Goal: Transaction & Acquisition: Subscribe to service/newsletter

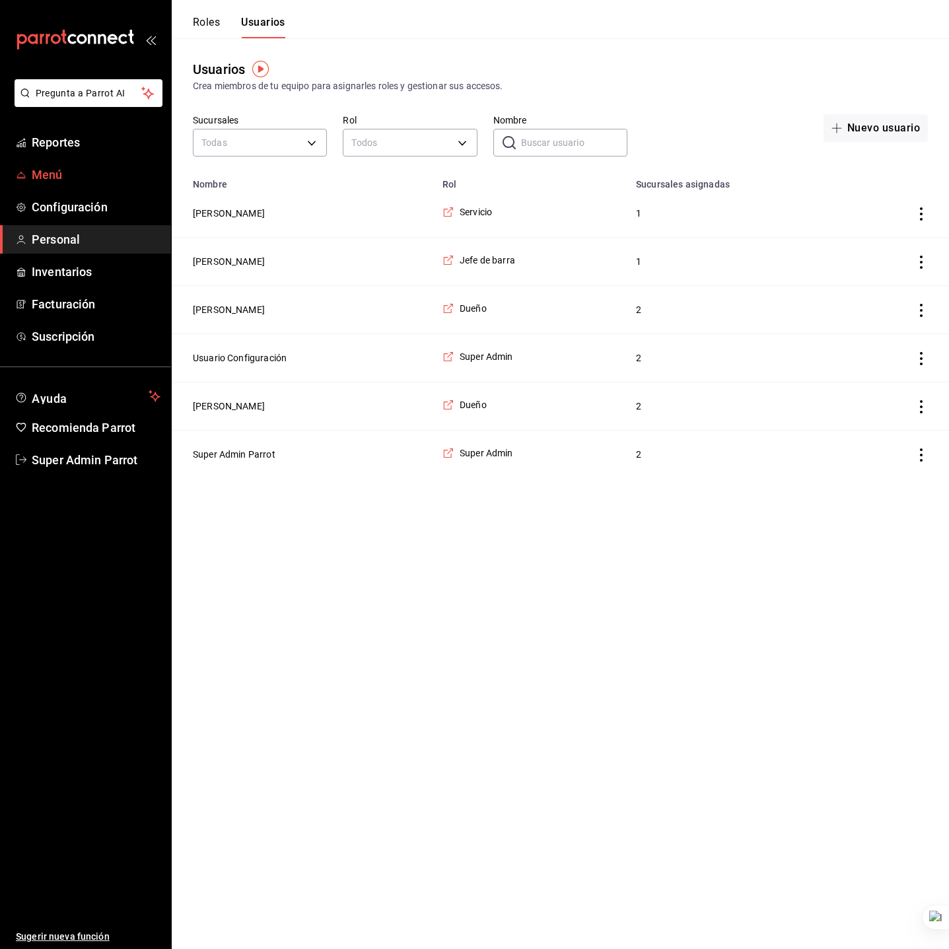
click at [66, 171] on span "Menú" at bounding box center [96, 175] width 129 height 18
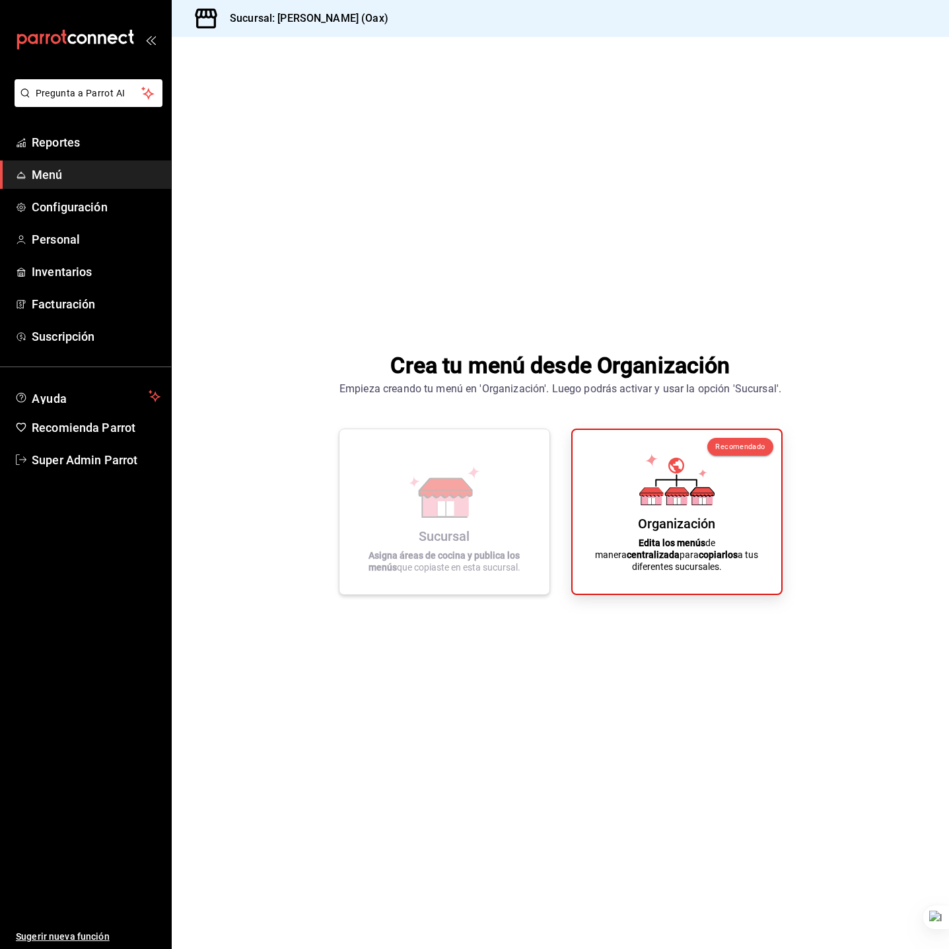
click at [448, 548] on div "Sucursal Asigna áreas de cocina y publica los menús que copiaste en esta sucurs…" at bounding box center [444, 512] width 178 height 144
click at [68, 466] on span "Super Admin Parrot" at bounding box center [96, 460] width 129 height 18
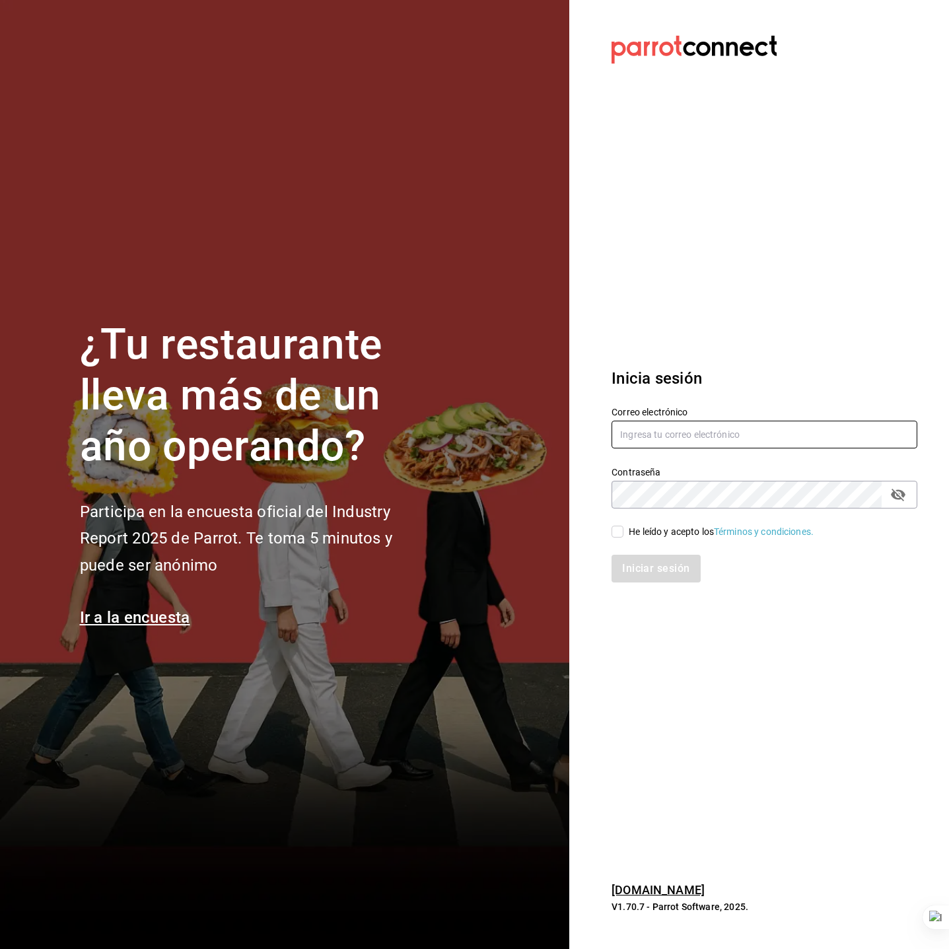
type input "los3chiflados@guadalupe.com"
click at [678, 437] on input "los3chiflados@guadalupe.com" at bounding box center [765, 435] width 306 height 28
click at [632, 533] on div "He leído y acepto los Términos y condiciones." at bounding box center [721, 532] width 185 height 14
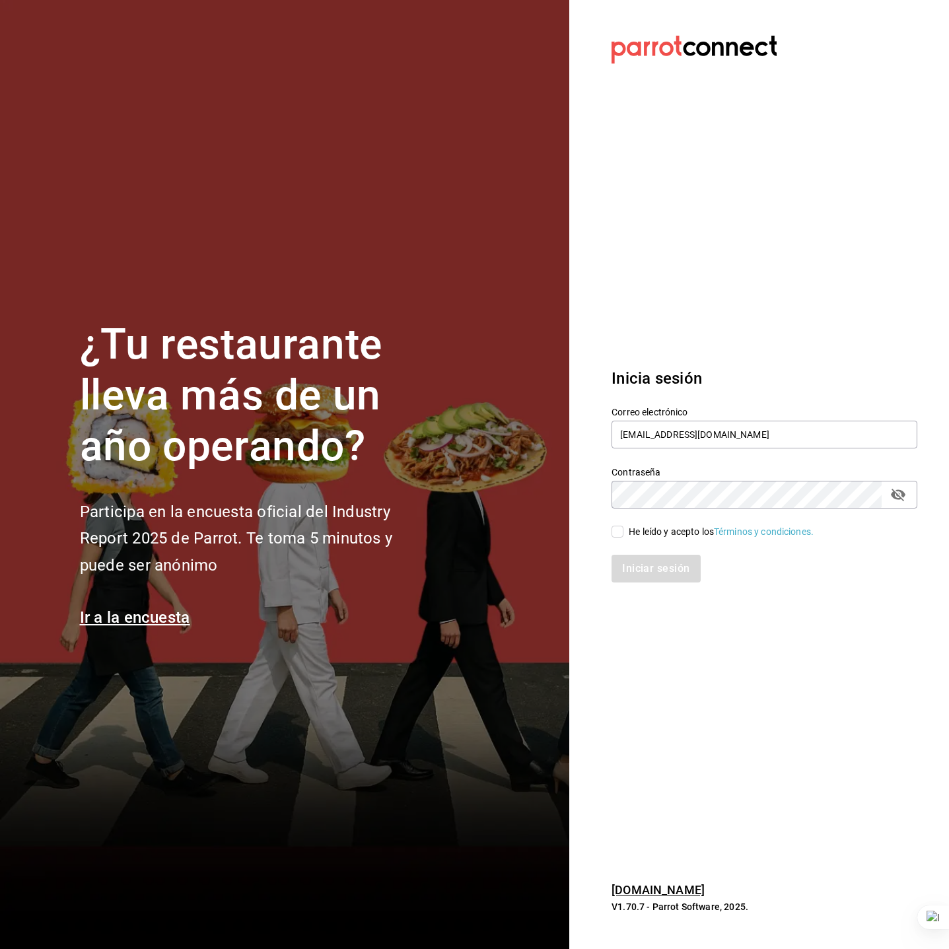
click at [624, 533] on input "He leído y acepto los Términos y condiciones." at bounding box center [618, 532] width 12 height 12
checkbox input "true"
click at [657, 573] on button "Iniciar sesión" at bounding box center [657, 569] width 90 height 28
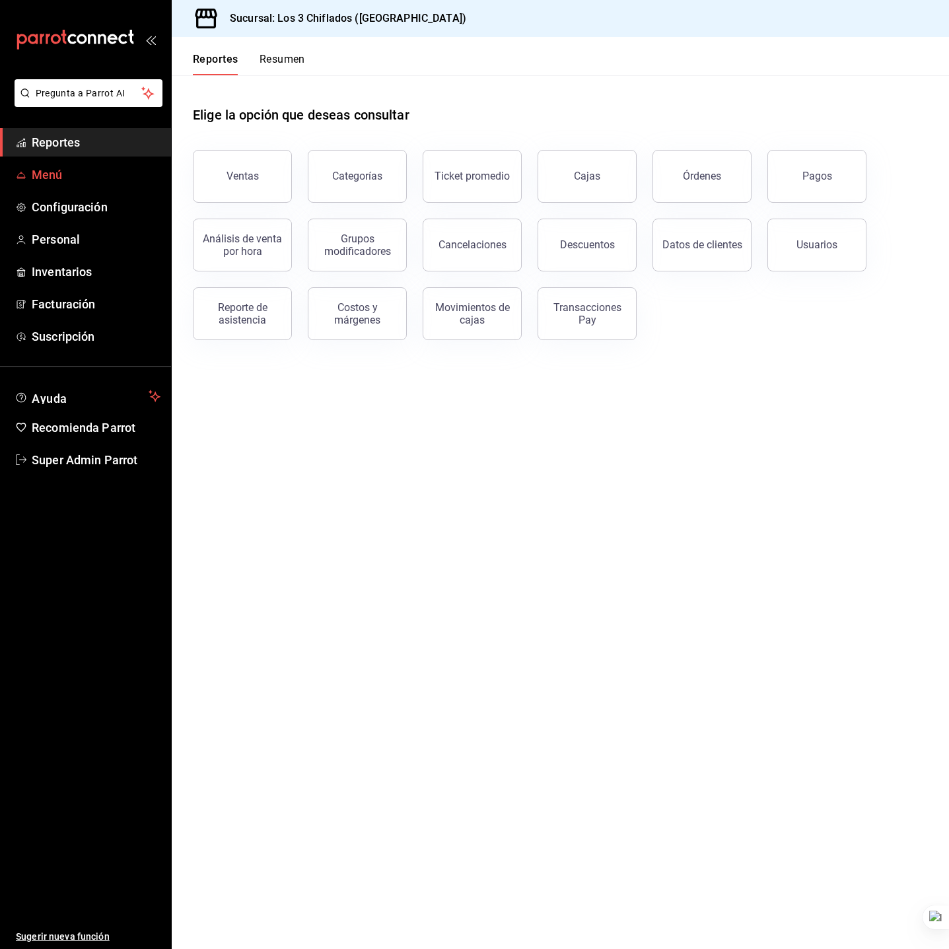
click at [76, 177] on span "Menú" at bounding box center [96, 175] width 129 height 18
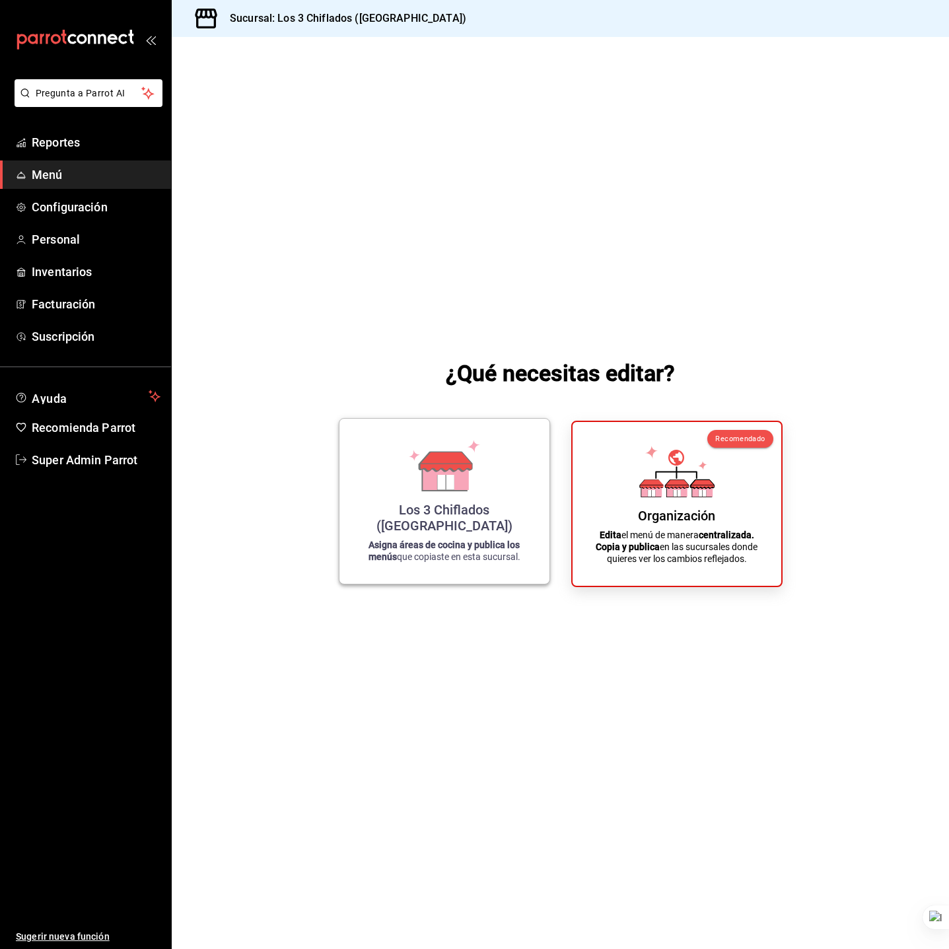
click at [493, 468] on div "Los 3 Chiflados (Guadalupe) Asigna áreas de cocina y publica los menús que copi…" at bounding box center [444, 501] width 178 height 144
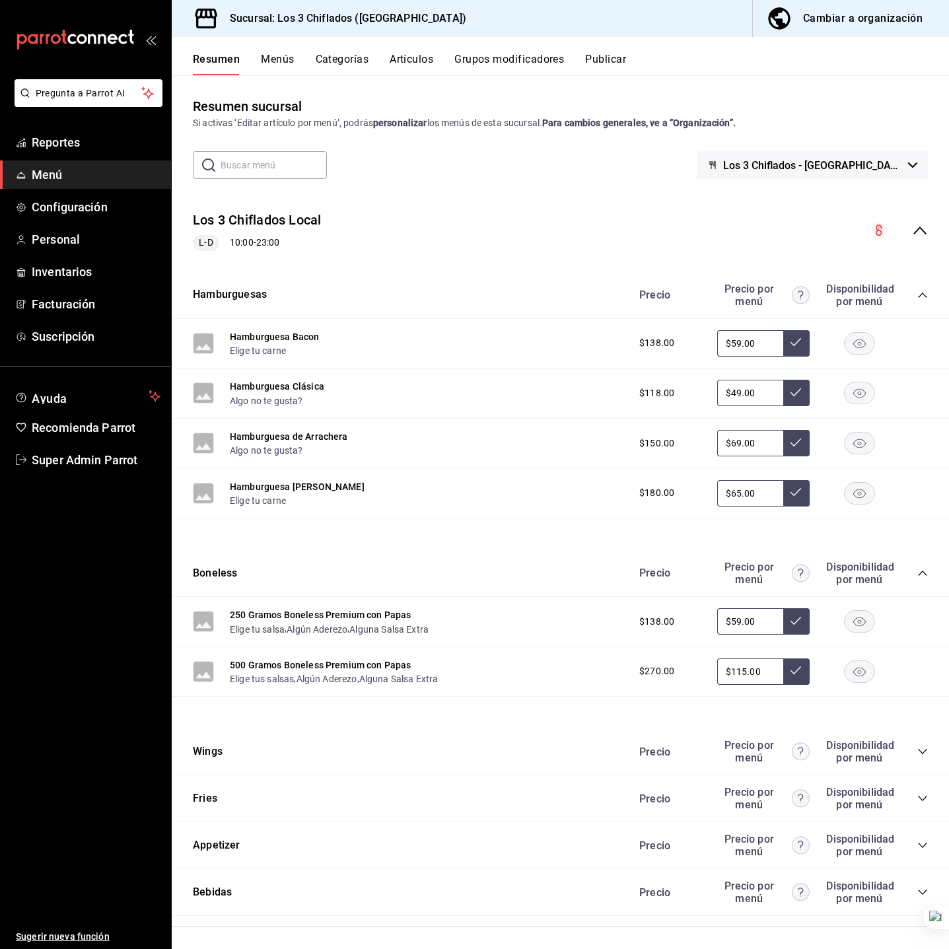
click at [608, 50] on div "Resumen Menús Categorías Artículos Grupos modificadores Publicar" at bounding box center [560, 56] width 777 height 38
click at [605, 56] on button "Publicar" at bounding box center [605, 64] width 41 height 22
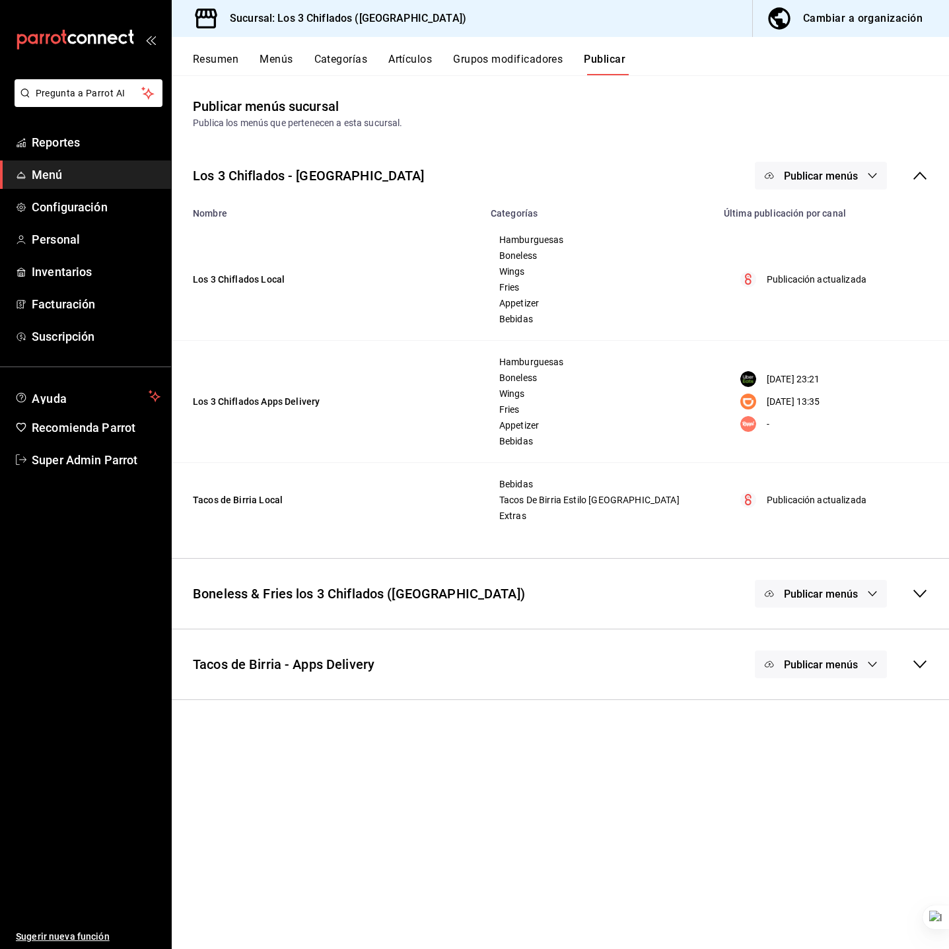
click at [542, 637] on div "Tacos de Birria - Apps Delivery Publicar menús Nombre Categorías Última publica…" at bounding box center [560, 664] width 777 height 71
click at [539, 666] on div "Tacos de Birria - Apps Delivery Publicar menús" at bounding box center [560, 664] width 777 height 49
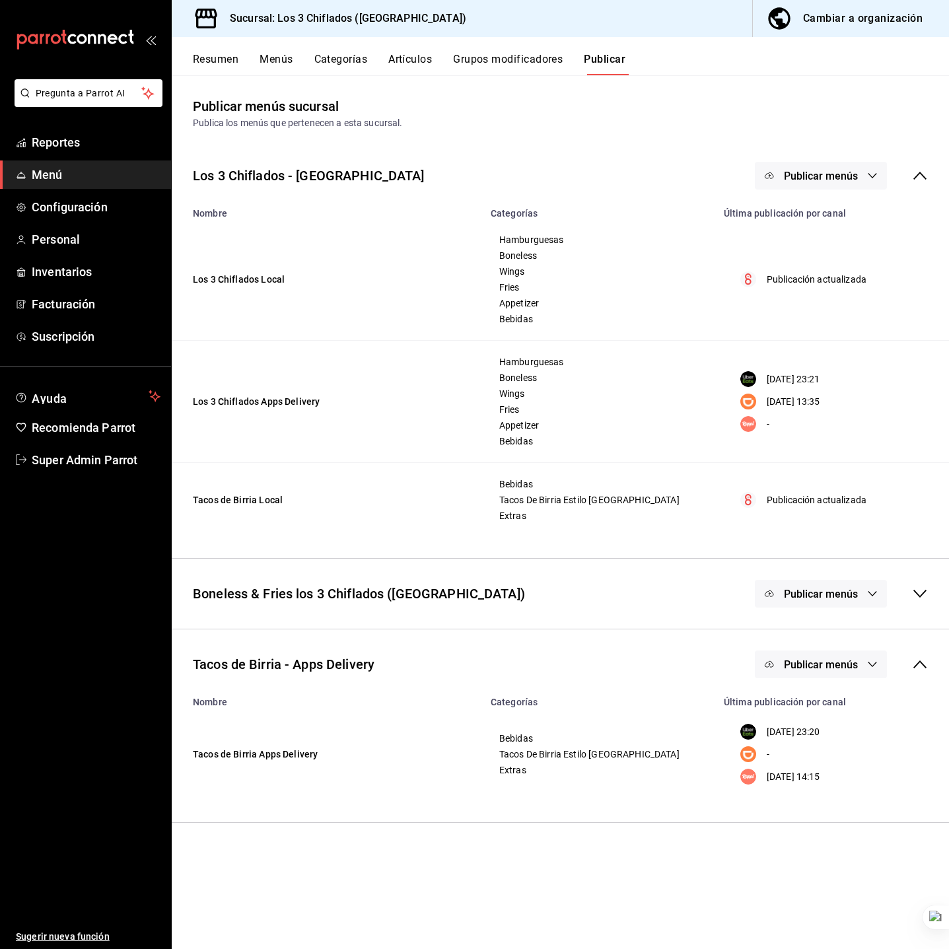
click at [856, 666] on span "Publicar menús" at bounding box center [821, 665] width 74 height 13
click at [820, 739] on span "DiDi Food" at bounding box center [840, 746] width 40 height 14
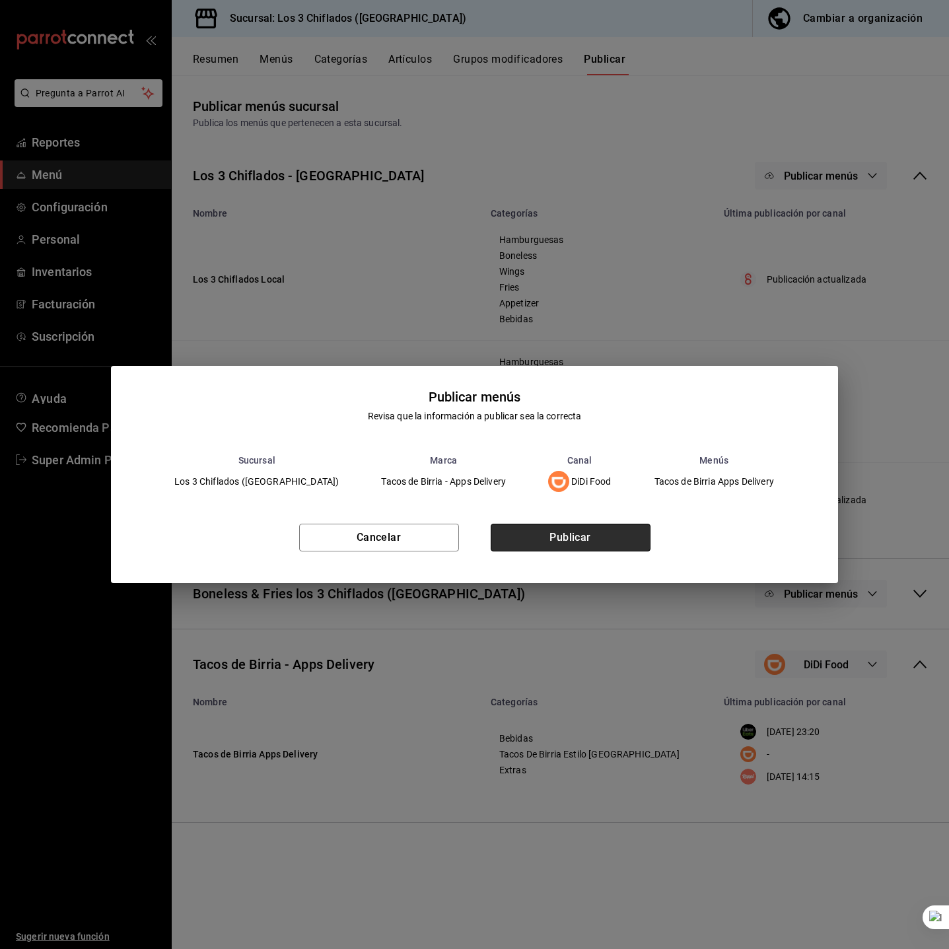
click at [592, 551] on button "Publicar" at bounding box center [571, 538] width 160 height 28
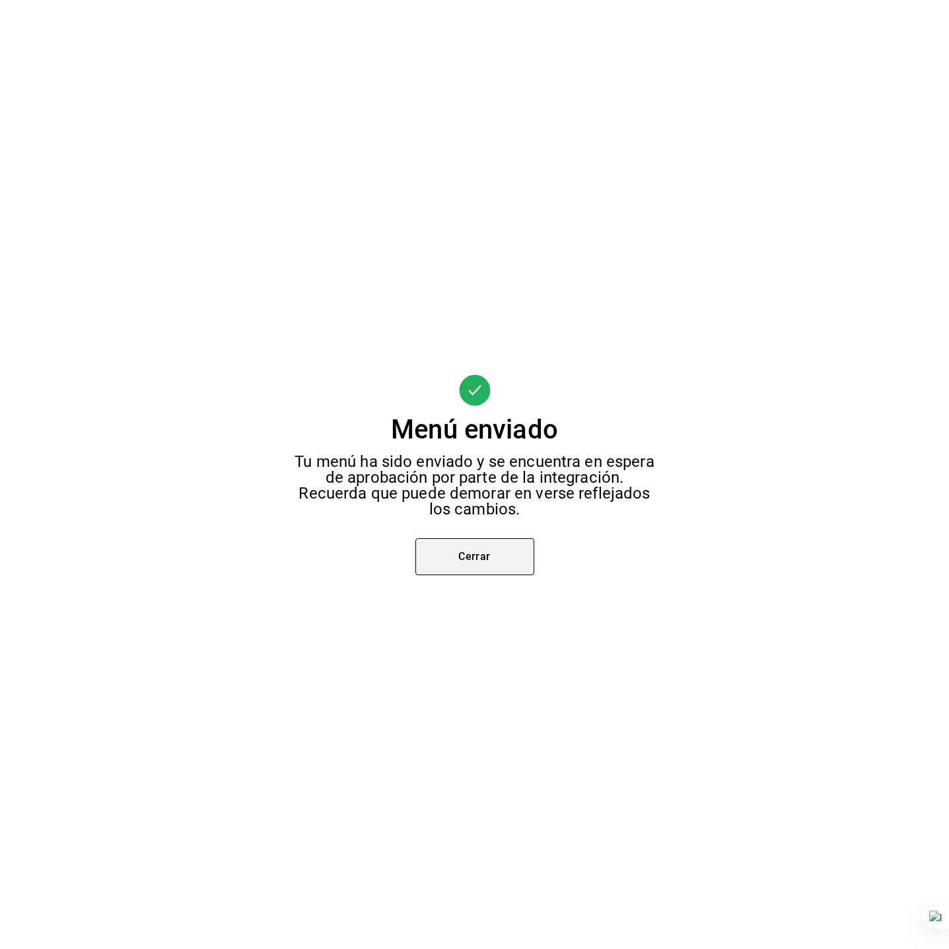
click at [498, 561] on button "Cerrar" at bounding box center [474, 556] width 119 height 37
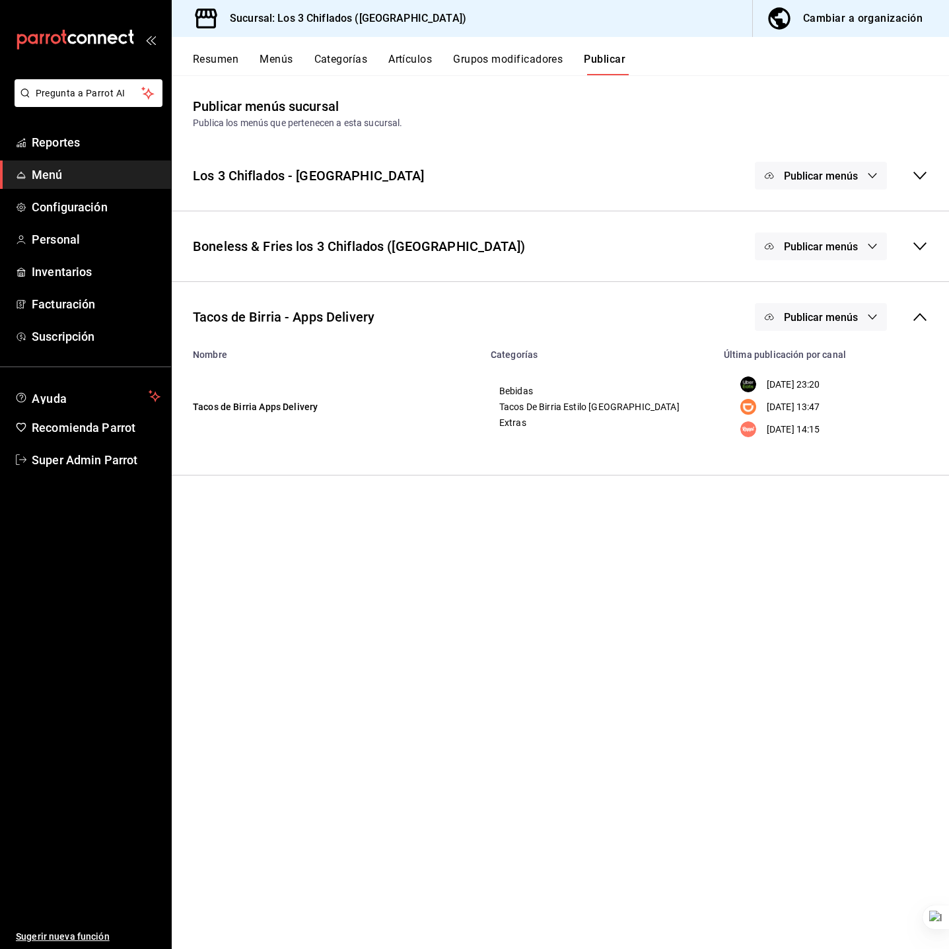
click at [484, 605] on main "Publicar menús sucursal Publica los menús que pertenecen a esta sucursal. Los 3…" at bounding box center [560, 512] width 777 height 874
click at [775, 501] on main "Publicar menús sucursal Publica los menús que pertenecen a esta sucursal. Los 3…" at bounding box center [560, 512] width 777 height 874
click at [916, 248] on icon at bounding box center [920, 246] width 16 height 16
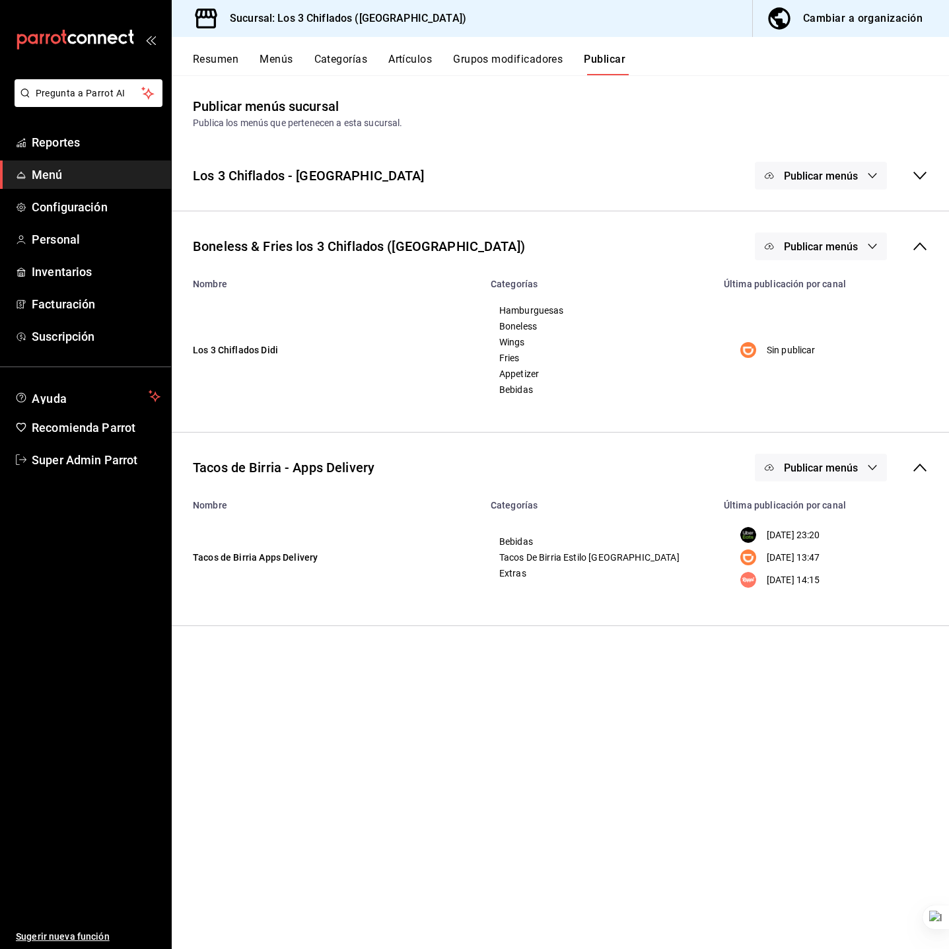
click at [849, 248] on span "Publicar menús" at bounding box center [821, 246] width 74 height 13
click at [826, 294] on span "DiDi Food" at bounding box center [840, 290] width 40 height 14
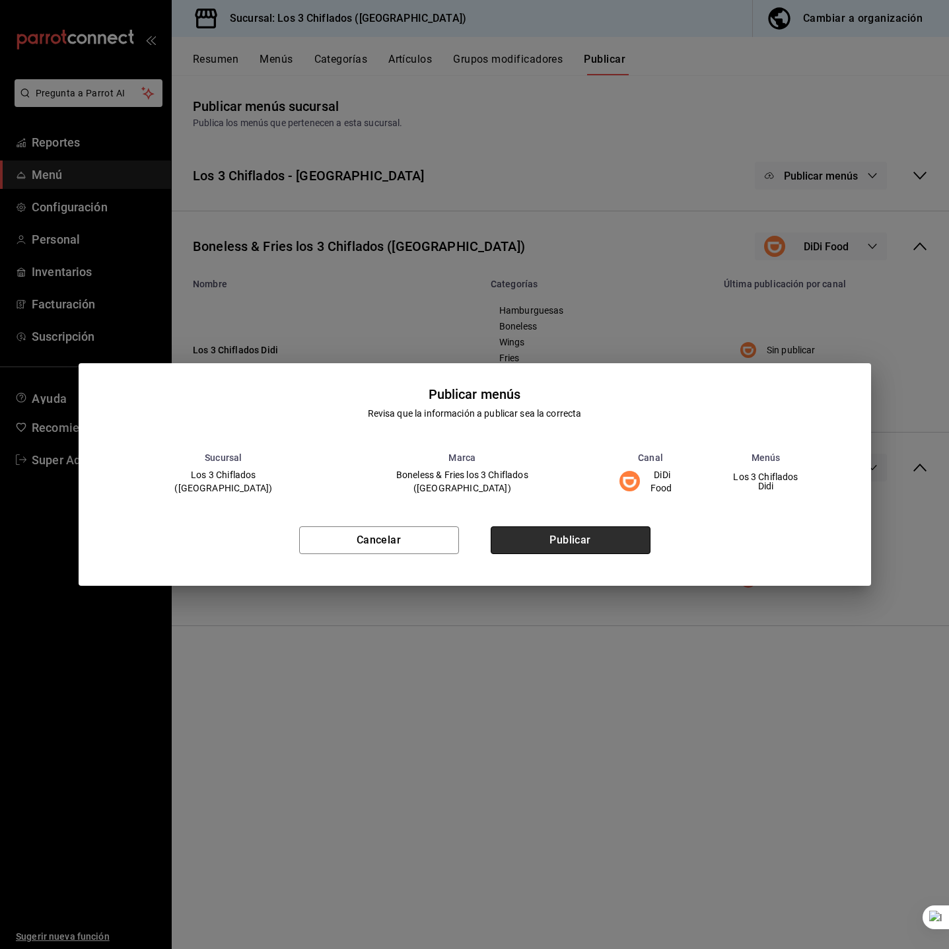
click at [631, 536] on button "Publicar" at bounding box center [571, 540] width 160 height 28
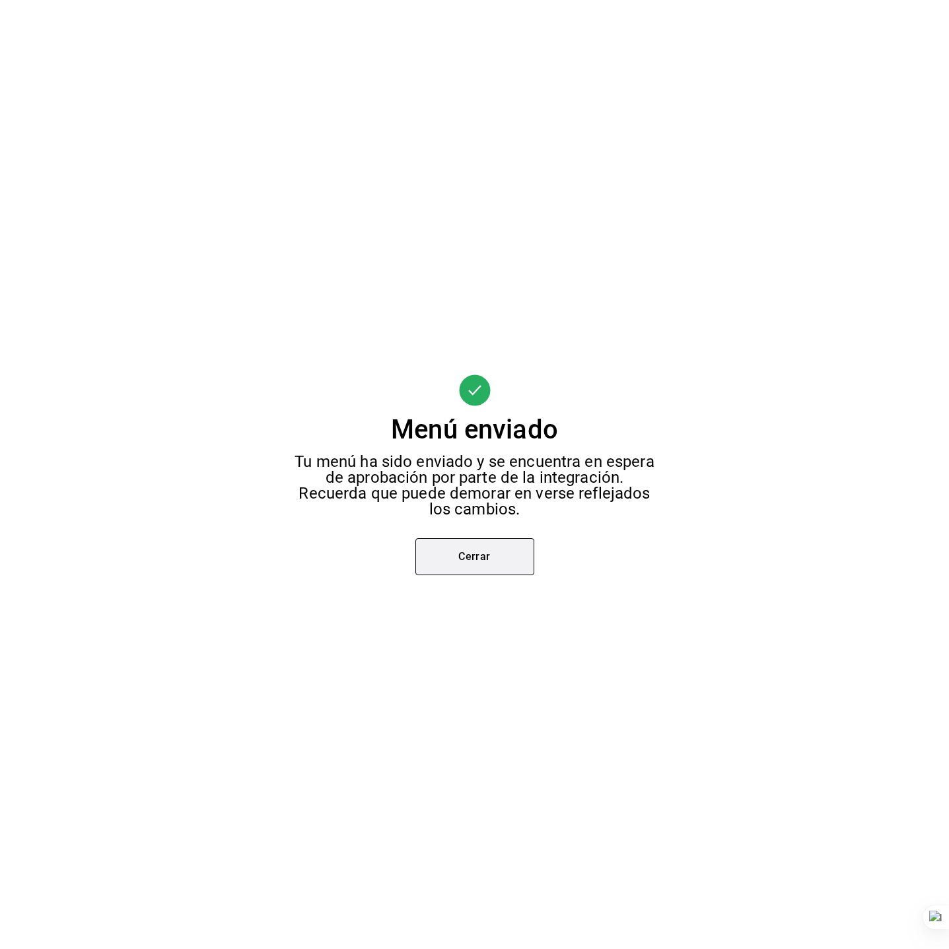
click at [466, 554] on button "Cerrar" at bounding box center [474, 556] width 119 height 37
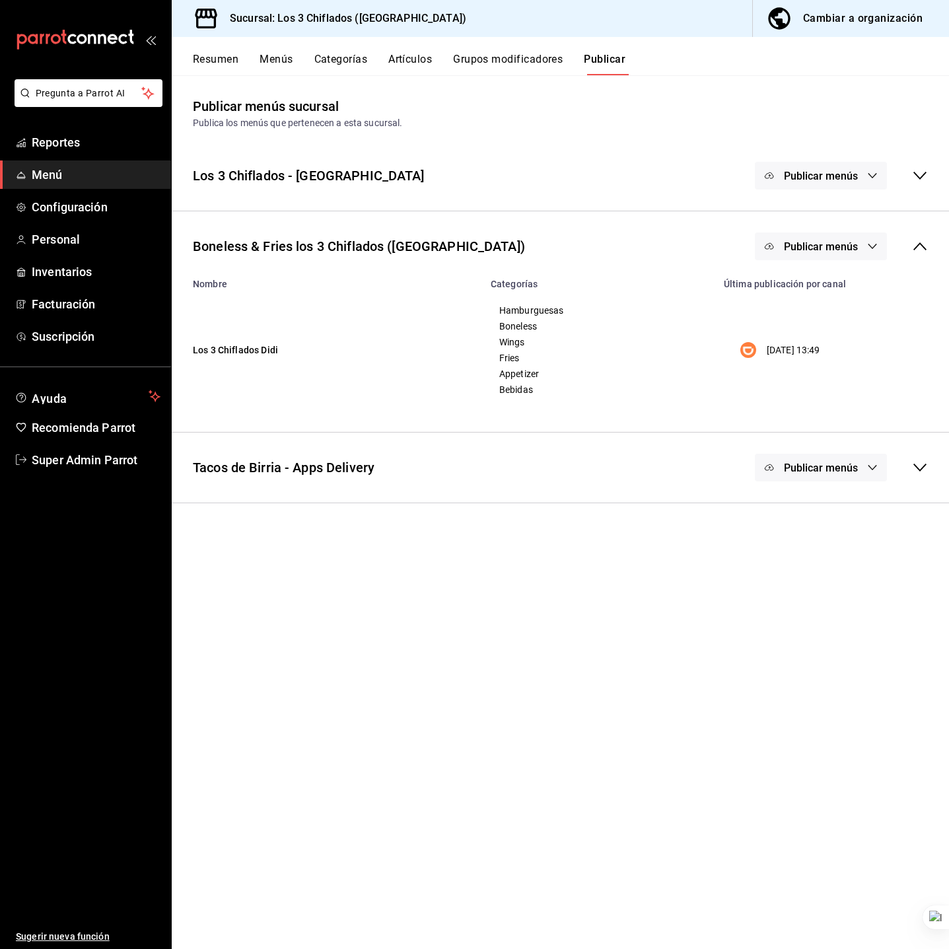
click at [808, 9] on div "Cambiar a organización" at bounding box center [863, 18] width 120 height 18
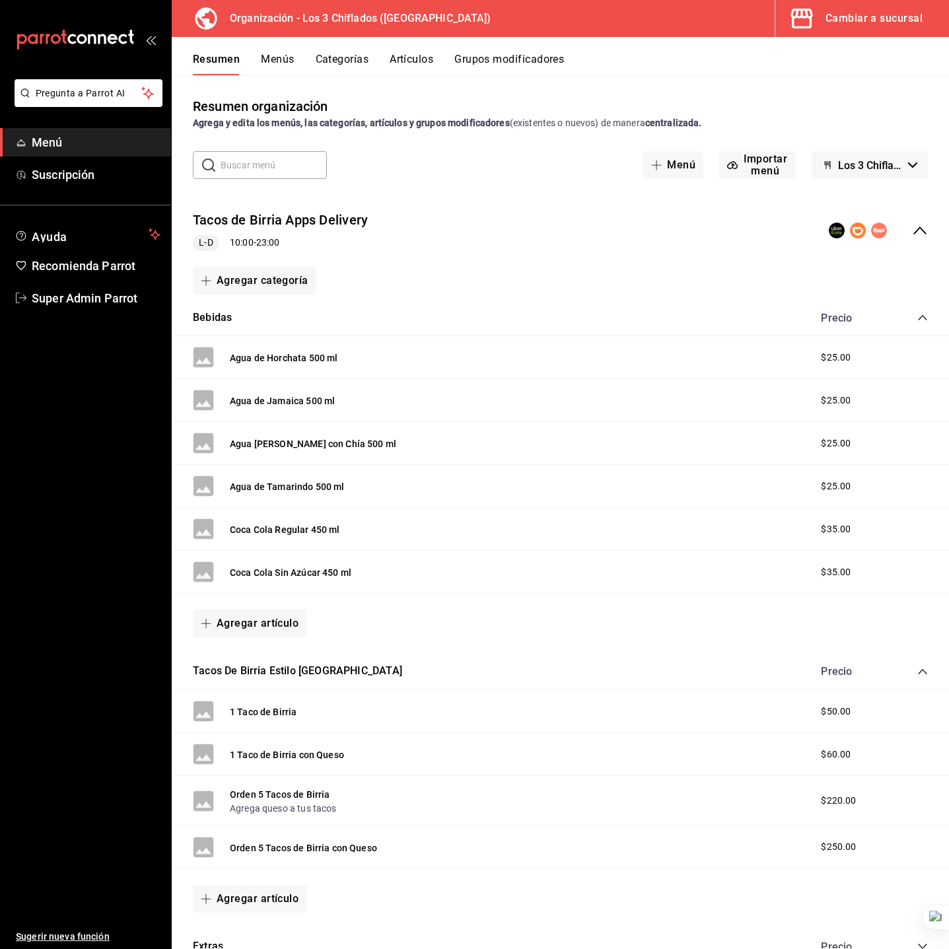
click at [824, 26] on button "Cambiar a sucursal" at bounding box center [856, 18] width 163 height 37
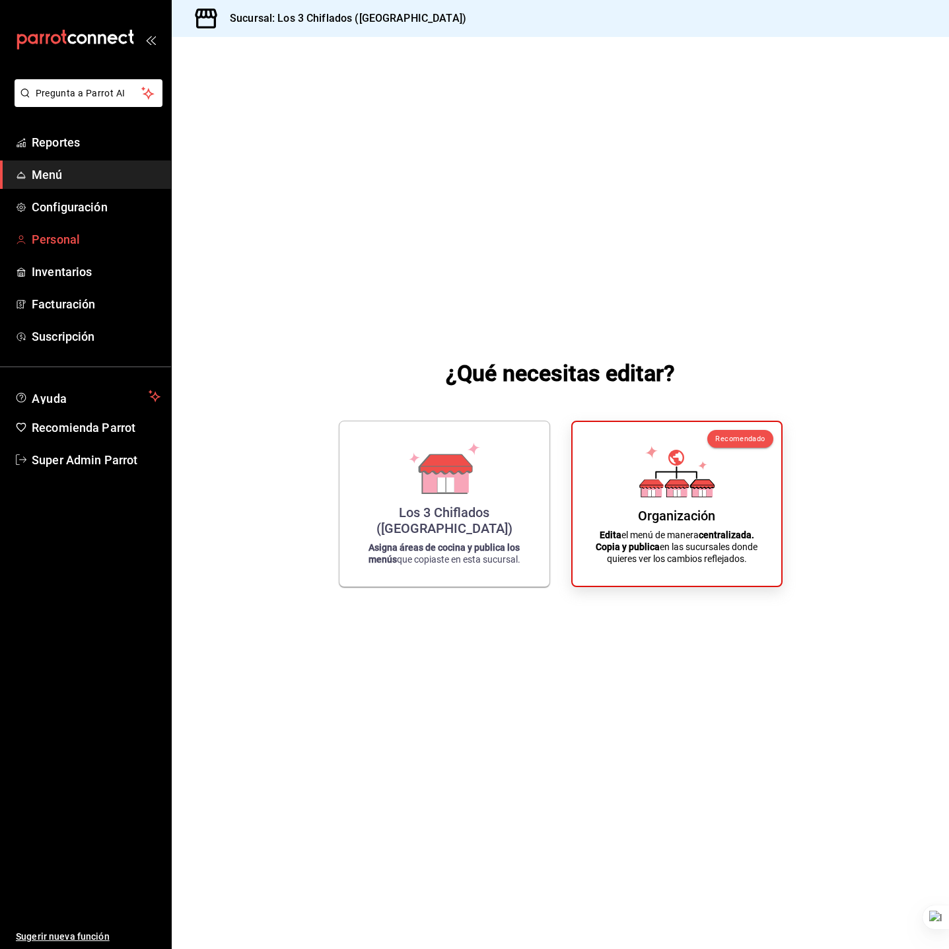
click at [98, 231] on span "Personal" at bounding box center [96, 240] width 129 height 18
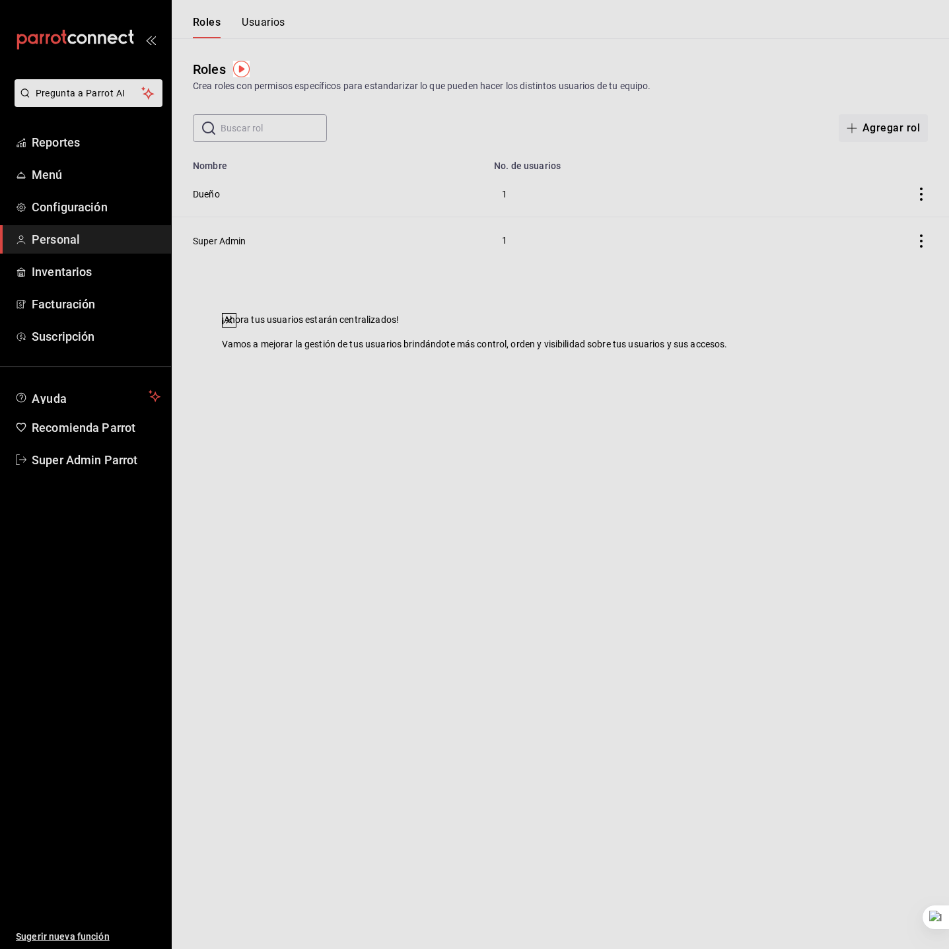
click at [234, 326] on icon at bounding box center [229, 320] width 11 height 11
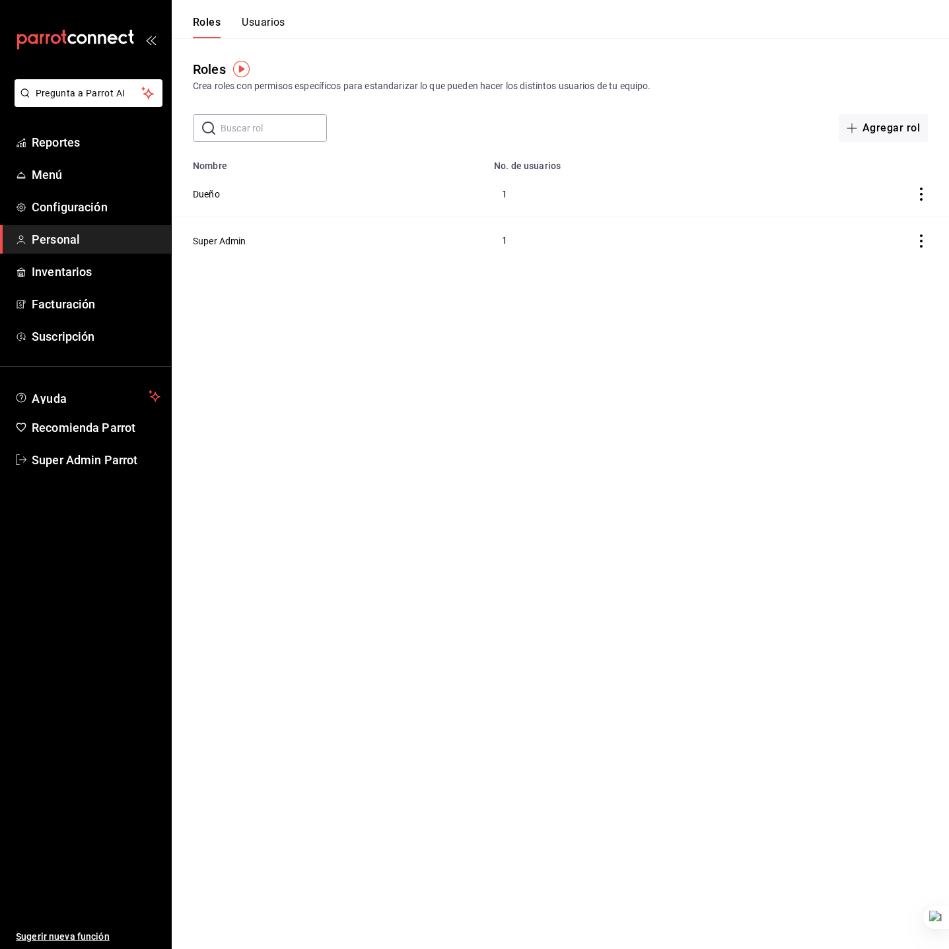
click at [277, 32] on button "Usuarios" at bounding box center [264, 27] width 44 height 22
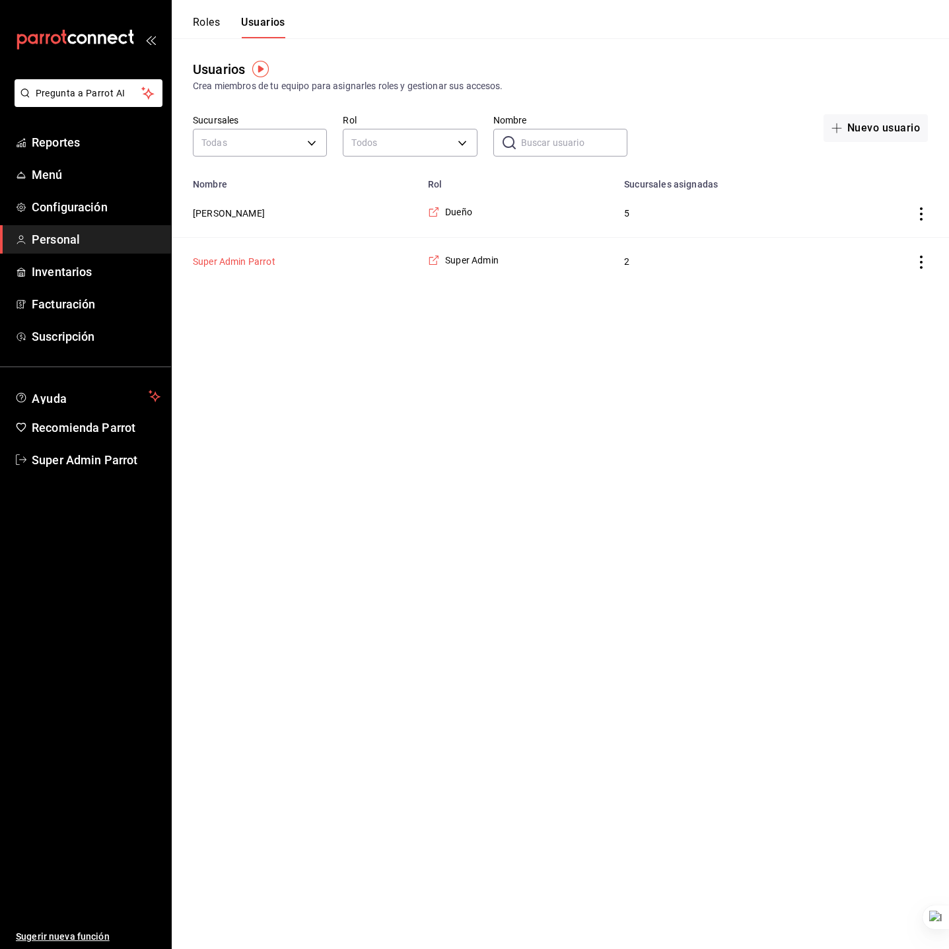
click at [224, 264] on button "Super Admin Parrot" at bounding box center [234, 261] width 83 height 13
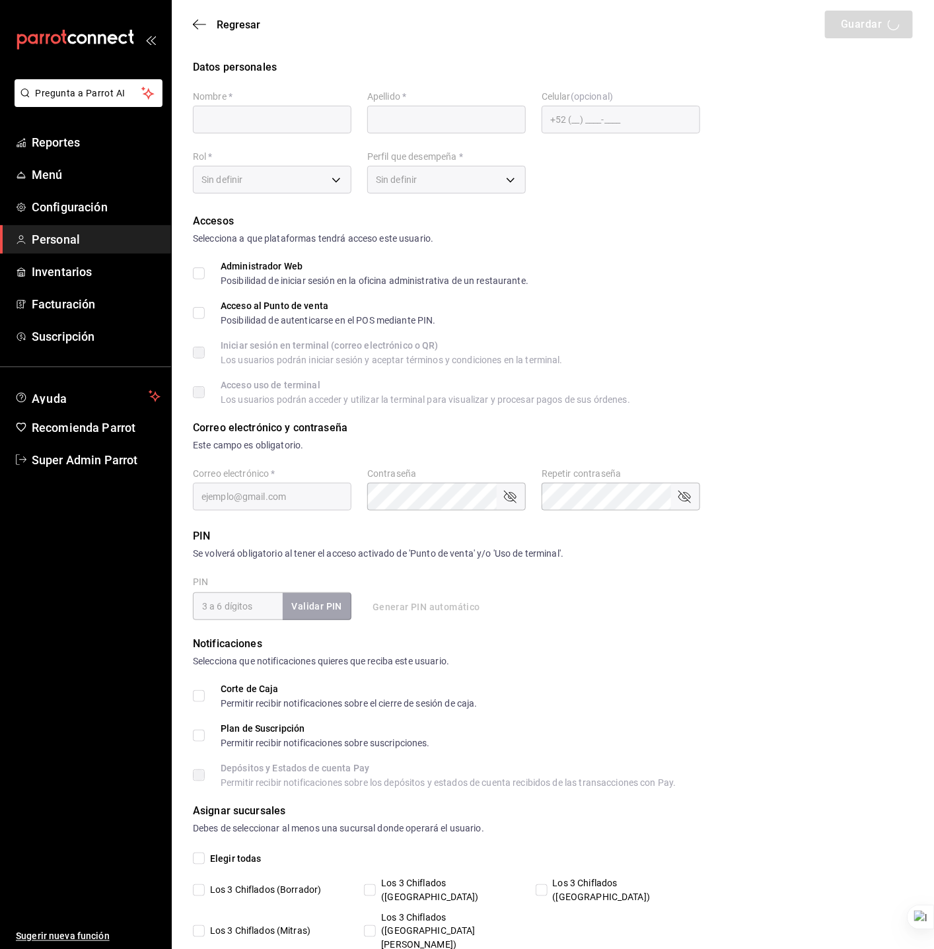
type input "Super Admin"
type input "Parrot"
checkbox input "true"
type input "los3chiflados@guadalupe.com"
type input "945507"
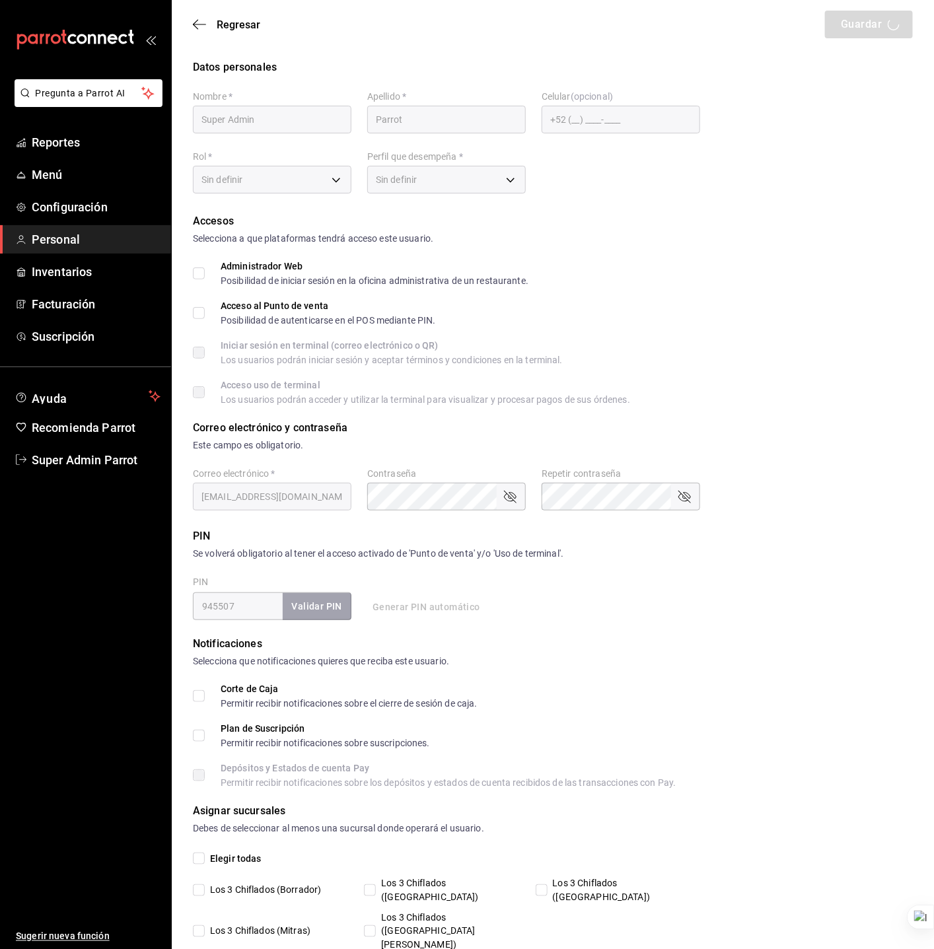
type input "a5a54e28-c5aa-4f6a-bfac-af5f25994563"
type input "UNDEFINED"
checkbox input "true"
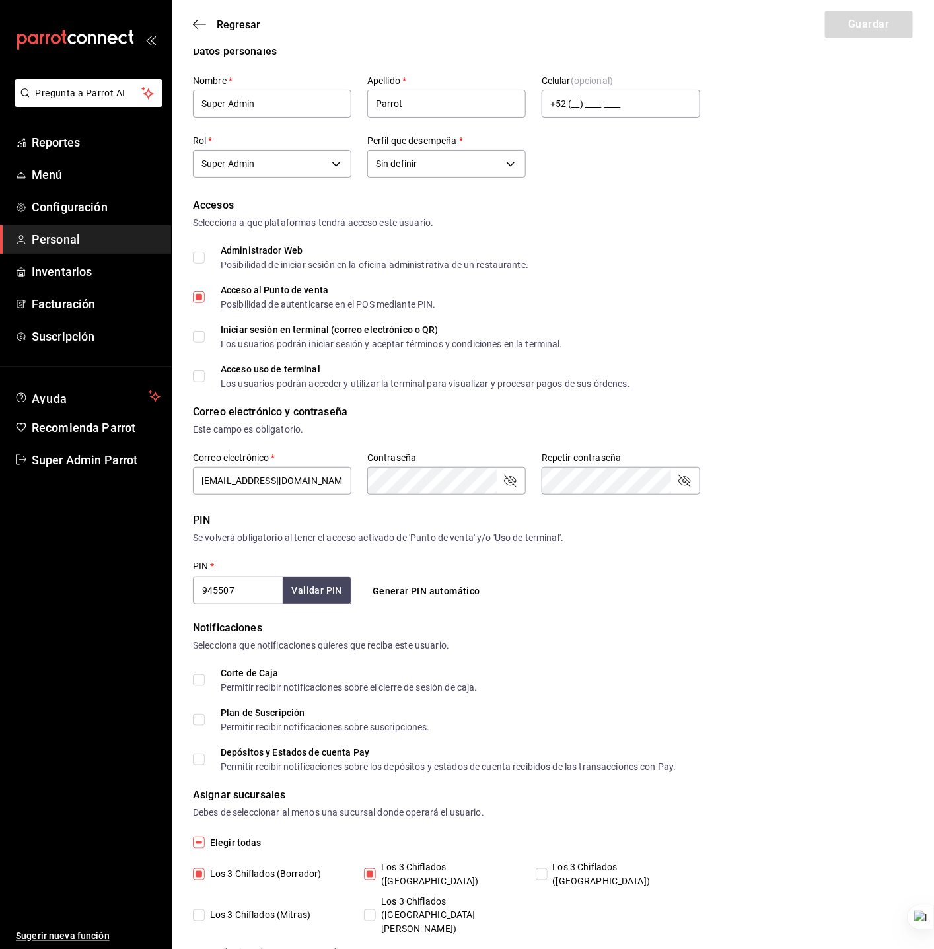
scroll to position [20, 0]
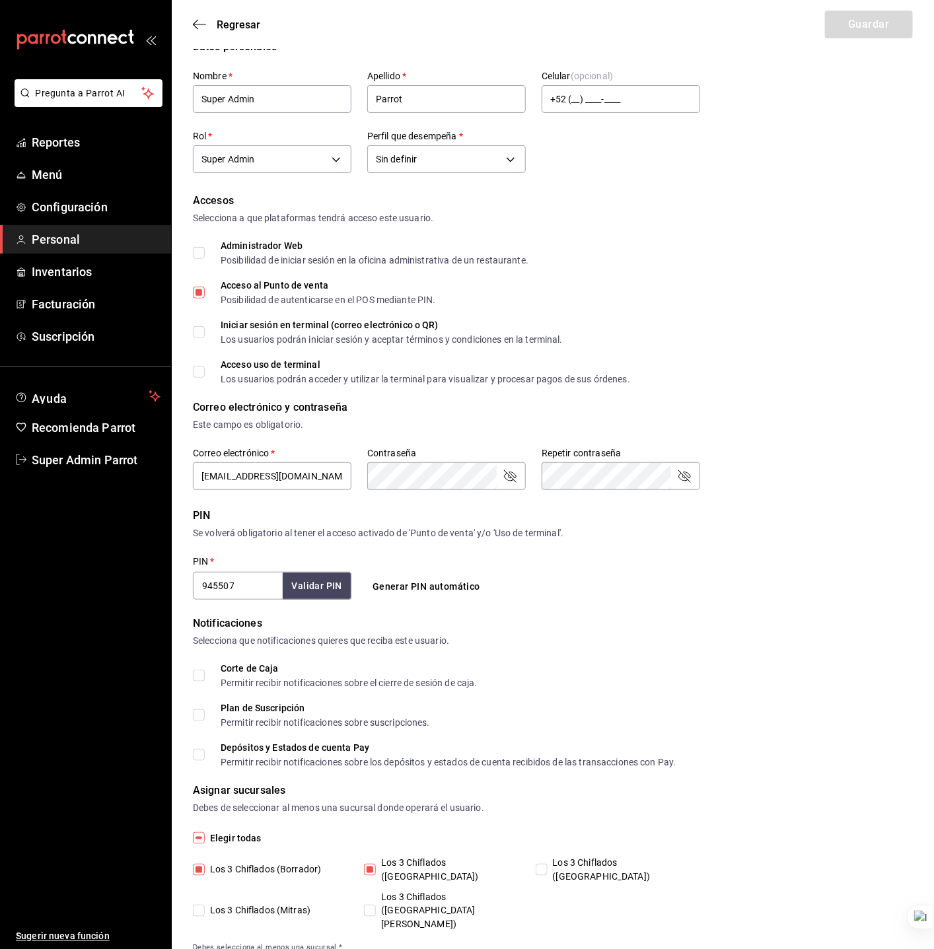
click at [551, 866] on span "Los 3 Chiflados ([GEOGRAPHIC_DATA])" at bounding box center [619, 870] width 142 height 28
click at [548, 866] on input "Los 3 Chiflados ([GEOGRAPHIC_DATA])" at bounding box center [542, 870] width 12 height 12
checkbox input "true"
click at [464, 890] on span "Los 3 Chiflados ([GEOGRAPHIC_DATA][PERSON_NAME])" at bounding box center [447, 911] width 142 height 42
click at [376, 905] on input "Los 3 Chiflados ([GEOGRAPHIC_DATA][PERSON_NAME])" at bounding box center [370, 911] width 12 height 12
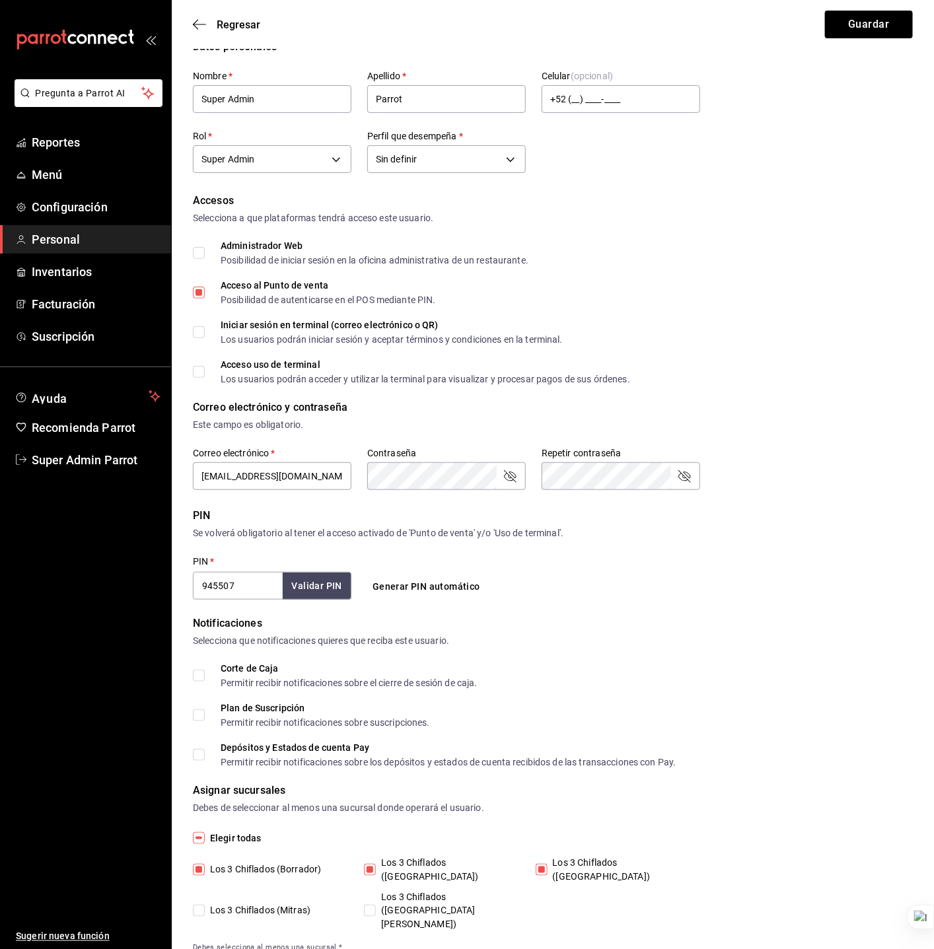
checkbox input "true"
click at [283, 904] on span "Los 3 Chiflados (Mitras)" at bounding box center [258, 911] width 106 height 14
click at [205, 905] on input "Los 3 Chiflados (Mitras)" at bounding box center [199, 911] width 12 height 12
checkbox input "true"
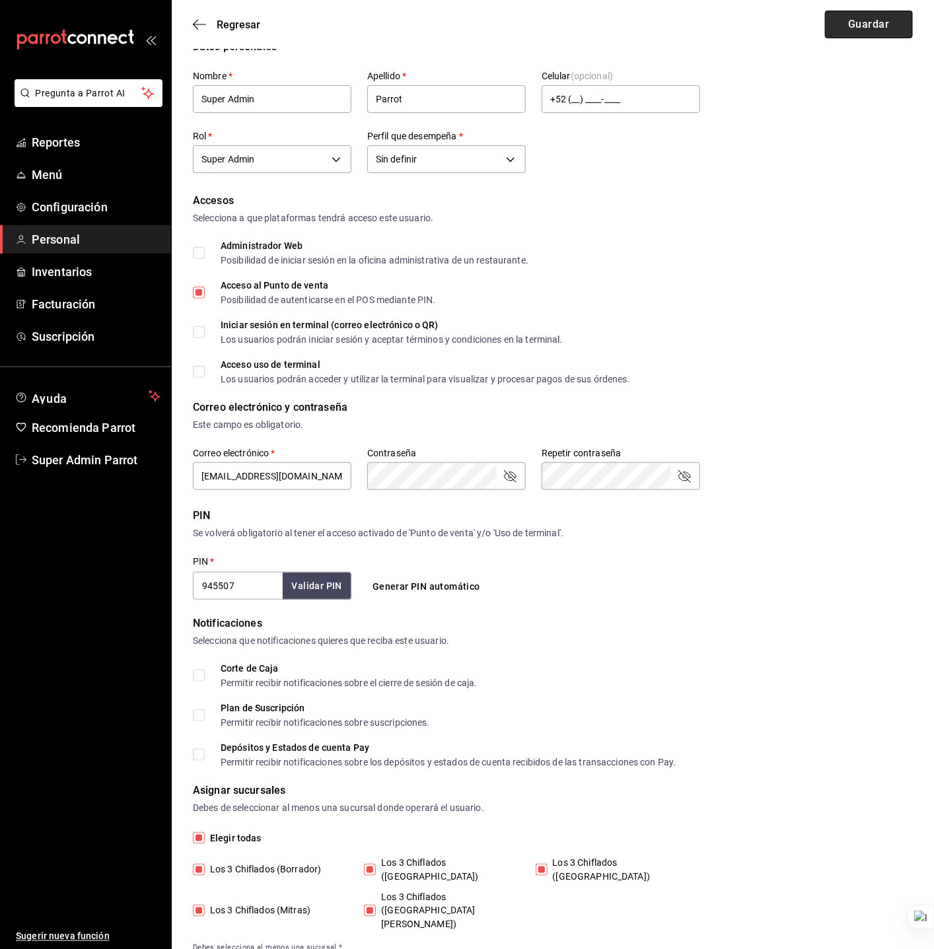
click at [861, 24] on button "Guardar" at bounding box center [869, 25] width 88 height 28
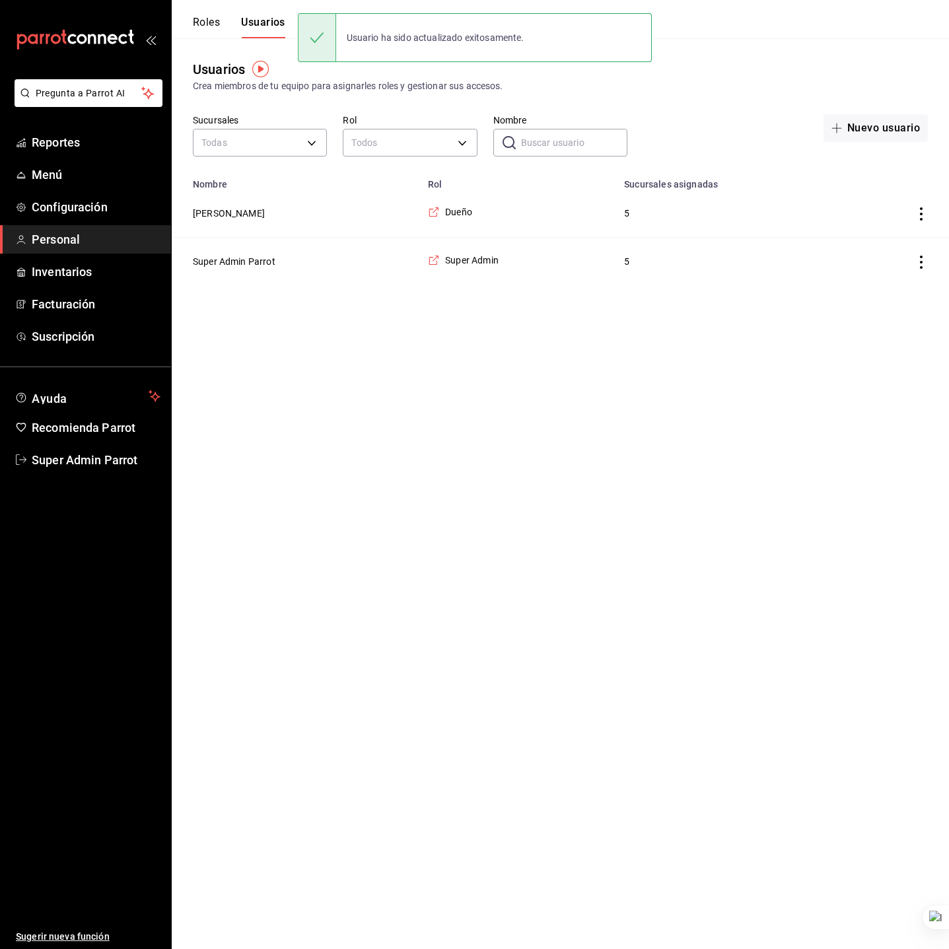
click at [898, 285] on html "Pregunta a Parrot AI Reportes Menú Configuración Personal Inventarios Facturaci…" at bounding box center [474, 142] width 949 height 285
click at [553, 285] on html "Pregunta a Parrot AI Reportes Menú Configuración Personal Inventarios Facturaci…" at bounding box center [474, 142] width 949 height 285
click at [544, 285] on html "Pregunta a Parrot AI Reportes Menú Configuración Personal Inventarios Facturaci…" at bounding box center [474, 142] width 949 height 285
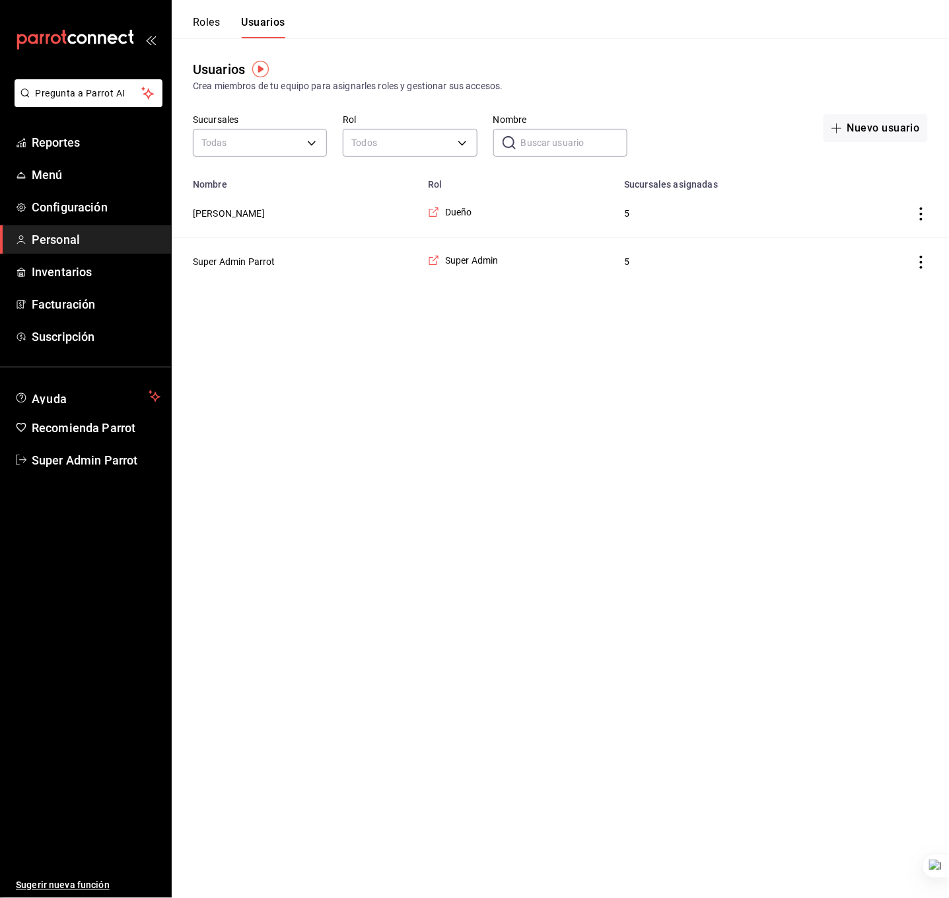
click at [77, 157] on ul "Reportes Menú Configuración Personal Inventarios Facturación Suscripción" at bounding box center [85, 239] width 171 height 223
click at [77, 170] on span "Menú" at bounding box center [96, 175] width 129 height 18
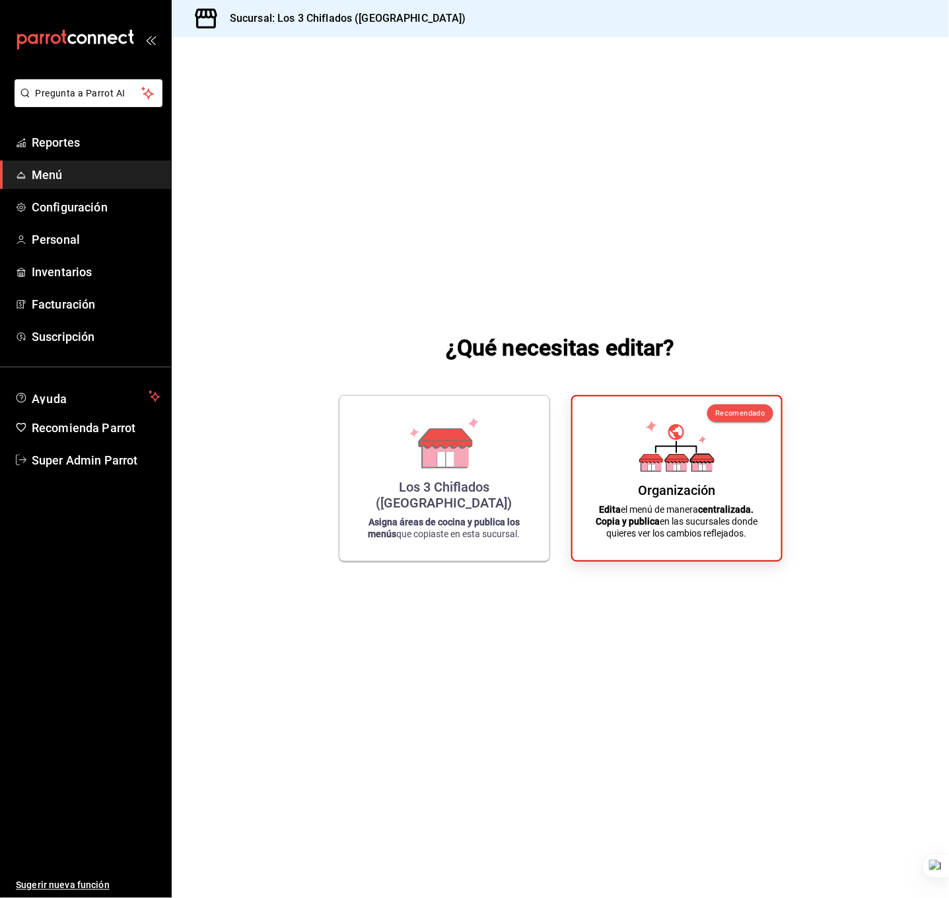
click at [281, 118] on div "¿Qué necesitas editar? Los 3 Chiflados (Guadalupe) Asigna áreas de cocina y pub…" at bounding box center [560, 446] width 777 height 818
click at [46, 464] on span "Super Admin Parrot" at bounding box center [96, 460] width 129 height 18
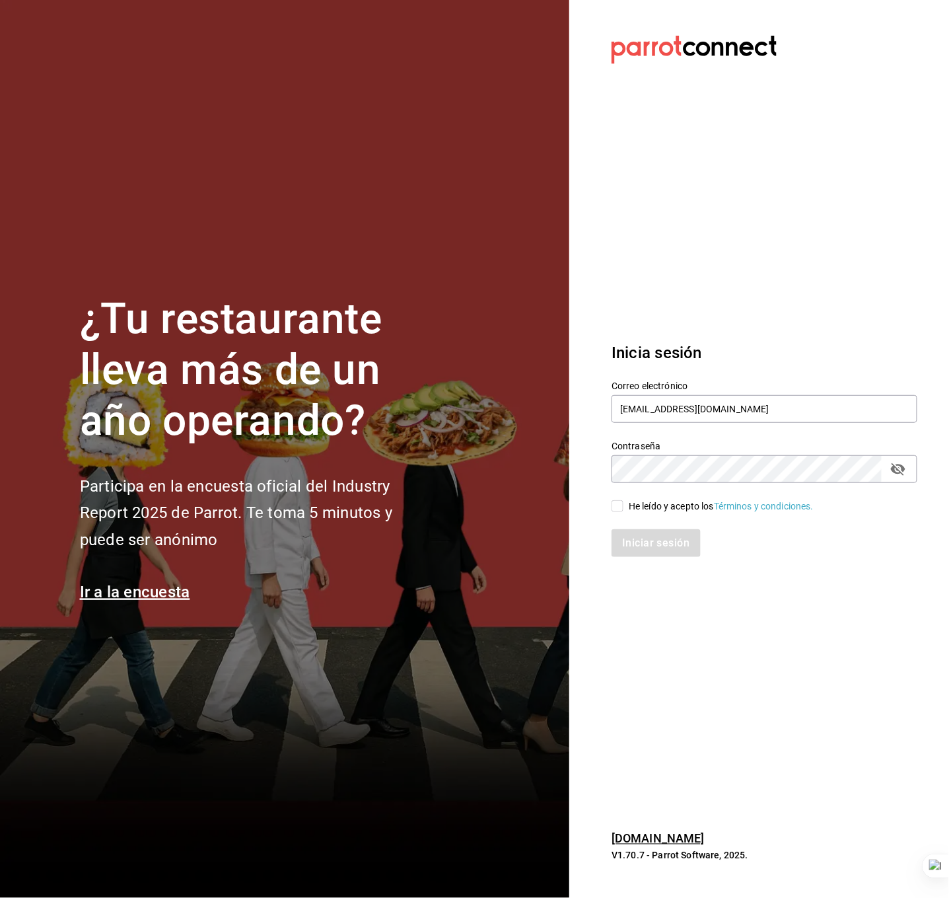
click at [616, 512] on label "He leído y acepto los Términos y condiciones." at bounding box center [713, 506] width 202 height 14
click at [616, 512] on input "He leído y acepto los Términos y condiciones." at bounding box center [618, 506] width 12 height 12
checkbox input "true"
click at [619, 538] on button "Iniciar sesión" at bounding box center [657, 543] width 90 height 28
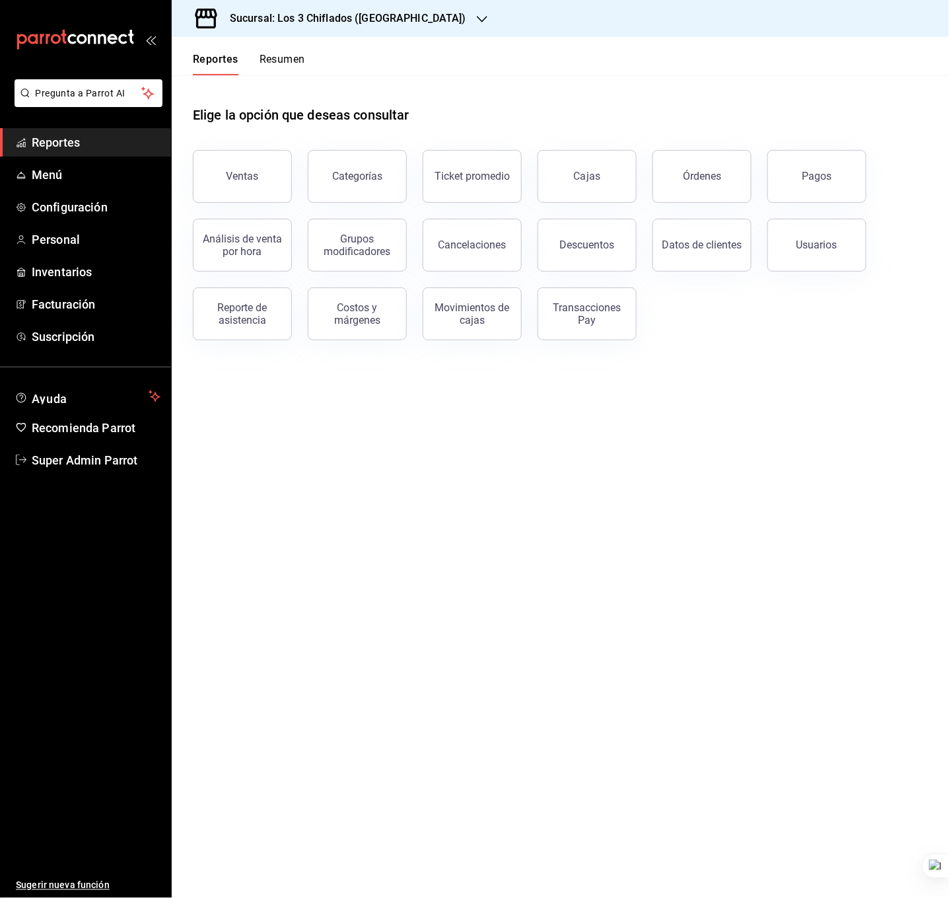
click at [429, 22] on div "Sucursal: Los 3 Chiflados ([GEOGRAPHIC_DATA])" at bounding box center [337, 18] width 310 height 37
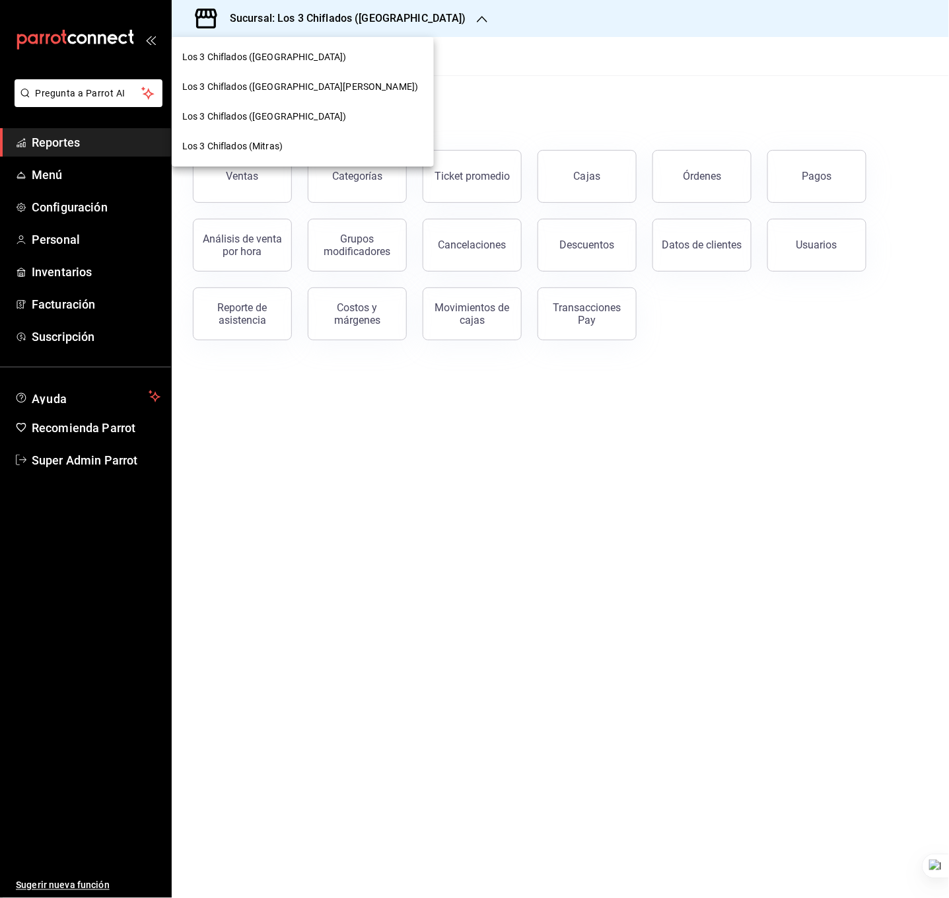
click at [464, 96] on div at bounding box center [474, 449] width 949 height 898
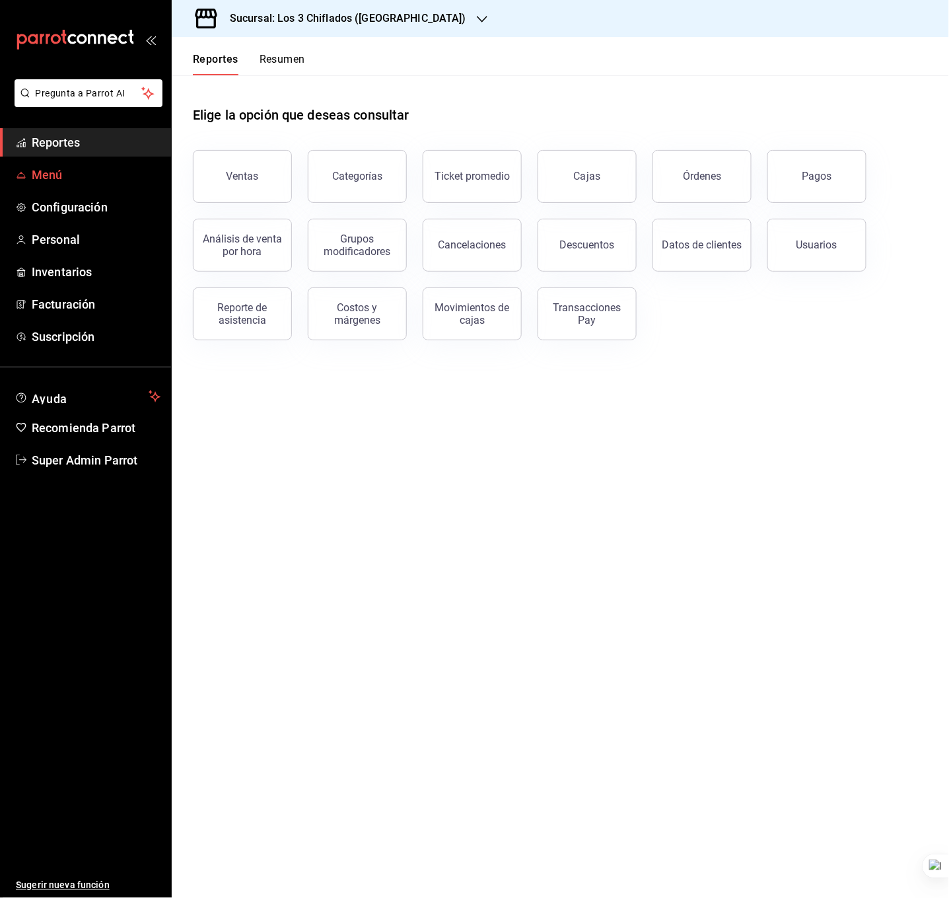
click at [110, 177] on span "Menú" at bounding box center [96, 175] width 129 height 18
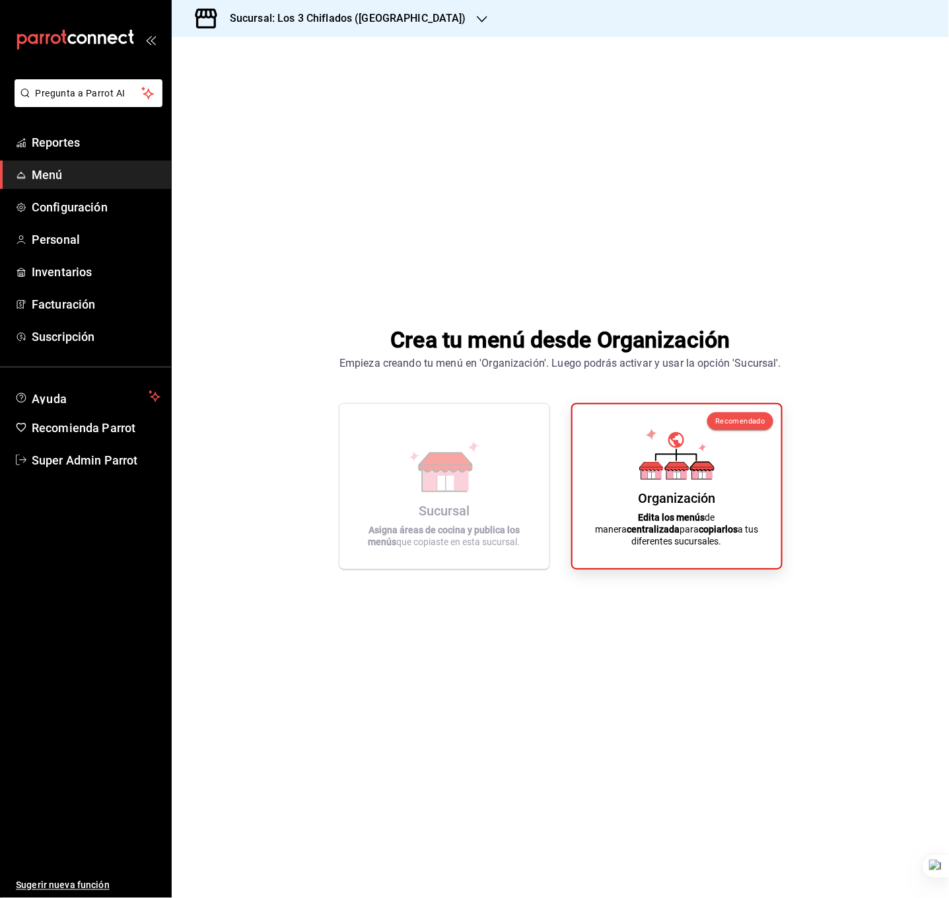
click at [380, 27] on div "Sucursal: Los 3 Chiflados (Las Puentes)" at bounding box center [337, 18] width 310 height 37
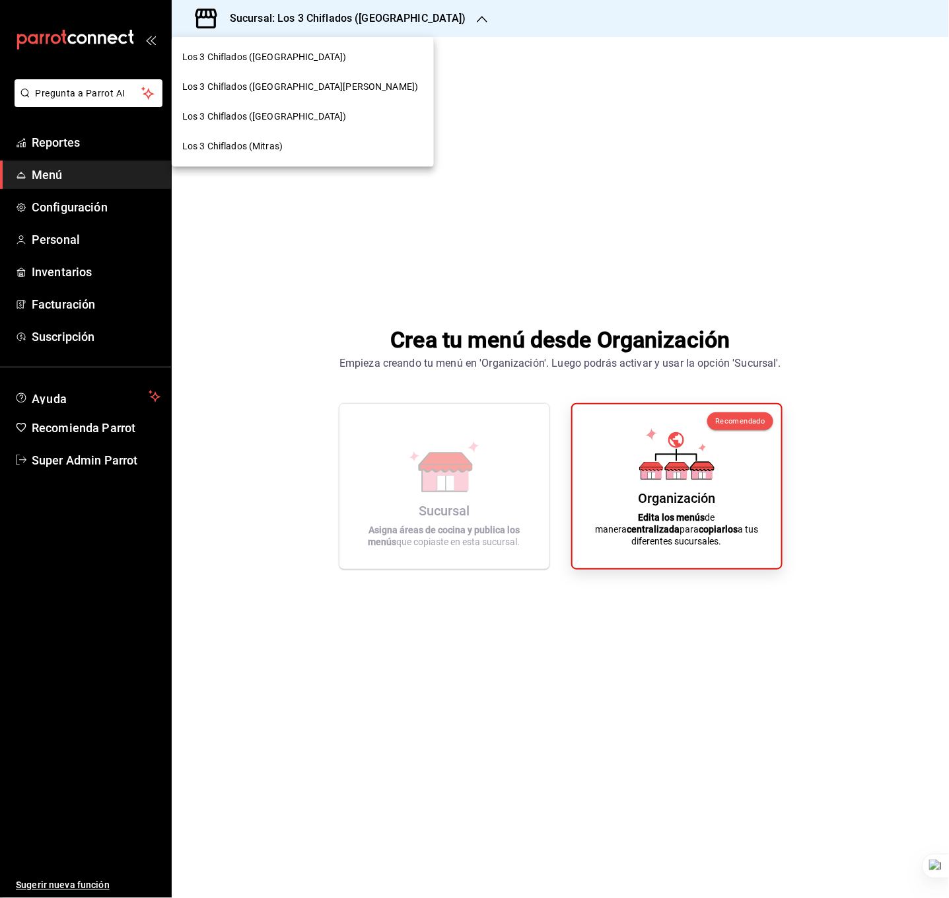
click at [479, 73] on div at bounding box center [474, 449] width 949 height 898
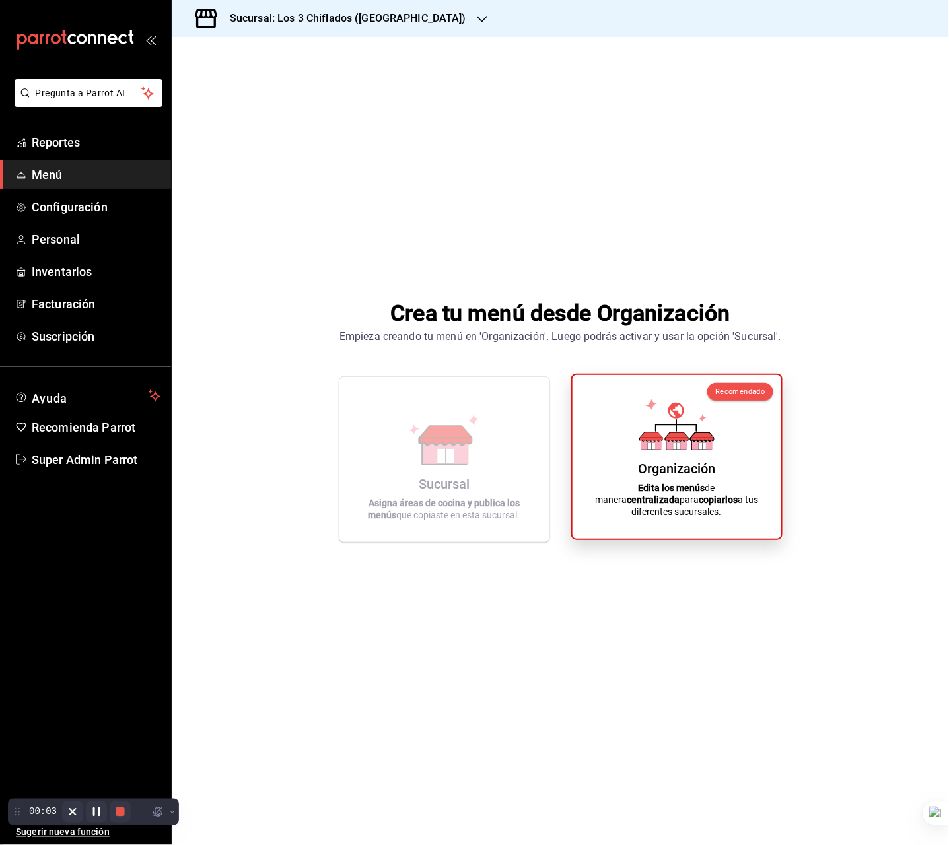
click at [712, 450] on icon at bounding box center [702, 443] width 20 height 13
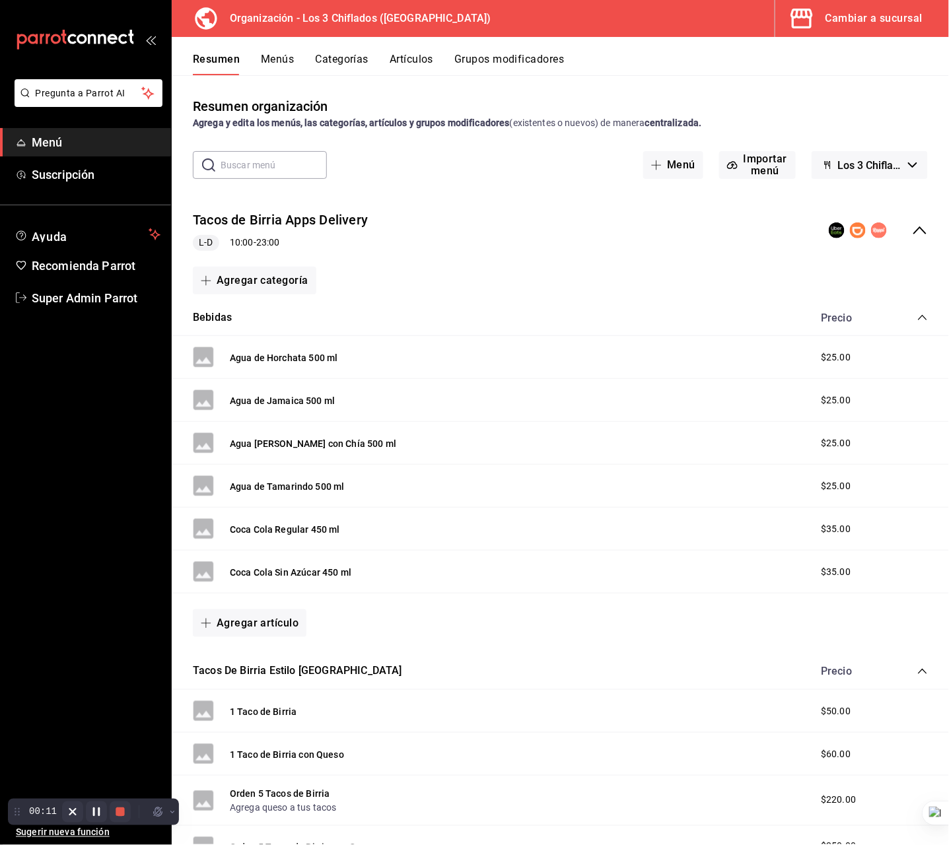
click at [276, 58] on button "Menús" at bounding box center [277, 64] width 33 height 22
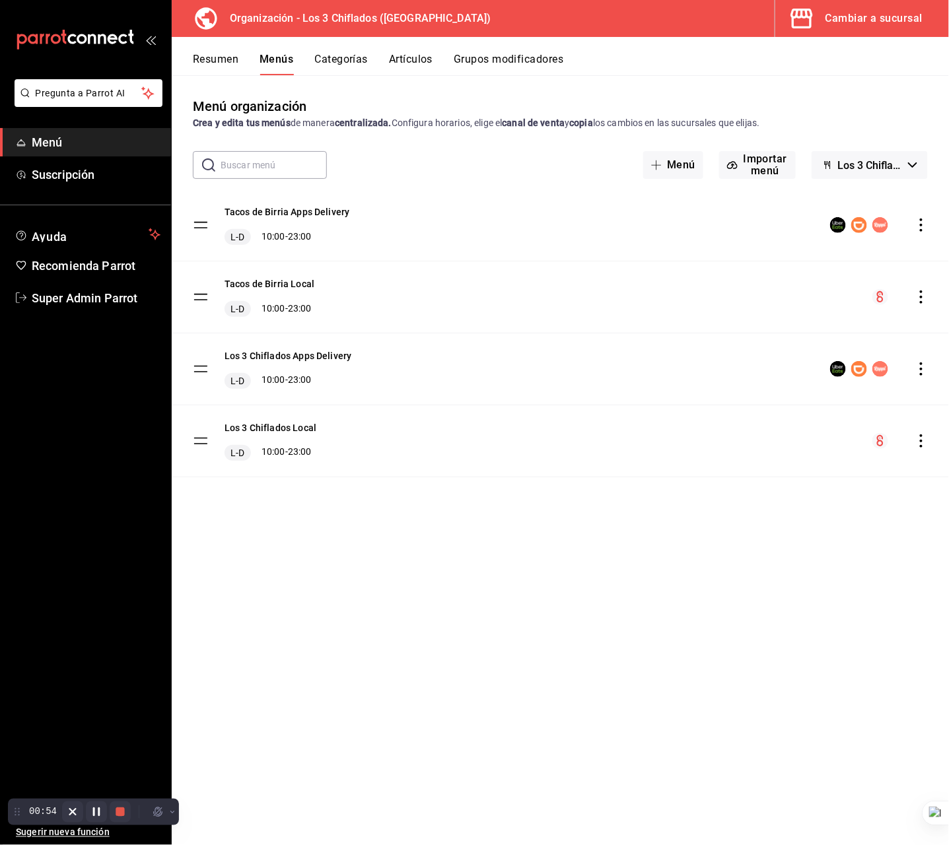
click at [923, 292] on icon "actions" at bounding box center [921, 297] width 13 height 13
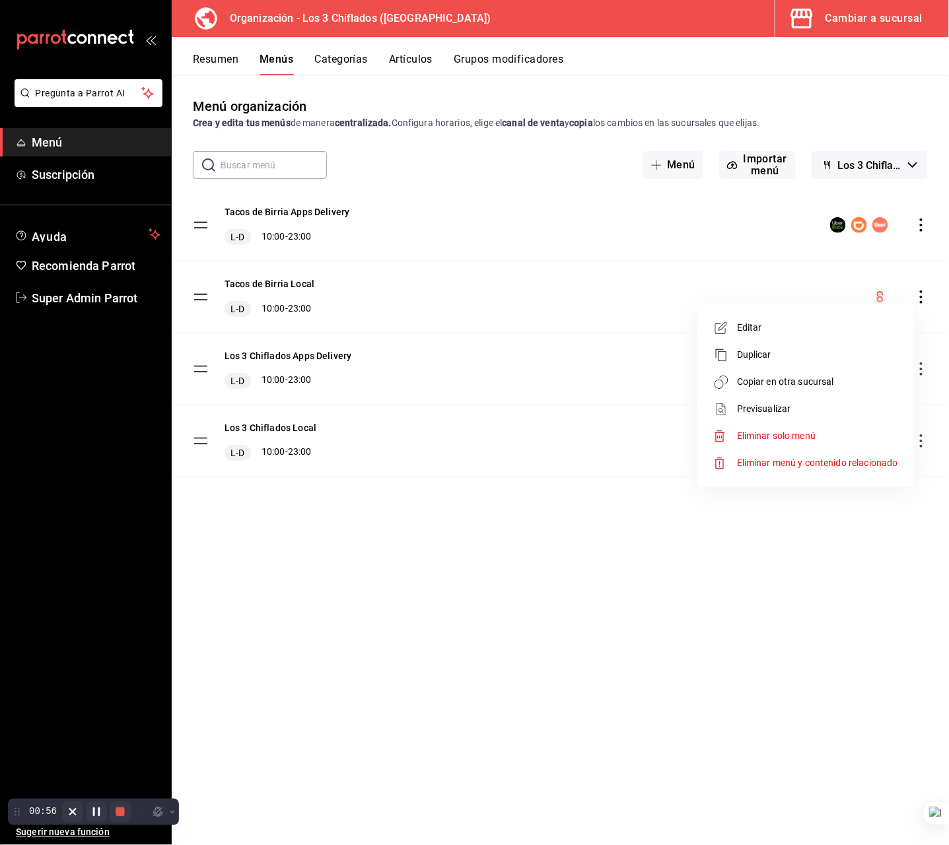
click at [810, 375] on span "Copiar en otra sucursal" at bounding box center [817, 382] width 161 height 14
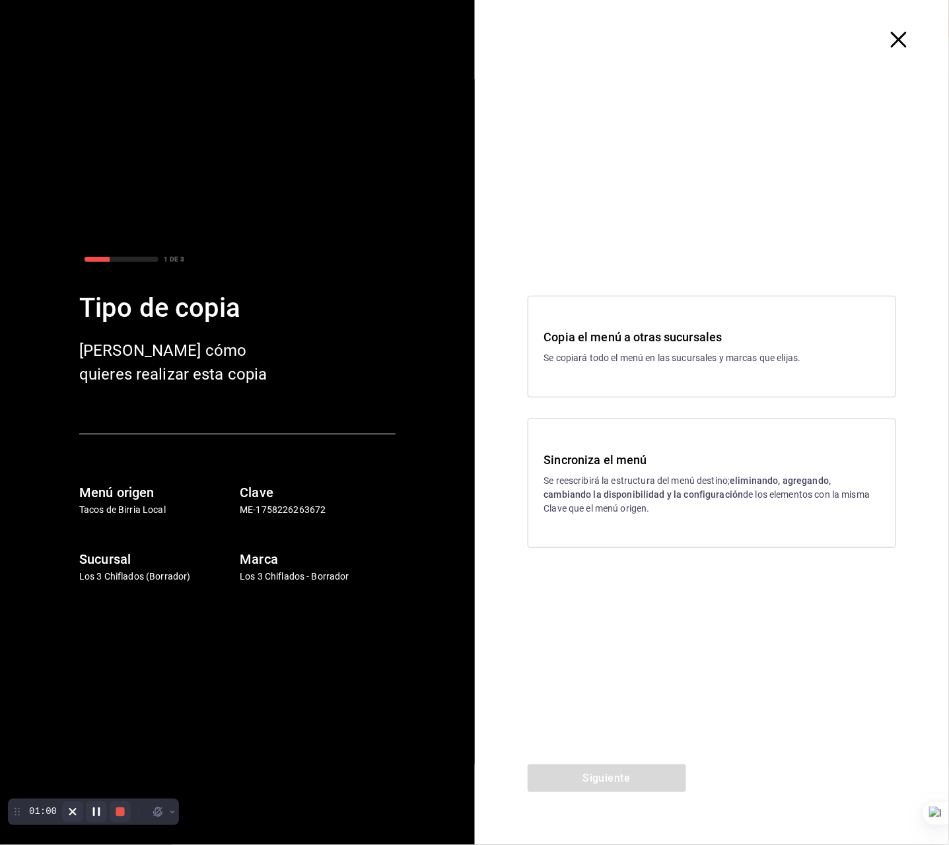
click at [722, 318] on div "Copia el menú a otras sucursales Se copiará todo el menú en las sucursales y ma…" at bounding box center [712, 347] width 369 height 102
click at [606, 770] on button "Siguiente" at bounding box center [607, 779] width 159 height 28
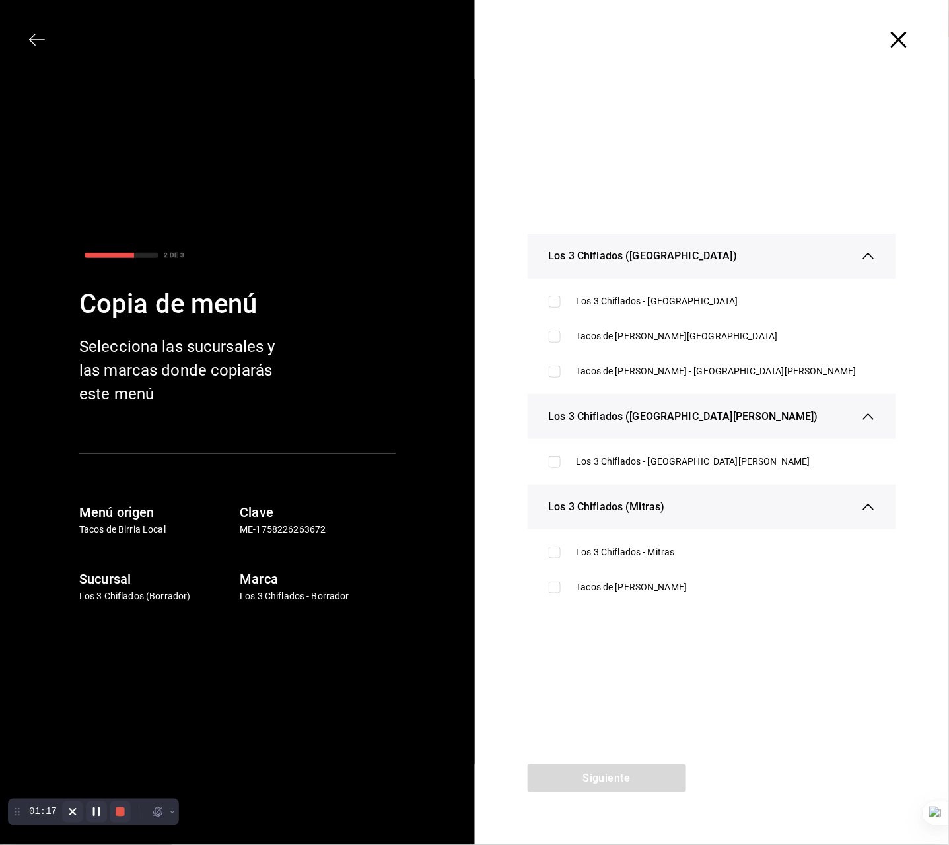
click at [900, 39] on icon "button" at bounding box center [899, 40] width 16 height 16
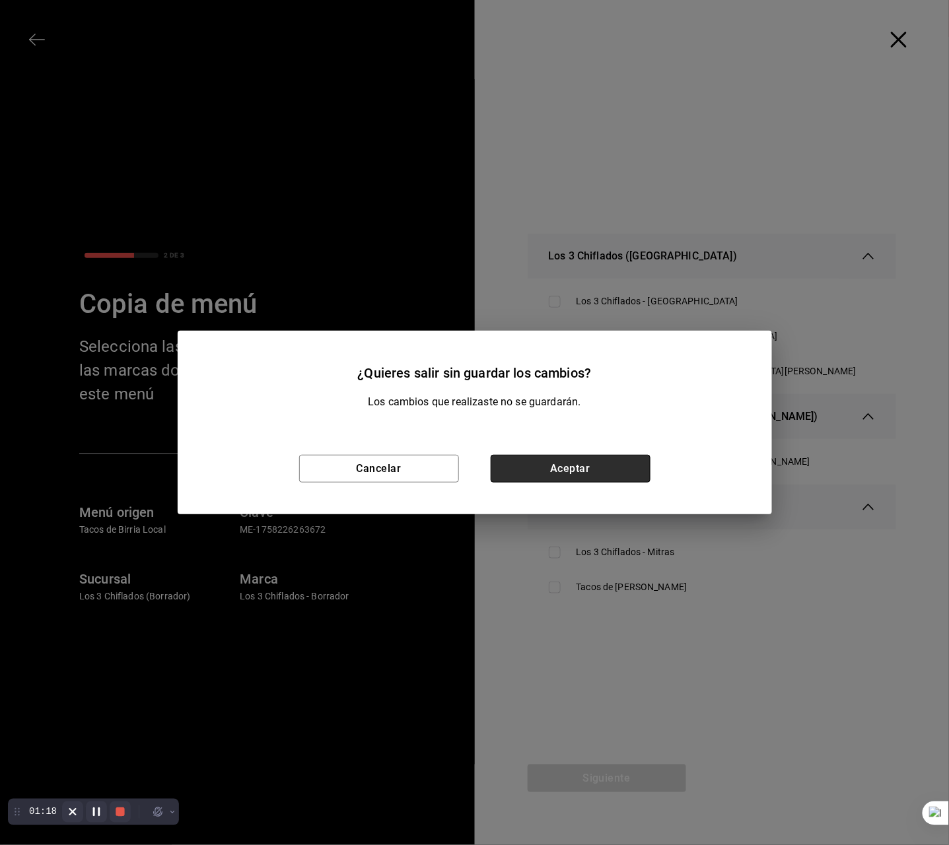
click at [558, 461] on button "Aceptar" at bounding box center [571, 469] width 160 height 28
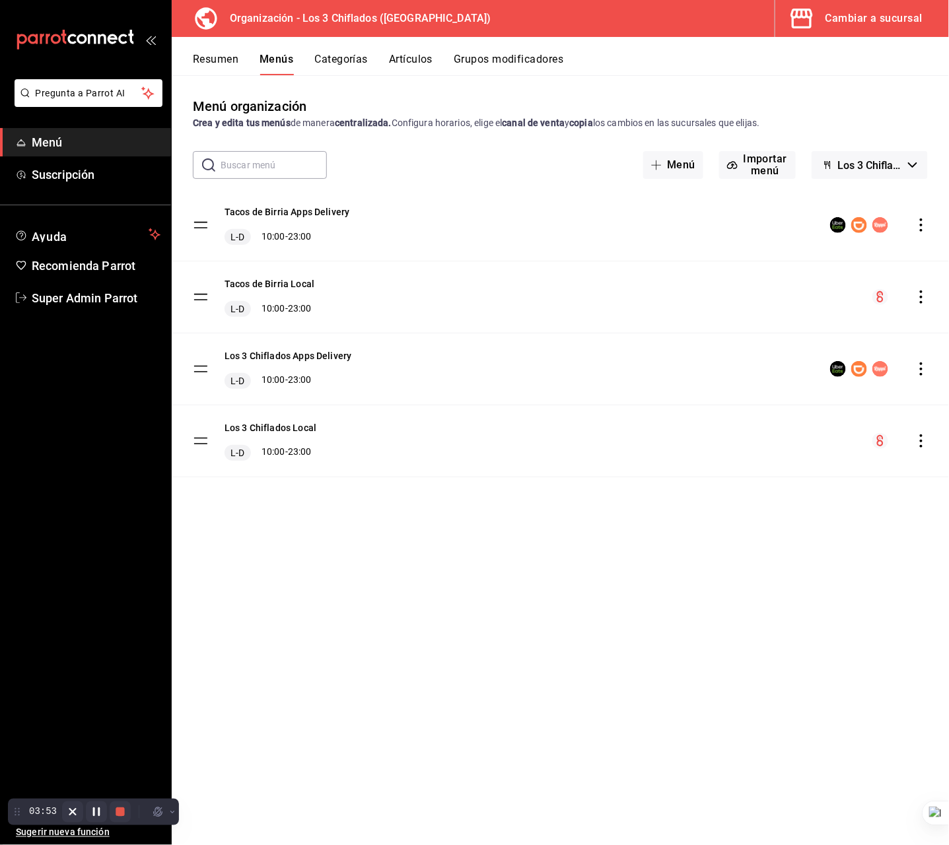
click at [843, 28] on button "Cambiar a sucursal" at bounding box center [856, 18] width 163 height 37
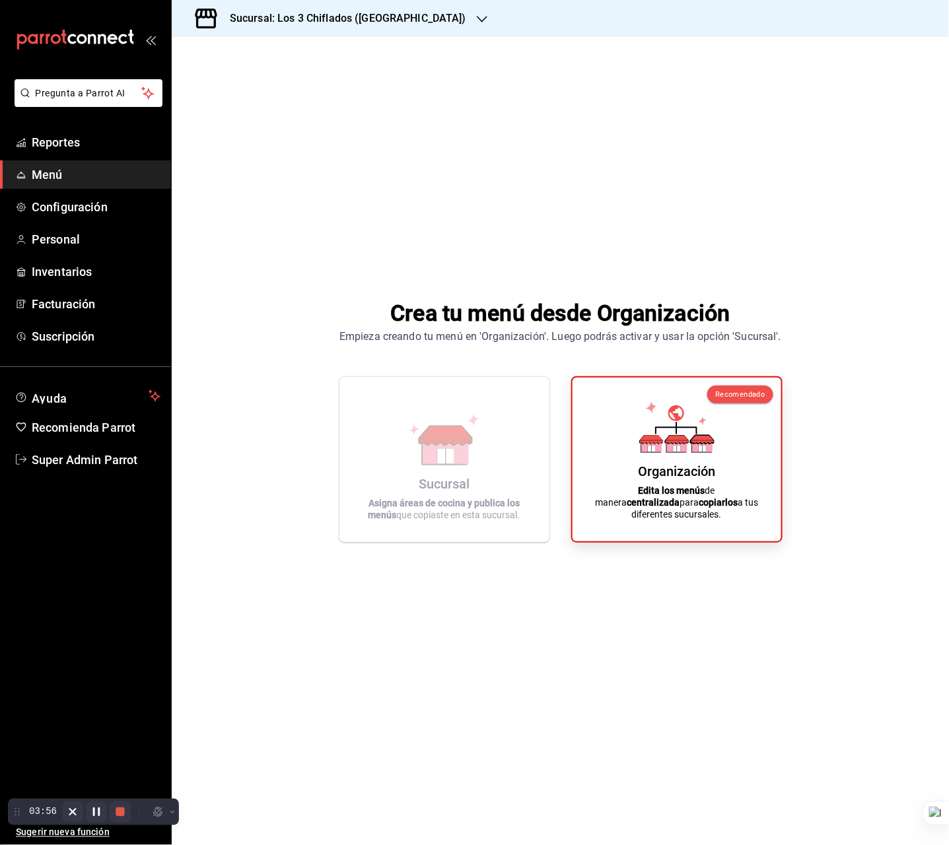
click at [78, 166] on span "Menú" at bounding box center [96, 175] width 129 height 18
click at [282, 30] on div "Sucursal: Los 3 Chiflados (Las Puentes)" at bounding box center [337, 18] width 310 height 37
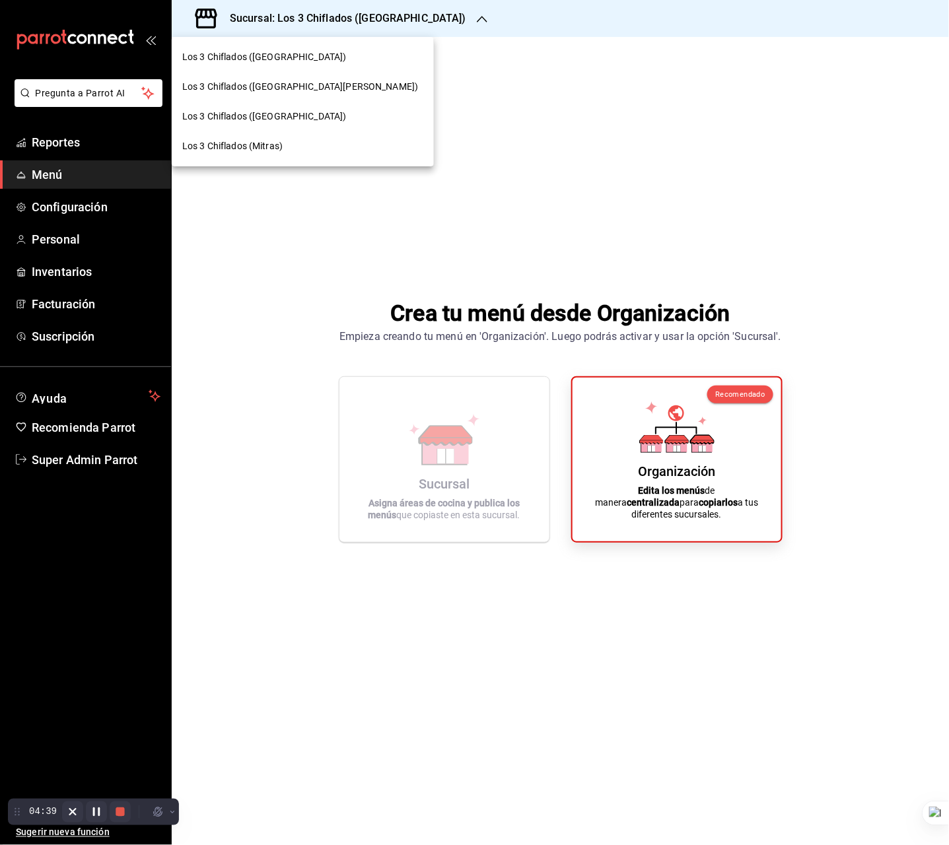
click at [265, 90] on span "Los 3 Chiflados ([GEOGRAPHIC_DATA][PERSON_NAME])" at bounding box center [300, 87] width 236 height 14
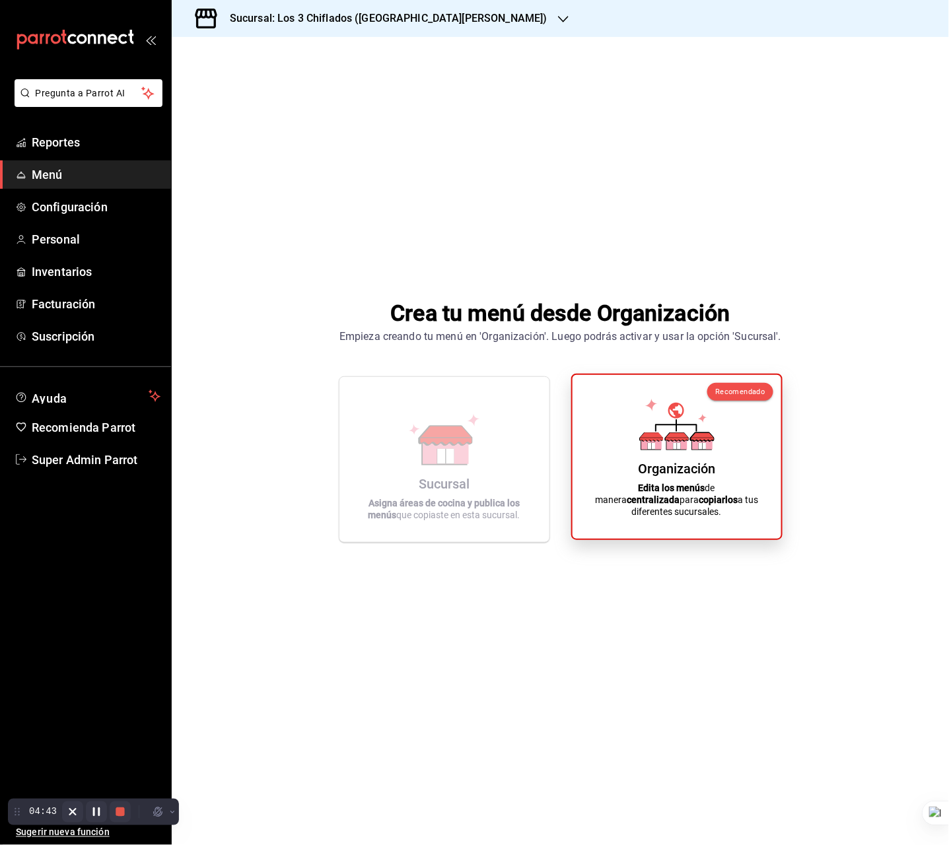
click at [770, 415] on div "Recomendado Organización Edita los menús de manera centralizada para copiarlos …" at bounding box center [676, 457] width 211 height 166
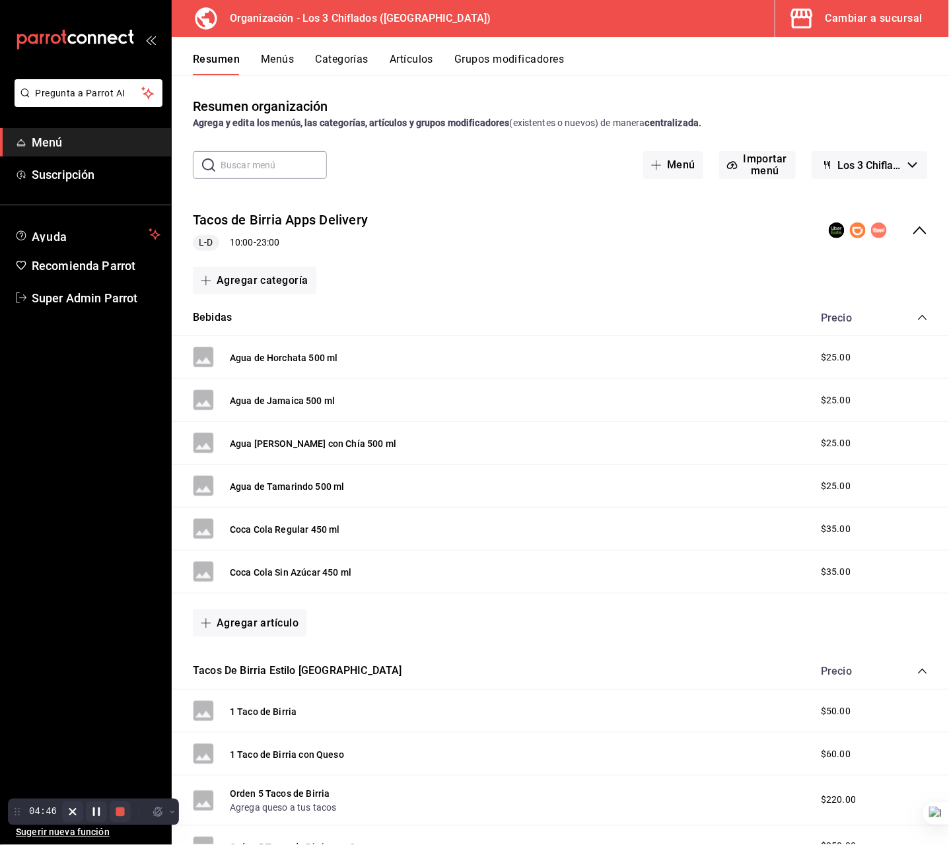
click at [282, 62] on button "Menús" at bounding box center [277, 64] width 33 height 22
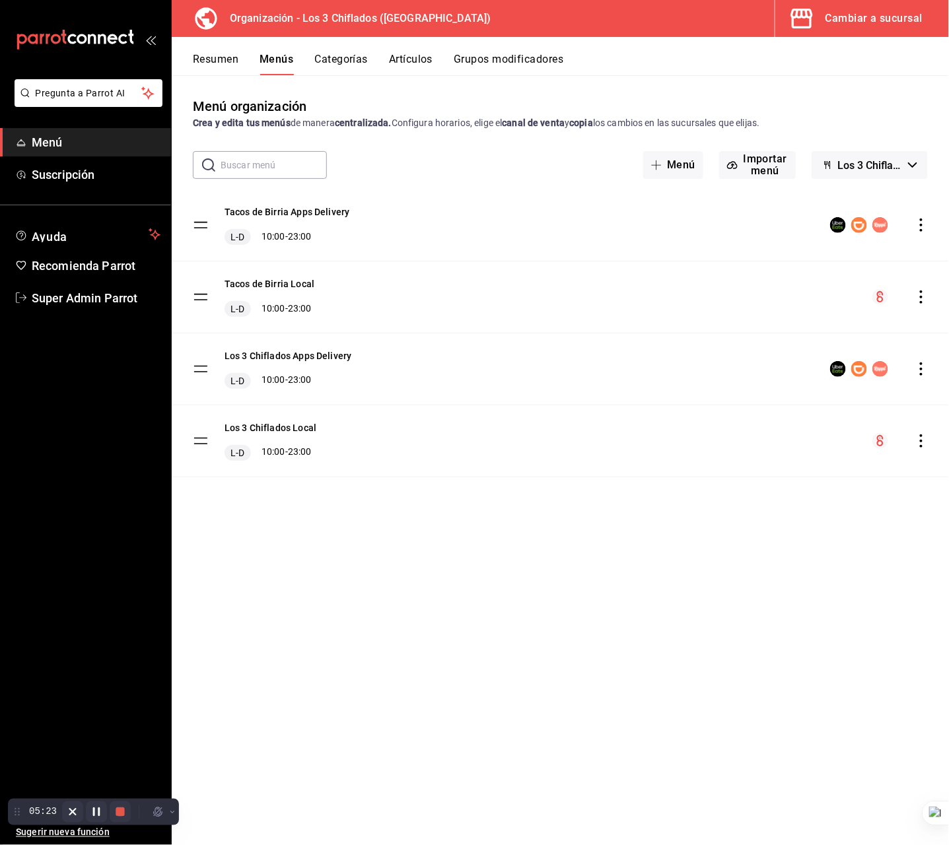
click at [923, 439] on icon "actions" at bounding box center [921, 441] width 13 height 13
click at [796, 530] on span "Copiar en otra sucursal" at bounding box center [817, 527] width 161 height 14
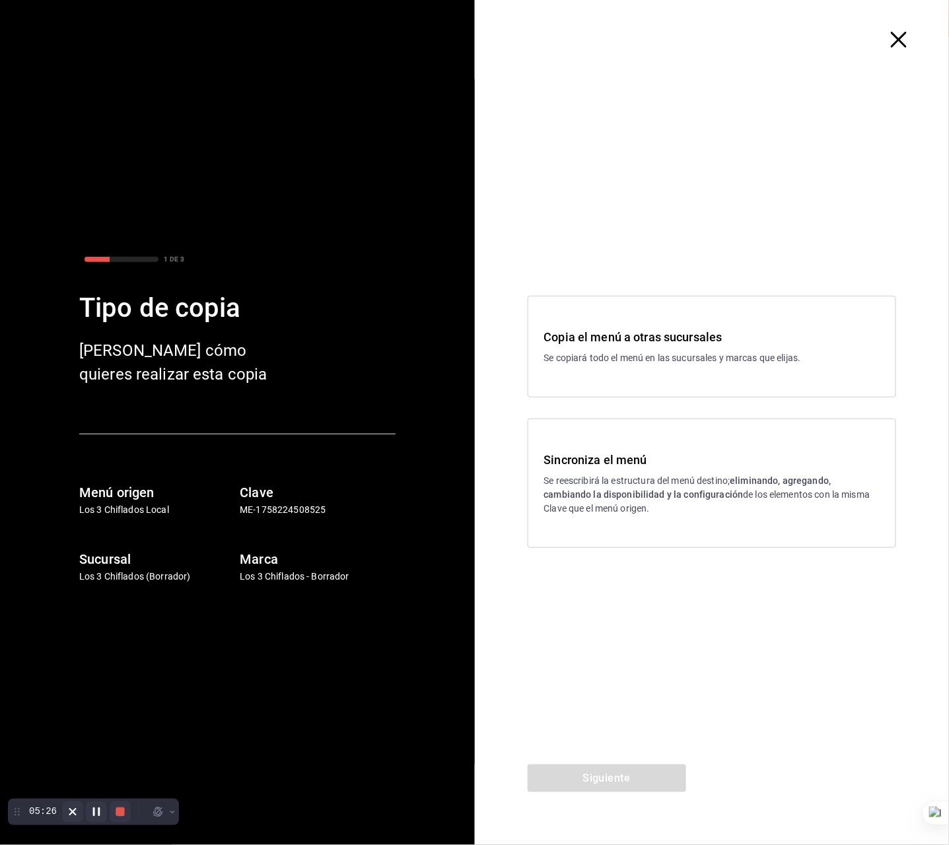
click at [595, 351] on p "Se copiará todo el menú en las sucursales y marcas que elijas." at bounding box center [712, 358] width 336 height 14
click at [635, 775] on button "Siguiente" at bounding box center [607, 779] width 159 height 28
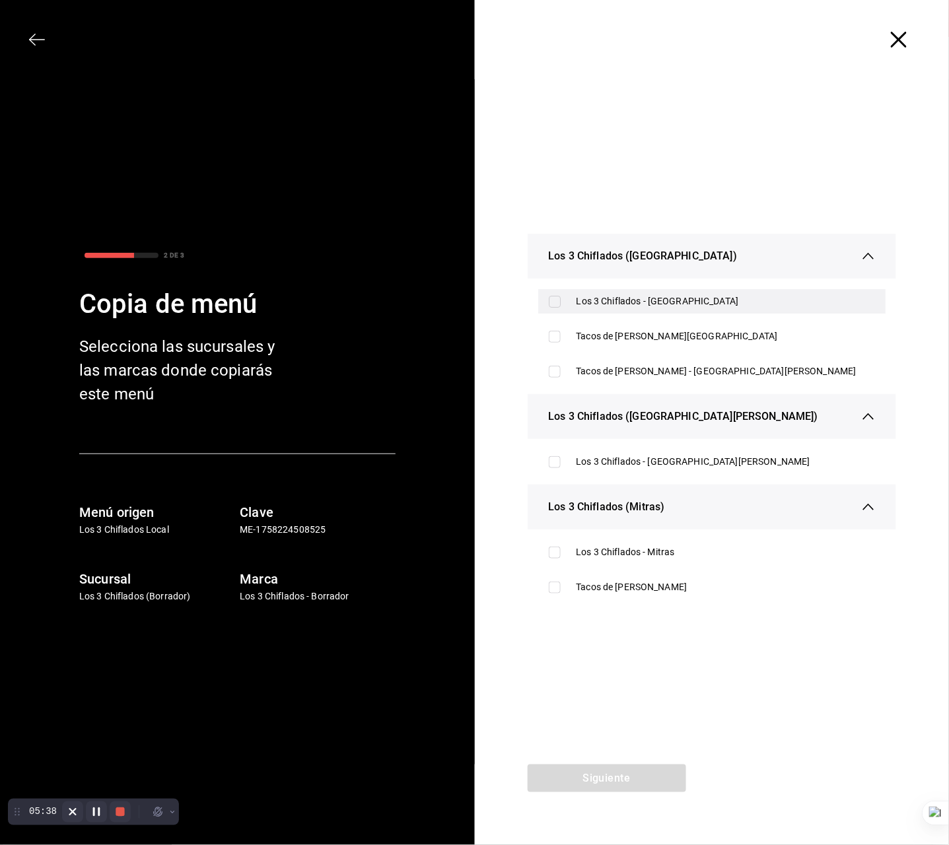
click at [687, 297] on div "Los 3 Chiflados - [GEOGRAPHIC_DATA]" at bounding box center [726, 302] width 299 height 14
checkbox input "true"
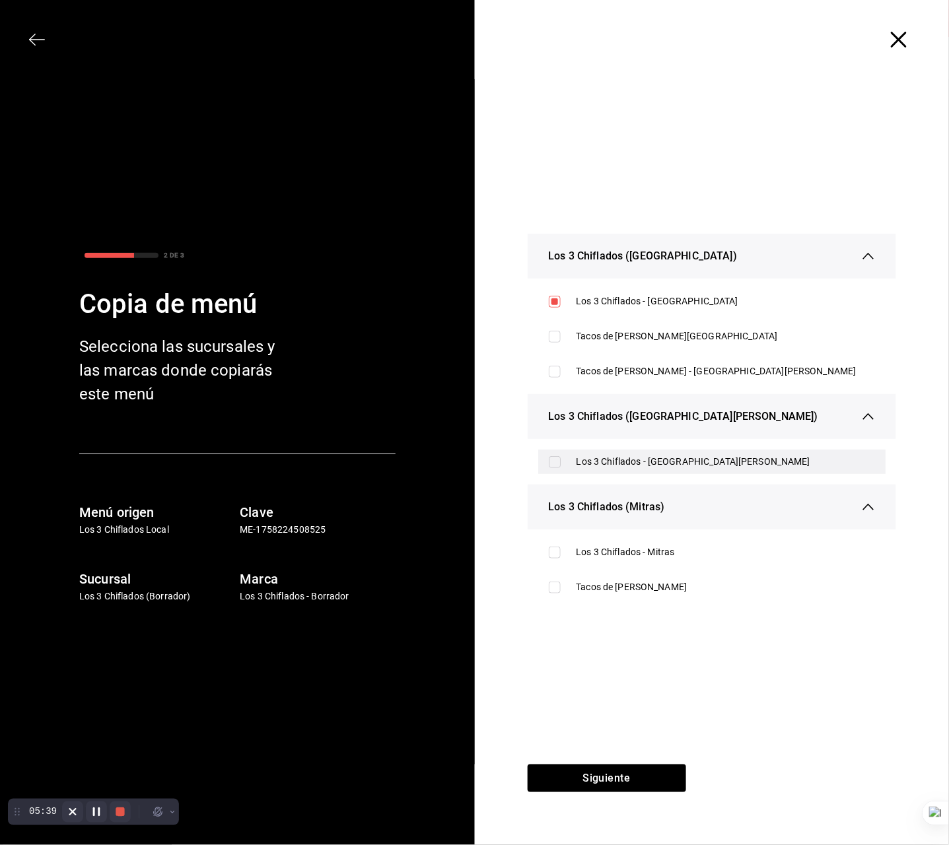
click at [677, 458] on div "Los 3 Chiflados - [GEOGRAPHIC_DATA][PERSON_NAME]" at bounding box center [726, 462] width 299 height 14
checkbox input "false"
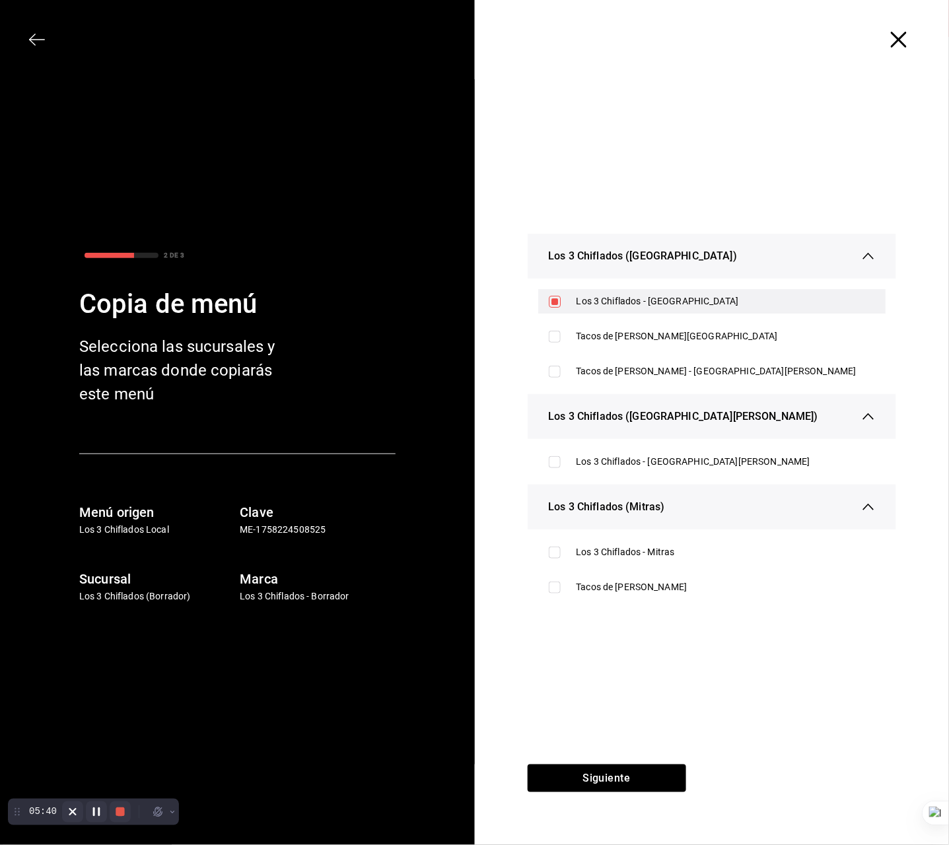
click at [653, 300] on div "Los 3 Chiflados - [GEOGRAPHIC_DATA]" at bounding box center [726, 302] width 299 height 14
click at [694, 306] on div "Los 3 Chiflados - [GEOGRAPHIC_DATA]" at bounding box center [726, 302] width 299 height 14
checkbox input "true"
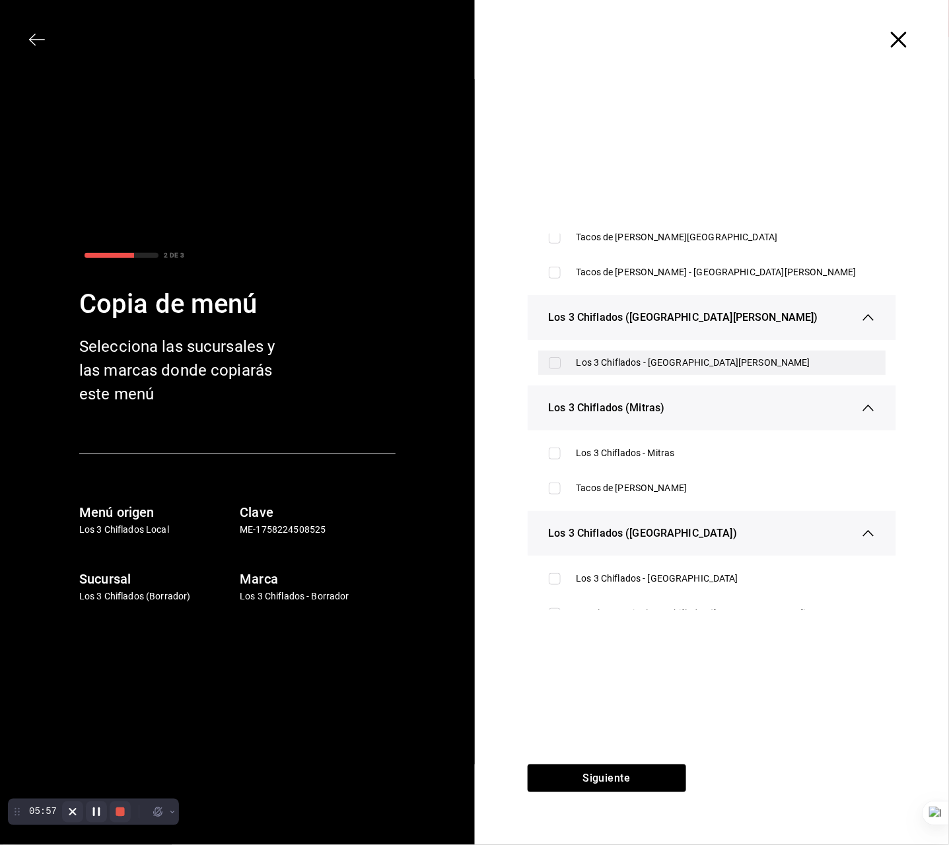
click at [785, 352] on div "Los 3 Chiflados - [GEOGRAPHIC_DATA][PERSON_NAME]" at bounding box center [712, 363] width 348 height 24
checkbox input "true"
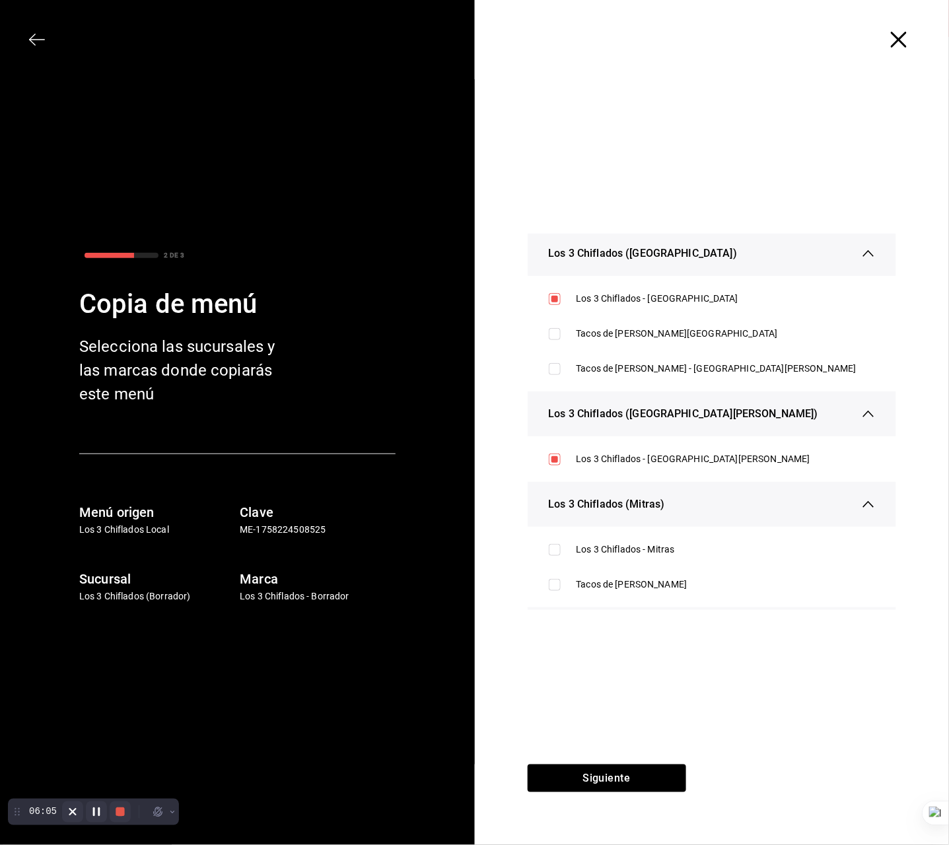
scroll to position [0, 0]
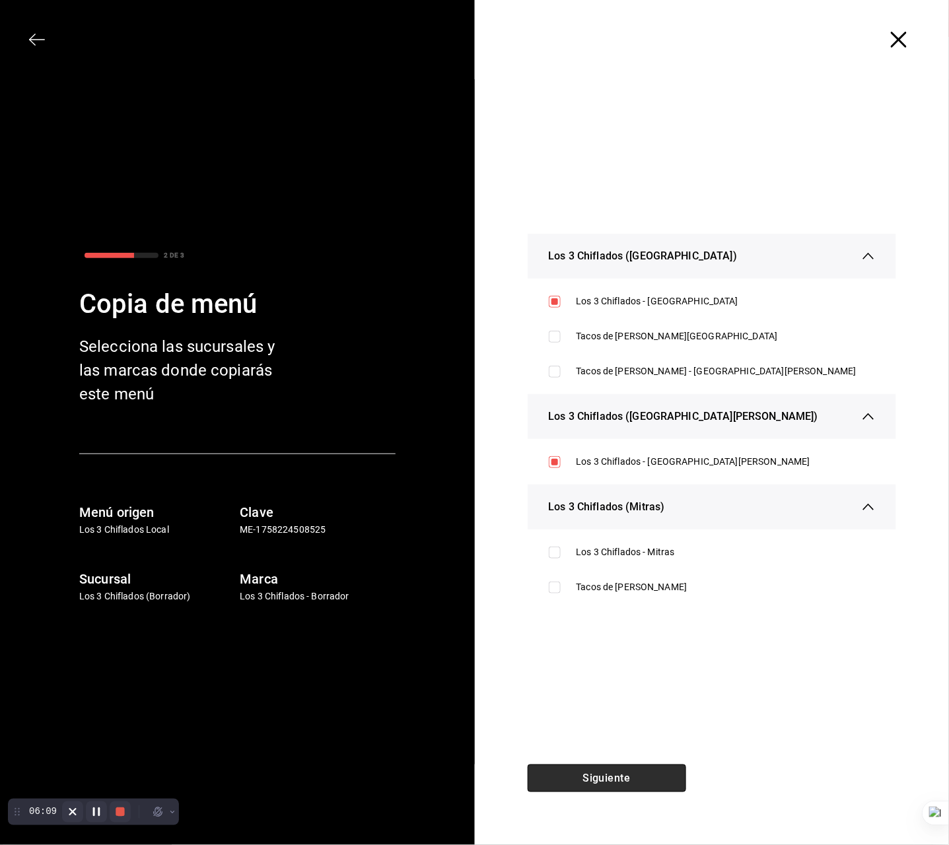
click at [611, 771] on button "Siguiente" at bounding box center [607, 779] width 159 height 28
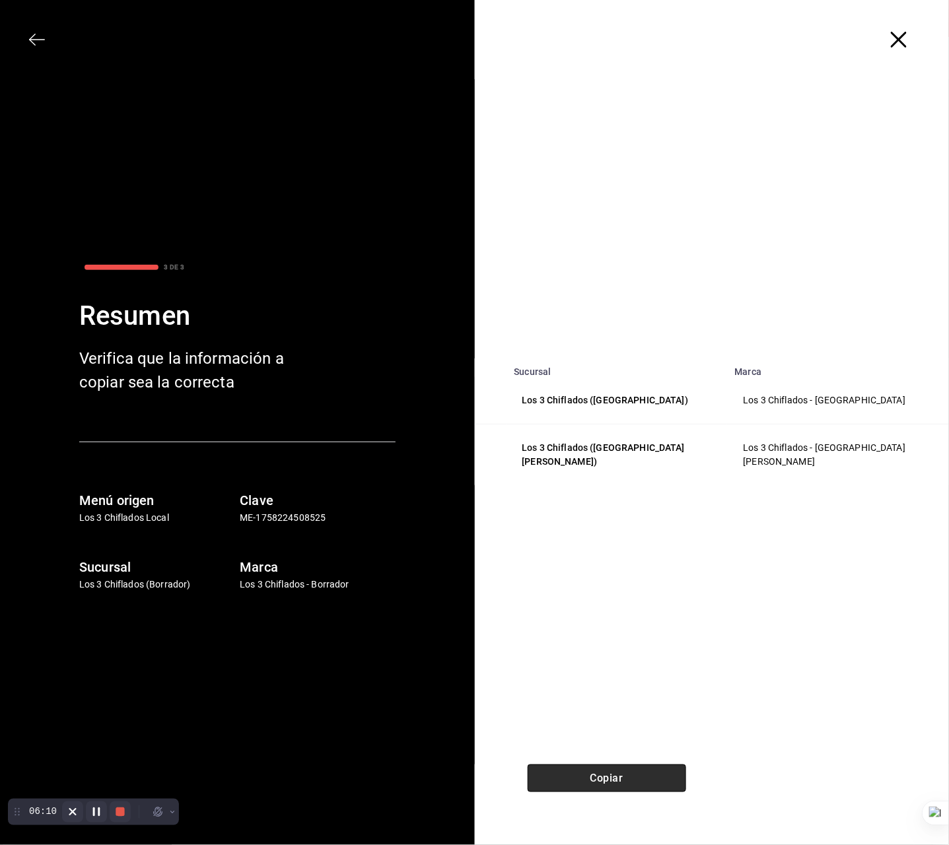
click at [611, 771] on button "Copiar" at bounding box center [607, 779] width 159 height 28
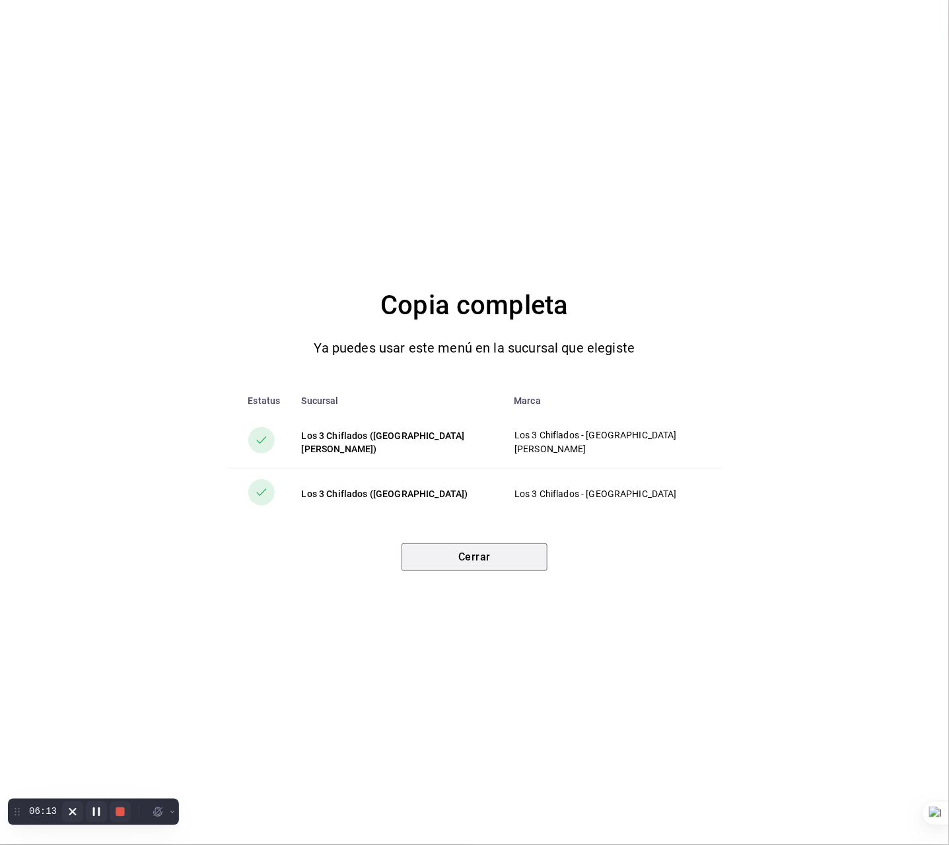
click at [450, 560] on button "Cerrar" at bounding box center [475, 558] width 146 height 28
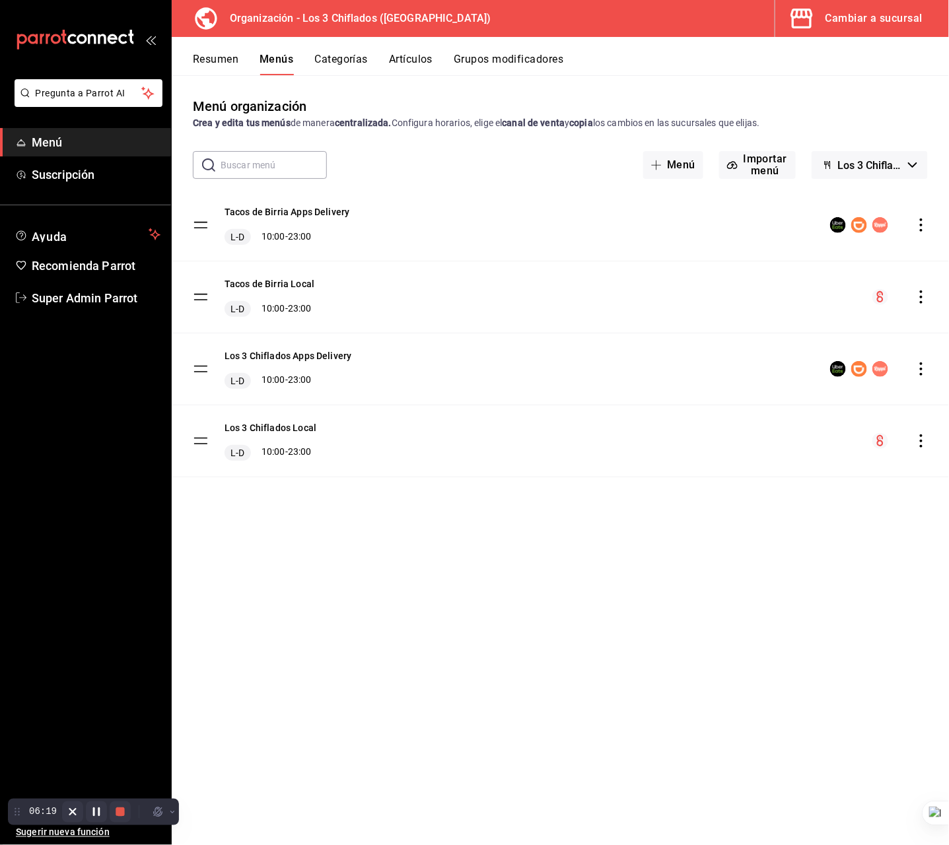
click at [849, 30] on button "Cambiar a sucursal" at bounding box center [856, 18] width 163 height 37
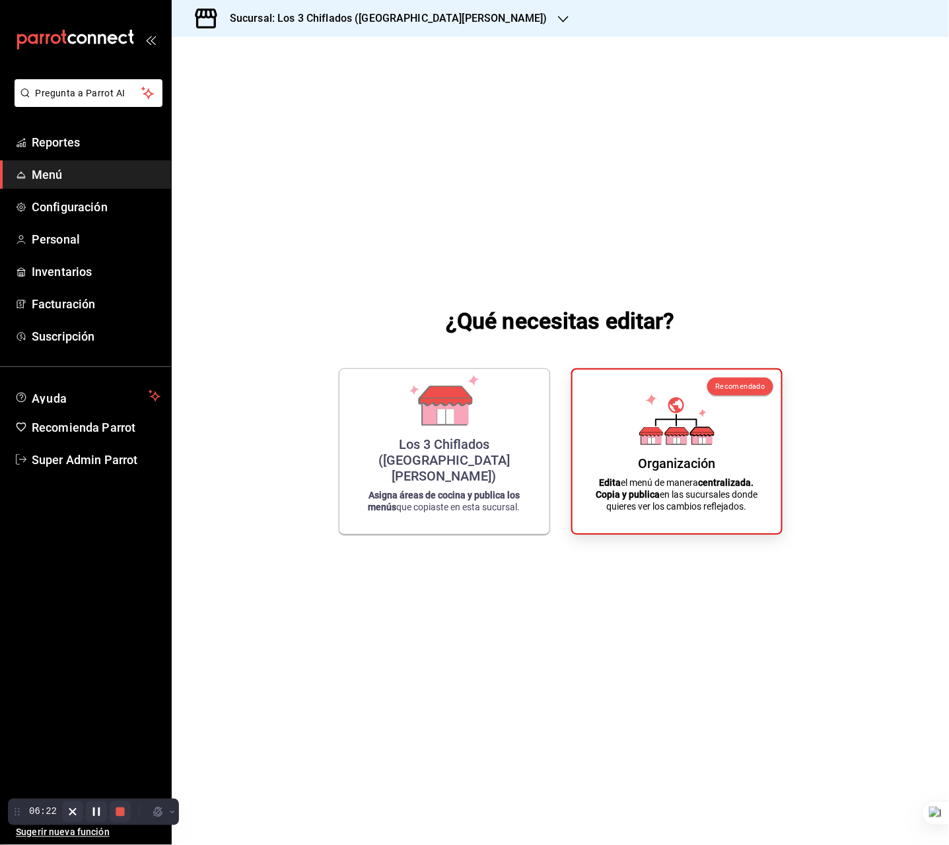
click at [411, 21] on h3 "Sucursal: Los 3 Chiflados (San Pedro)" at bounding box center [383, 19] width 328 height 16
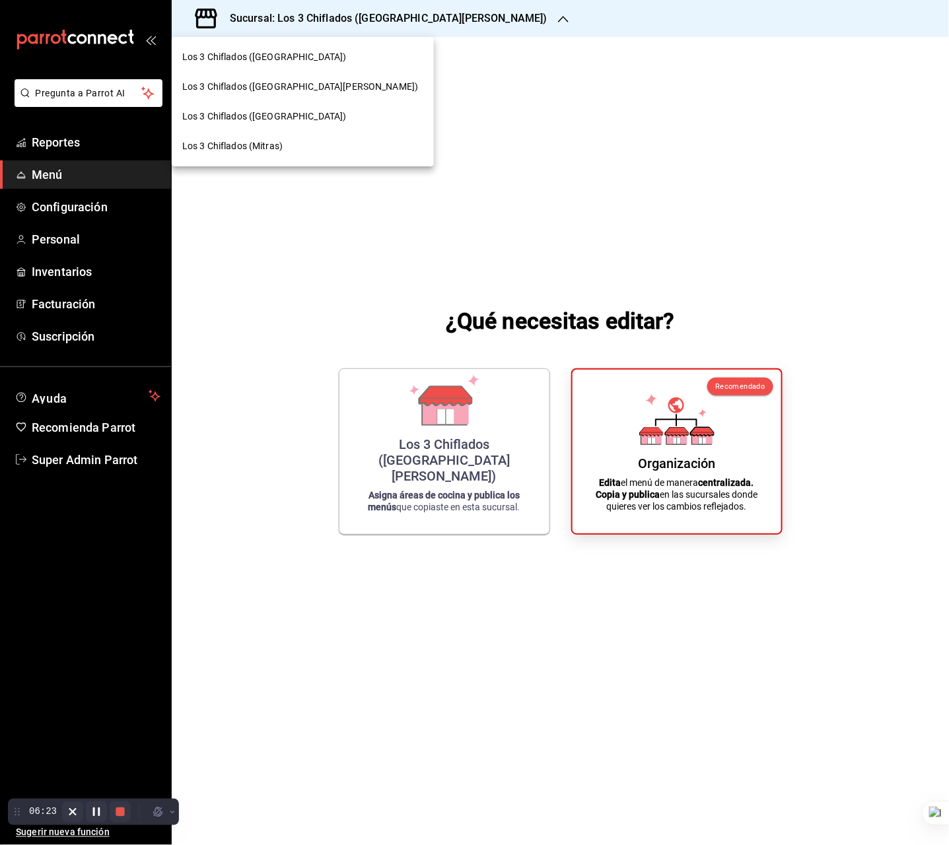
click at [310, 58] on div "Los 3 Chiflados ([GEOGRAPHIC_DATA])" at bounding box center [302, 57] width 241 height 14
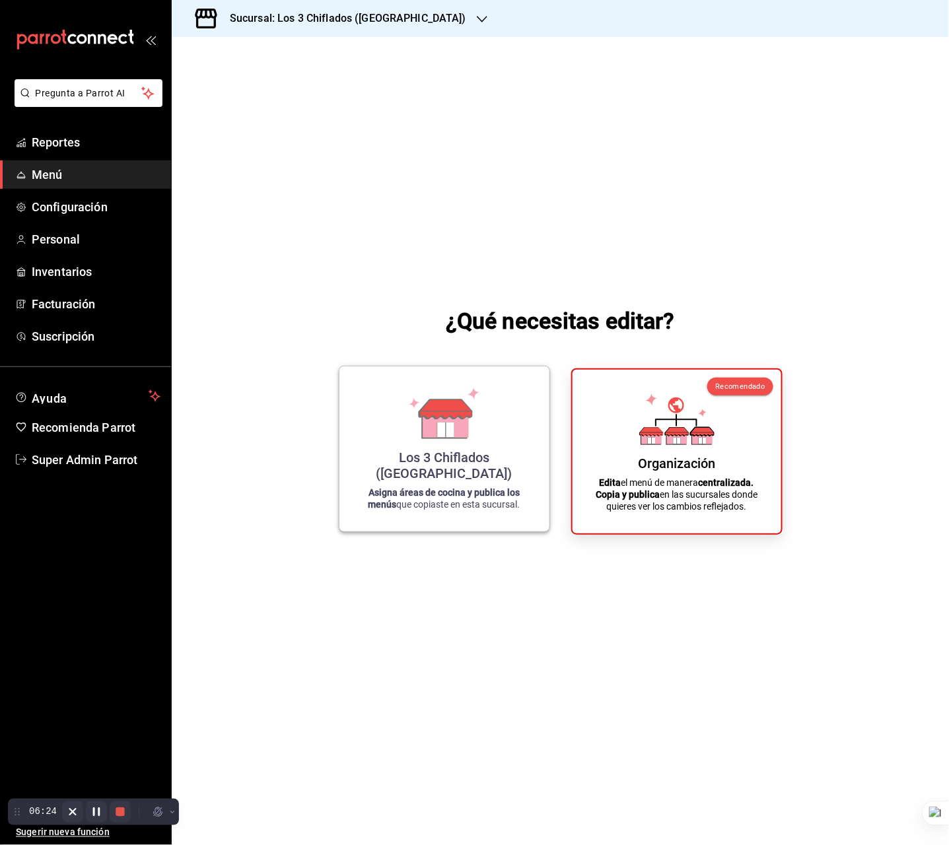
click at [431, 439] on icon at bounding box center [446, 424] width 46 height 28
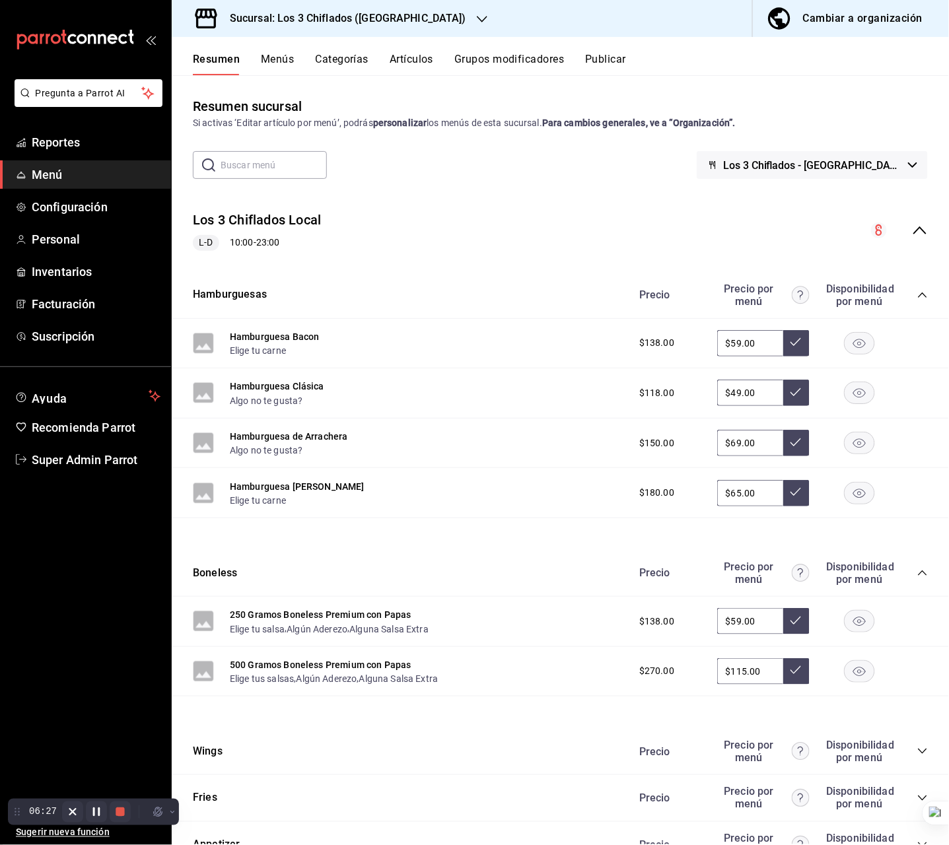
click at [812, 36] on button "Cambiar a organización" at bounding box center [846, 18] width 186 height 37
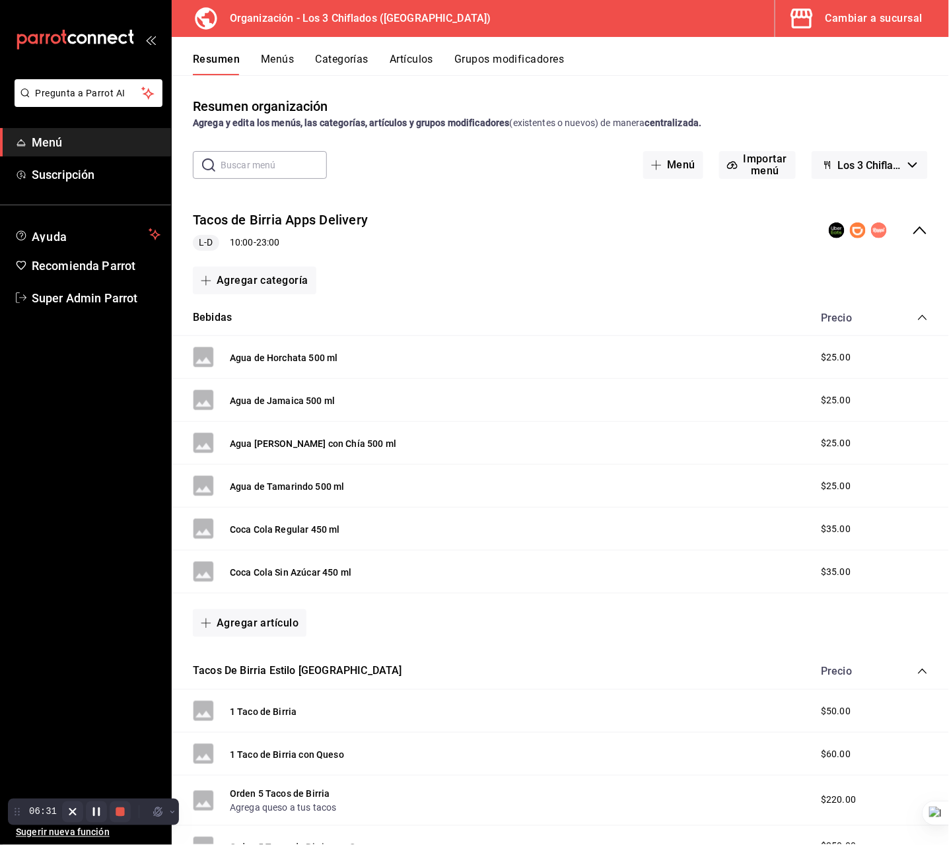
click at [283, 59] on button "Menús" at bounding box center [277, 64] width 33 height 22
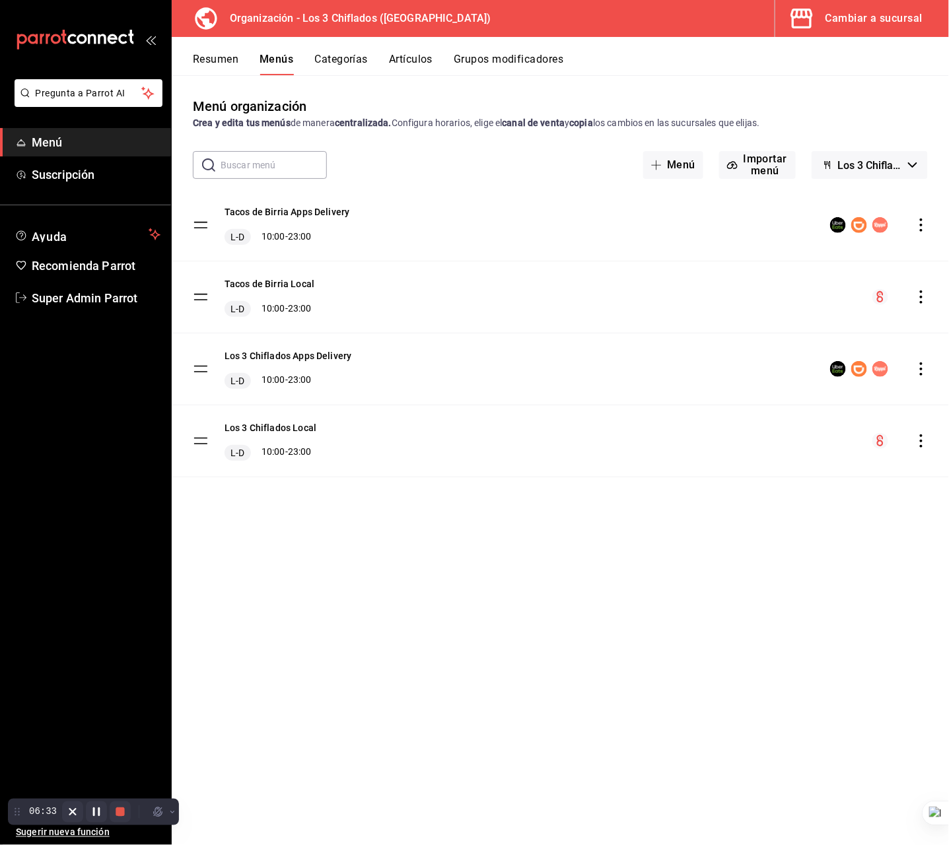
click at [926, 298] on icon "actions" at bounding box center [921, 297] width 13 height 13
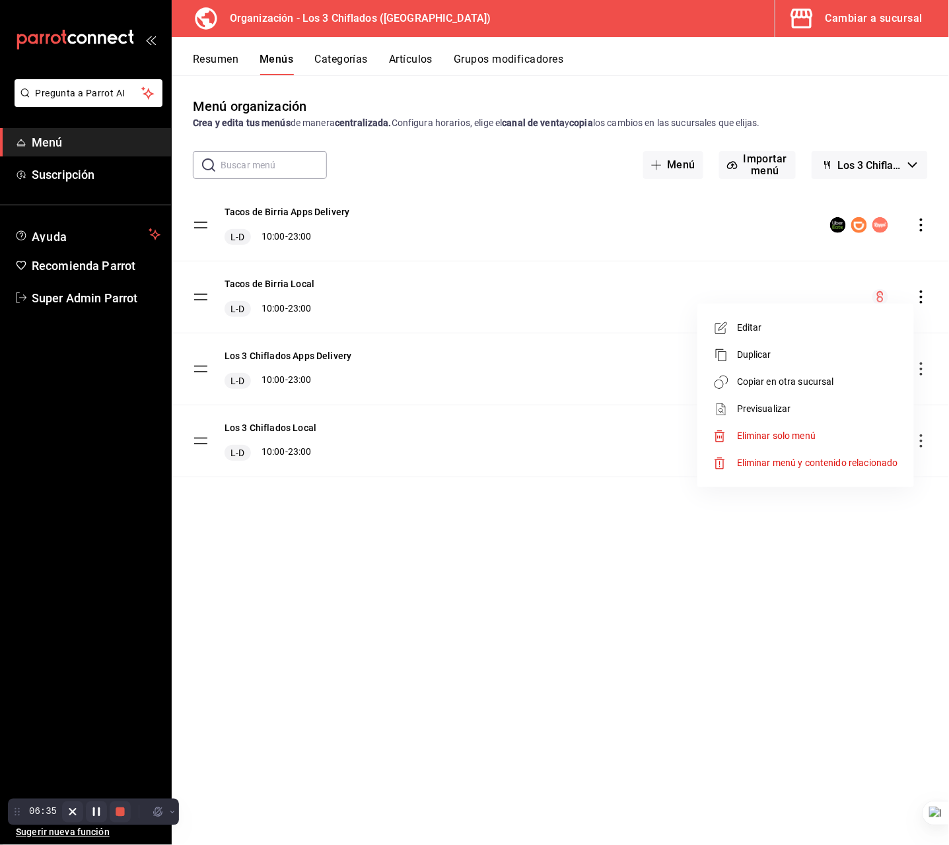
click at [817, 380] on span "Copiar en otra sucursal" at bounding box center [817, 382] width 161 height 14
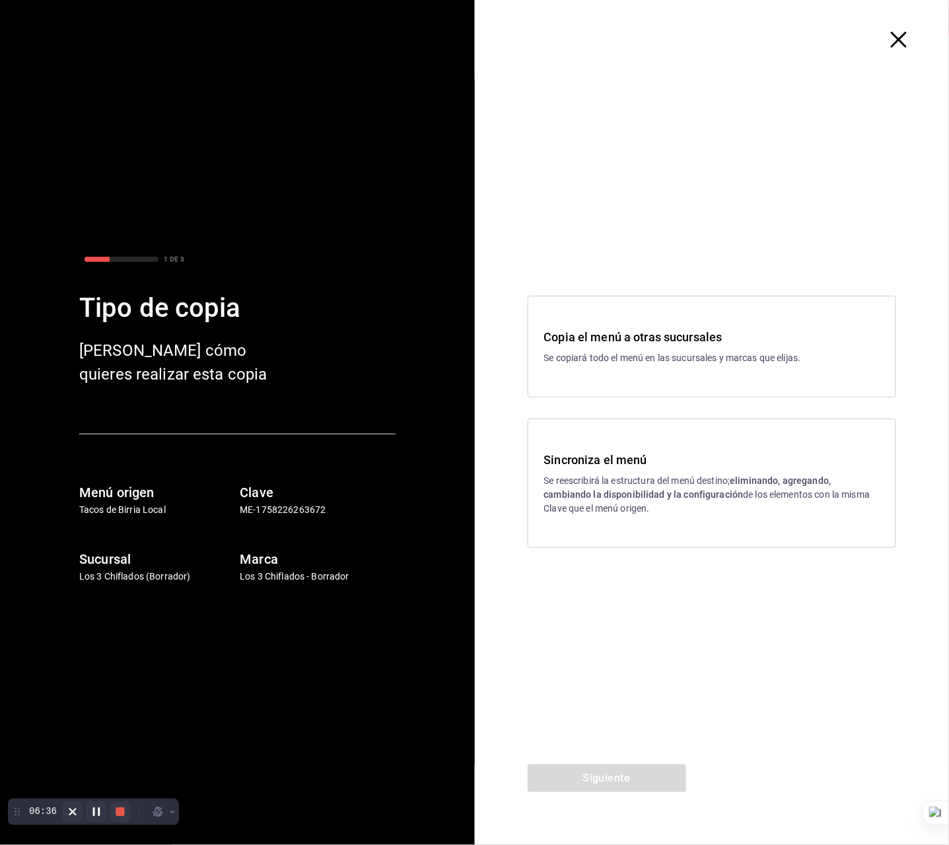
click at [659, 338] on h3 "Copia el menú a otras sucursales" at bounding box center [712, 337] width 336 height 18
click at [602, 777] on button "Siguiente" at bounding box center [607, 779] width 159 height 28
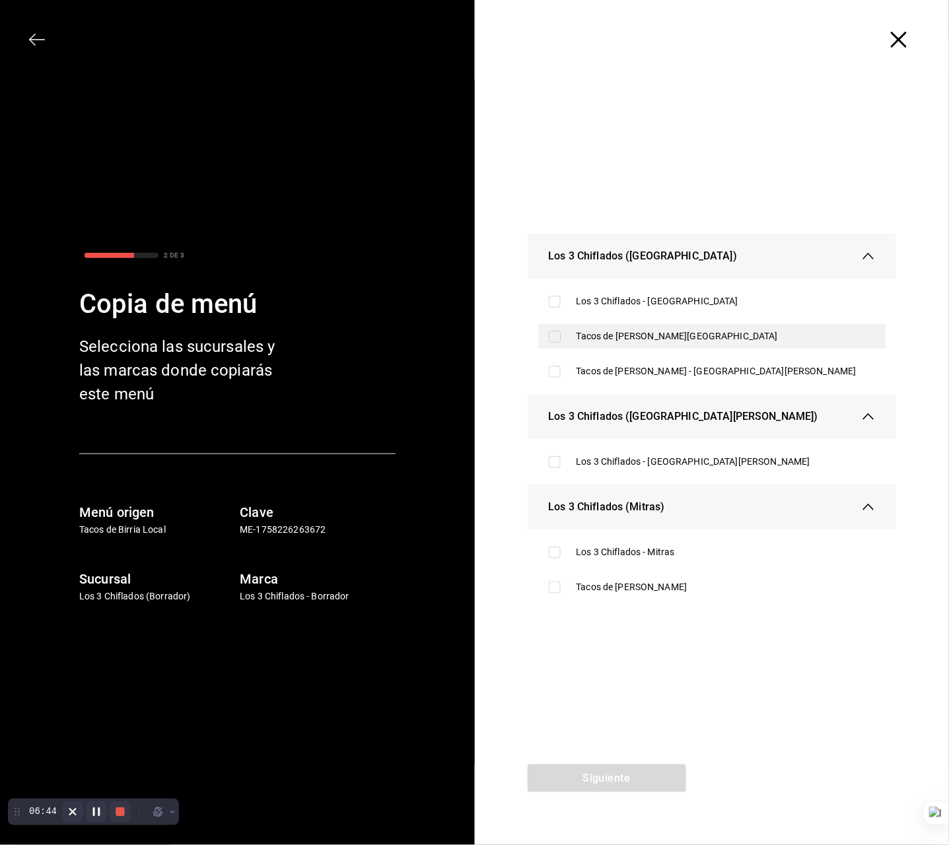
click at [752, 340] on div "Tacos de [PERSON_NAME][GEOGRAPHIC_DATA]" at bounding box center [726, 337] width 299 height 14
checkbox input "true"
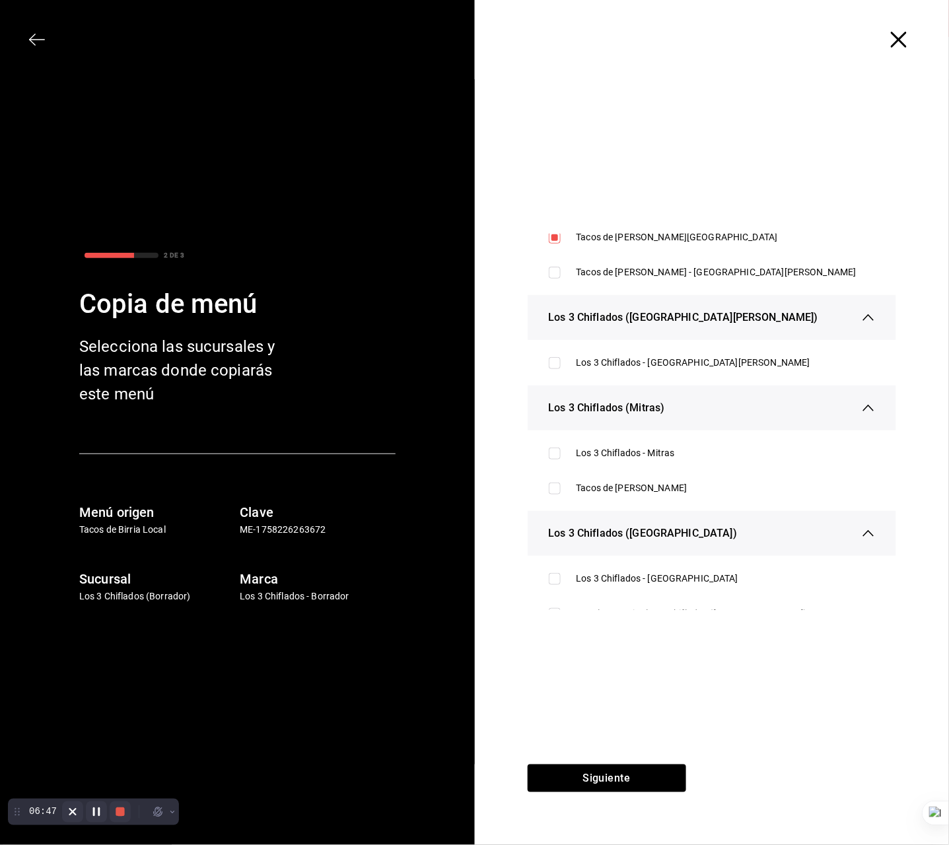
scroll to position [160, 0]
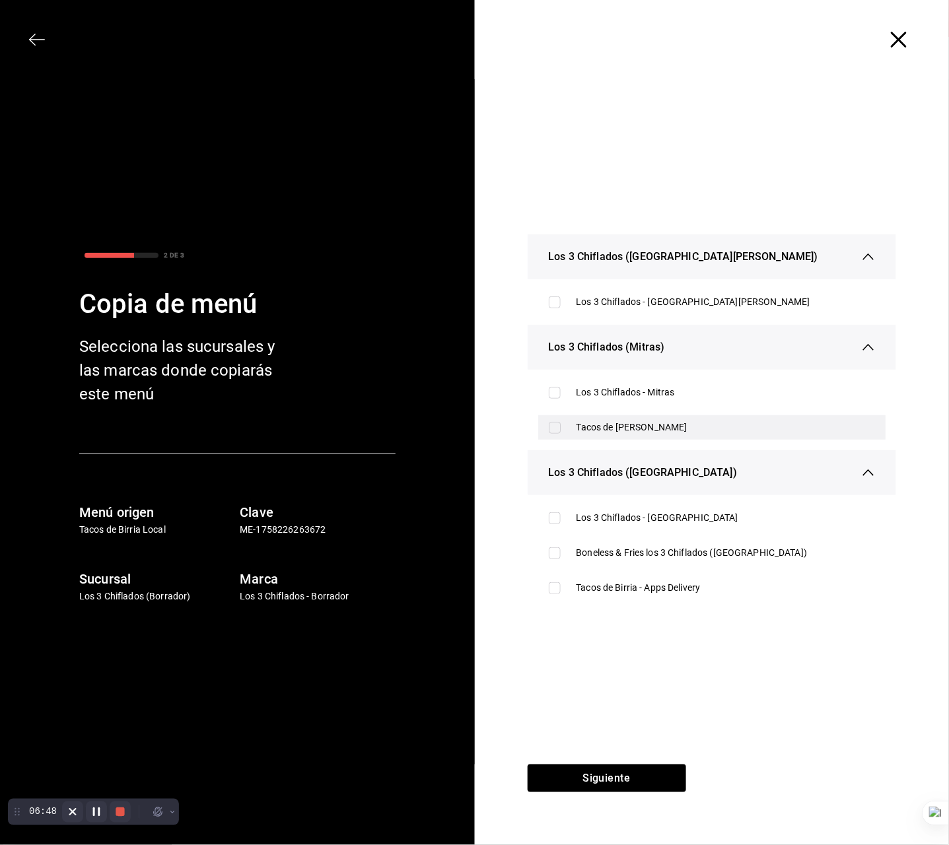
click at [725, 425] on div "Tacos de [PERSON_NAME]" at bounding box center [726, 428] width 299 height 14
checkbox input "true"
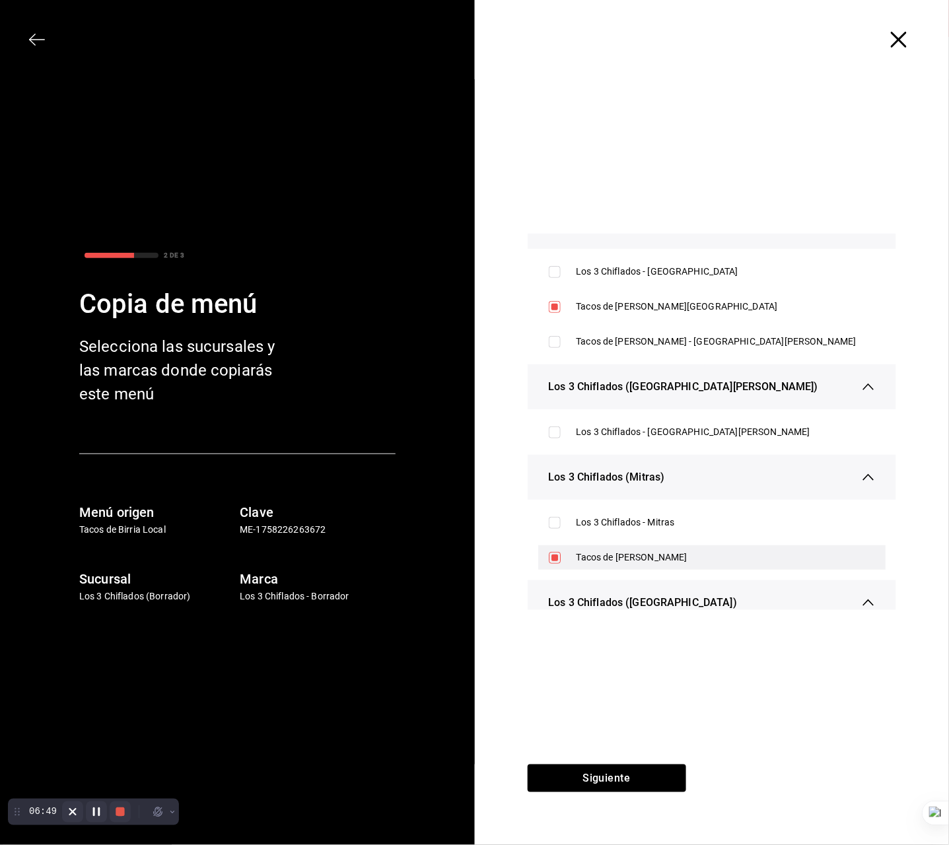
scroll to position [0, 0]
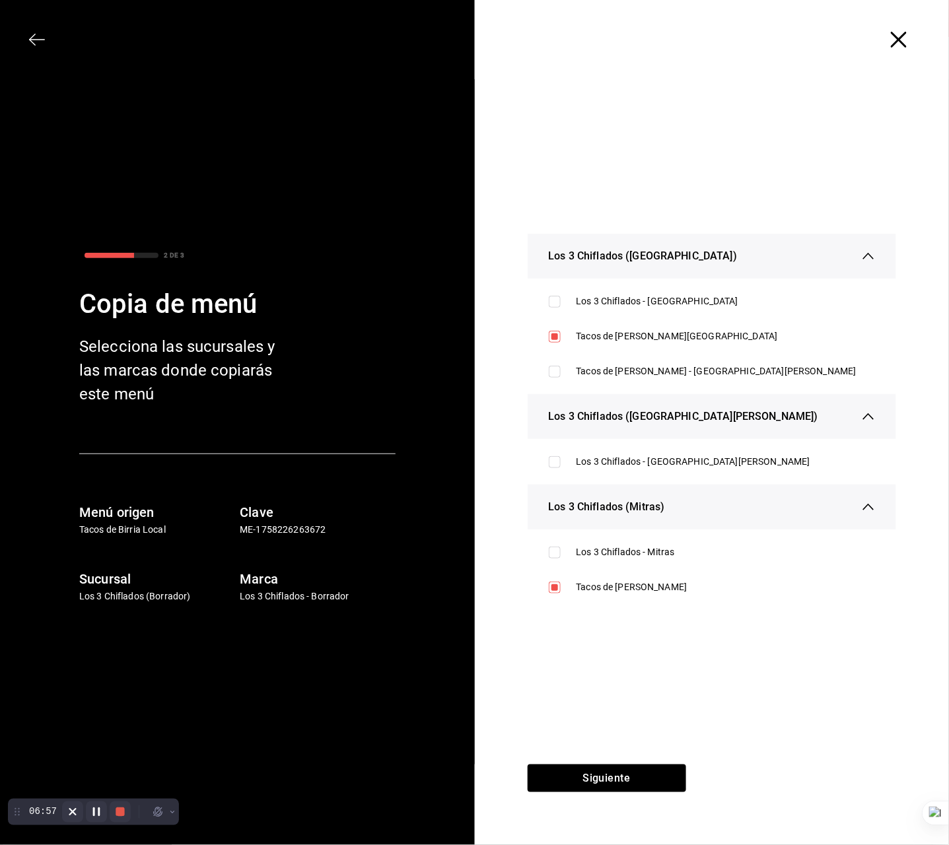
click at [910, 37] on span "button" at bounding box center [906, 40] width 24 height 16
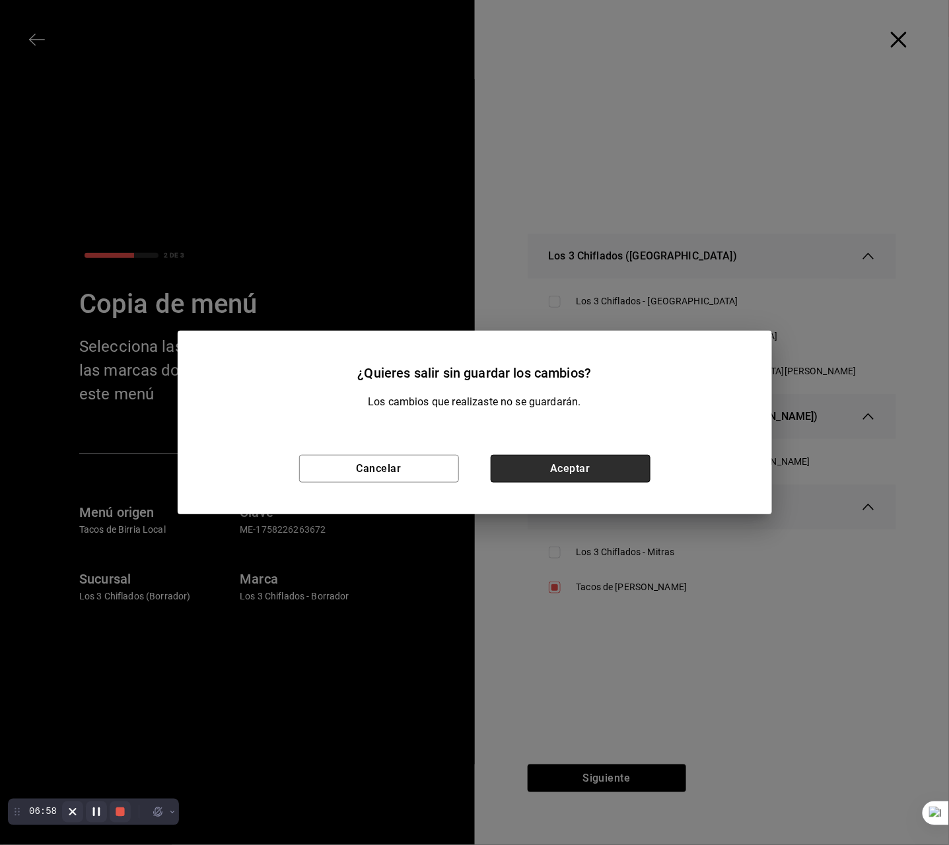
click at [627, 468] on button "Aceptar" at bounding box center [571, 469] width 160 height 28
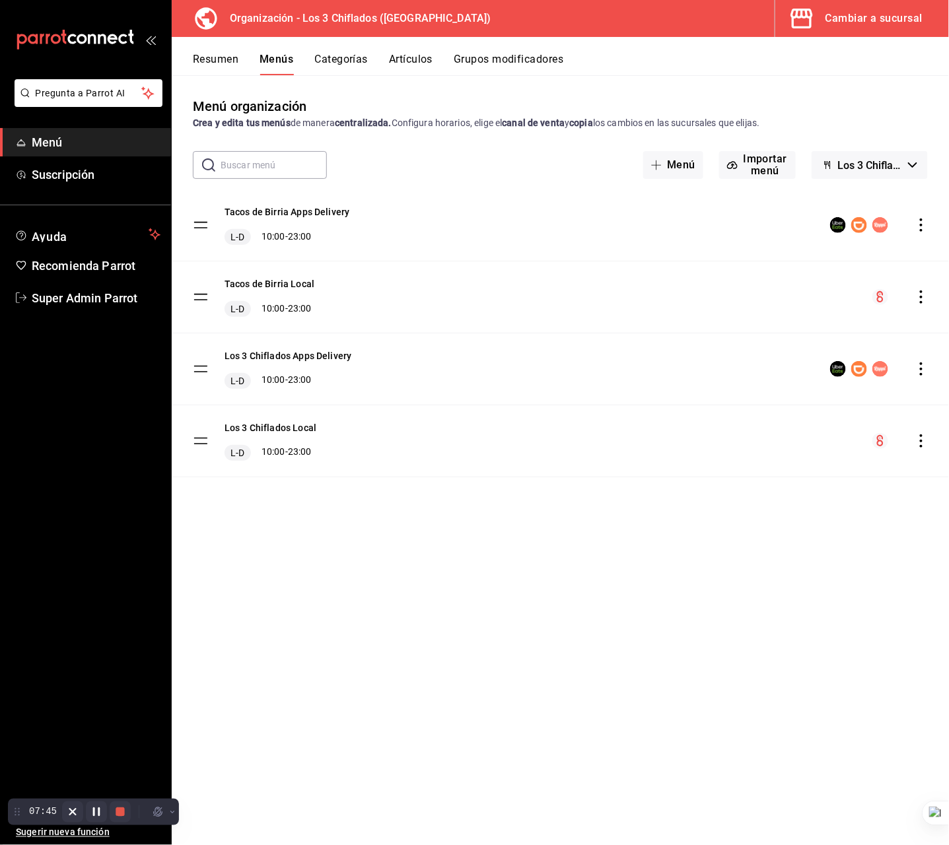
click at [926, 299] on icon "actions" at bounding box center [921, 297] width 13 height 13
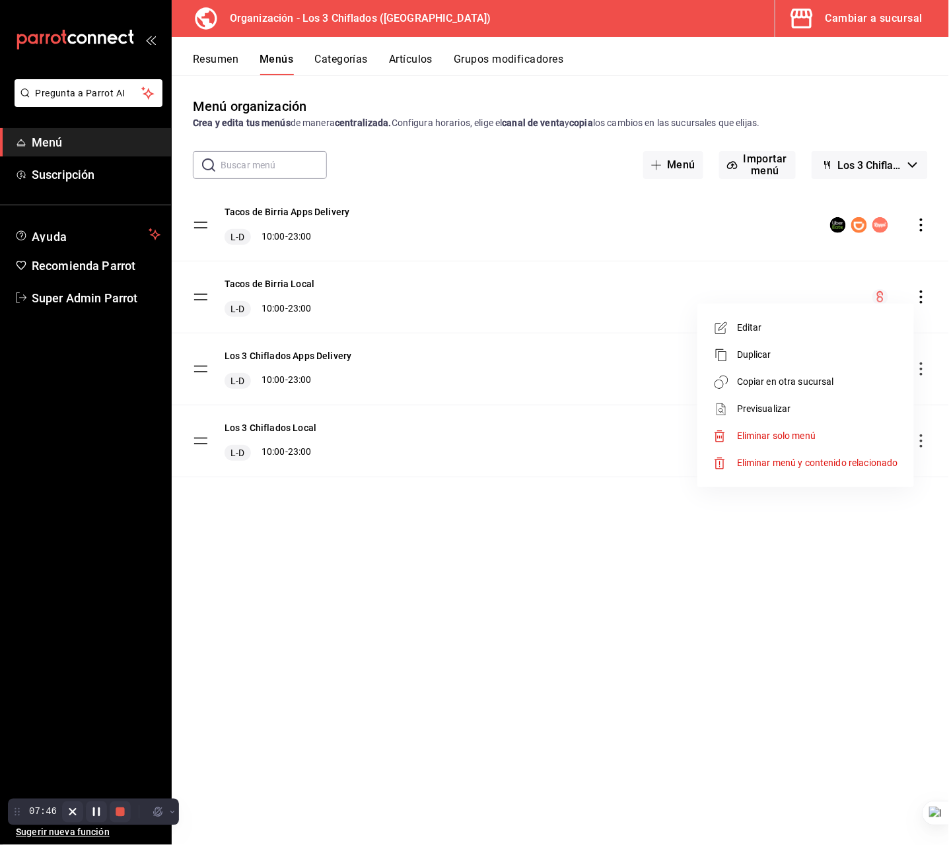
click at [831, 376] on span "Copiar en otra sucursal" at bounding box center [817, 382] width 161 height 14
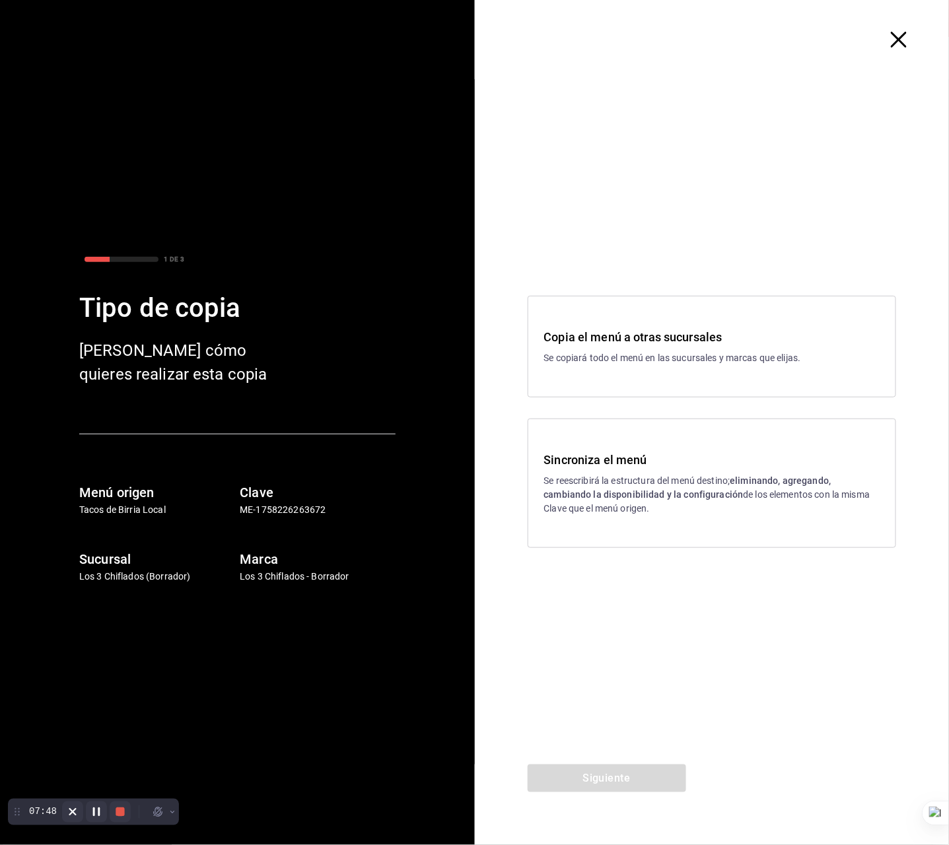
click at [620, 346] on div "Copia el menú a otras sucursales Se copiará todo el menú en las sucursales y ma…" at bounding box center [712, 346] width 336 height 37
click at [617, 774] on button "Siguiente" at bounding box center [607, 779] width 159 height 28
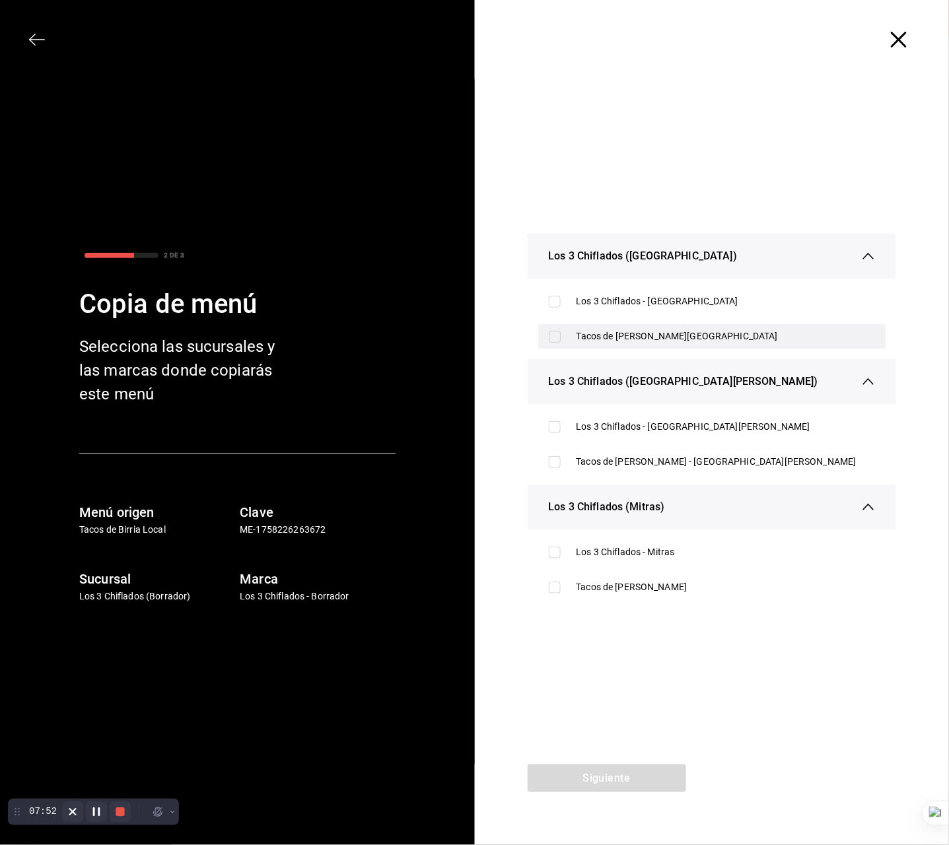
click at [694, 328] on div "Tacos de [PERSON_NAME][GEOGRAPHIC_DATA]" at bounding box center [712, 336] width 348 height 24
checkbox input "true"
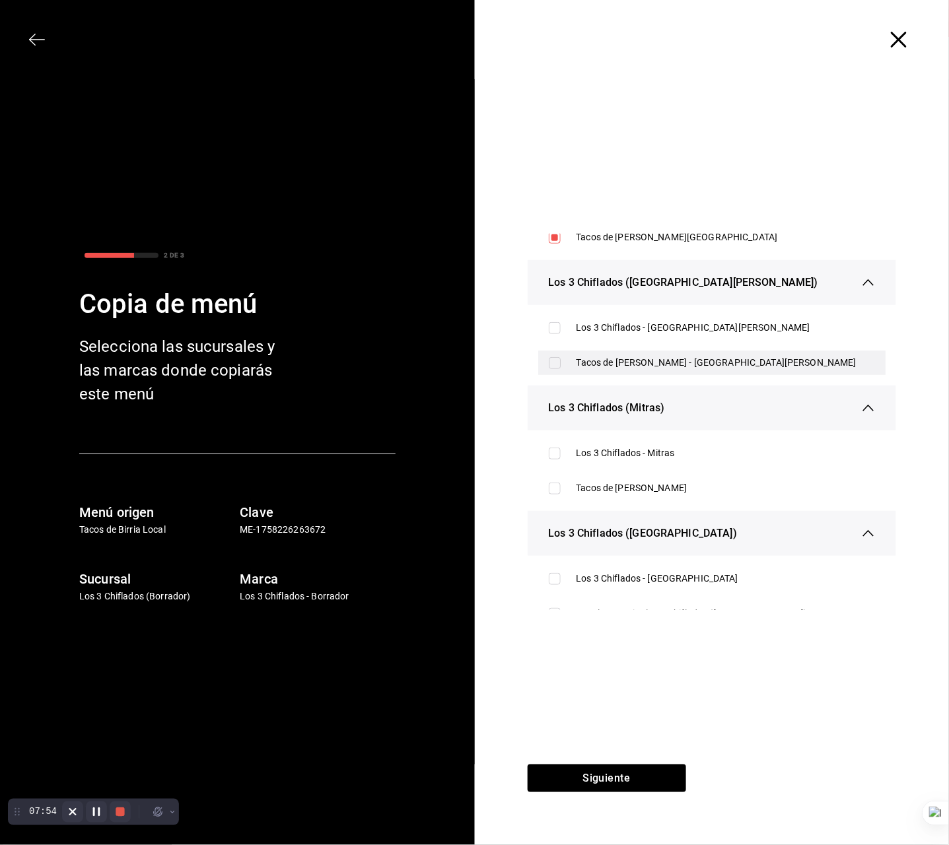
click at [719, 356] on div "Tacos de [PERSON_NAME] - [GEOGRAPHIC_DATA][PERSON_NAME]" at bounding box center [726, 363] width 299 height 14
checkbox input "true"
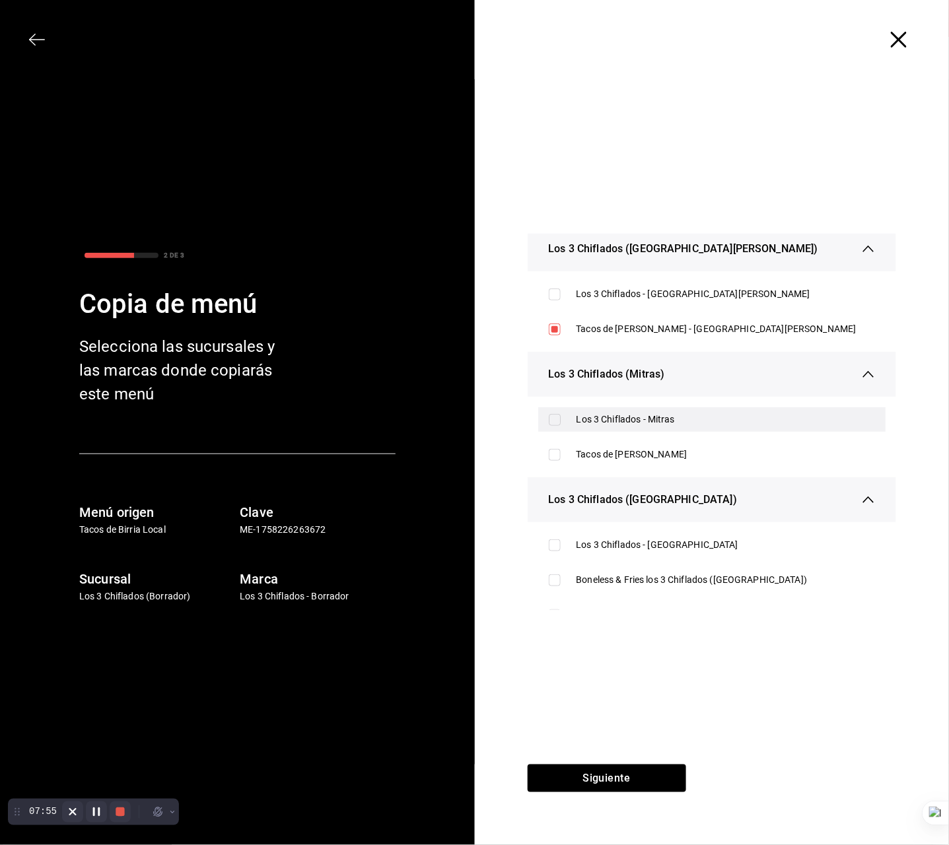
scroll to position [160, 0]
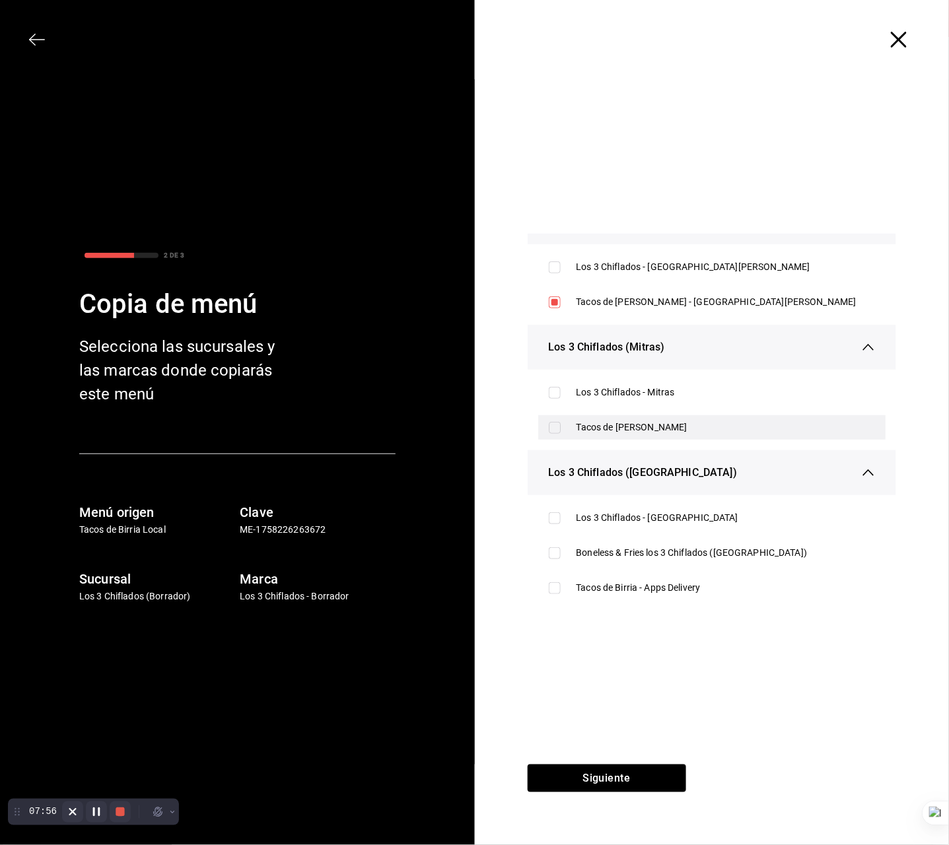
click at [701, 425] on div "Tacos de Birria Don Vidal - Mitras" at bounding box center [726, 428] width 299 height 14
checkbox input "true"
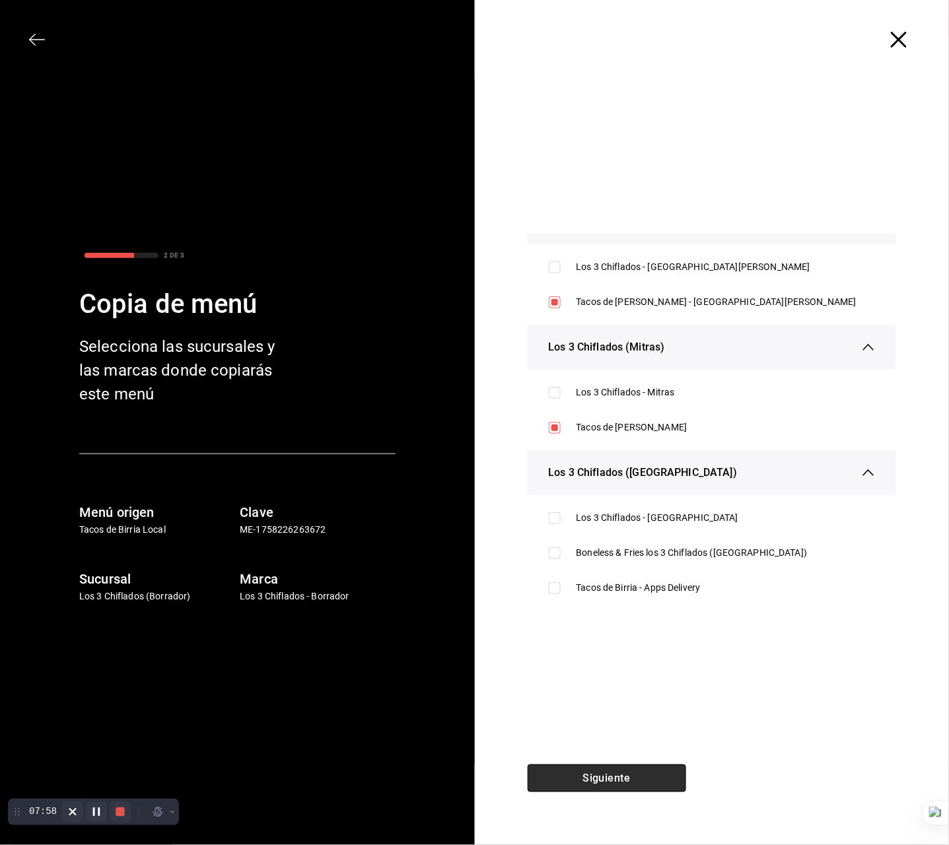
click at [633, 777] on button "Siguiente" at bounding box center [607, 779] width 159 height 28
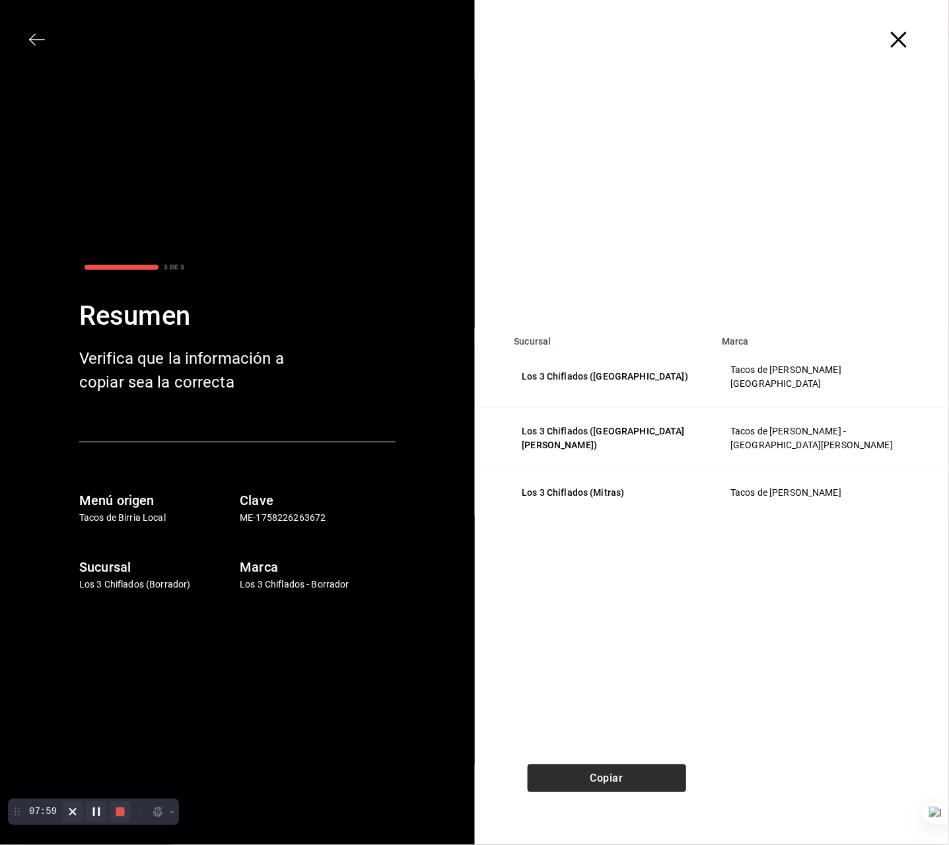
click at [635, 775] on button "Copiar" at bounding box center [607, 779] width 159 height 28
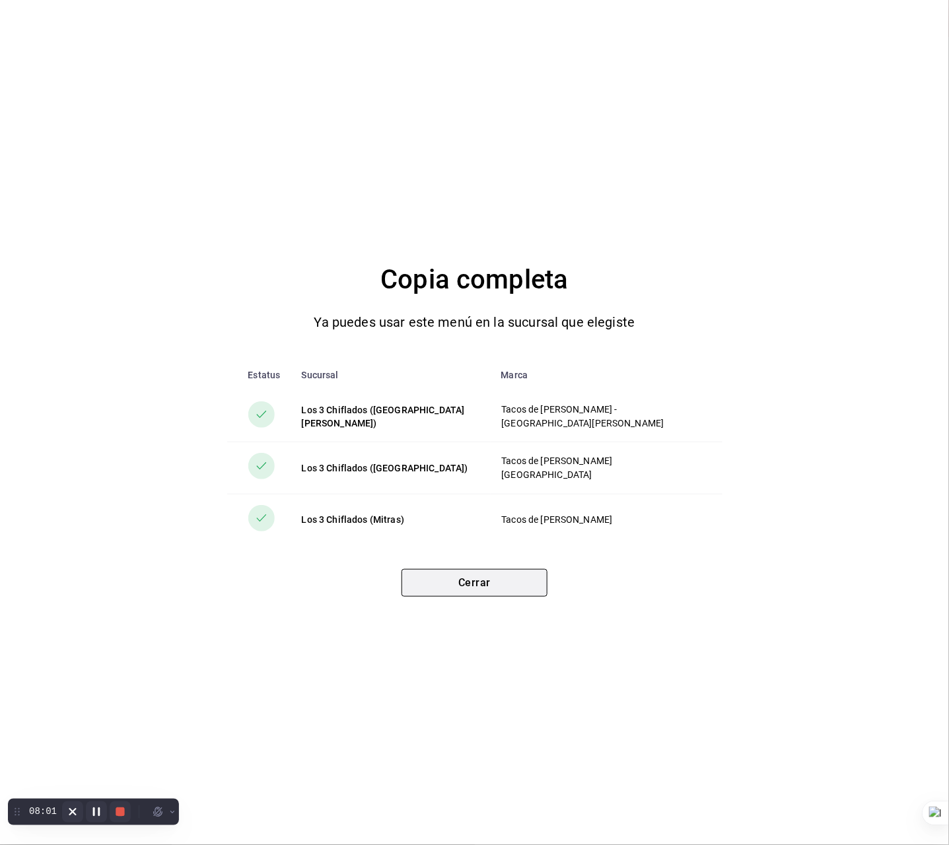
click at [497, 574] on button "Cerrar" at bounding box center [475, 583] width 146 height 28
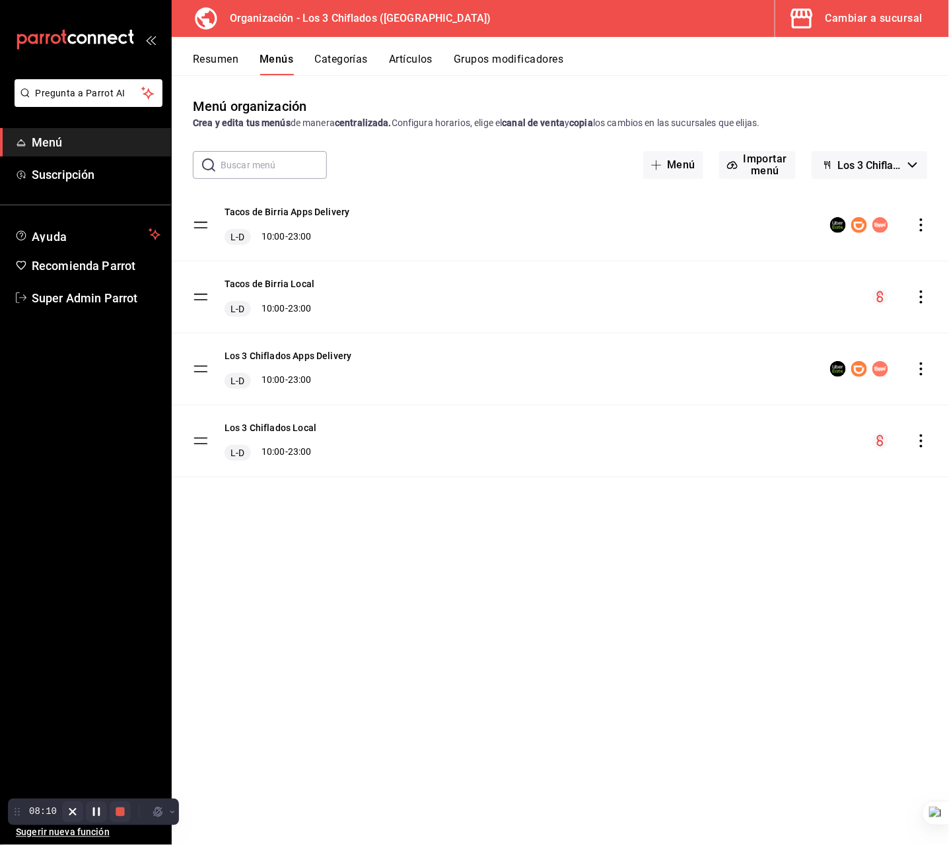
click at [924, 367] on icon "actions" at bounding box center [921, 369] width 13 height 13
click at [867, 443] on li "Copiar en otra sucursal" at bounding box center [806, 454] width 206 height 27
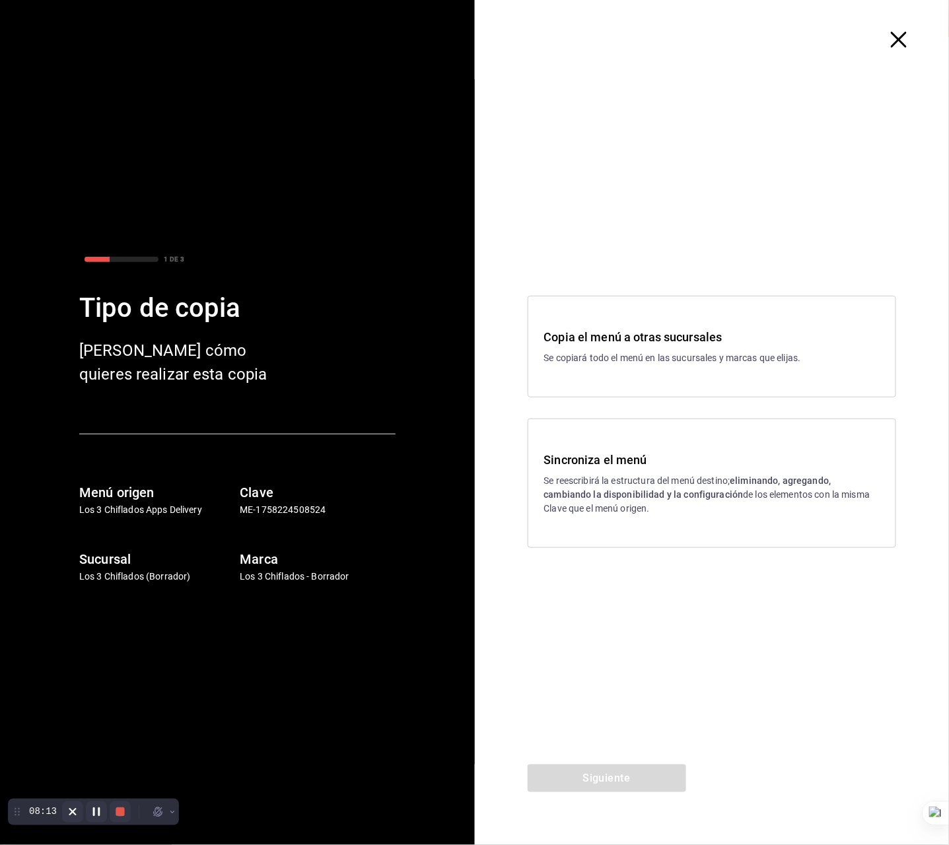
click at [643, 344] on h3 "Copia el menú a otras sucursales" at bounding box center [712, 337] width 336 height 18
click at [627, 771] on button "Siguiente" at bounding box center [607, 779] width 159 height 28
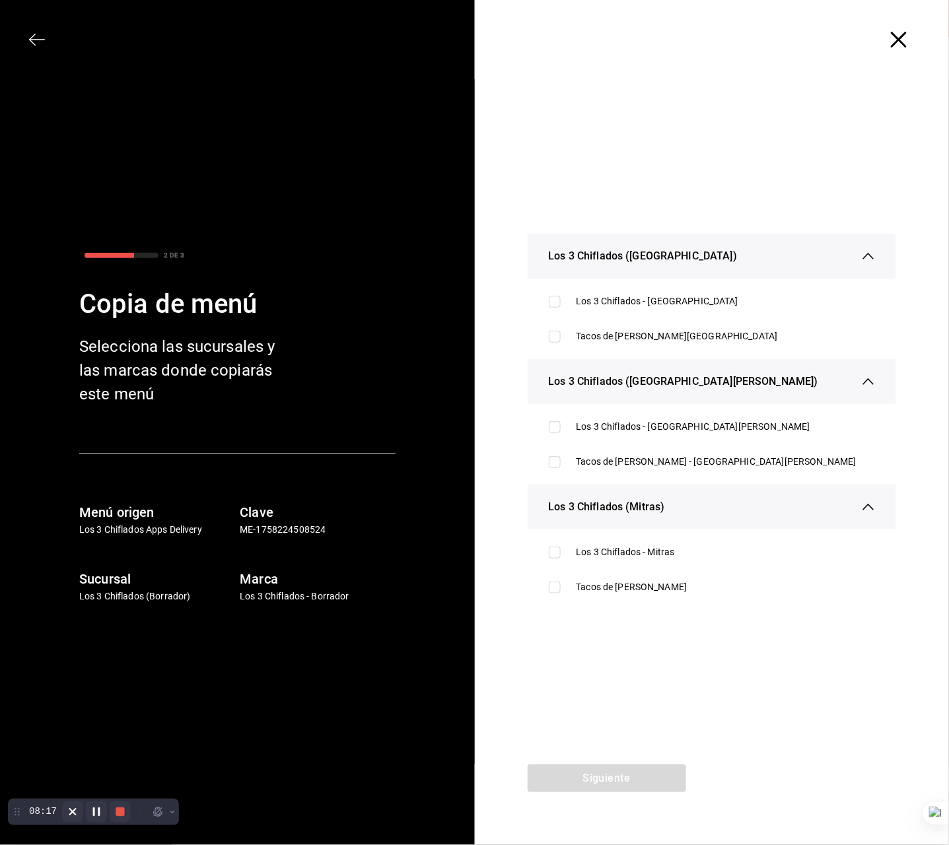
click at [695, 178] on div "Los 3 Chiflados (Las Puentes) Los 3 Chiflados - Las Puentes Tacos de Birria Don…" at bounding box center [712, 422] width 475 height 686
click at [673, 293] on div "Los 3 Chiflados - [GEOGRAPHIC_DATA]" at bounding box center [712, 301] width 348 height 24
checkbox input "true"
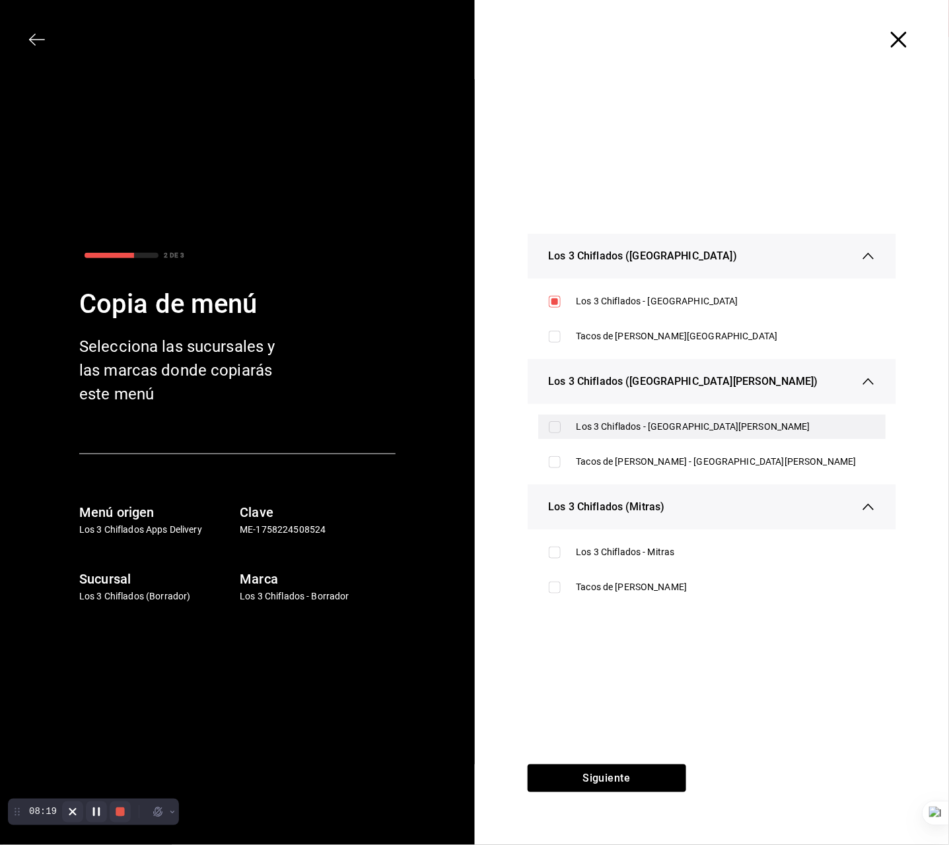
click at [653, 427] on div "Los 3 Chiflados - [GEOGRAPHIC_DATA][PERSON_NAME]" at bounding box center [726, 427] width 299 height 14
checkbox input "true"
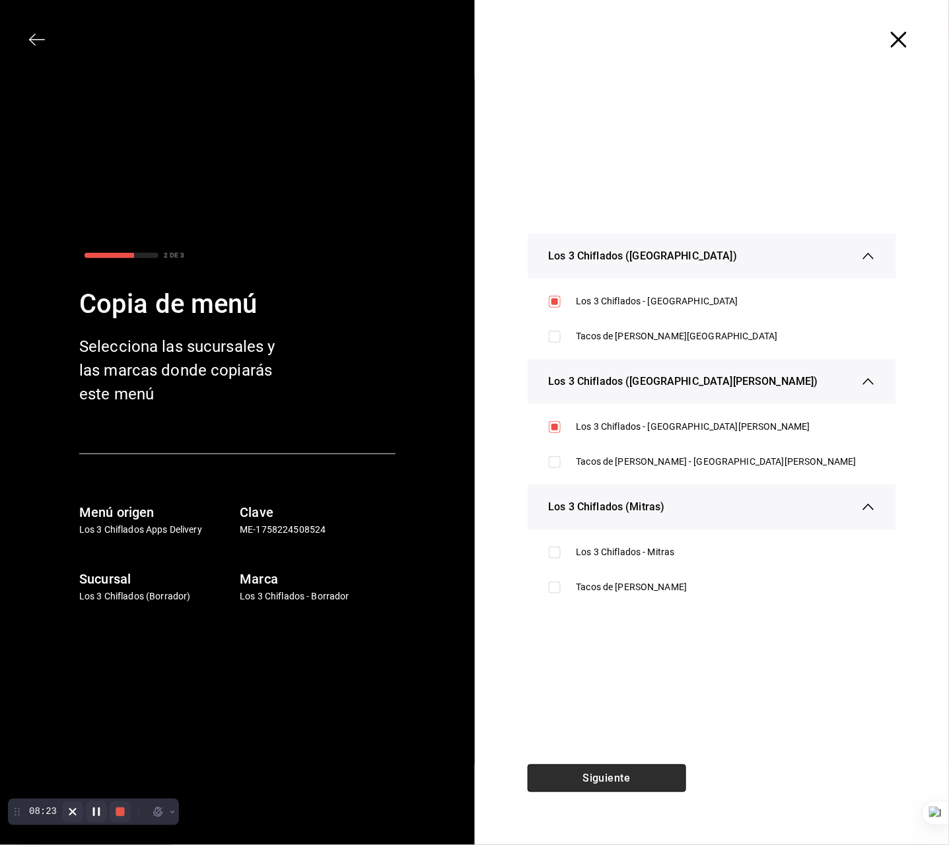
click at [608, 772] on button "Siguiente" at bounding box center [607, 779] width 159 height 28
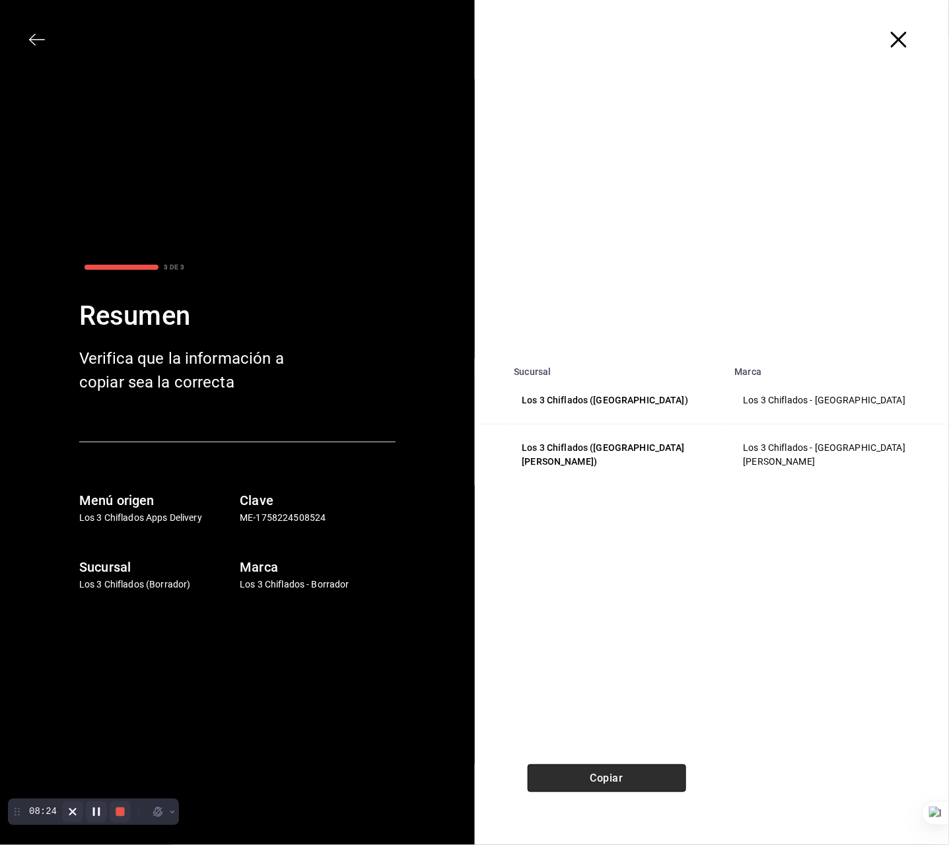
click at [608, 772] on button "Copiar" at bounding box center [607, 779] width 159 height 28
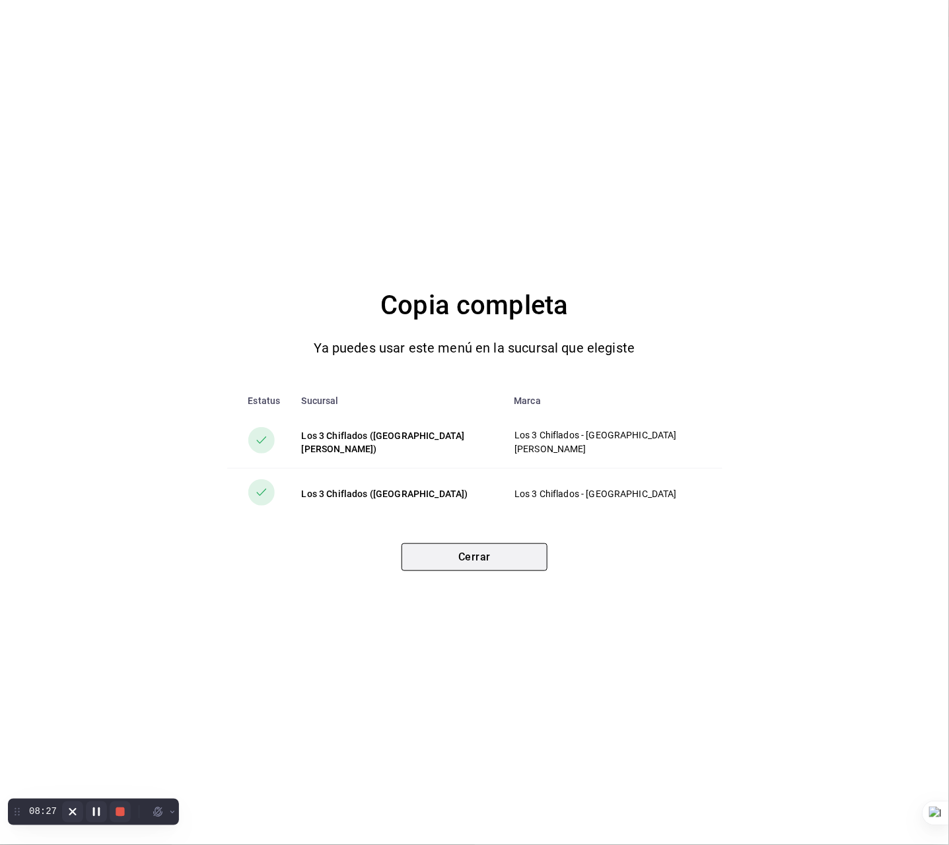
click at [544, 559] on button "Cerrar" at bounding box center [475, 558] width 146 height 28
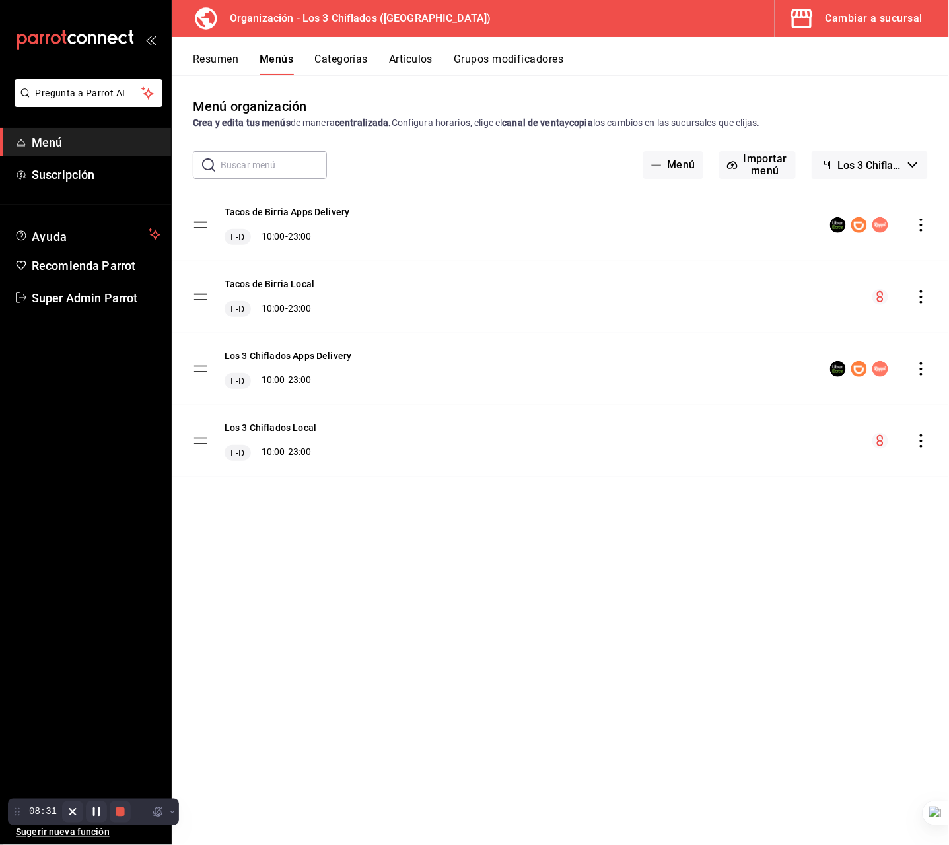
click at [816, 19] on span "button" at bounding box center [805, 18] width 32 height 26
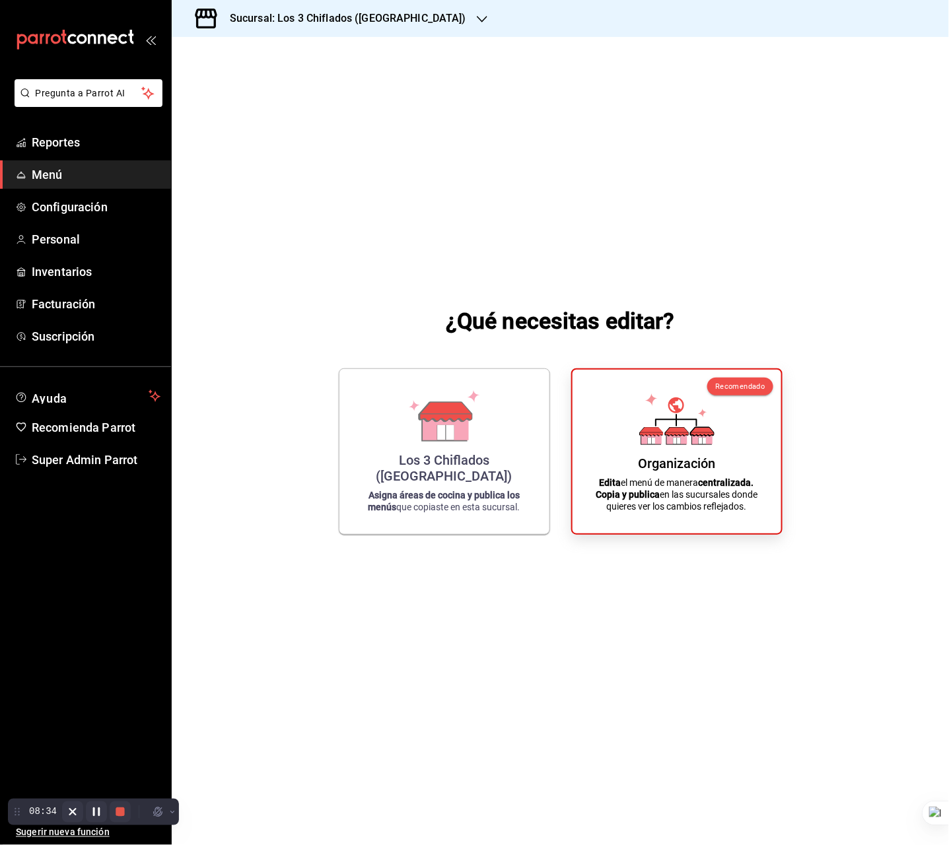
click at [293, 24] on h3 "Sucursal: Los 3 Chiflados ([GEOGRAPHIC_DATA])" at bounding box center [342, 19] width 247 height 16
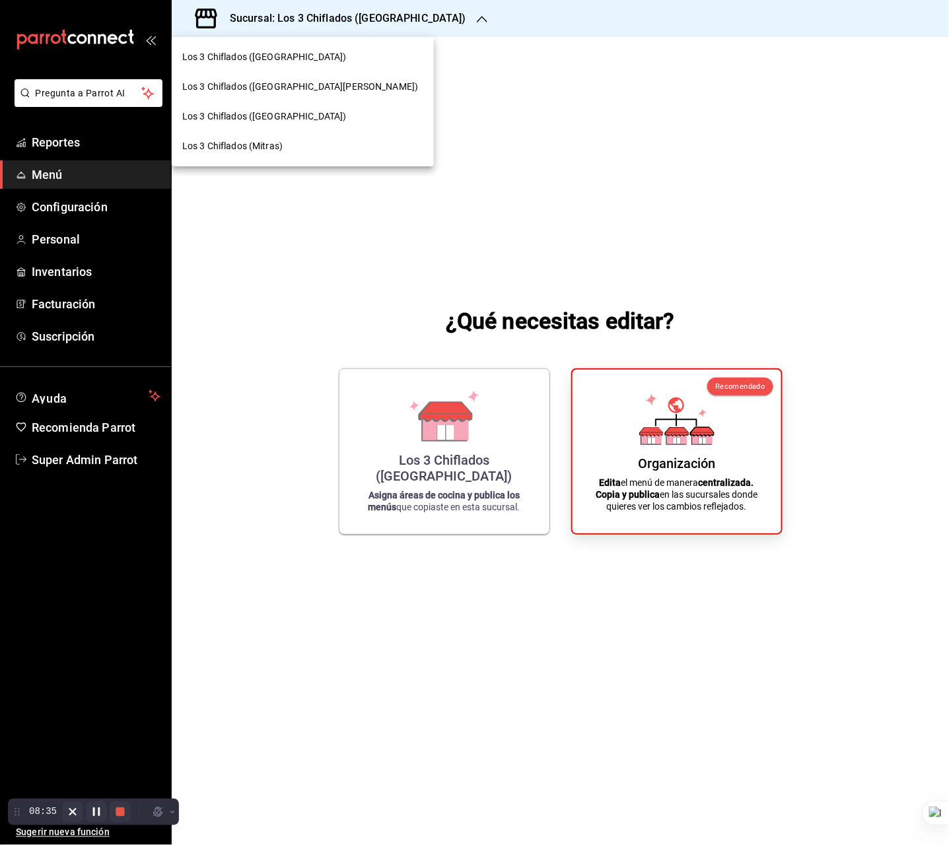
click at [641, 386] on div at bounding box center [474, 422] width 949 height 845
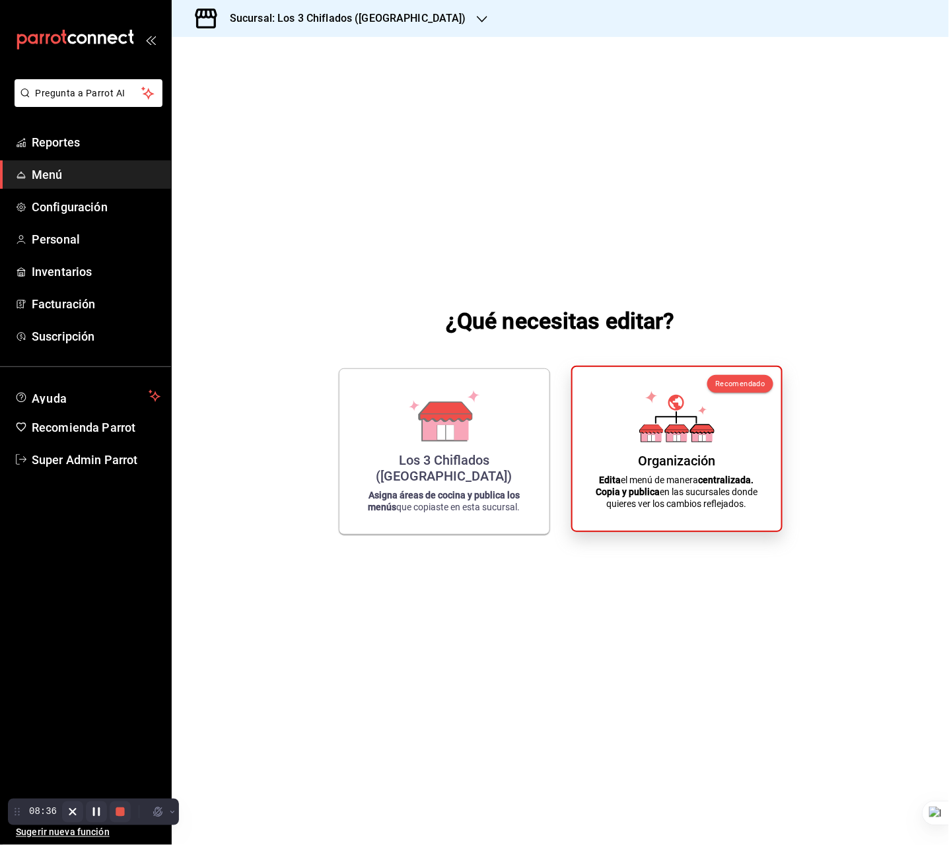
click at [696, 433] on icon at bounding box center [676, 417] width 75 height 52
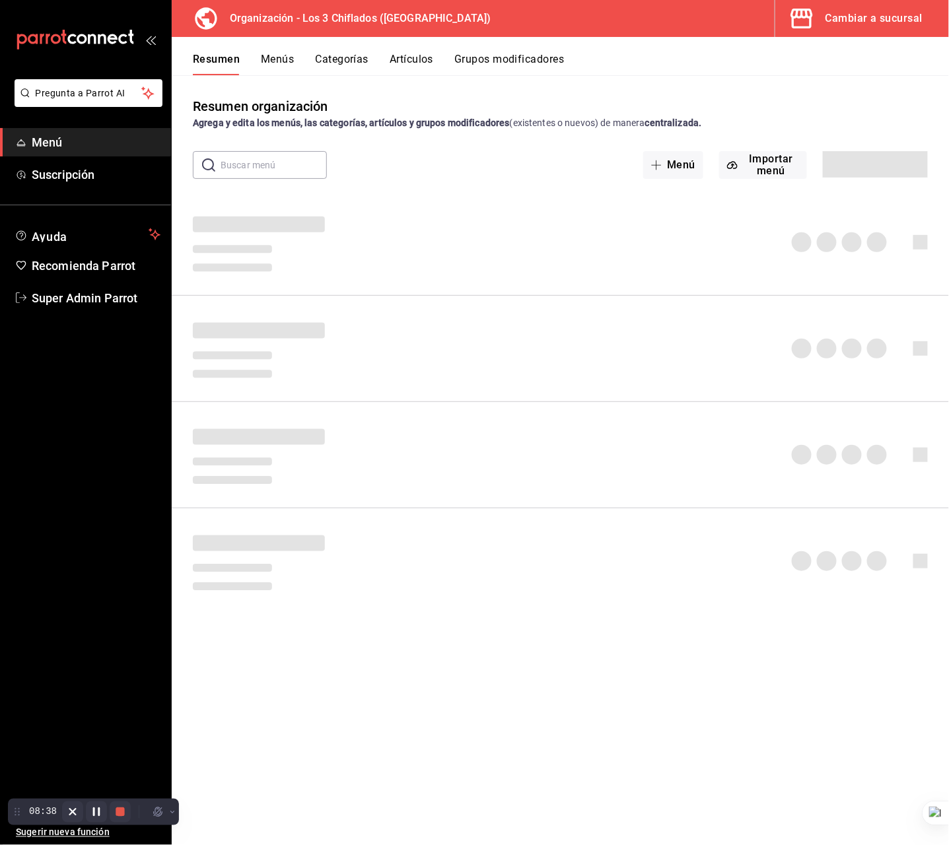
click at [888, 28] on button "Cambiar a sucursal" at bounding box center [856, 18] width 163 height 37
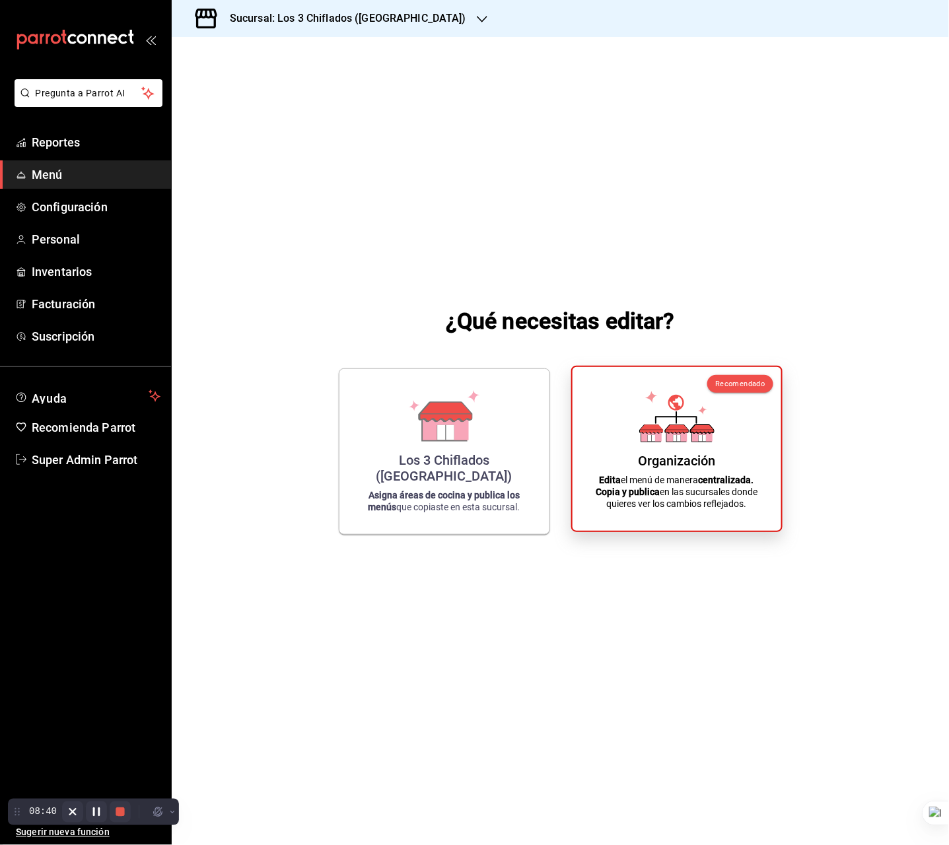
click at [663, 474] on p "Edita el menú de manera centralizada. Copia y publica en las sucursales donde q…" at bounding box center [677, 492] width 177 height 36
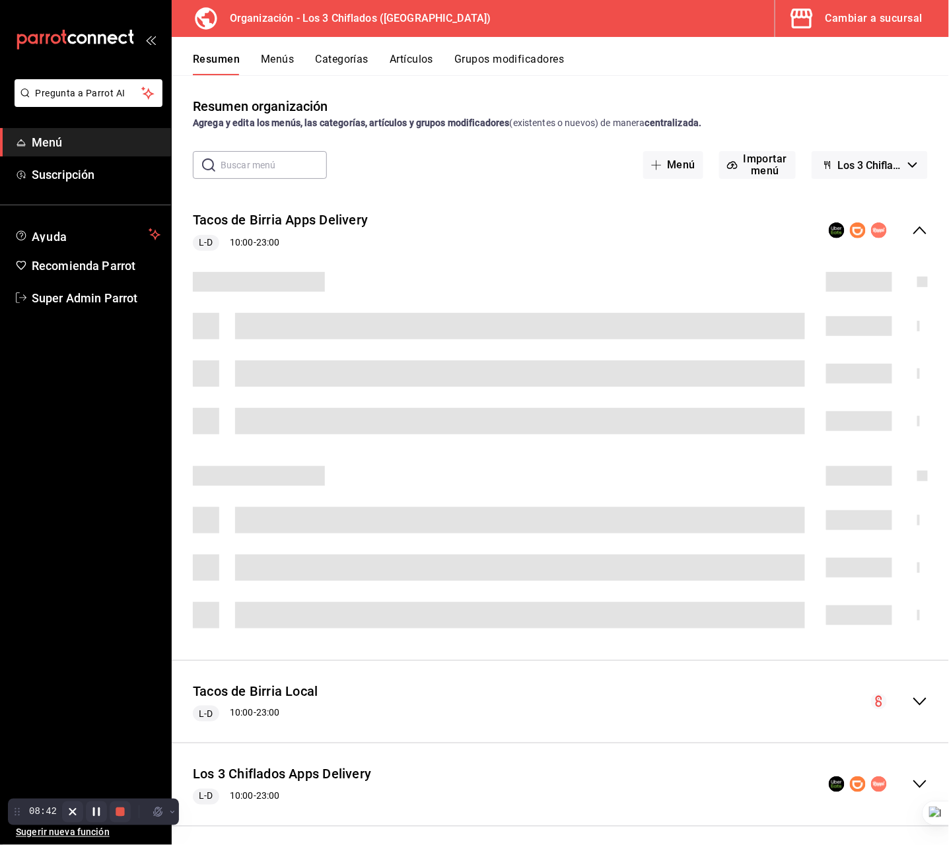
click at [282, 51] on div "Resumen Menús Categorías Artículos Grupos modificadores" at bounding box center [560, 56] width 777 height 38
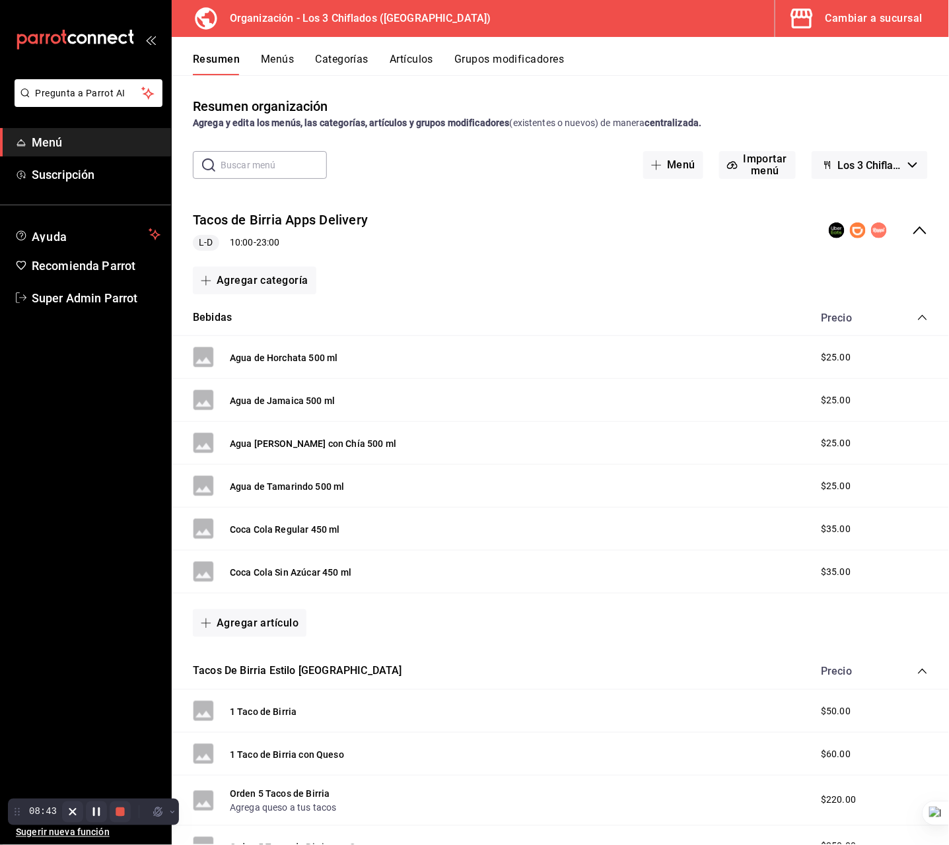
click at [283, 55] on button "Menús" at bounding box center [277, 64] width 33 height 22
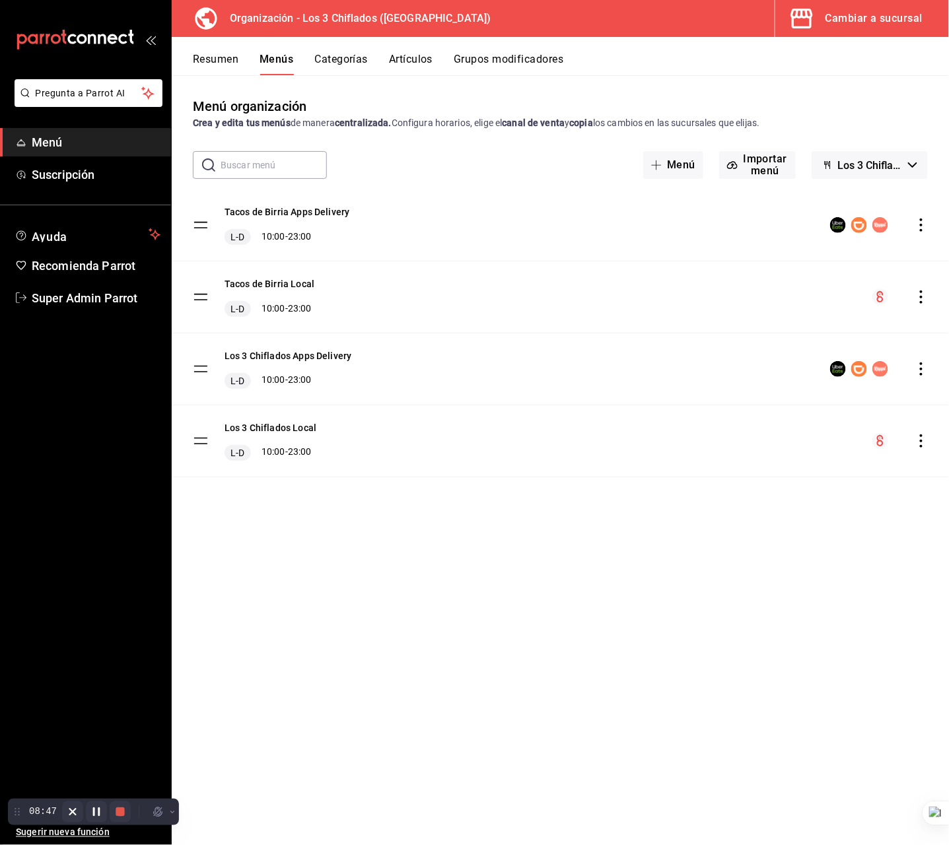
click at [918, 223] on icon "actions" at bounding box center [921, 225] width 13 height 13
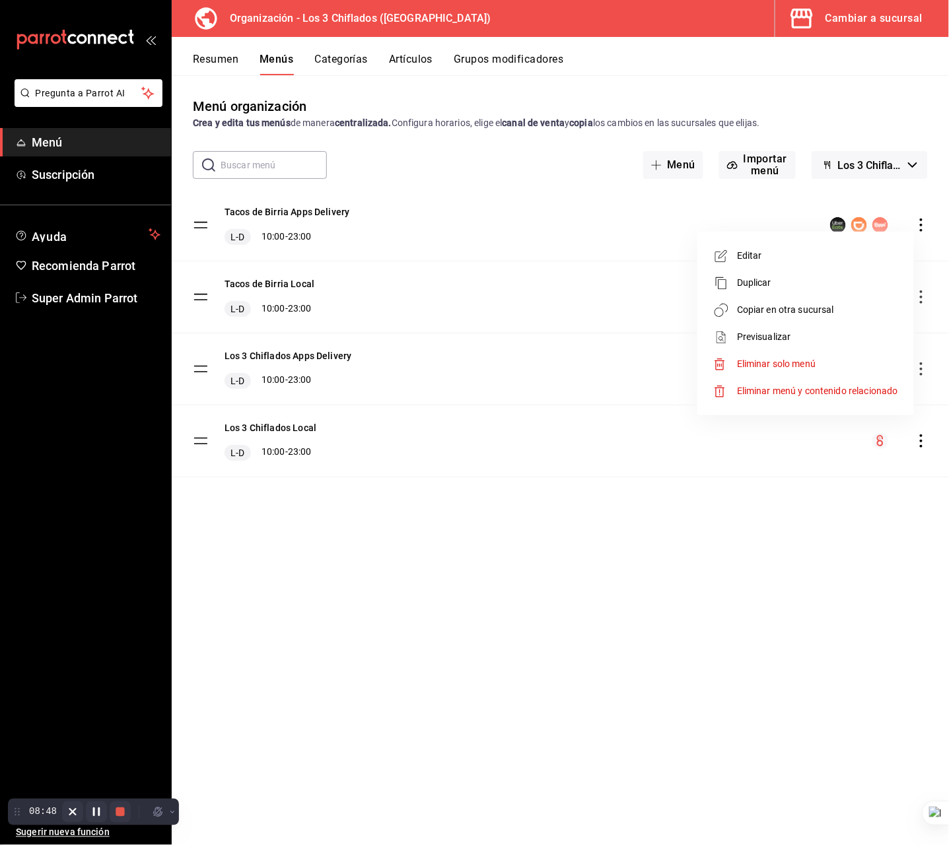
click at [805, 298] on li "Copiar en otra sucursal" at bounding box center [806, 310] width 206 height 27
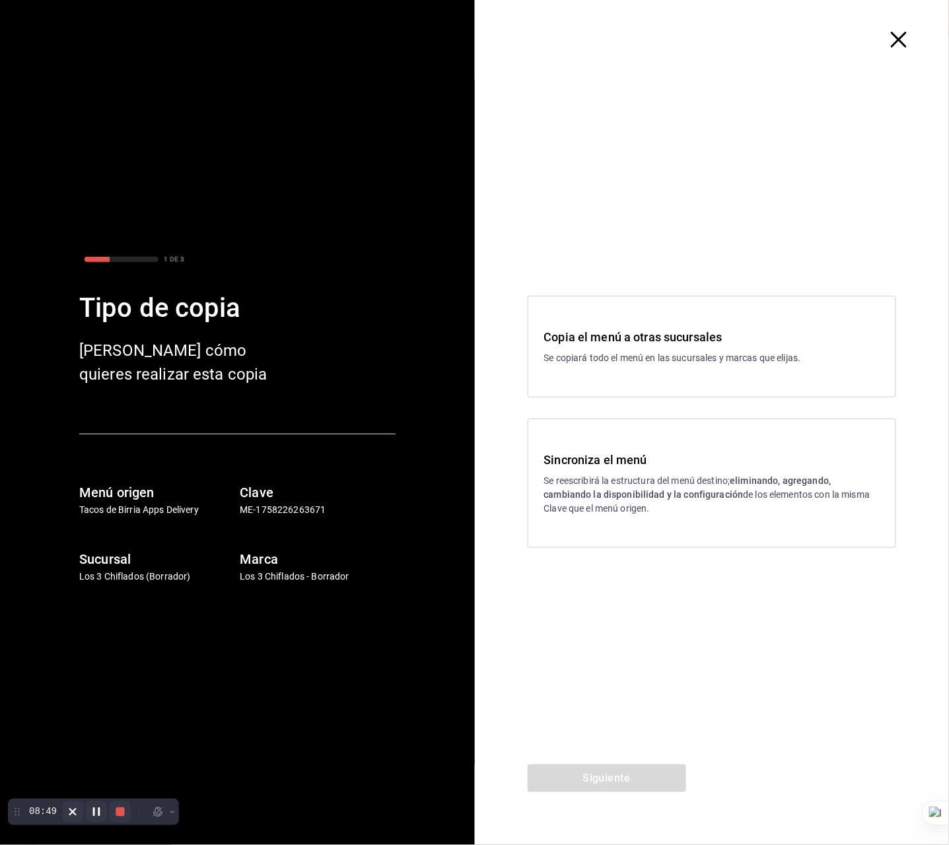
click at [664, 342] on h3 "Copia el menú a otras sucursales" at bounding box center [712, 337] width 336 height 18
click at [607, 783] on button "Siguiente" at bounding box center [607, 779] width 159 height 28
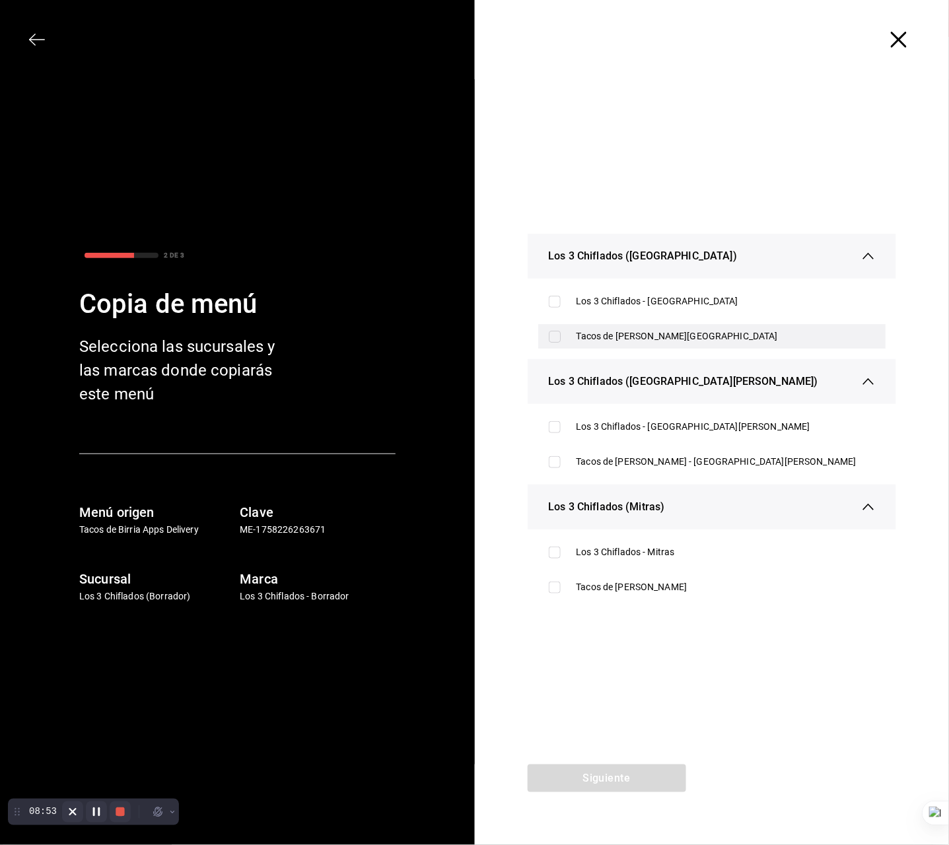
click at [702, 338] on div "Tacos de [PERSON_NAME][GEOGRAPHIC_DATA]" at bounding box center [726, 337] width 299 height 14
checkbox input "true"
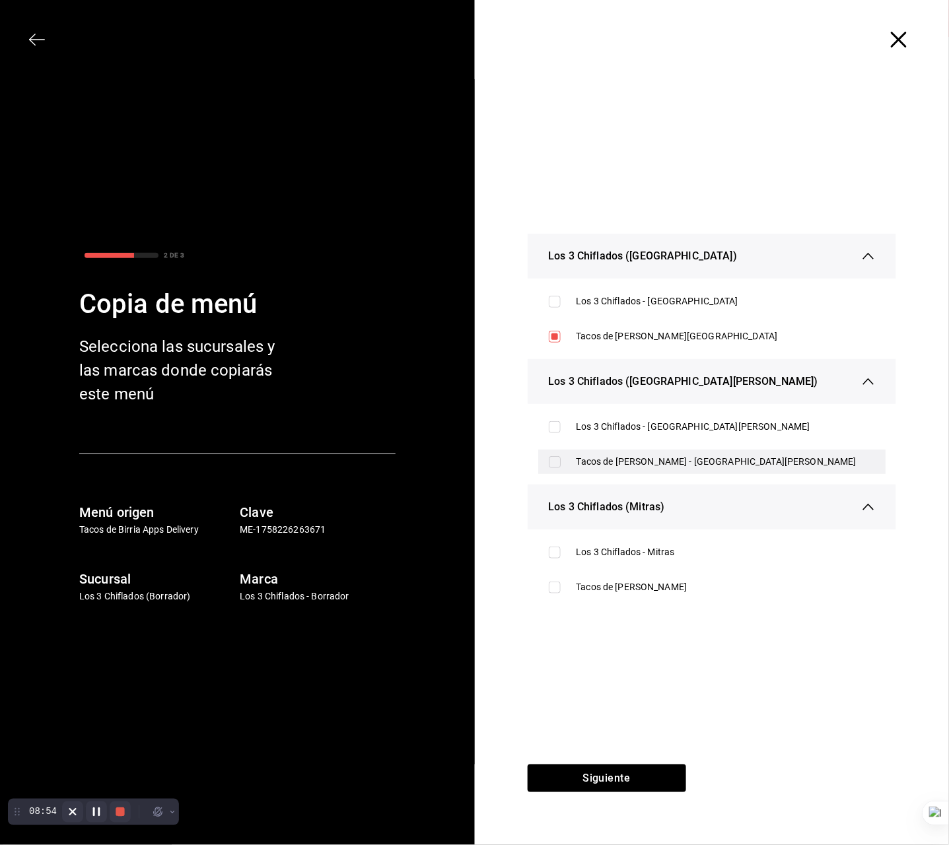
click at [711, 461] on div "Tacos de [PERSON_NAME] - [GEOGRAPHIC_DATA][PERSON_NAME]" at bounding box center [726, 462] width 299 height 14
checkbox input "true"
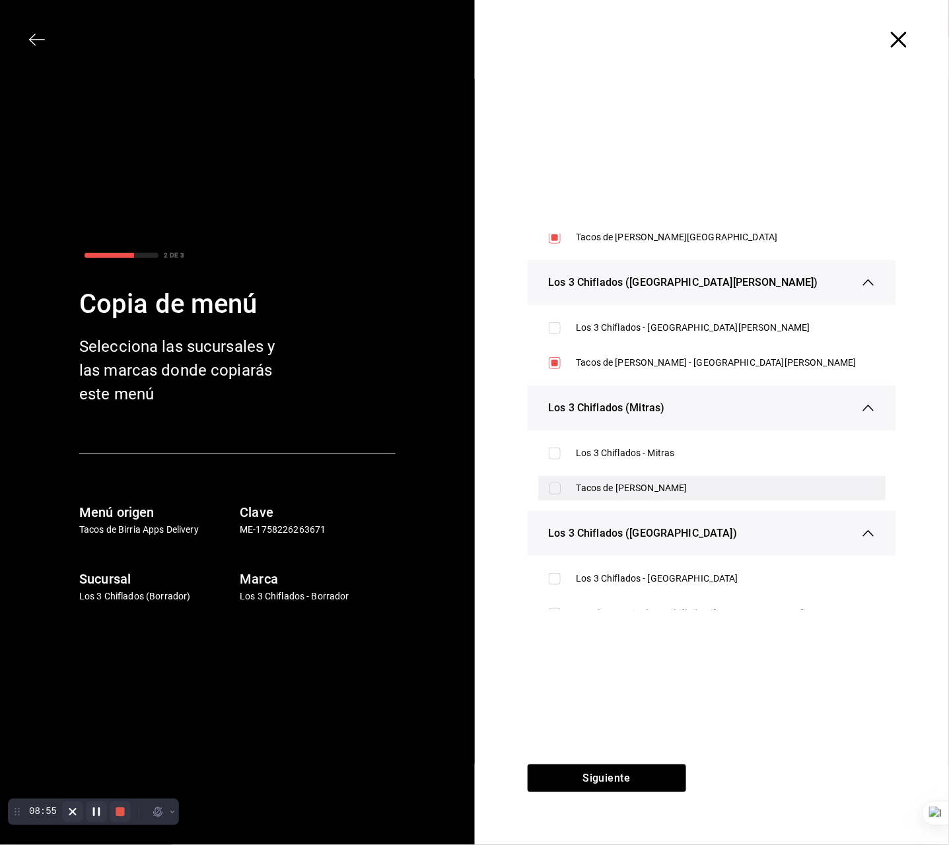
click at [703, 480] on div "Tacos de Birria Don Vidal - Mitras" at bounding box center [712, 488] width 348 height 24
checkbox input "true"
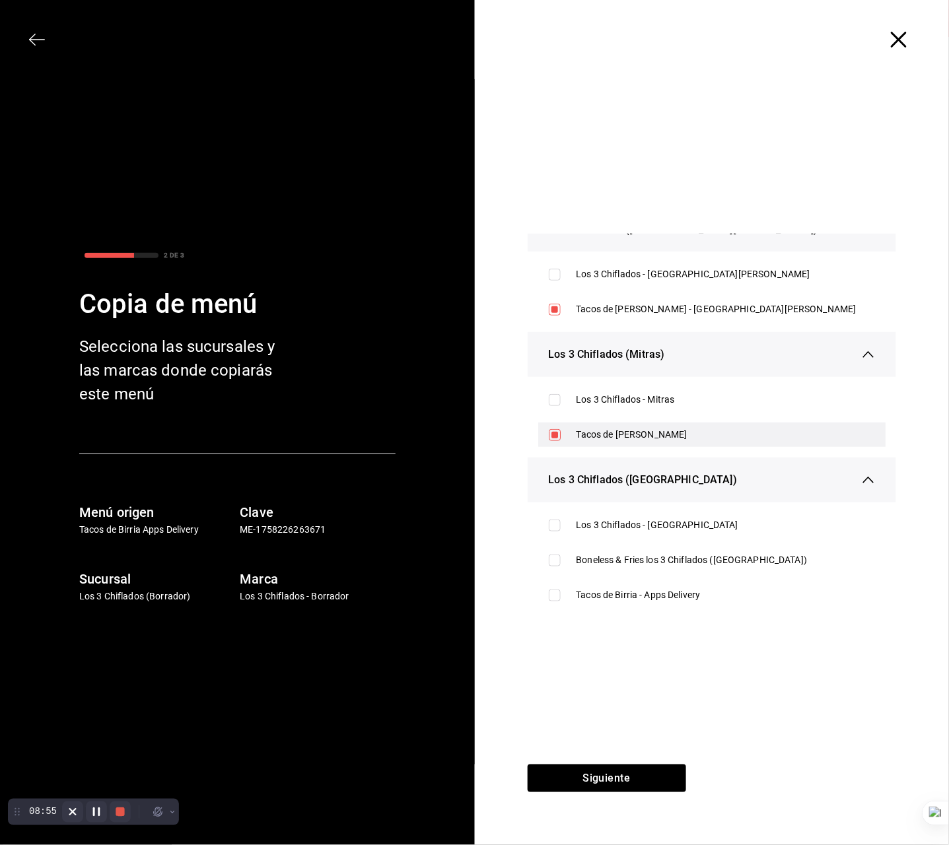
scroll to position [160, 0]
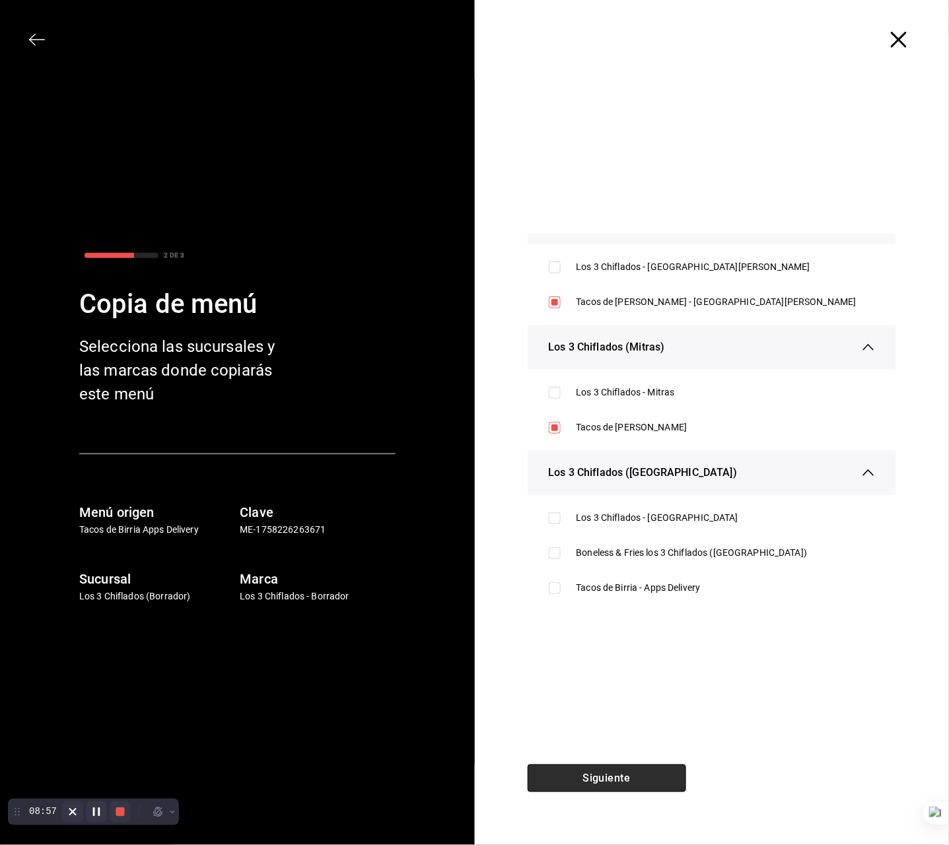
click at [641, 787] on button "Siguiente" at bounding box center [607, 779] width 159 height 28
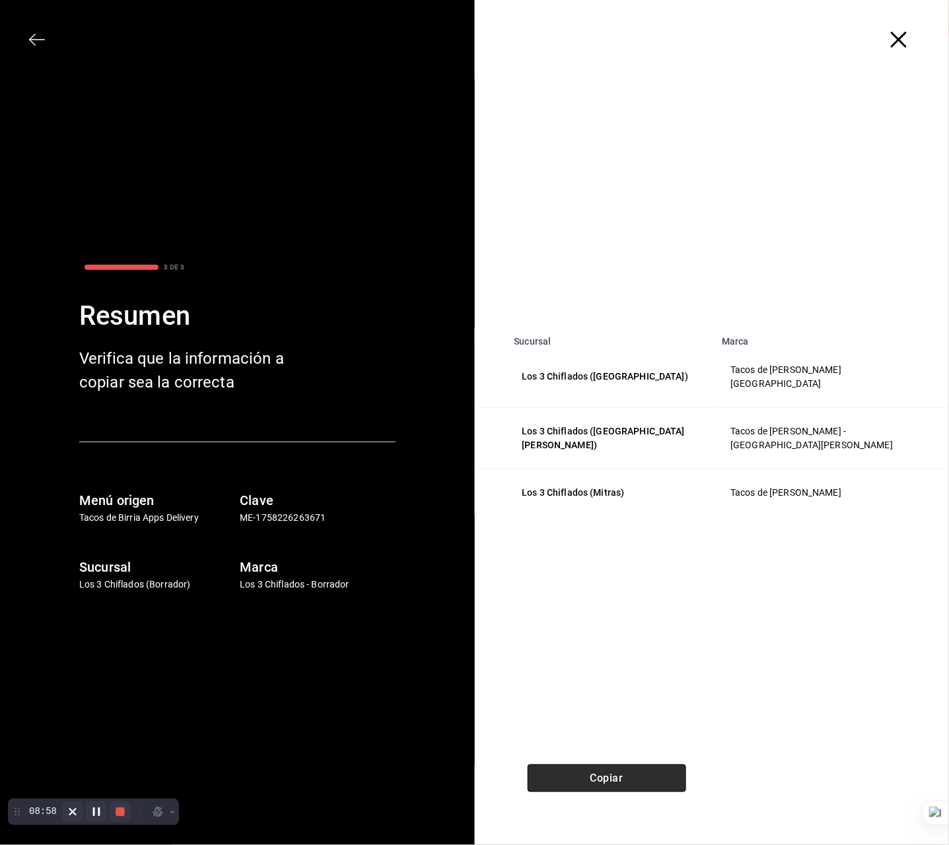
click at [645, 777] on button "Copiar" at bounding box center [607, 779] width 159 height 28
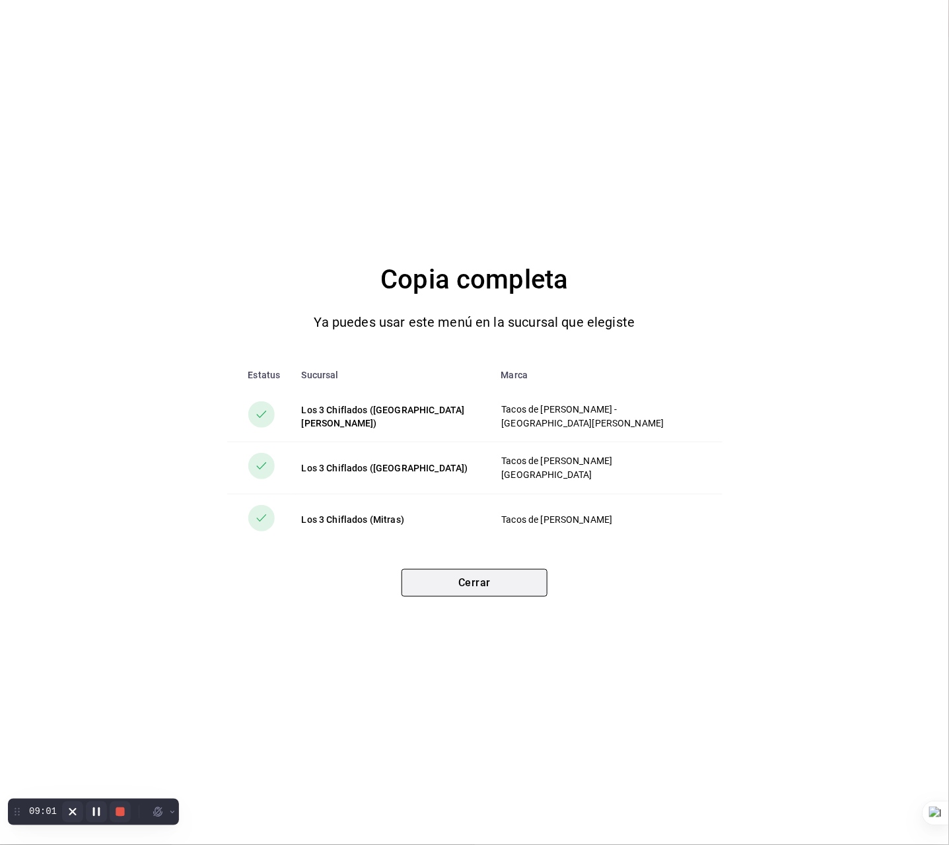
click at [486, 589] on button "Cerrar" at bounding box center [475, 583] width 146 height 28
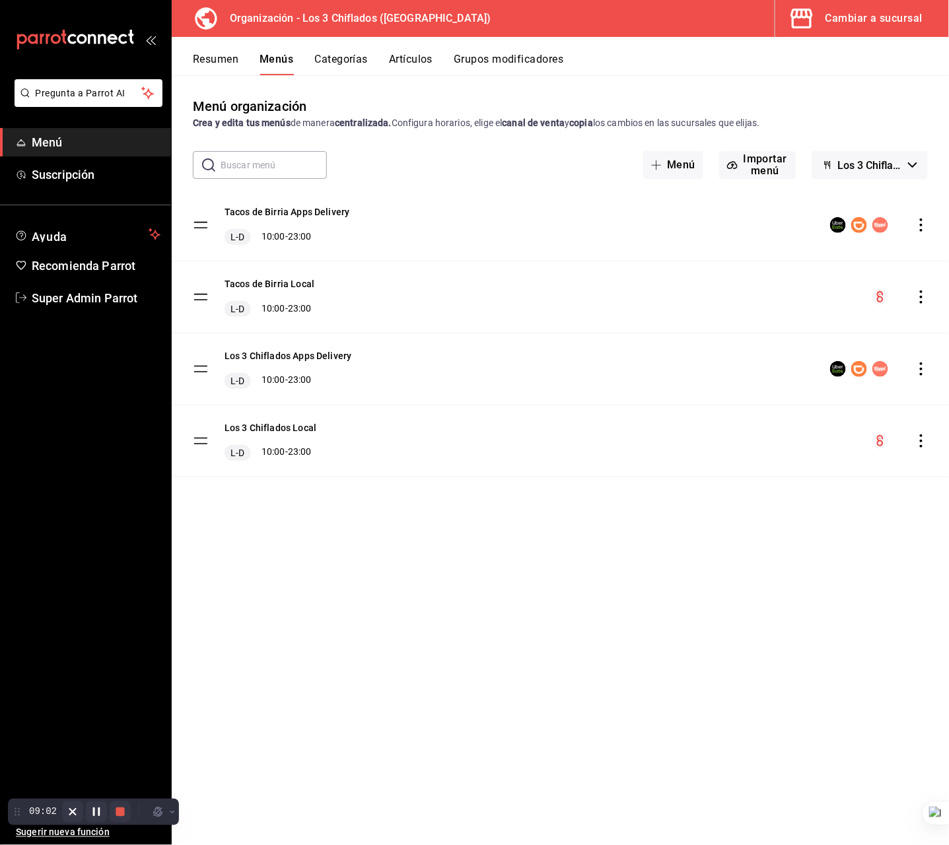
click at [802, 39] on div "Resumen Menús Categorías Artículos Grupos modificadores" at bounding box center [560, 56] width 777 height 38
click at [808, 25] on icon "button" at bounding box center [802, 18] width 26 height 26
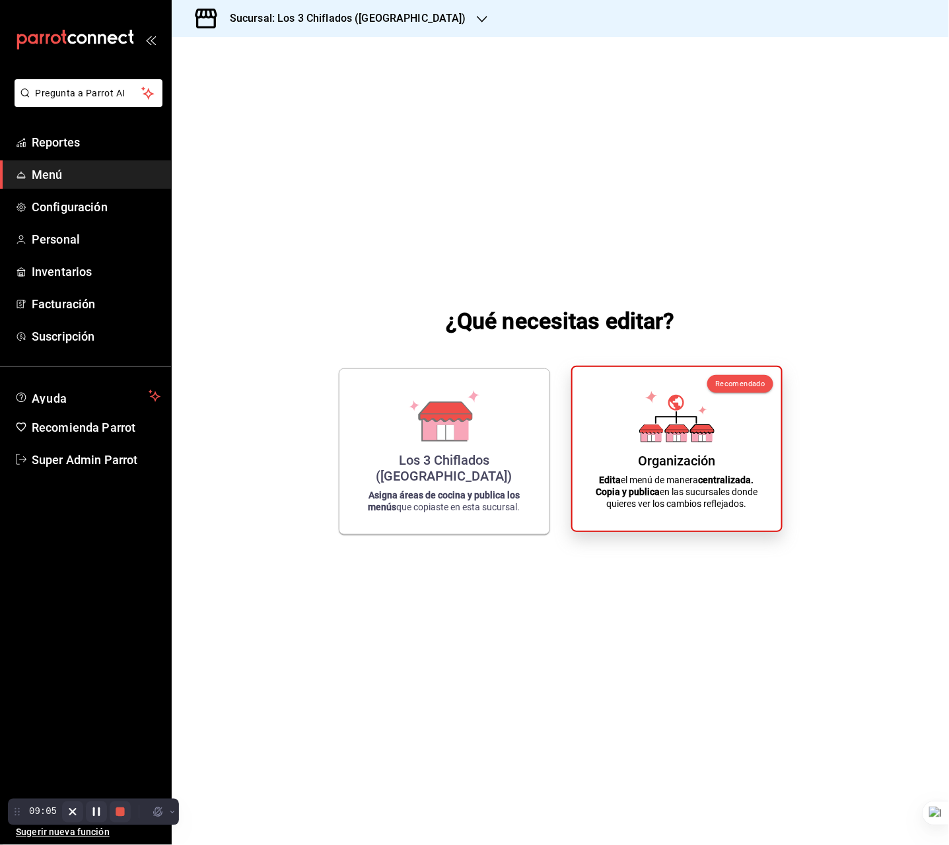
click at [659, 450] on div "Organización Edita el menú de manera centralizada. Copia y publica en las sucur…" at bounding box center [677, 449] width 177 height 143
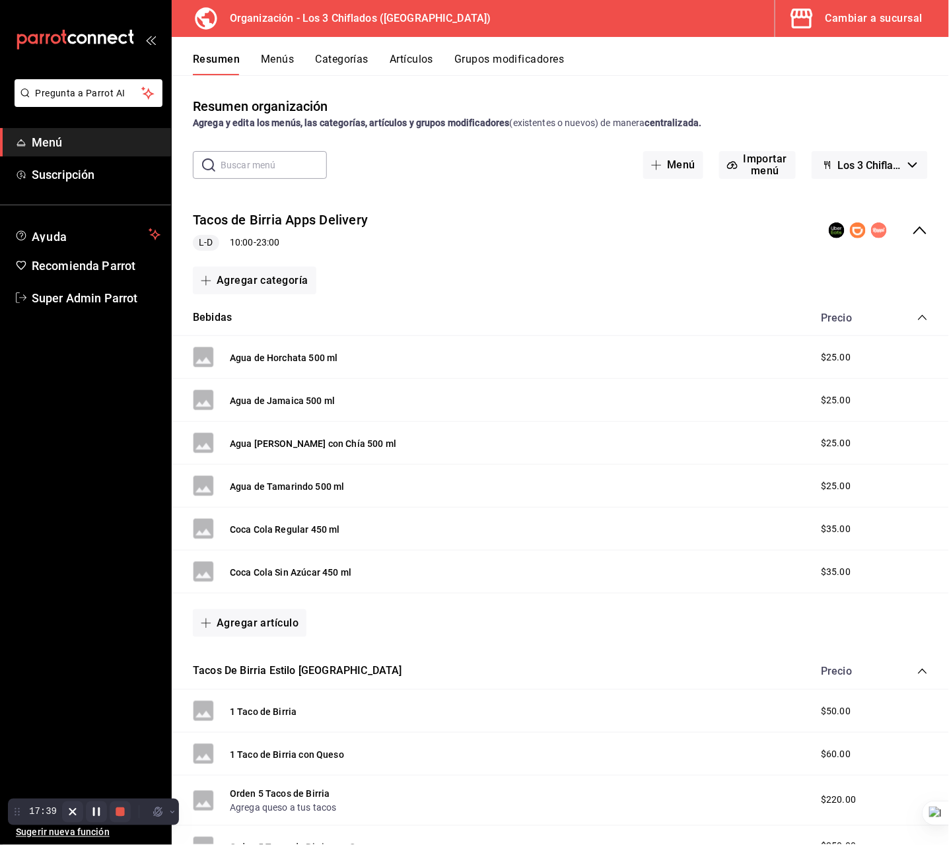
click at [814, 100] on div "Resumen organización Agrega y edita los menús, las categorías, artículos y grup…" at bounding box center [560, 113] width 777 height 34
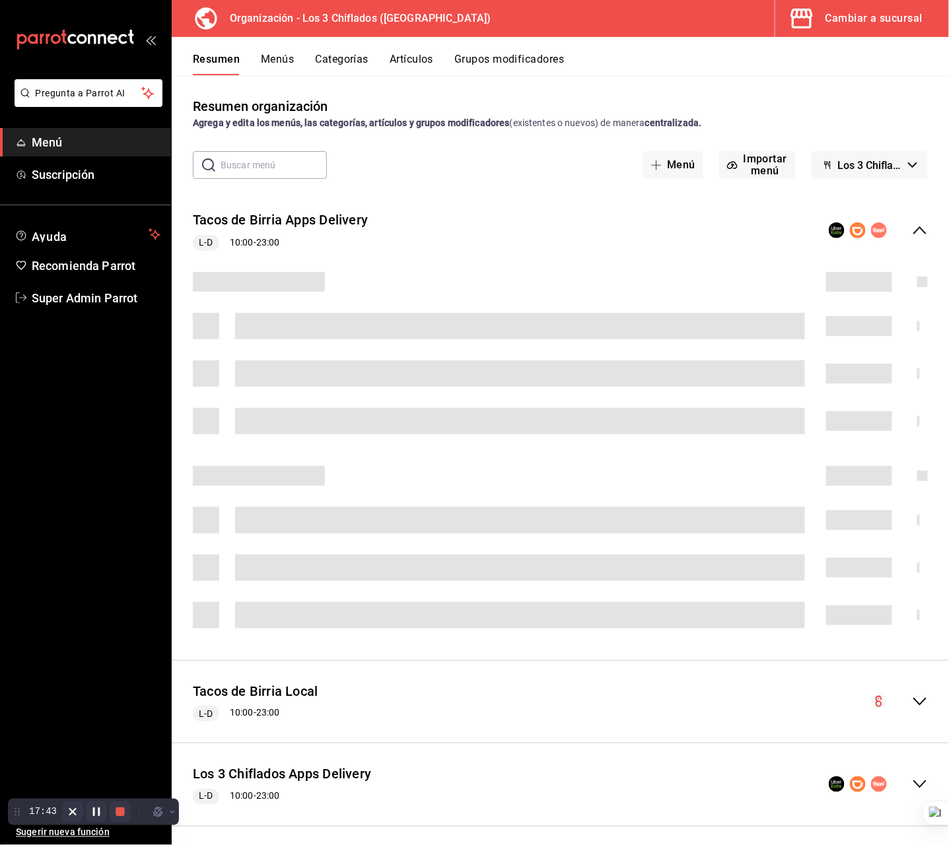
click at [266, 64] on button "Menús" at bounding box center [277, 64] width 33 height 22
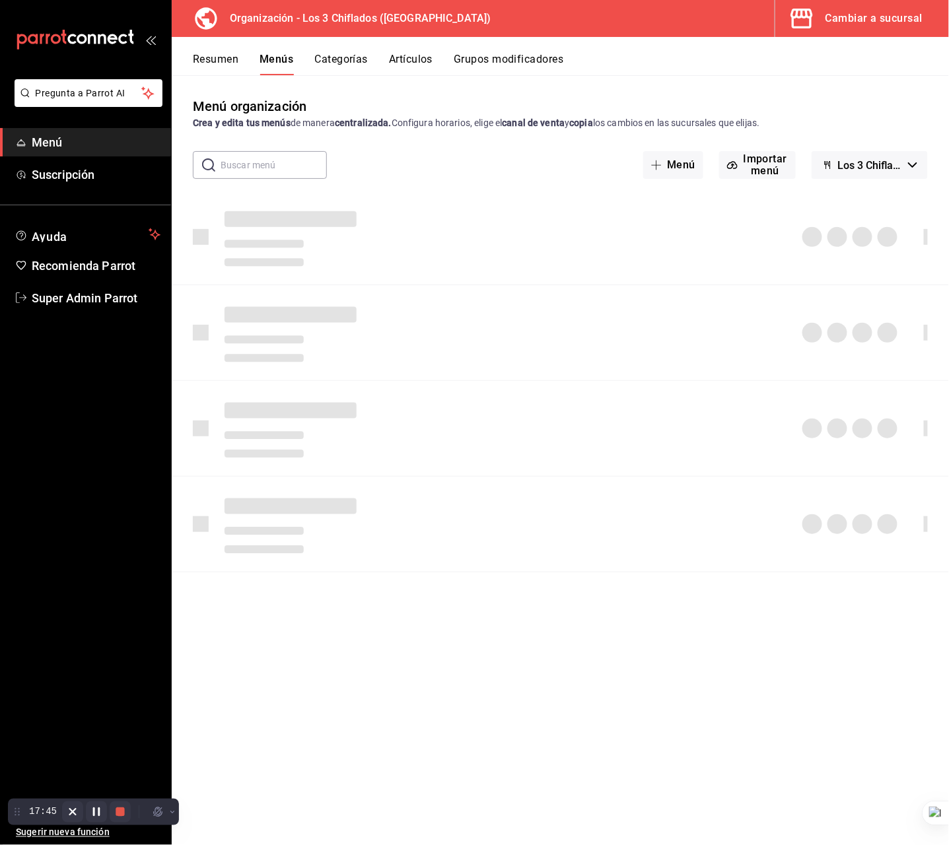
click at [880, 168] on span "Los 3 Chiflados - Borrador" at bounding box center [870, 165] width 65 height 13
click at [829, 122] on div at bounding box center [474, 422] width 949 height 845
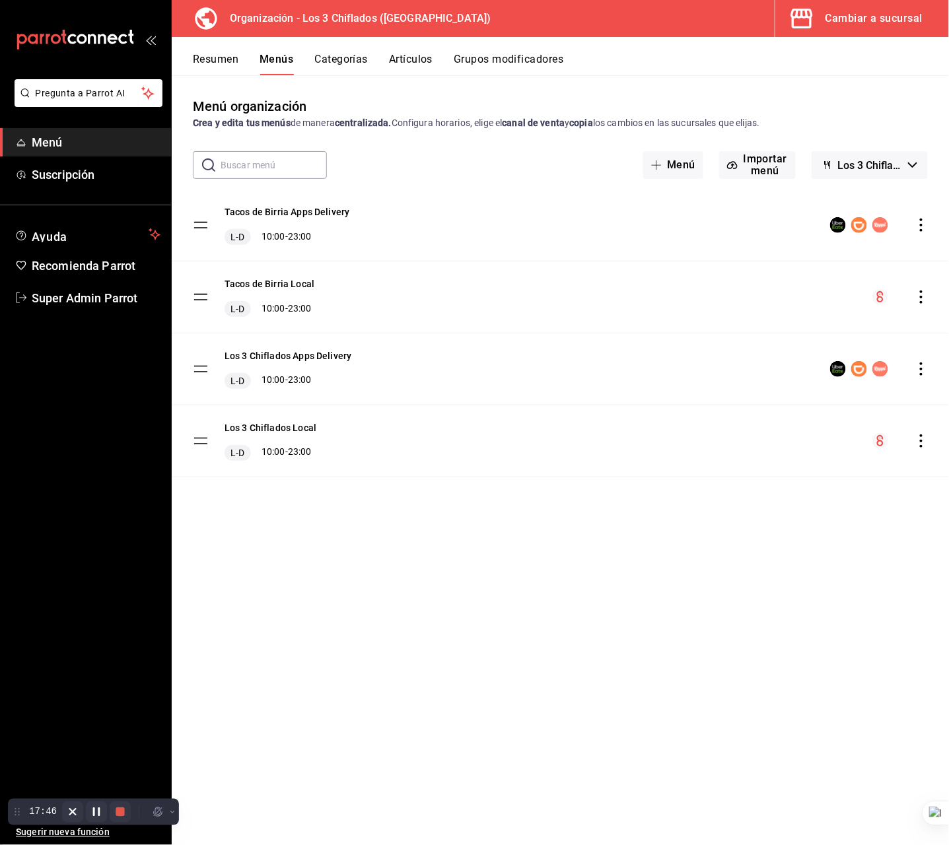
click at [865, 156] on button "Los 3 Chiflados - Borrador" at bounding box center [870, 165] width 116 height 28
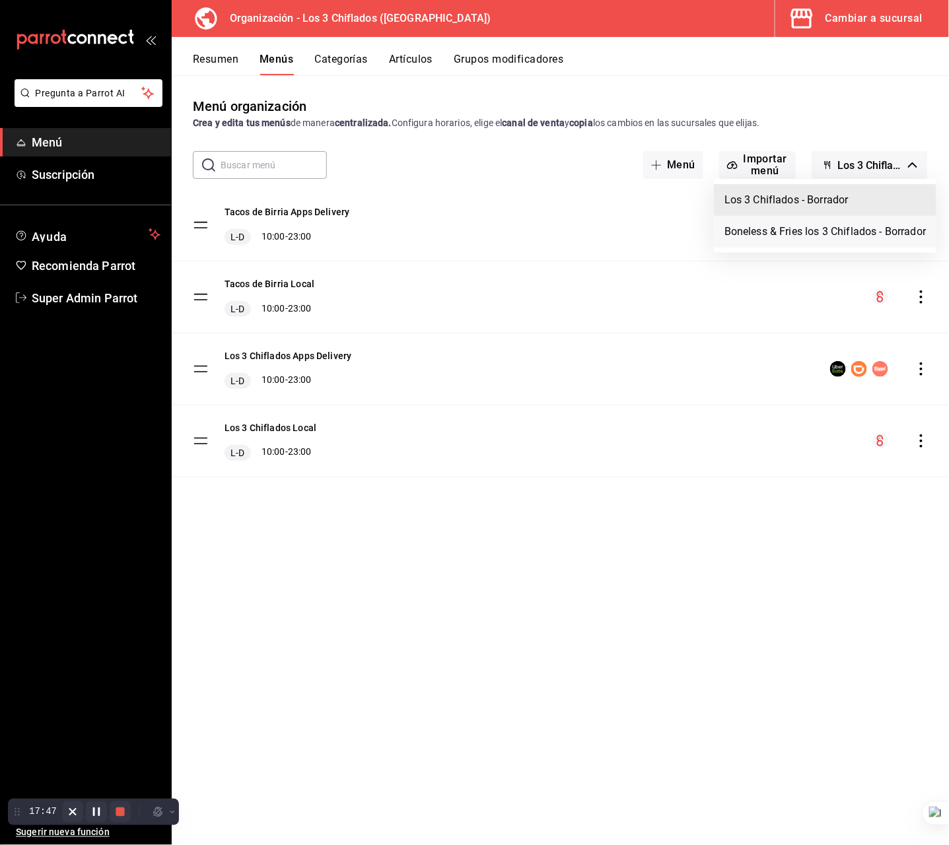
click at [867, 233] on li "Boneless & Fries los 3 Chiflados - Borrador" at bounding box center [825, 232] width 223 height 32
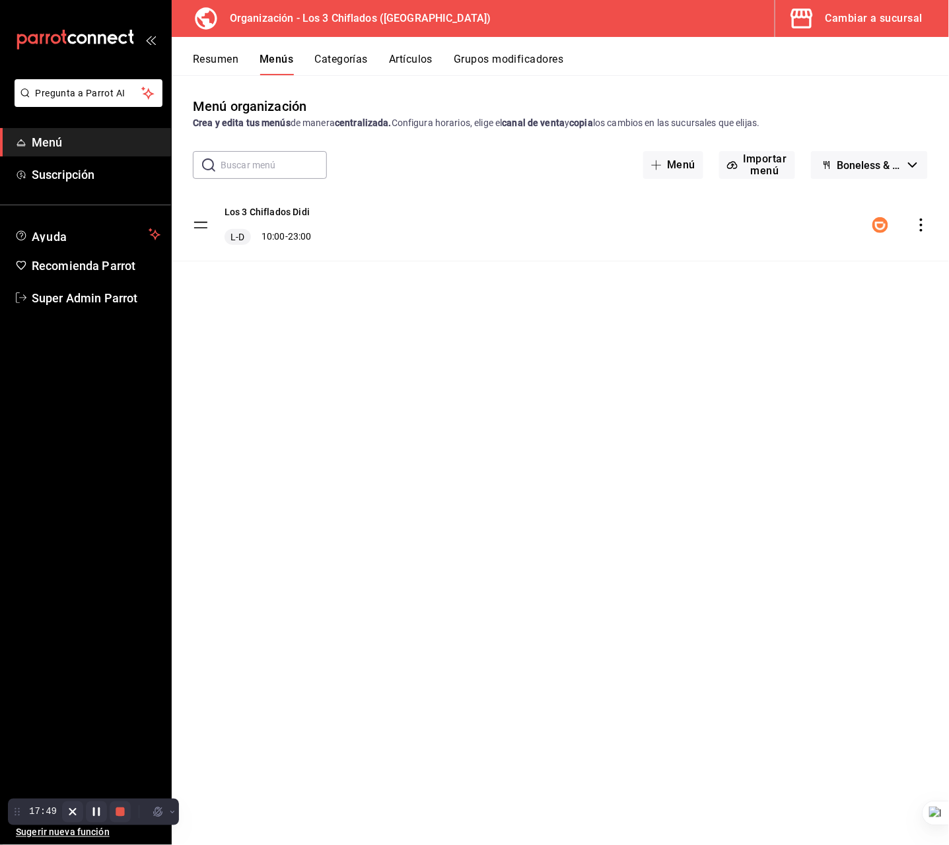
click at [916, 223] on icon "actions" at bounding box center [921, 225] width 13 height 13
click at [821, 303] on span "Copiar en otra sucursal" at bounding box center [817, 310] width 161 height 14
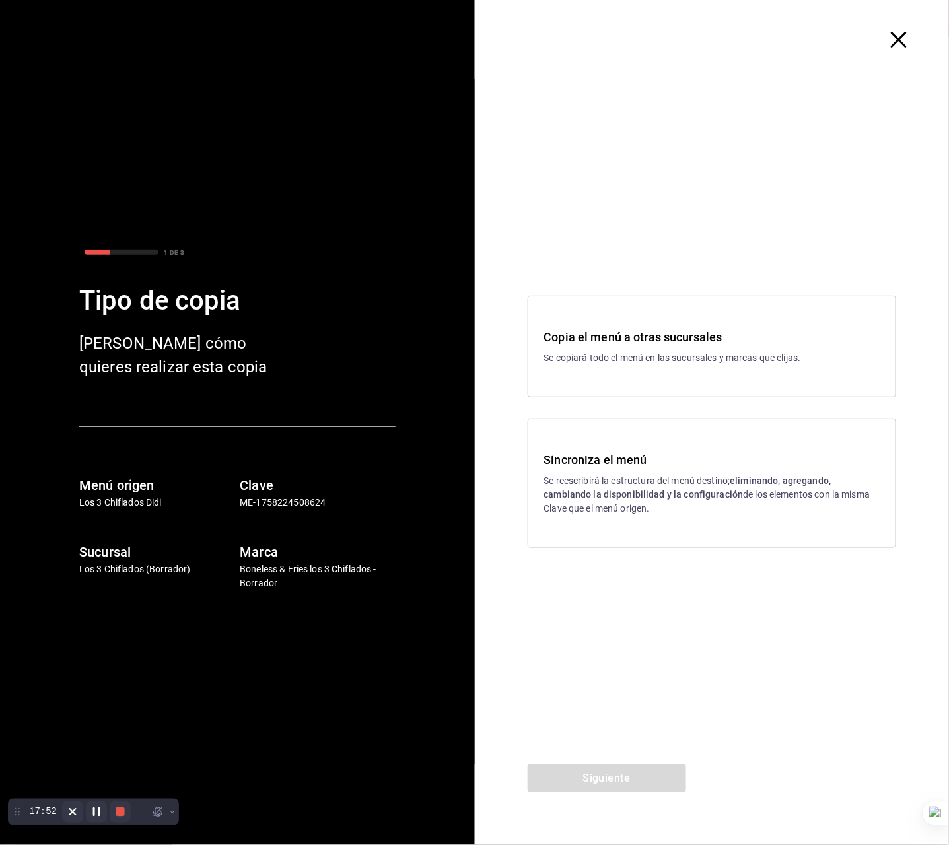
click at [678, 347] on div "Copia el menú a otras sucursales Se copiará todo el menú en las sucursales y ma…" at bounding box center [712, 346] width 336 height 37
click at [625, 772] on button "Siguiente" at bounding box center [607, 779] width 159 height 28
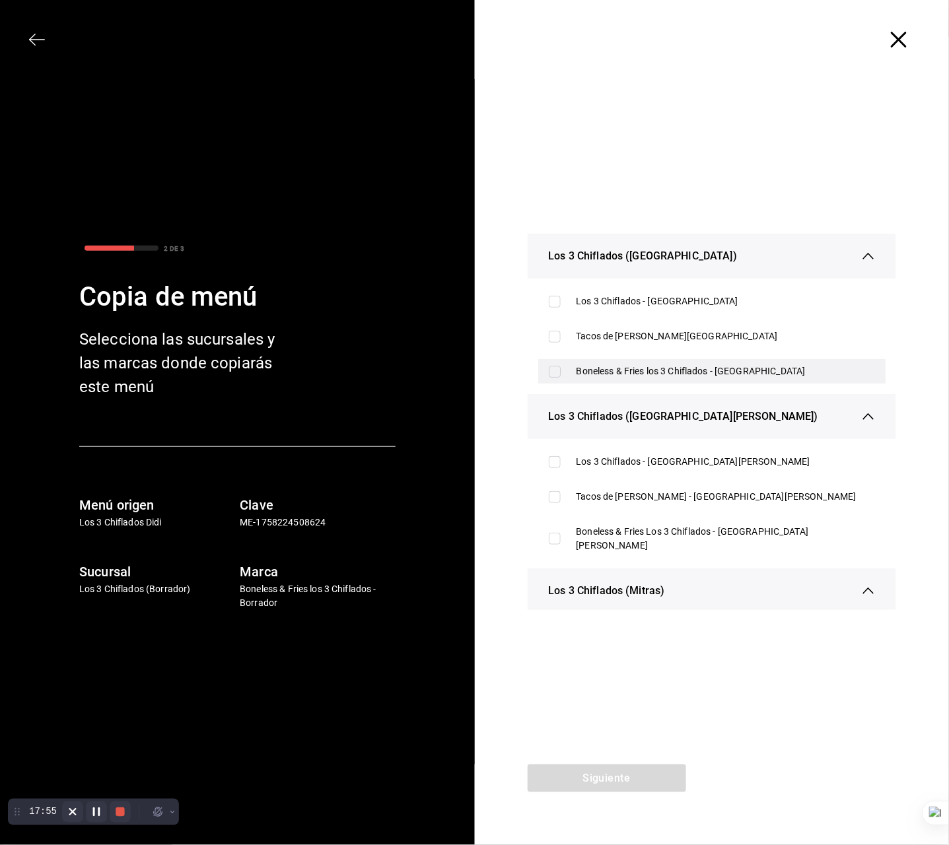
click at [593, 370] on div "Boneless & Fries los 3 Chiflados - Las Puentes" at bounding box center [726, 372] width 299 height 14
checkbox input "true"
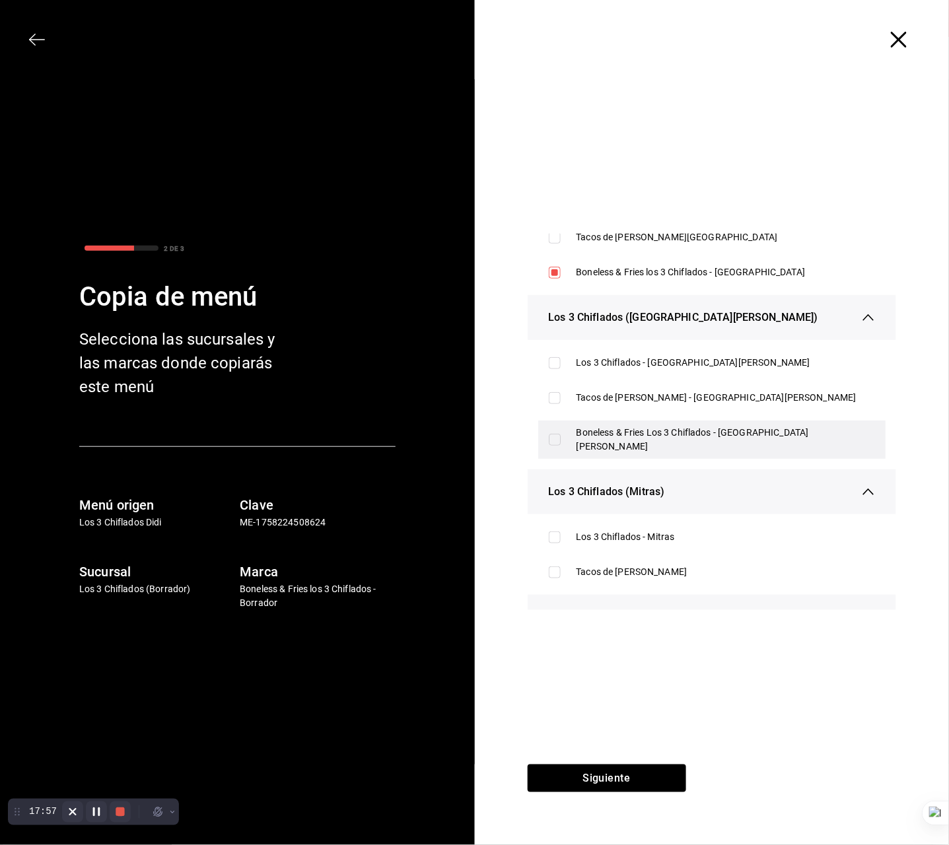
click at [635, 433] on div "Boneless & Fries Los 3 Chiflados - San Pedro" at bounding box center [726, 440] width 299 height 28
checkbox input "true"
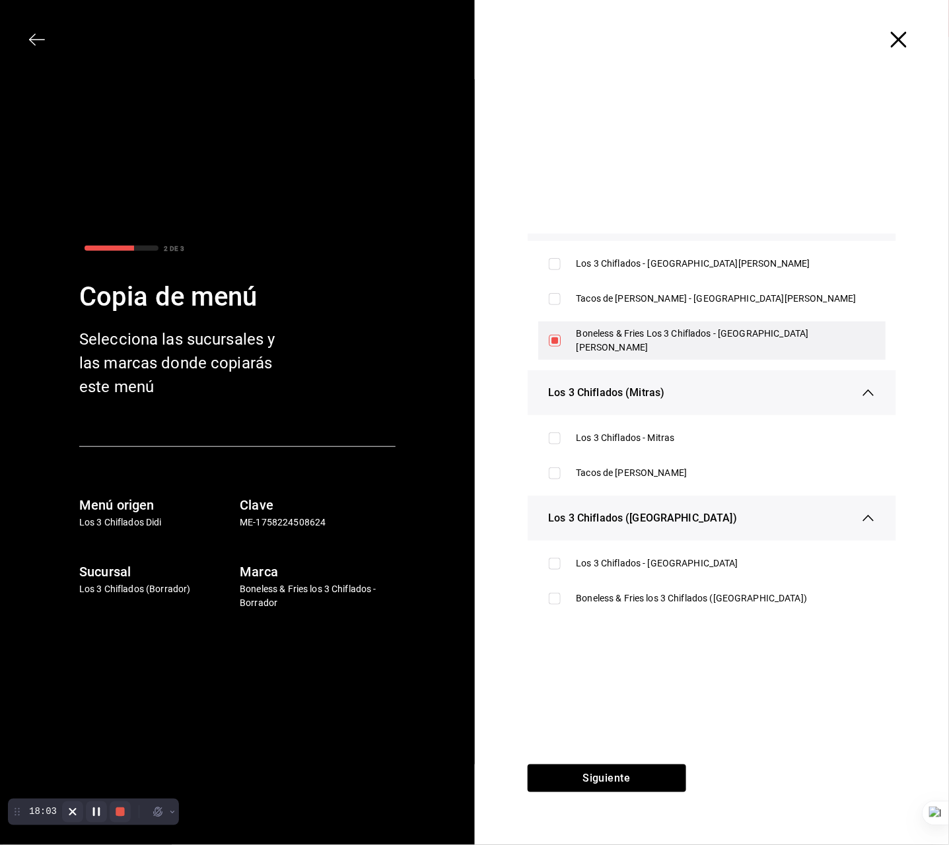
scroll to position [0, 0]
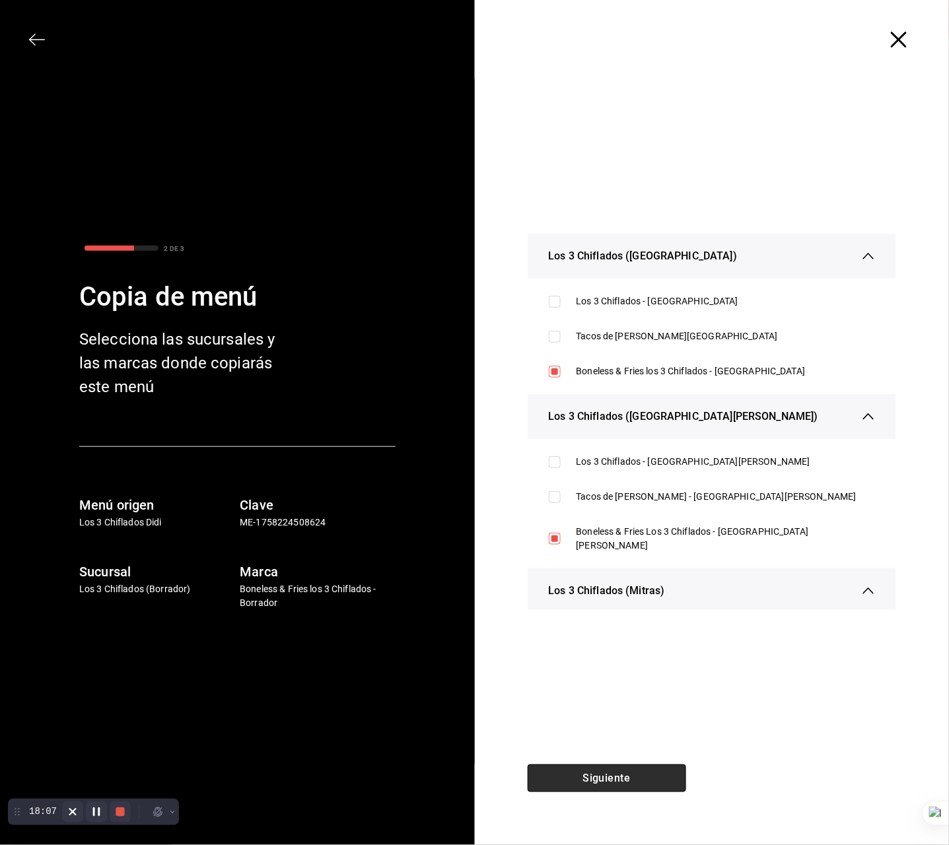
click at [629, 779] on button "Siguiente" at bounding box center [607, 779] width 159 height 28
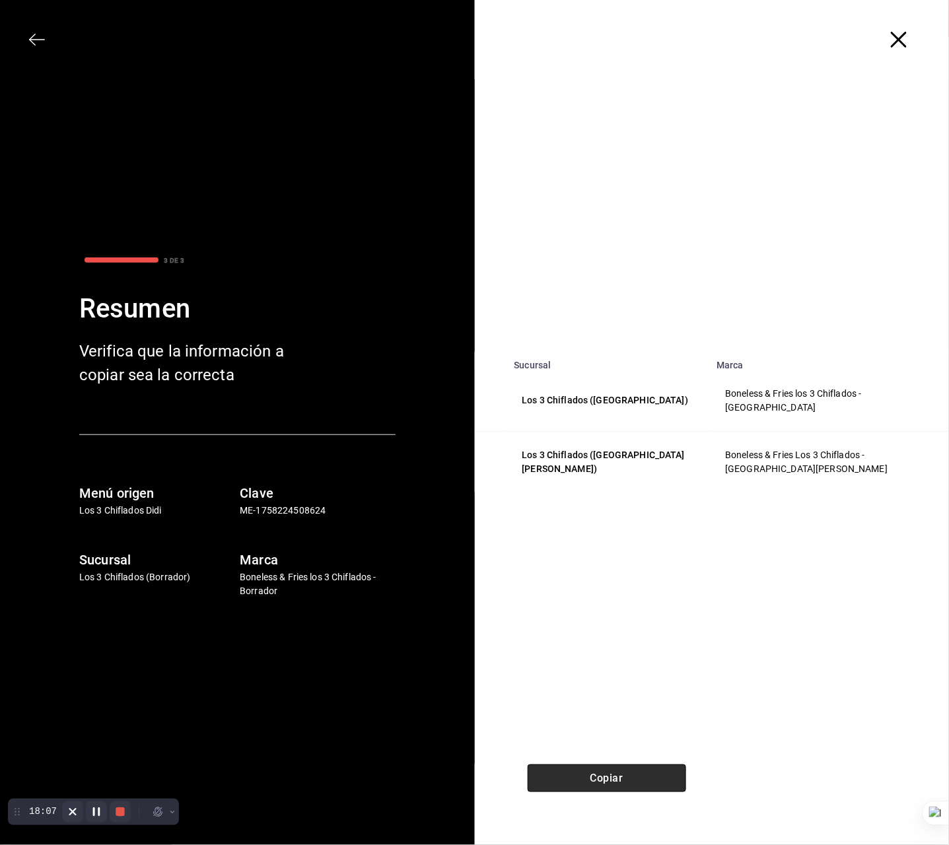
click at [633, 785] on button "Copiar" at bounding box center [607, 779] width 159 height 28
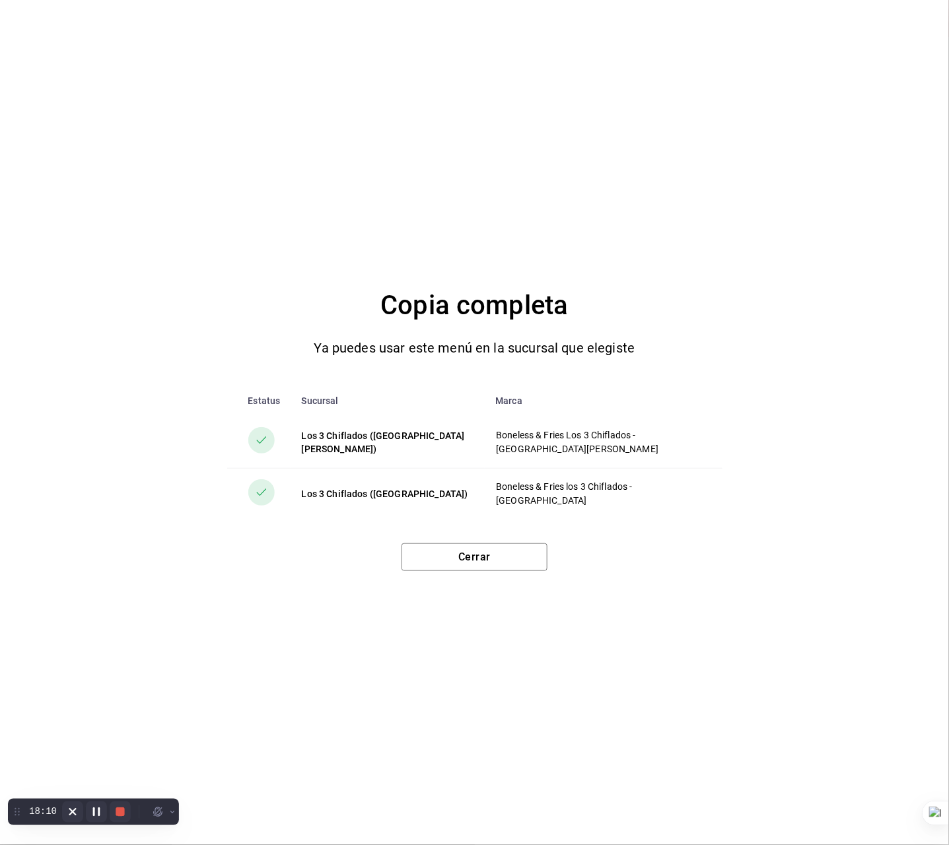
click at [462, 573] on div "Copia completa Ya puedes usar este menú en la sucursal que elegiste Estatus Suc…" at bounding box center [474, 422] width 949 height 845
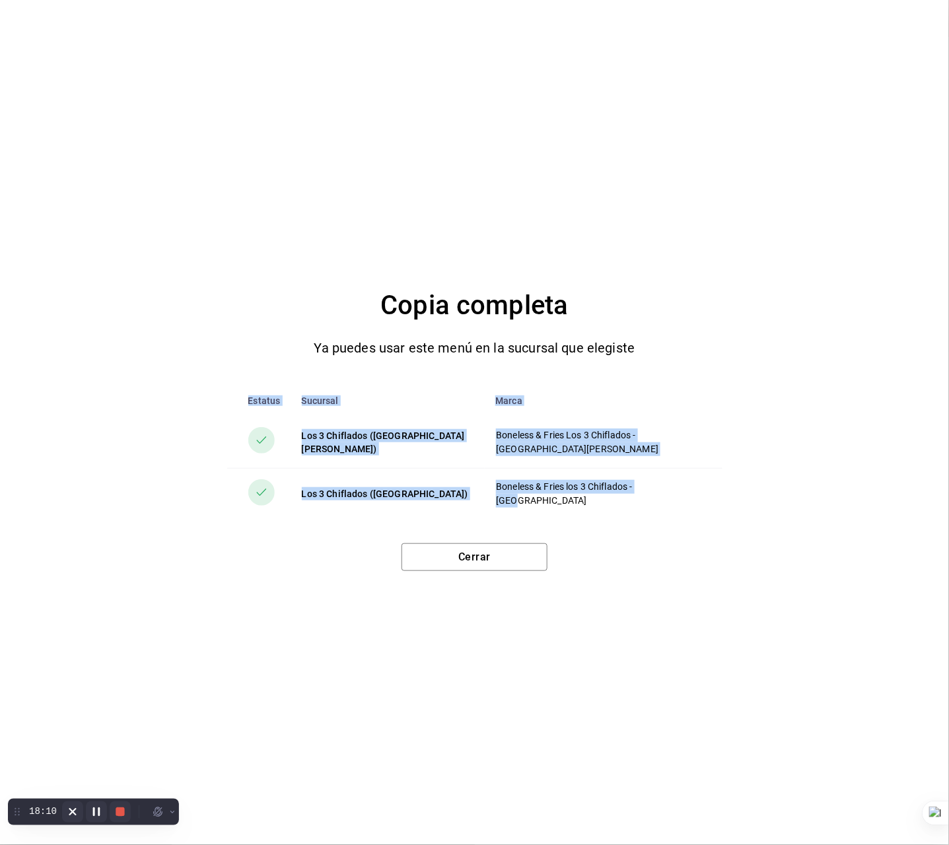
click at [463, 571] on div "Cerrar" at bounding box center [475, 558] width 146 height 28
click at [479, 557] on button "Cerrar" at bounding box center [475, 558] width 146 height 28
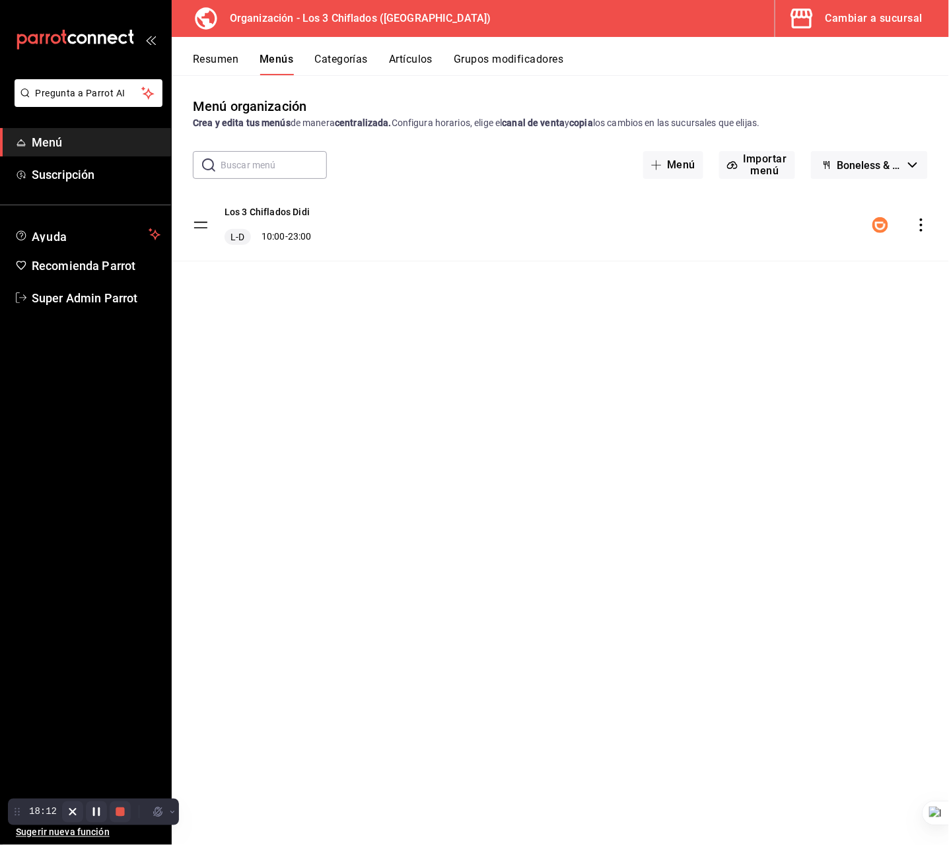
click at [790, 26] on icon "button" at bounding box center [802, 18] width 26 height 26
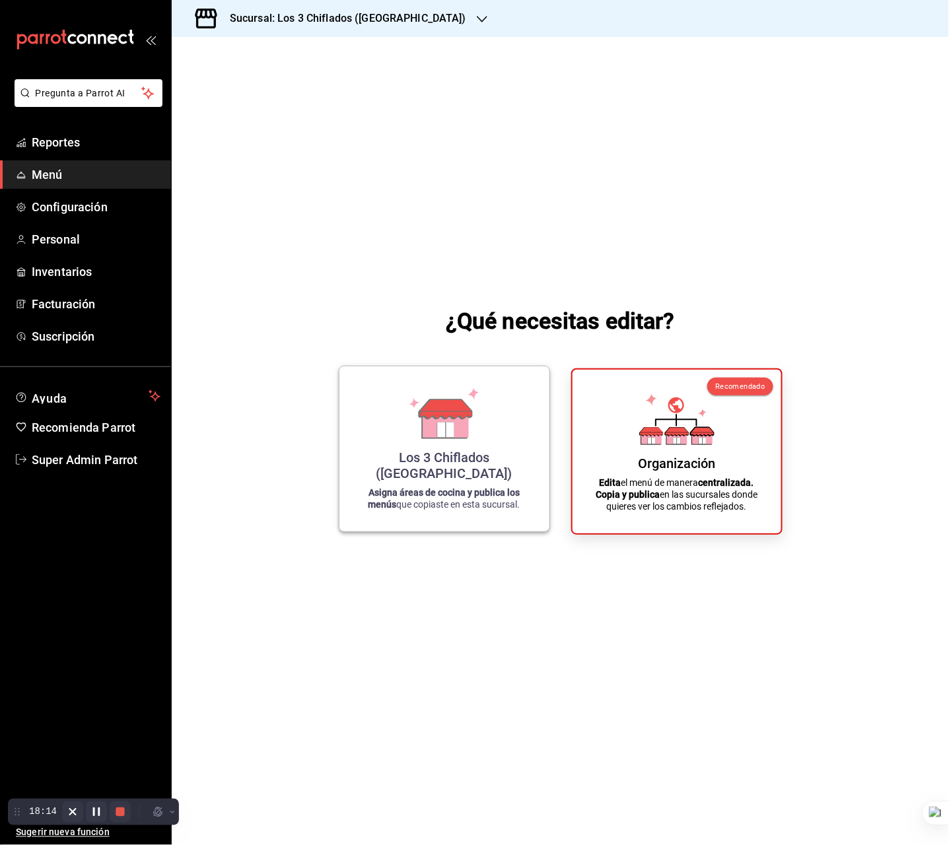
click at [448, 391] on div "Los 3 Chiflados (Las Puentes) Asigna áreas de cocina y publica los menús que co…" at bounding box center [444, 449] width 178 height 144
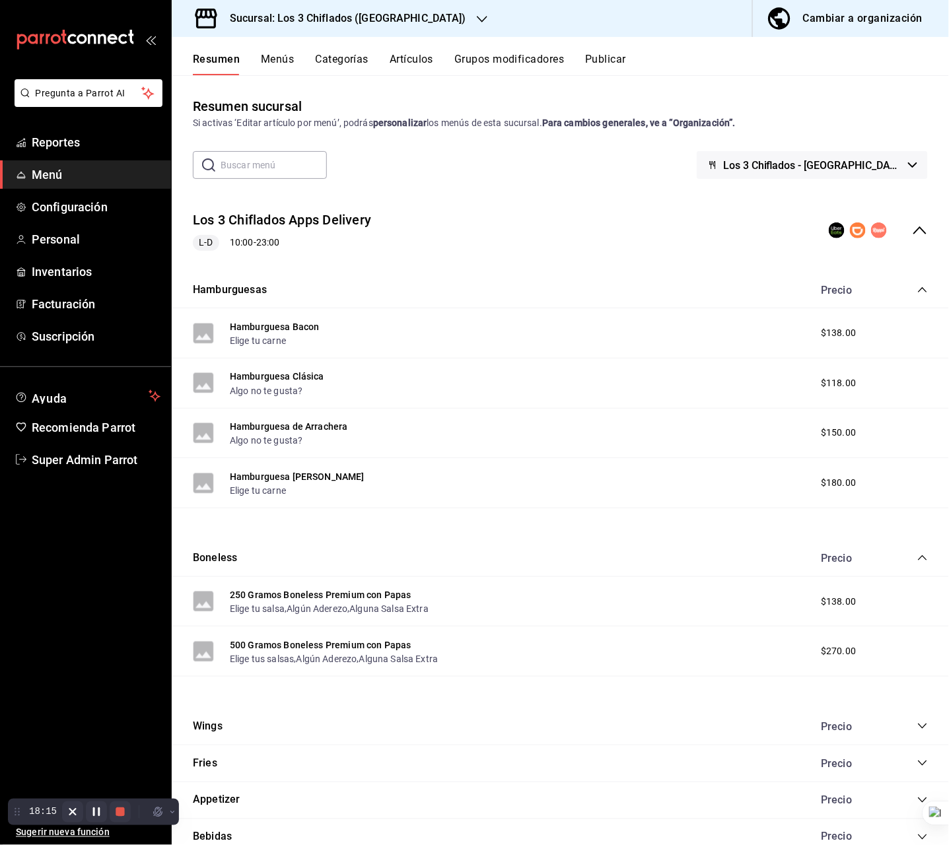
click at [273, 54] on button "Menús" at bounding box center [277, 64] width 33 height 22
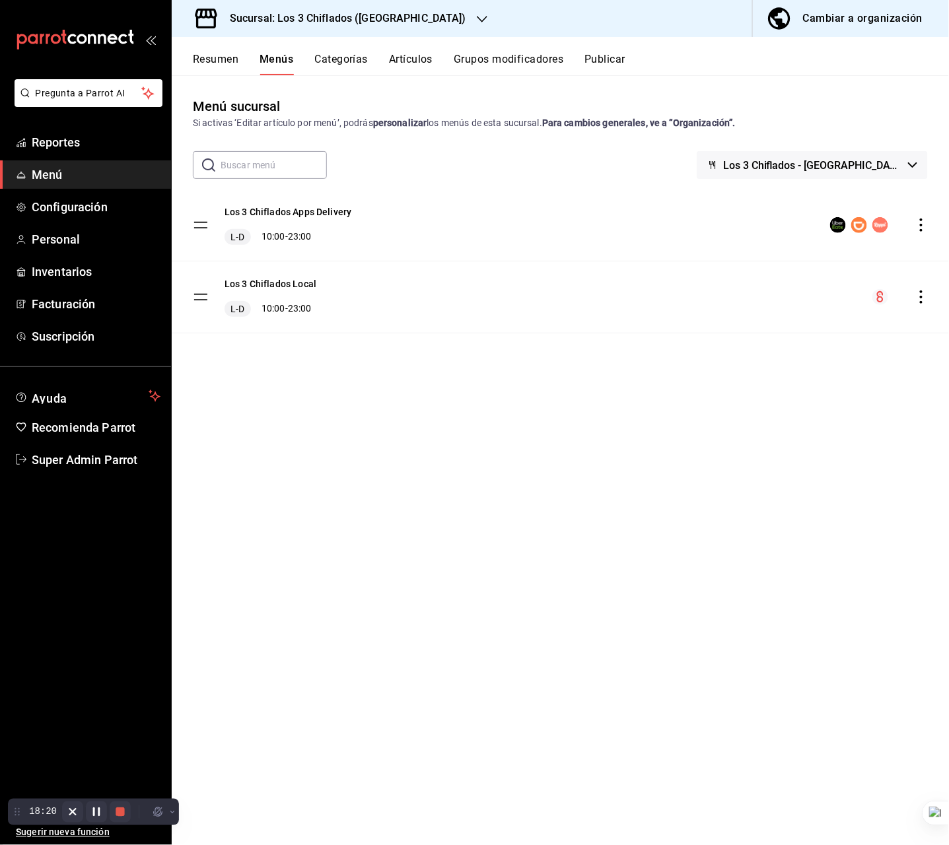
drag, startPoint x: 735, startPoint y: 175, endPoint x: 744, endPoint y: 171, distance: 10.1
click at [736, 175] on div "Los 3 Chiflados - [GEOGRAPHIC_DATA]" at bounding box center [785, 165] width 285 height 28
click at [718, 166] on icon "button" at bounding box center [712, 165] width 11 height 11
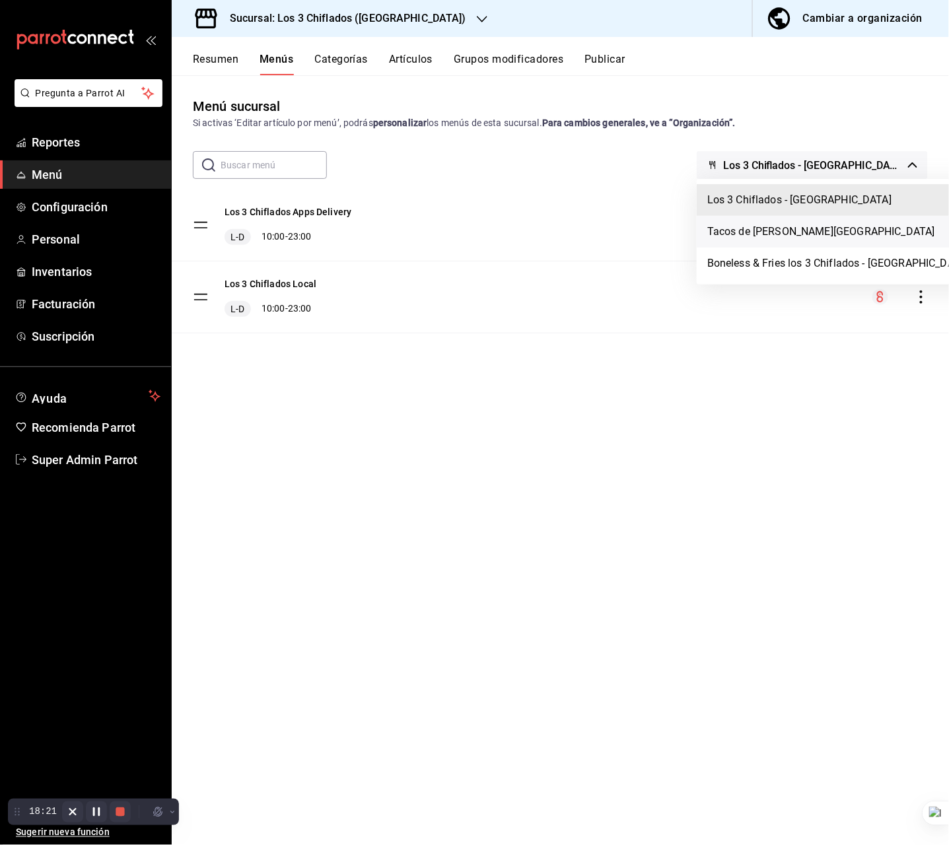
click at [780, 231] on li "Tacos de [PERSON_NAME][GEOGRAPHIC_DATA]" at bounding box center [838, 232] width 283 height 32
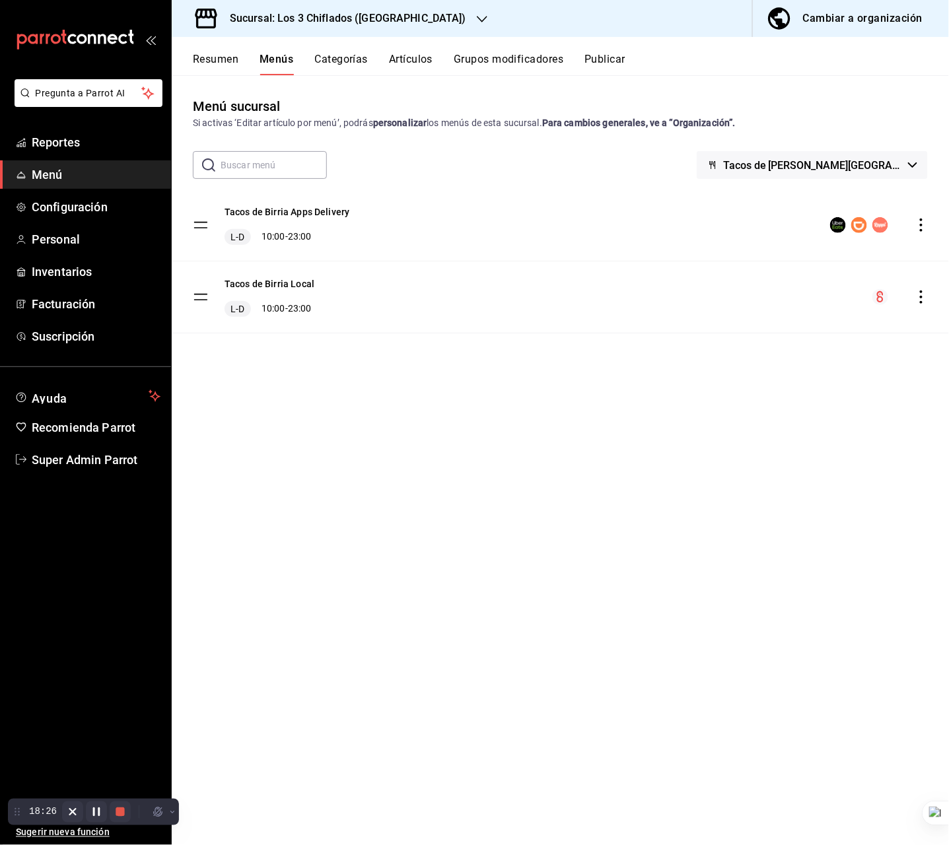
click at [367, 285] on div "Tacos de Birria Local L-D 10:00 - 23:00" at bounding box center [560, 297] width 777 height 71
click at [478, 275] on div "Tacos de Birria Local L-D 10:00 - 23:00" at bounding box center [560, 297] width 777 height 71
drag, startPoint x: 326, startPoint y: 279, endPoint x: 231, endPoint y: 287, distance: 95.4
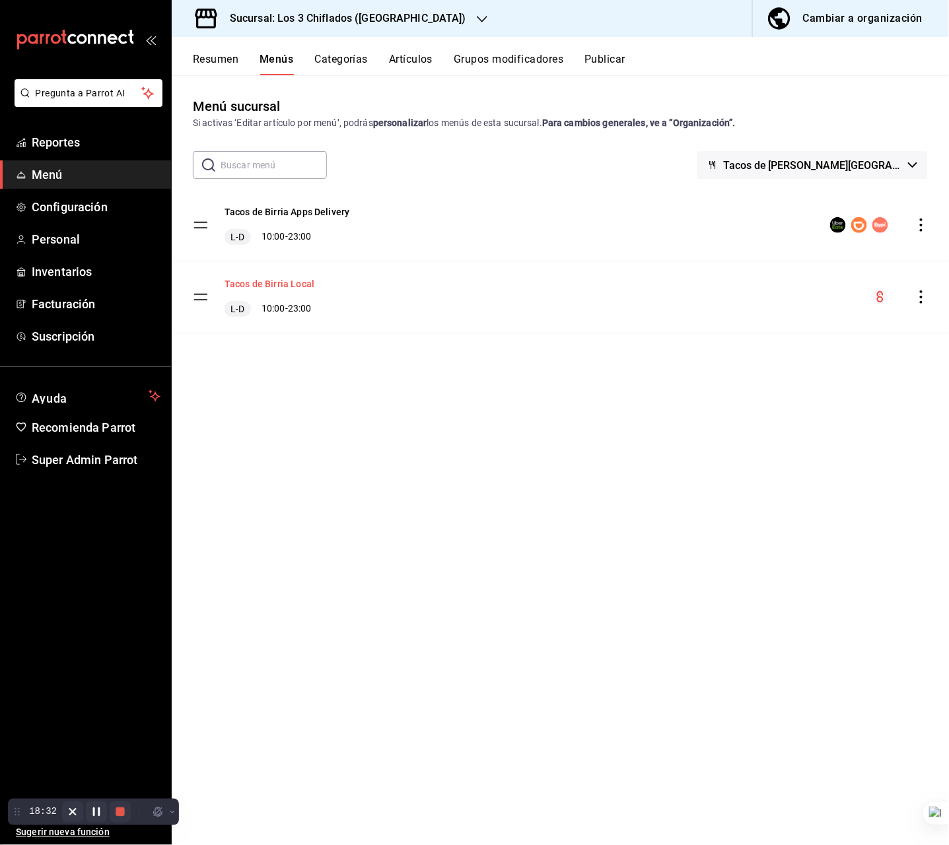
click at [231, 287] on div "Tacos de Birria Local L-D 10:00 - 23:00" at bounding box center [560, 297] width 777 height 71
click at [627, 454] on div "Menú sucursal Si activas ‘Editar artículo por menú’, podrás personalizar los me…" at bounding box center [560, 470] width 777 height 748
click at [295, 283] on button "Tacos de Birria Local" at bounding box center [270, 283] width 90 height 13
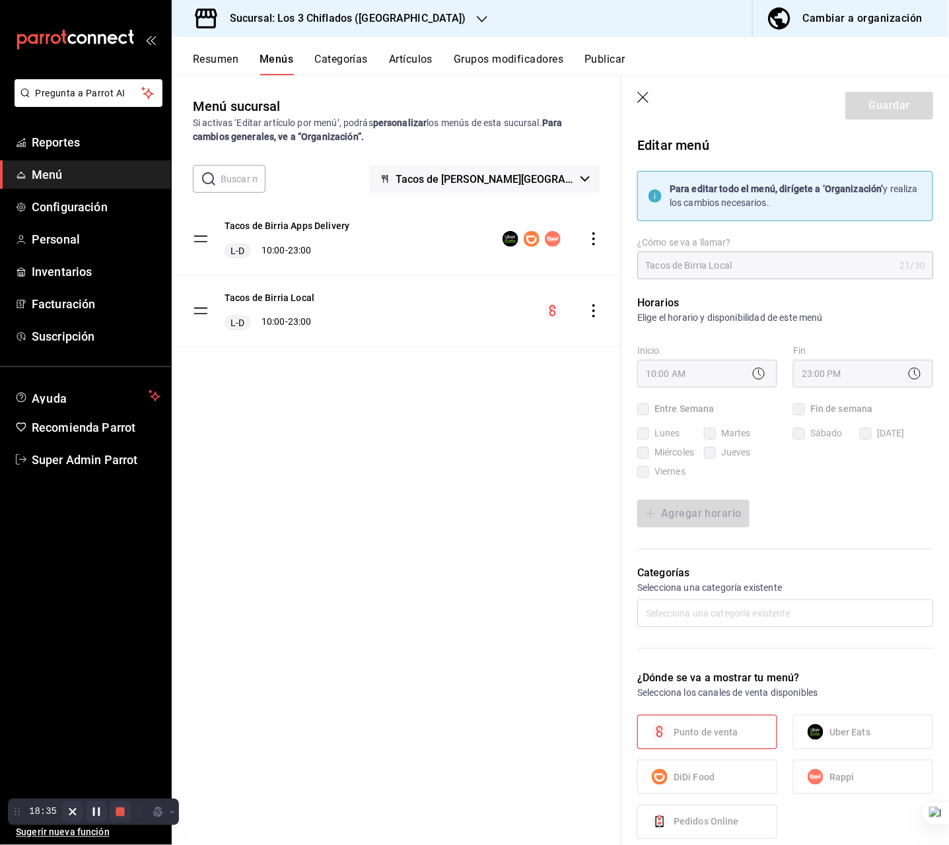
checkbox input "true"
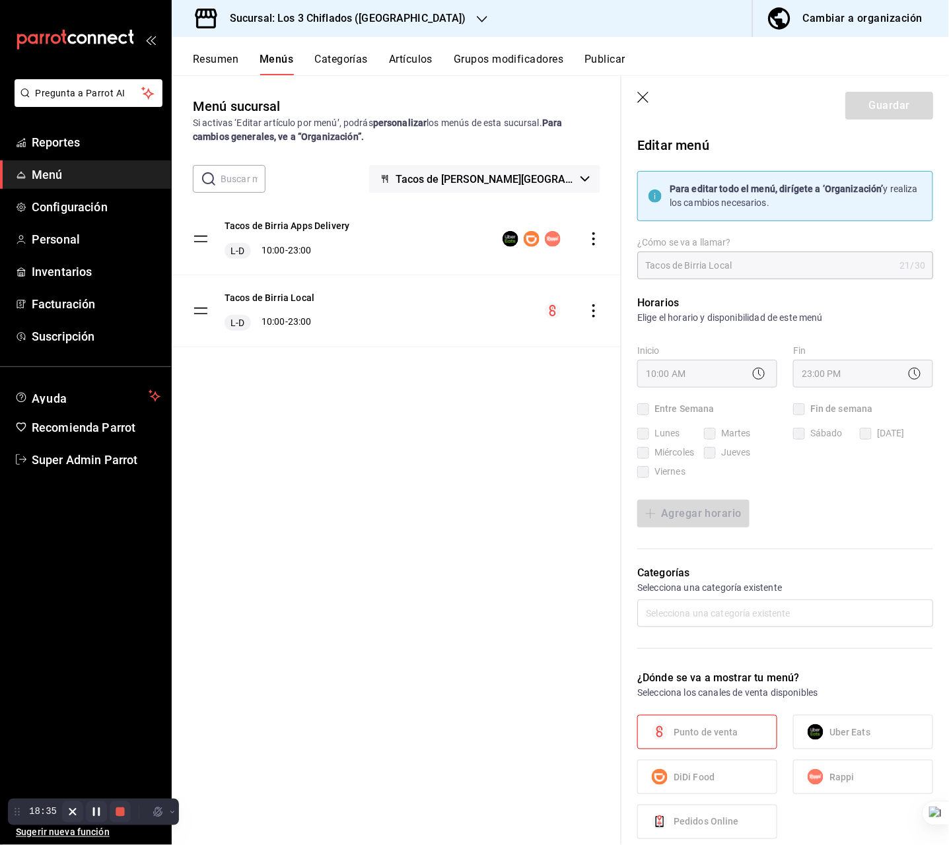
checkbox input "true"
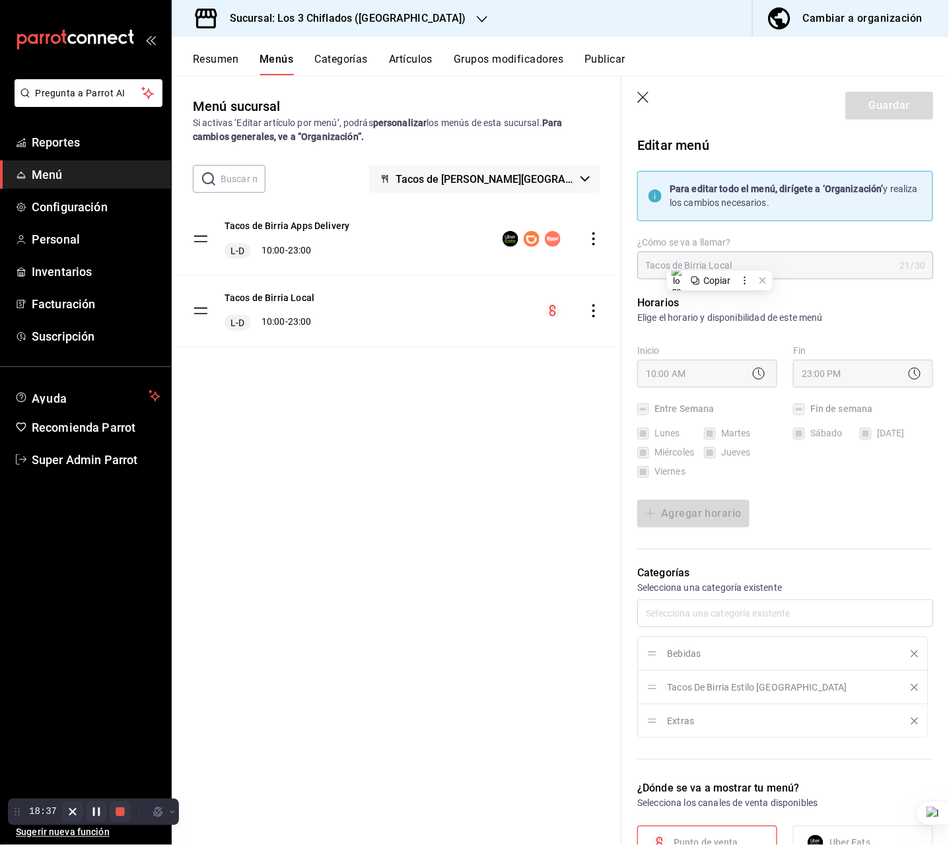
click at [641, 104] on header "Guardar" at bounding box center [786, 103] width 328 height 54
click at [641, 104] on icon "button" at bounding box center [643, 98] width 13 height 13
checkbox input "false"
type input "1758917802133"
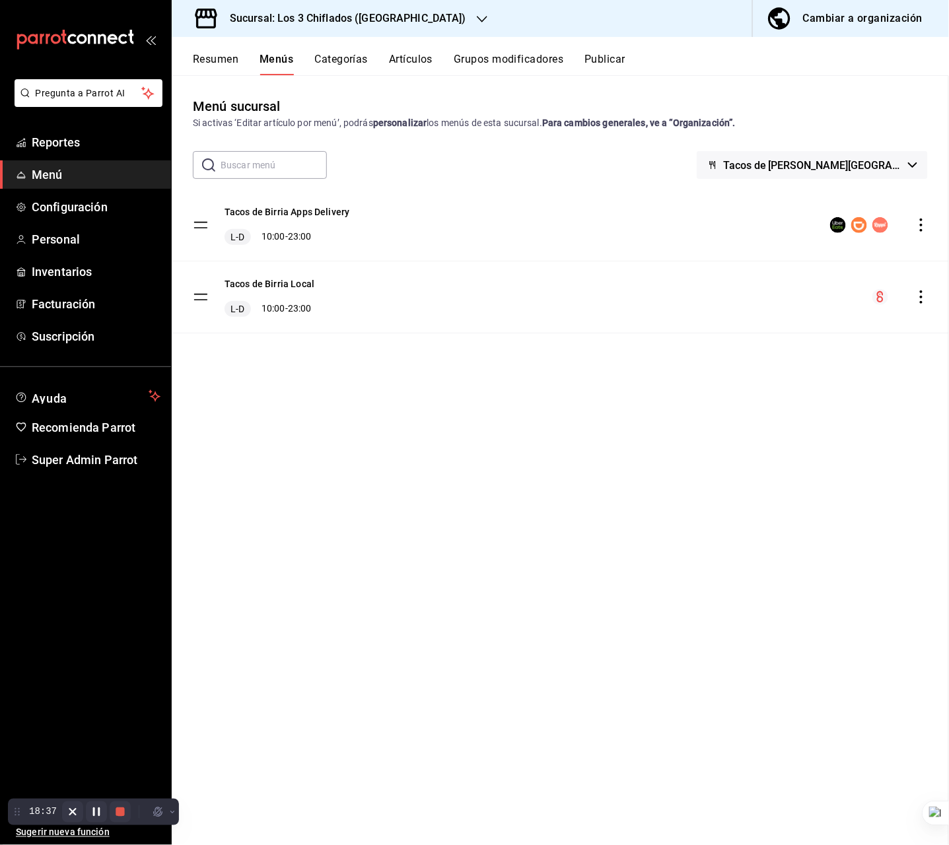
checkbox input "false"
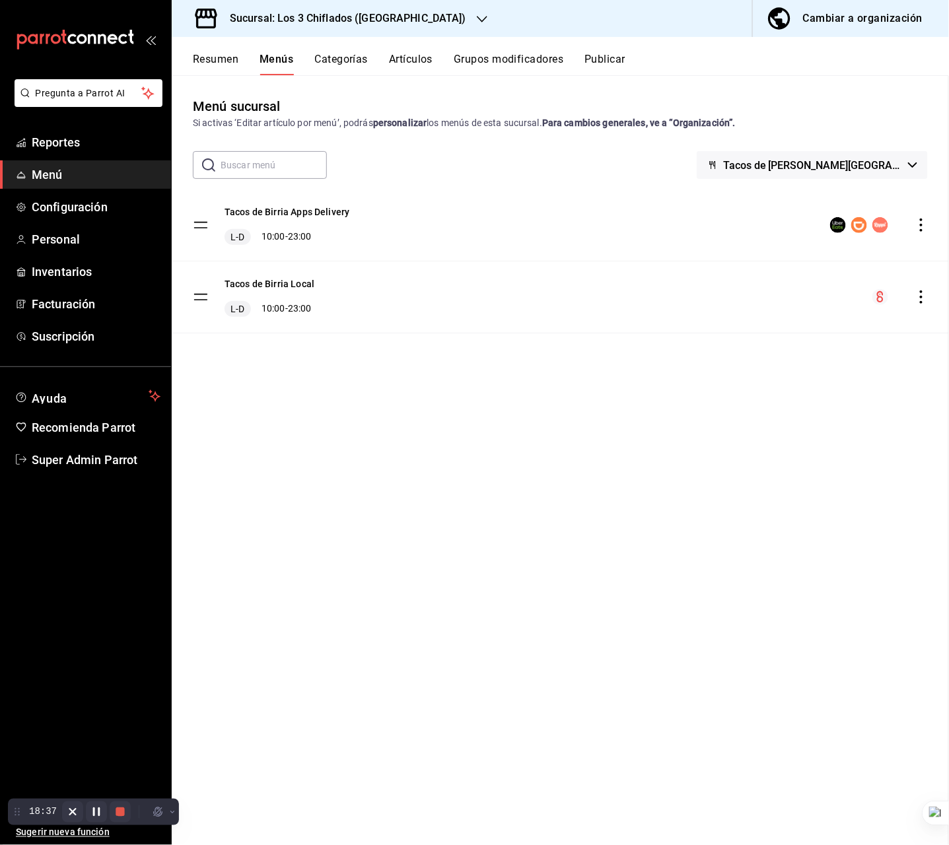
checkbox input "false"
click at [764, 153] on button "Tacos de [PERSON_NAME][GEOGRAPHIC_DATA]" at bounding box center [812, 165] width 231 height 28
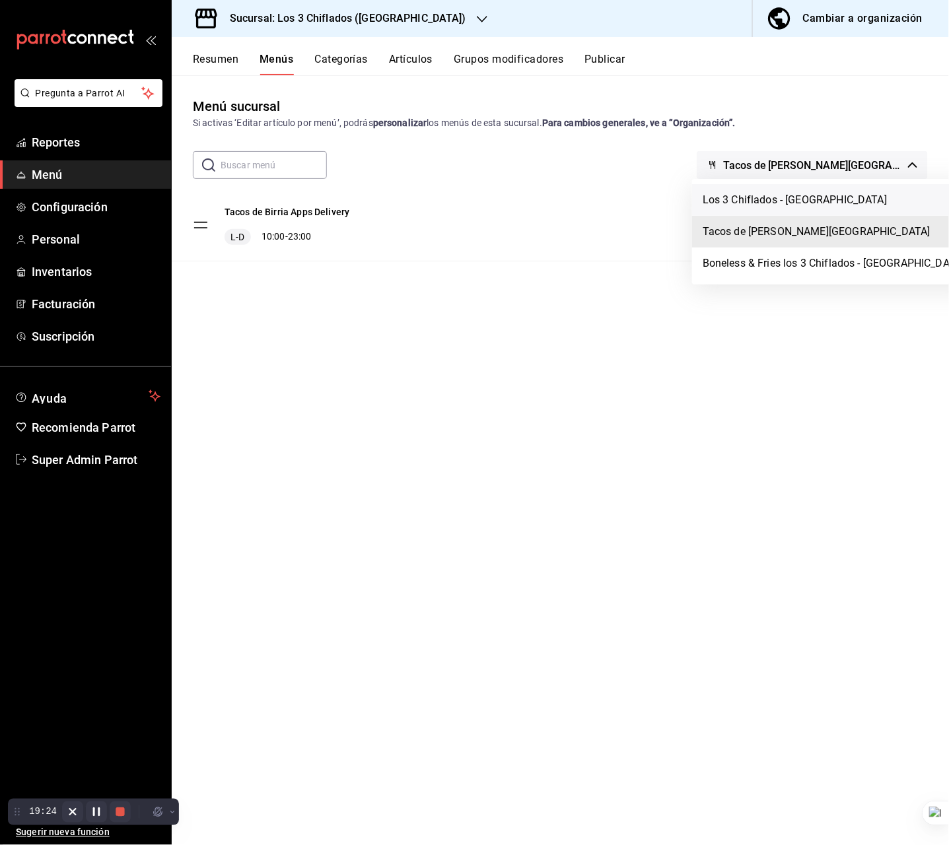
click at [775, 205] on li "Los 3 Chiflados - [GEOGRAPHIC_DATA]" at bounding box center [833, 200] width 283 height 32
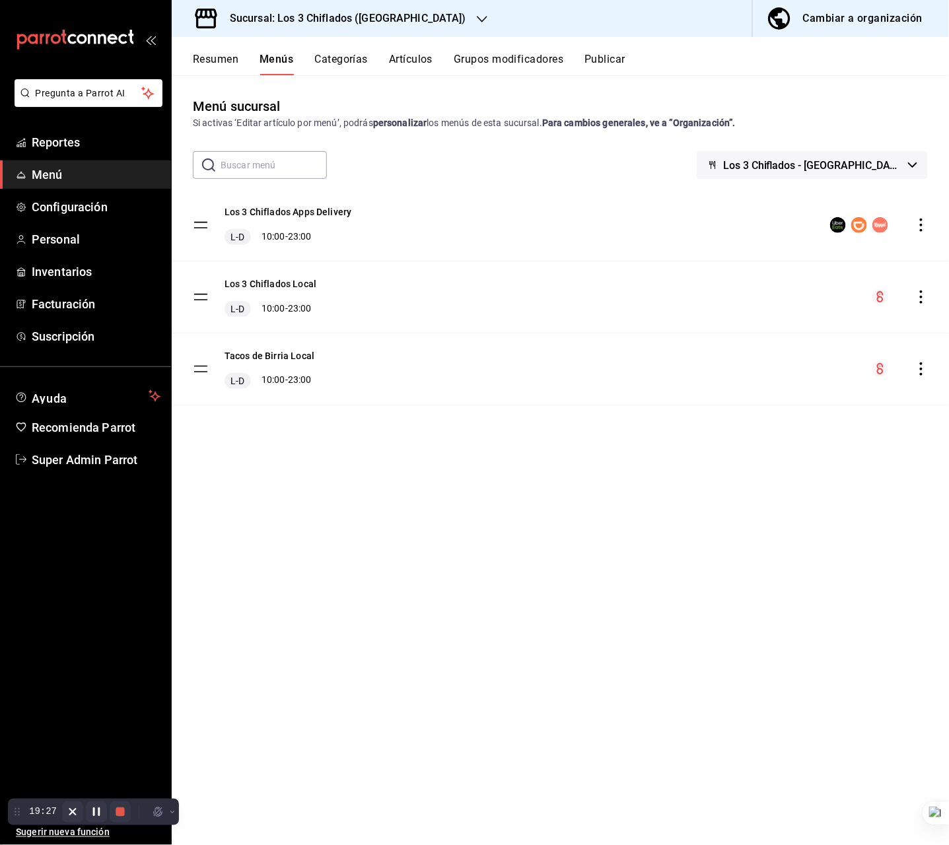
click at [427, 24] on div "Sucursal: Los 3 Chiflados ([GEOGRAPHIC_DATA])" at bounding box center [337, 18] width 310 height 37
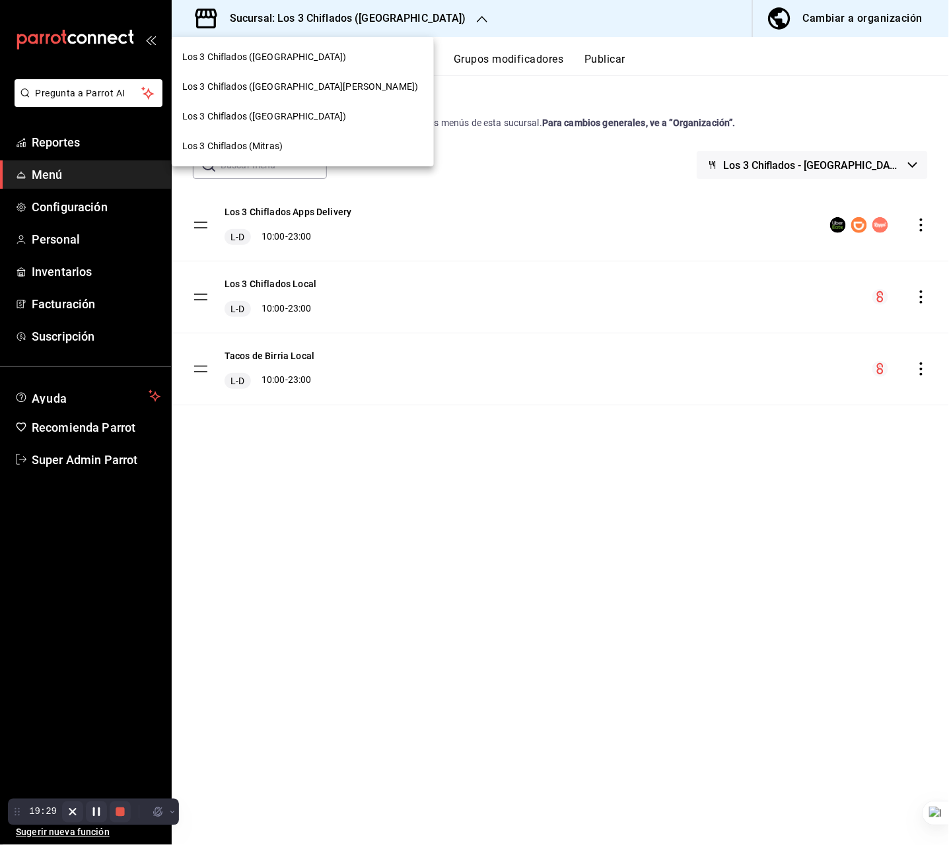
click at [546, 108] on div at bounding box center [474, 422] width 949 height 845
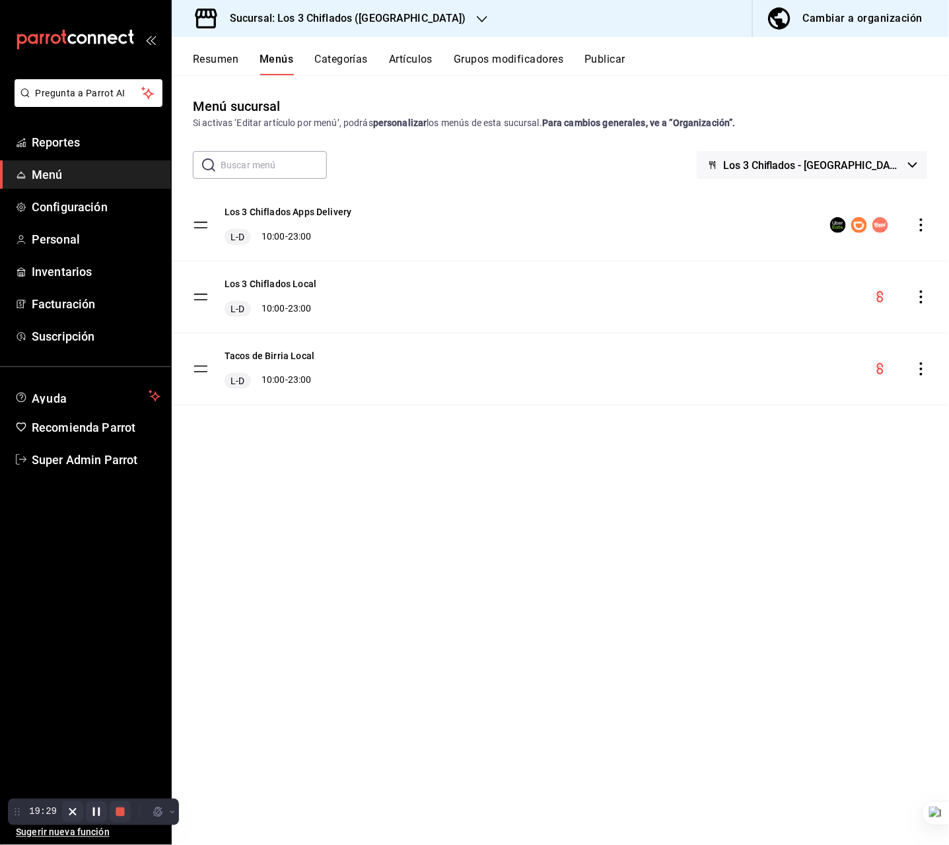
click at [879, 170] on span "Los 3 Chiflados - [GEOGRAPHIC_DATA]" at bounding box center [813, 165] width 180 height 13
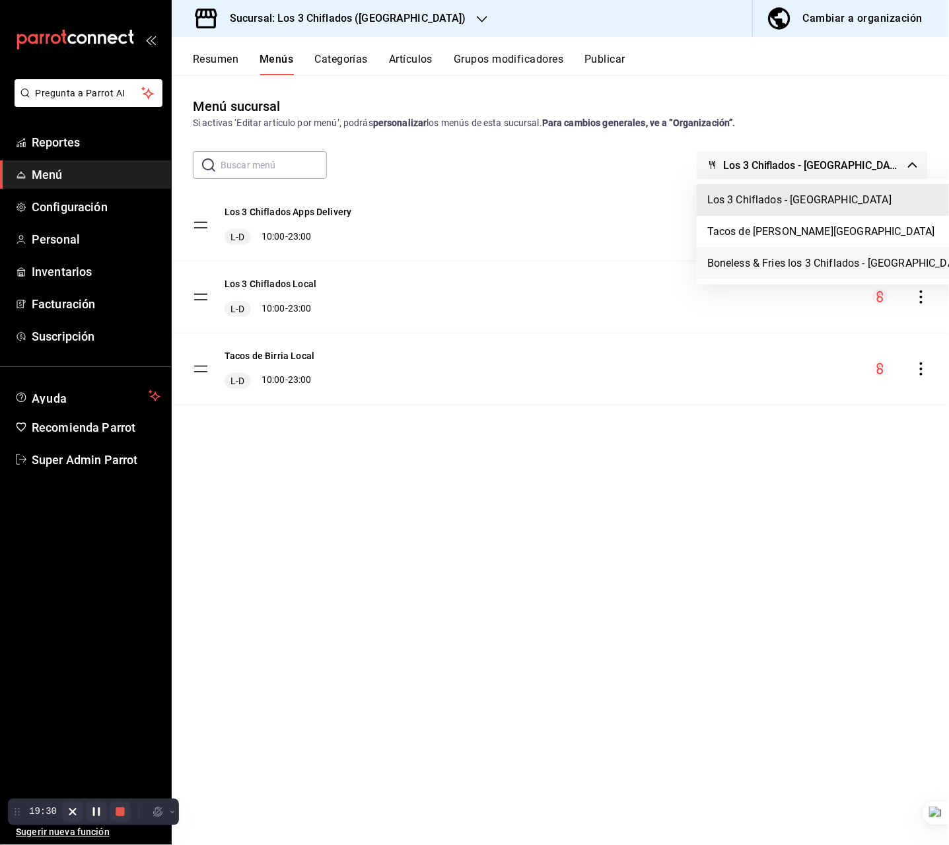
click at [831, 261] on li "Boneless & Fries los 3 Chiflados - [GEOGRAPHIC_DATA]" at bounding box center [838, 264] width 283 height 32
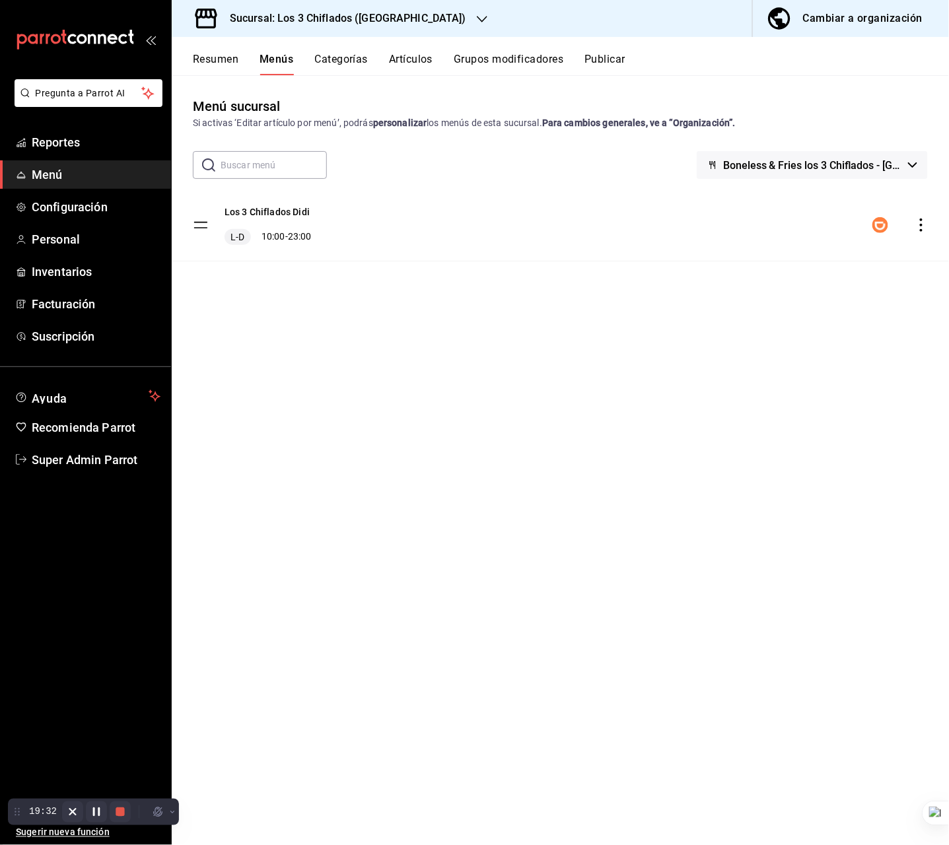
click at [412, 20] on h3 "Sucursal: Los 3 Chiflados ([GEOGRAPHIC_DATA])" at bounding box center [342, 19] width 247 height 16
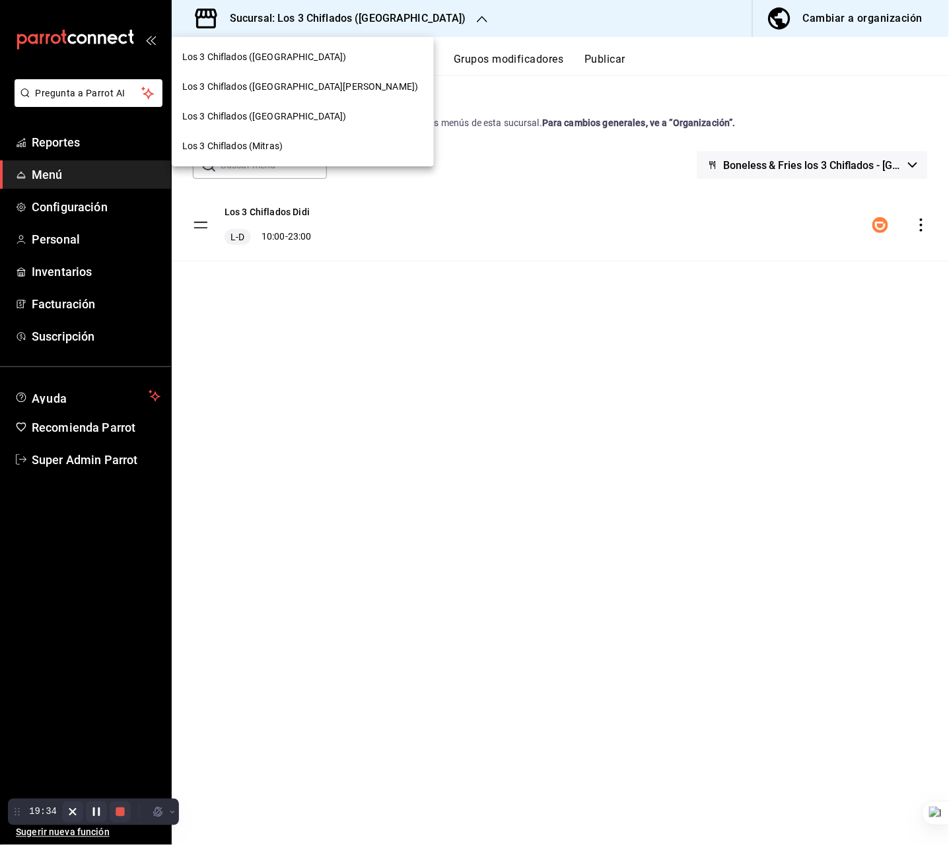
click at [299, 87] on span "Los 3 Chiflados ([GEOGRAPHIC_DATA][PERSON_NAME])" at bounding box center [300, 87] width 236 height 14
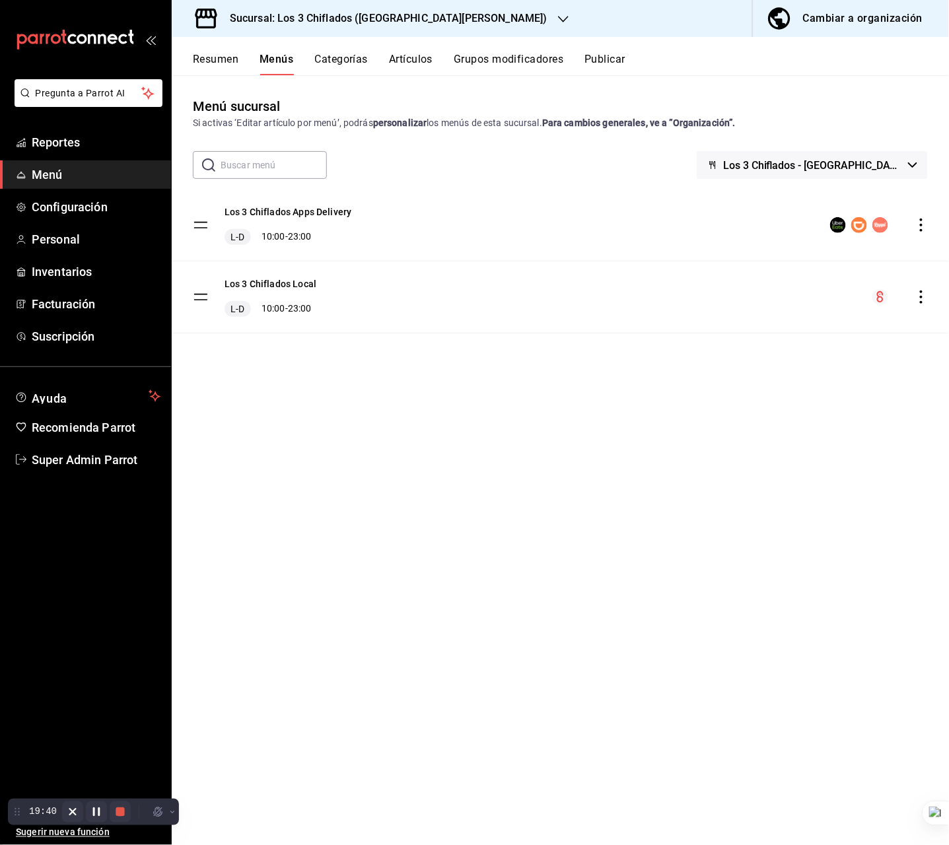
click at [349, 68] on button "Categorías" at bounding box center [342, 64] width 54 height 22
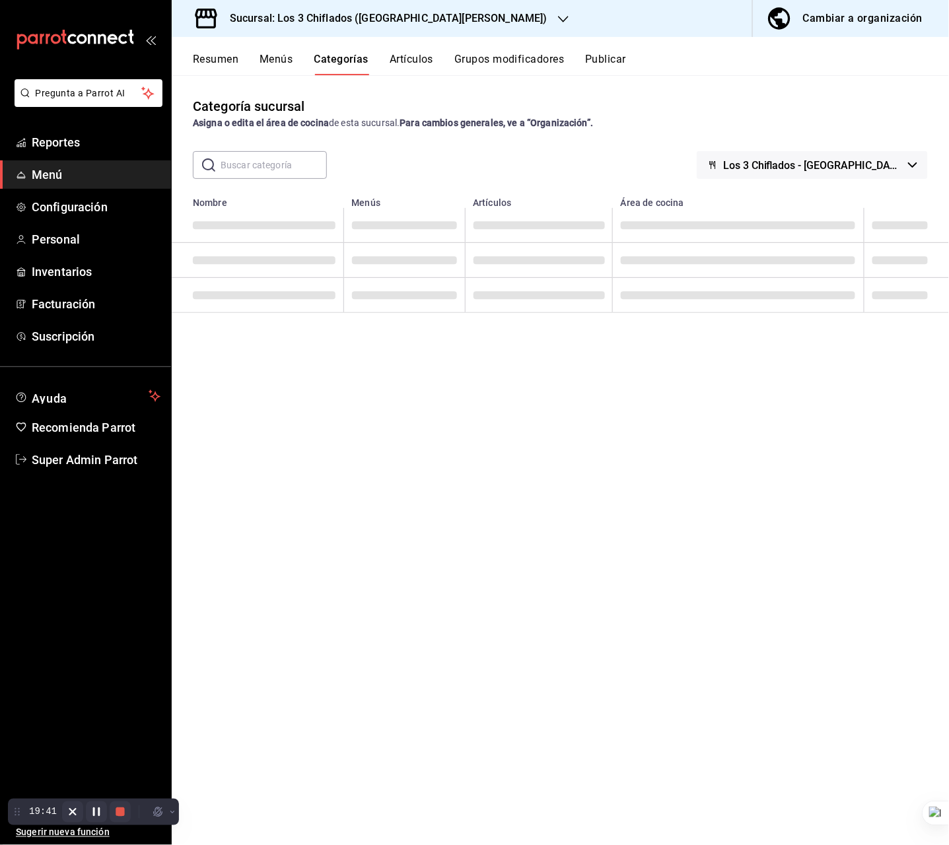
click at [291, 70] on button "Menús" at bounding box center [276, 64] width 33 height 22
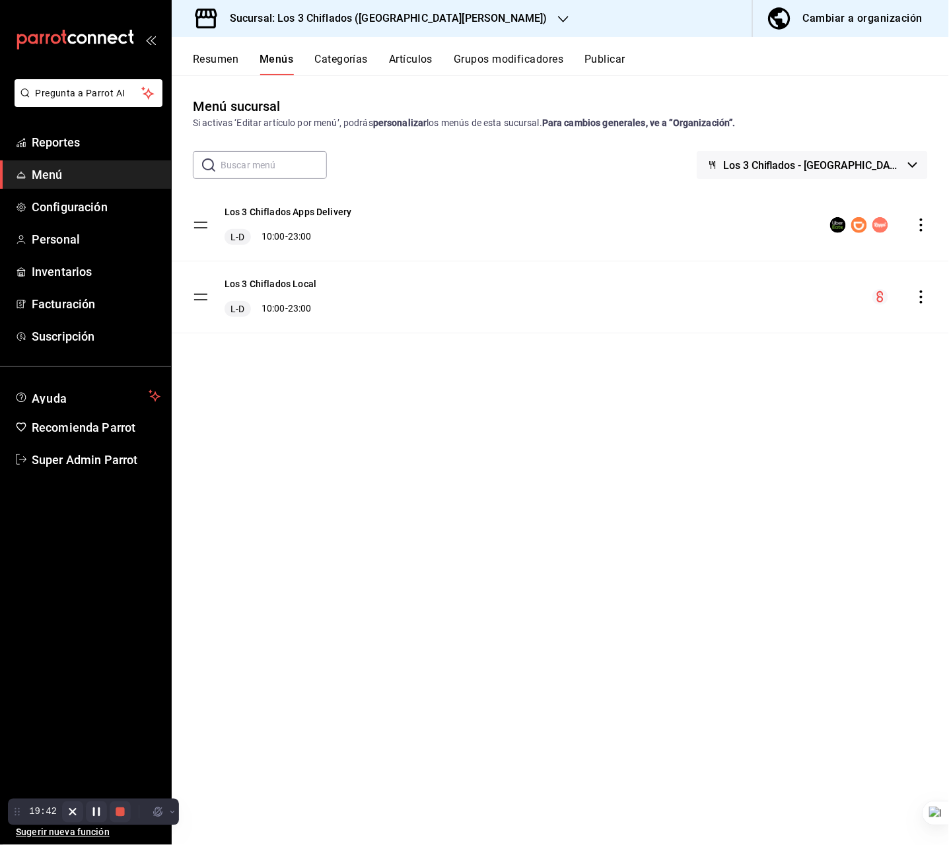
click at [853, 168] on span "Los 3 Chiflados - [GEOGRAPHIC_DATA][PERSON_NAME]" at bounding box center [813, 165] width 180 height 13
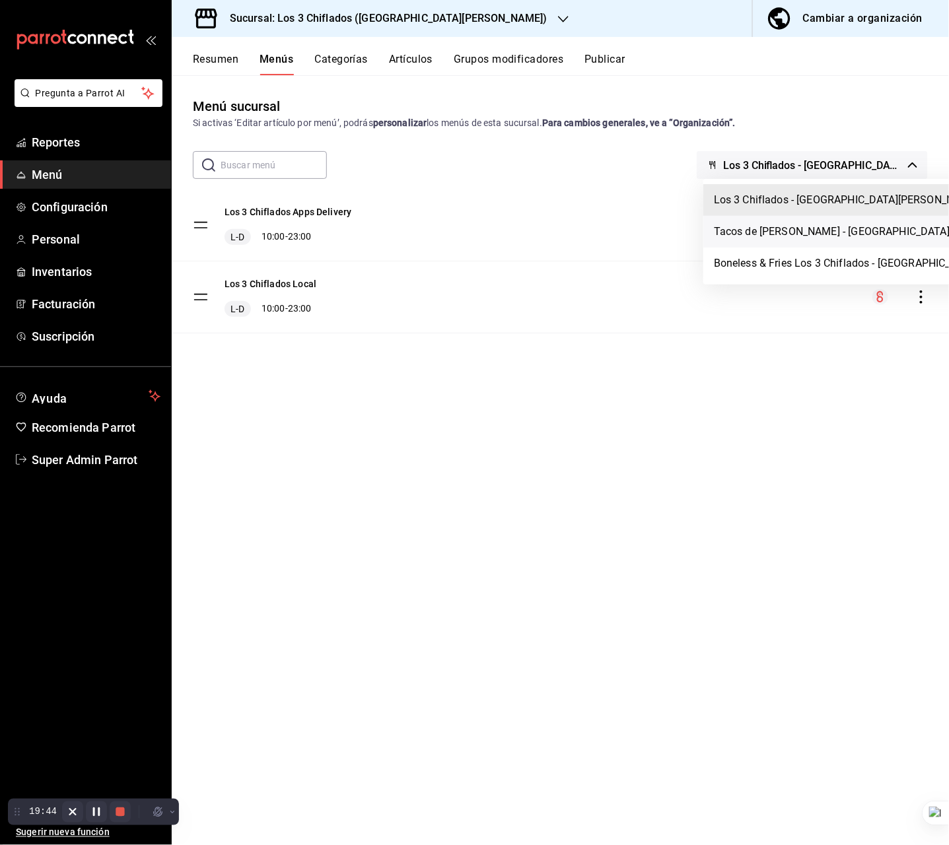
click at [833, 235] on li "Tacos de [PERSON_NAME] - [GEOGRAPHIC_DATA][PERSON_NAME]" at bounding box center [886, 232] width 367 height 32
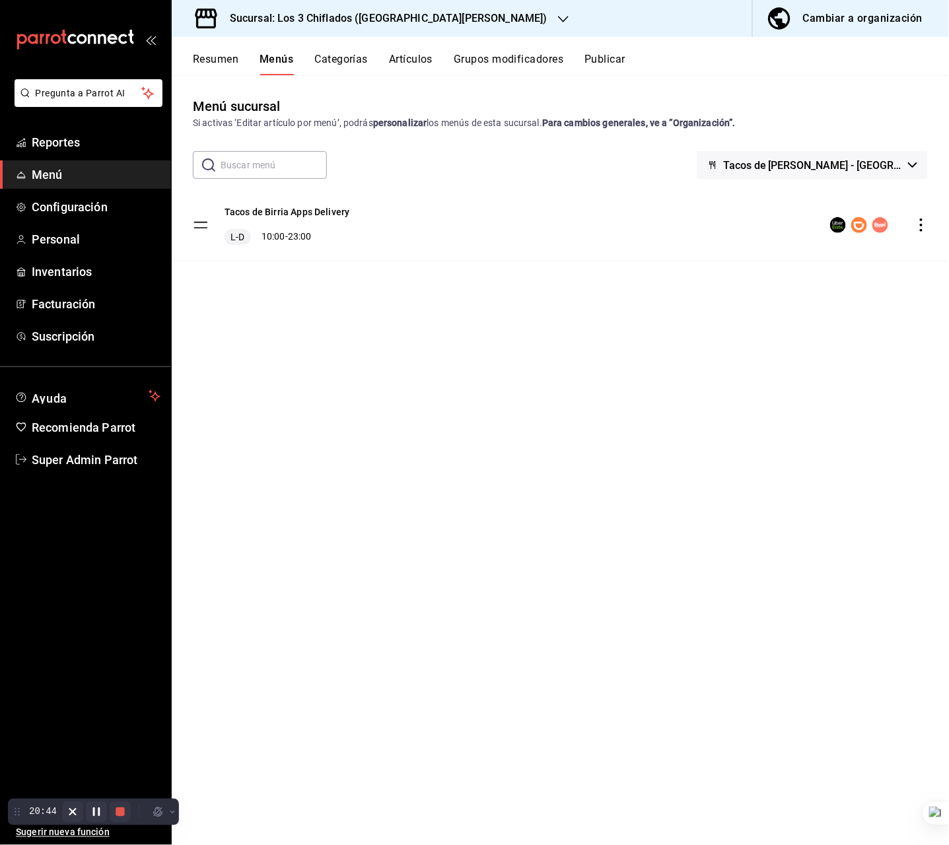
click at [830, 165] on span "Tacos de [PERSON_NAME] - [GEOGRAPHIC_DATA][PERSON_NAME]" at bounding box center [813, 165] width 180 height 13
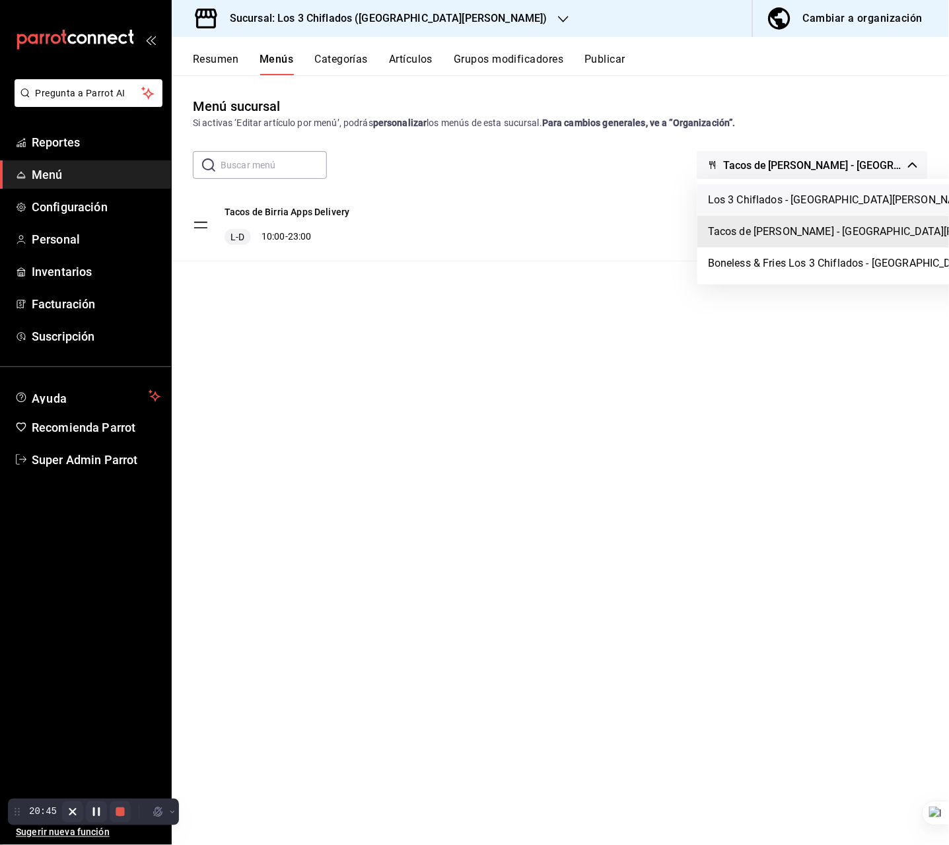
click at [793, 211] on li "Los 3 Chiflados - [GEOGRAPHIC_DATA][PERSON_NAME]" at bounding box center [881, 200] width 367 height 32
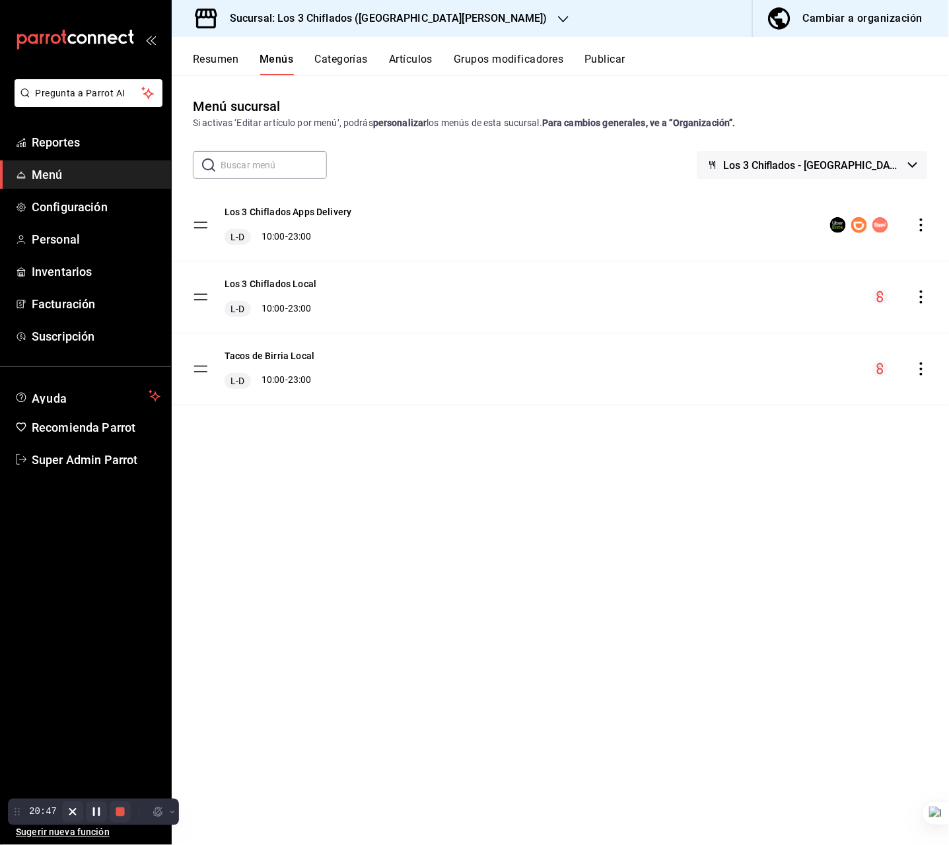
click at [798, 22] on span "button" at bounding box center [782, 18] width 32 height 26
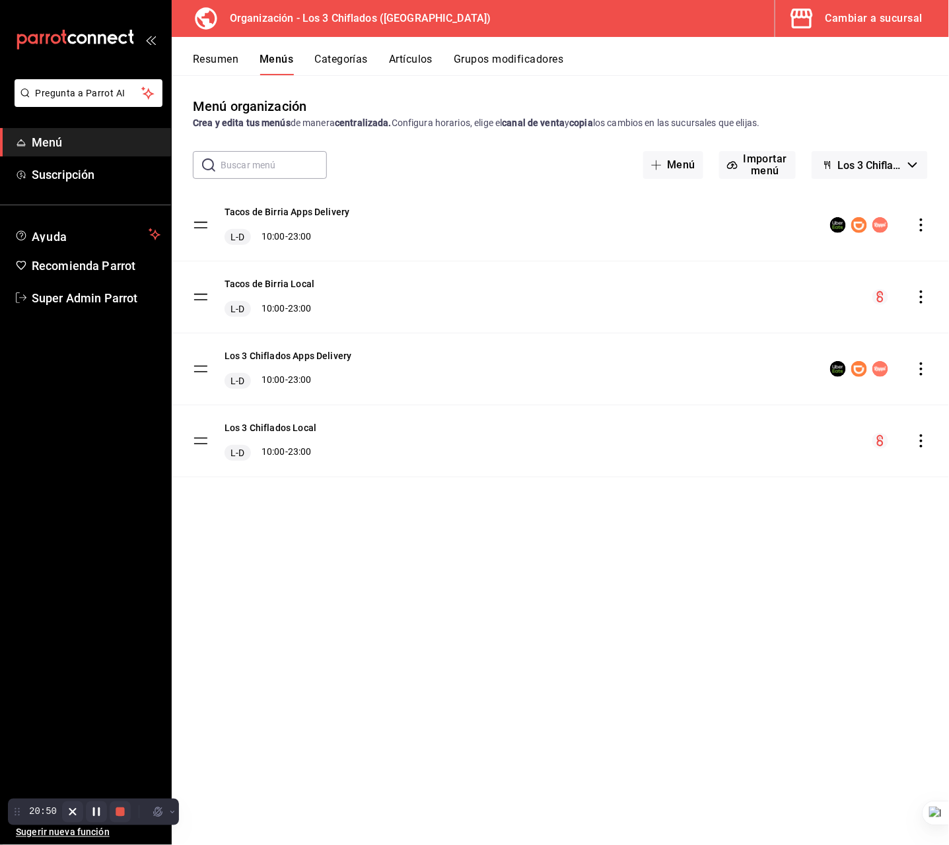
click at [812, 13] on icon "button" at bounding box center [802, 19] width 22 height 20
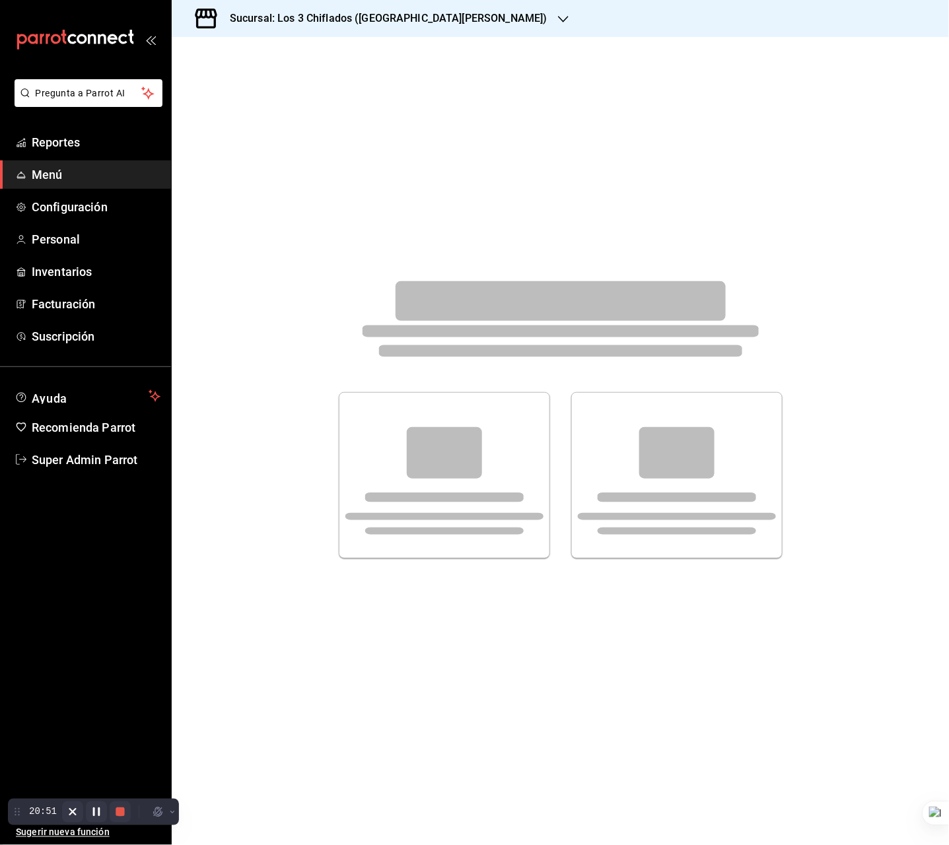
click at [402, 26] on div "Sucursal: Los 3 Chiflados ([GEOGRAPHIC_DATA][PERSON_NAME])" at bounding box center [378, 18] width 392 height 37
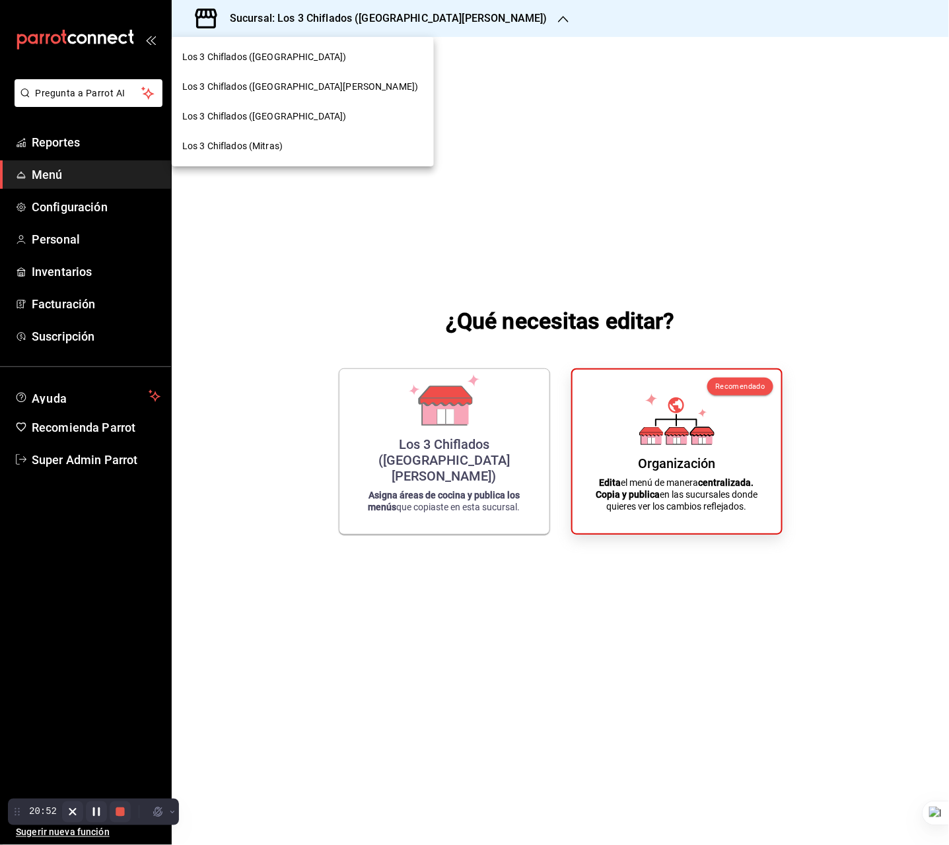
click at [268, 141] on span "Los 3 Chiflados (Mitras)" at bounding box center [232, 146] width 100 height 14
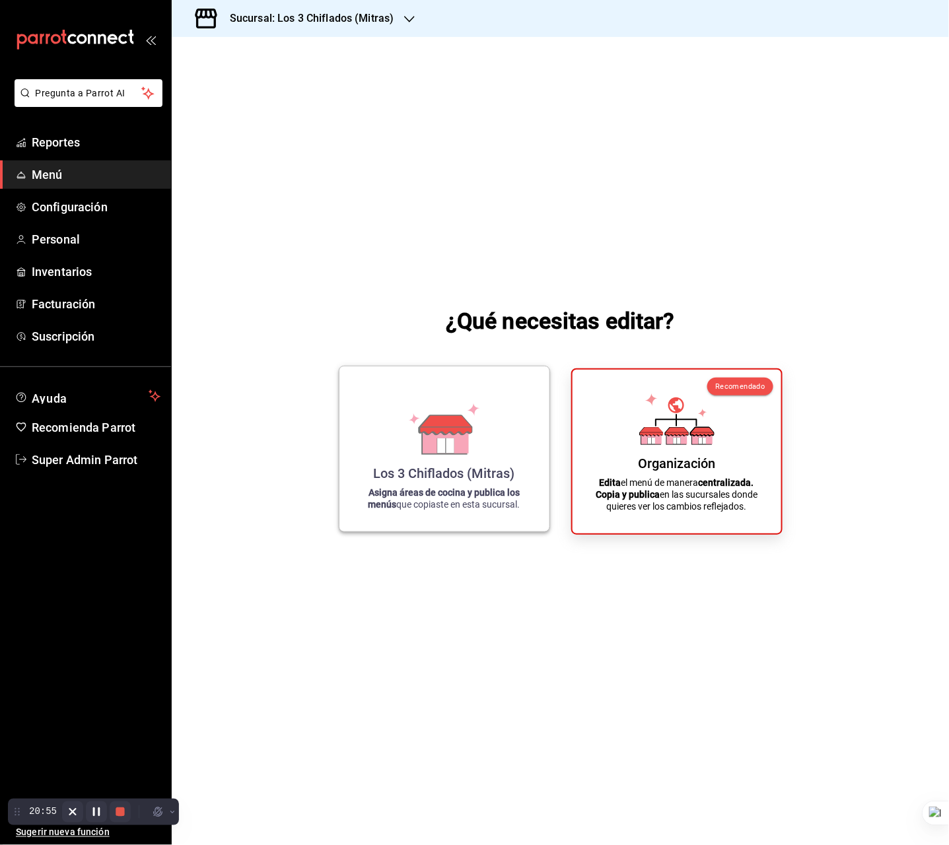
click at [443, 447] on icon at bounding box center [445, 446] width 17 height 15
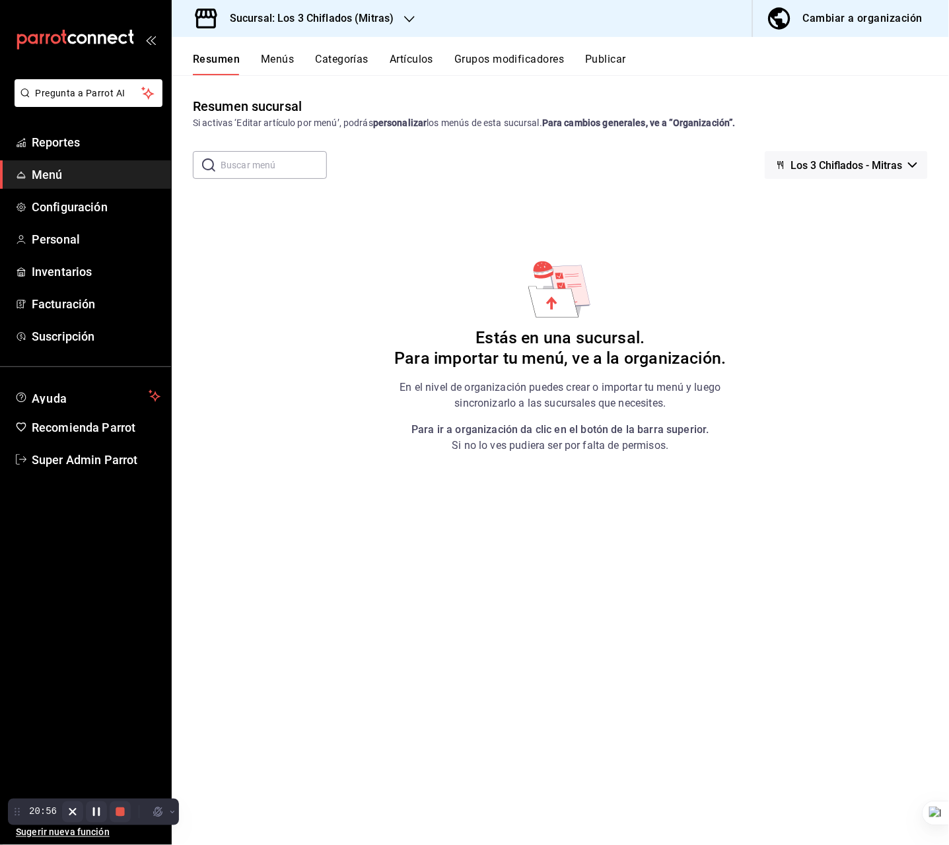
click at [278, 64] on button "Menús" at bounding box center [277, 64] width 33 height 22
click at [873, 161] on span "Los 3 Chiflados - Mitras" at bounding box center [847, 165] width 112 height 13
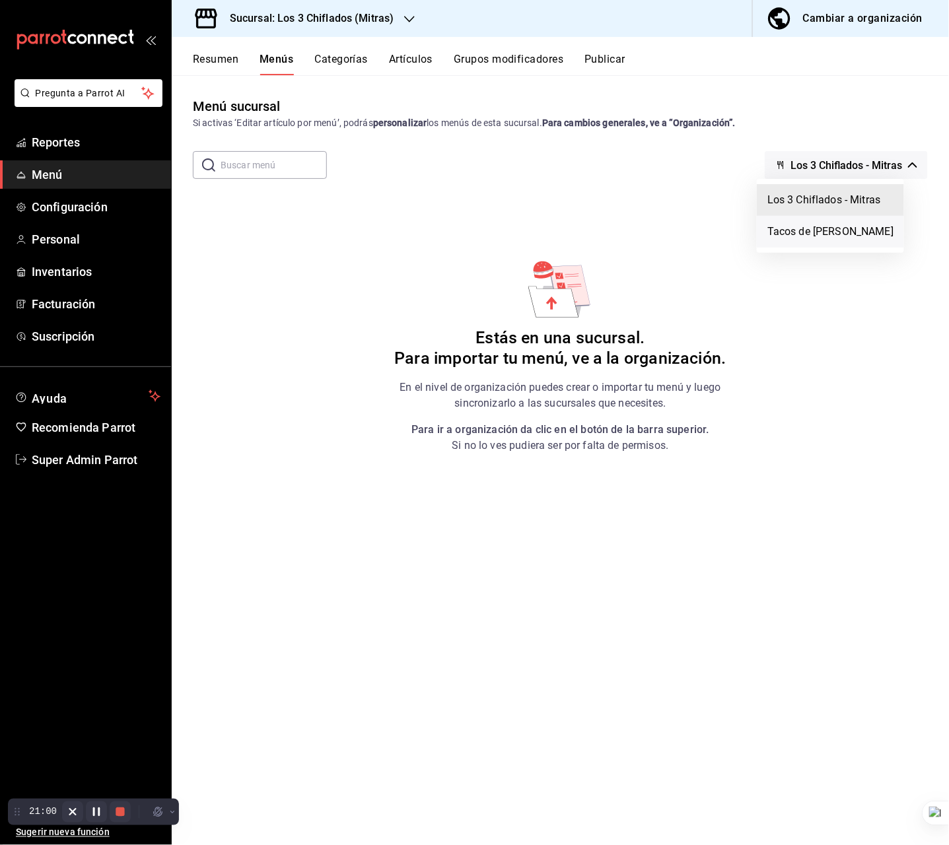
click at [867, 236] on li "Tacos de Birria Don Vidal - Mitras" at bounding box center [830, 232] width 147 height 32
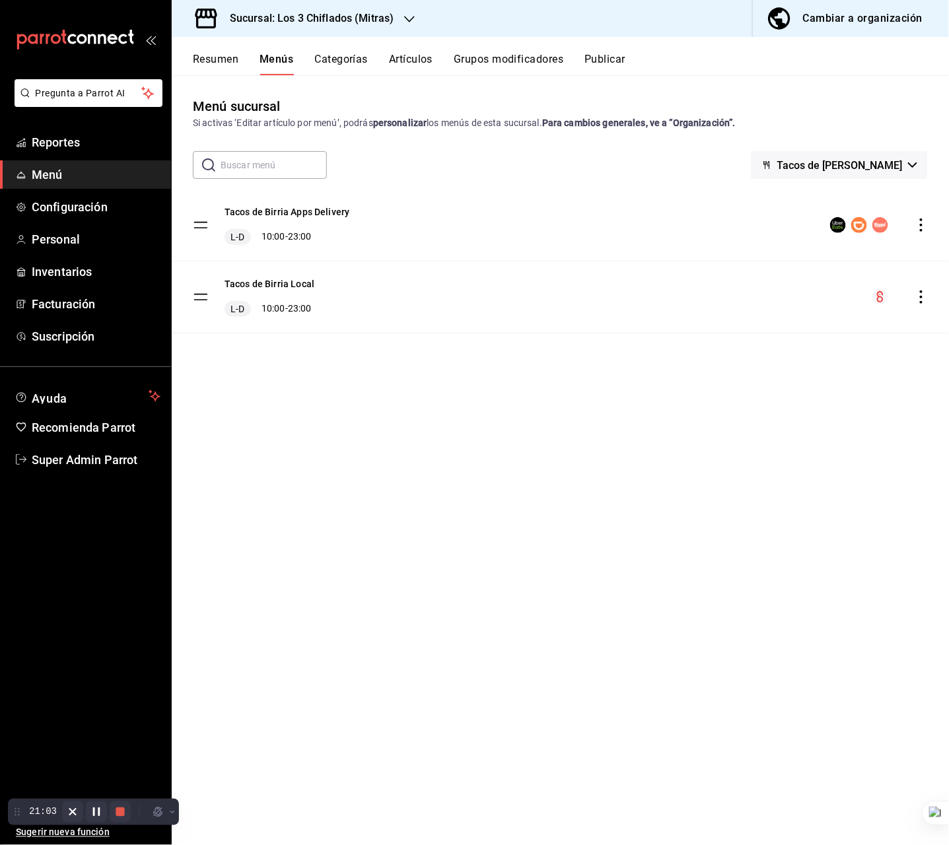
click at [780, 157] on button "Tacos de Birria Don Vidal - Mitras" at bounding box center [839, 165] width 177 height 28
click at [800, 191] on li "Los 3 Chiflados - Mitras" at bounding box center [808, 200] width 147 height 32
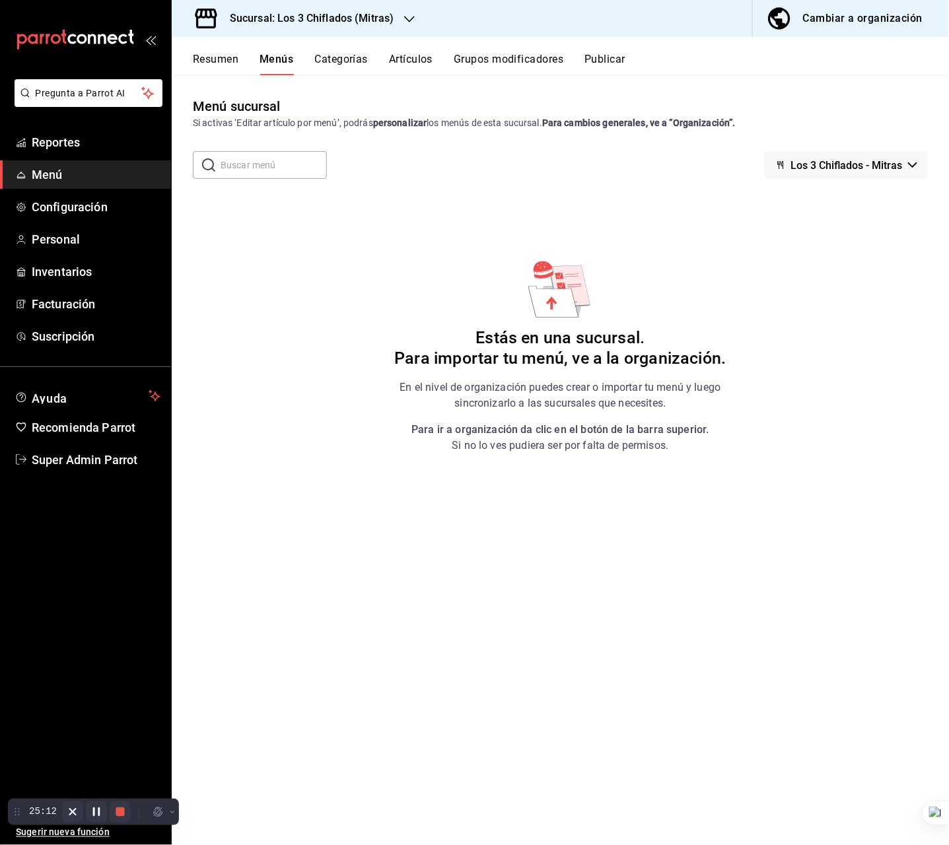
click at [360, 24] on h3 "Sucursal: Los 3 Chiflados (Mitras)" at bounding box center [306, 19] width 174 height 16
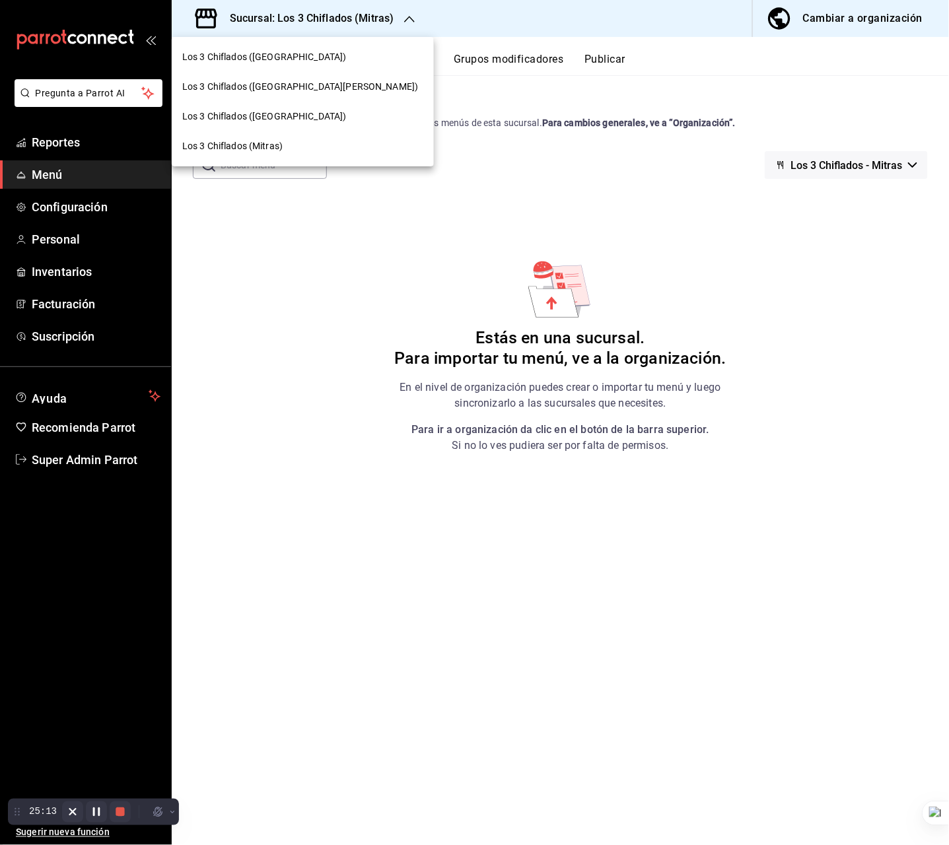
click at [322, 61] on div "Los 3 Chiflados ([GEOGRAPHIC_DATA])" at bounding box center [302, 57] width 241 height 14
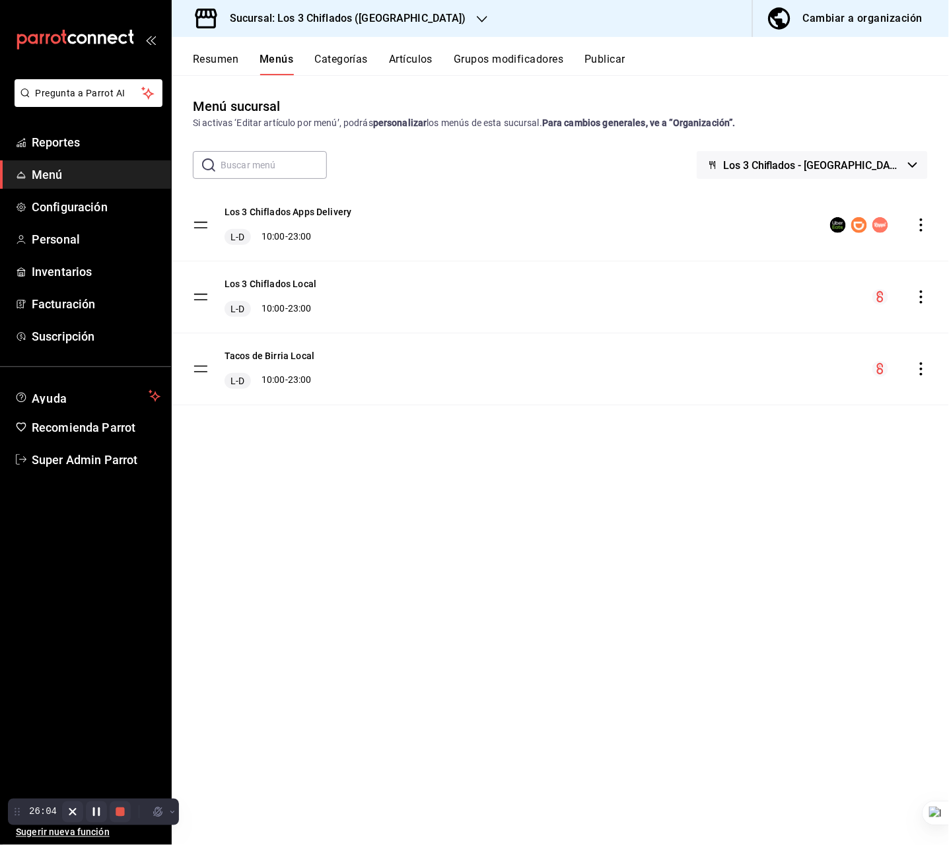
click at [389, 23] on h3 "Sucursal: Los 3 Chiflados ([GEOGRAPHIC_DATA])" at bounding box center [342, 19] width 247 height 16
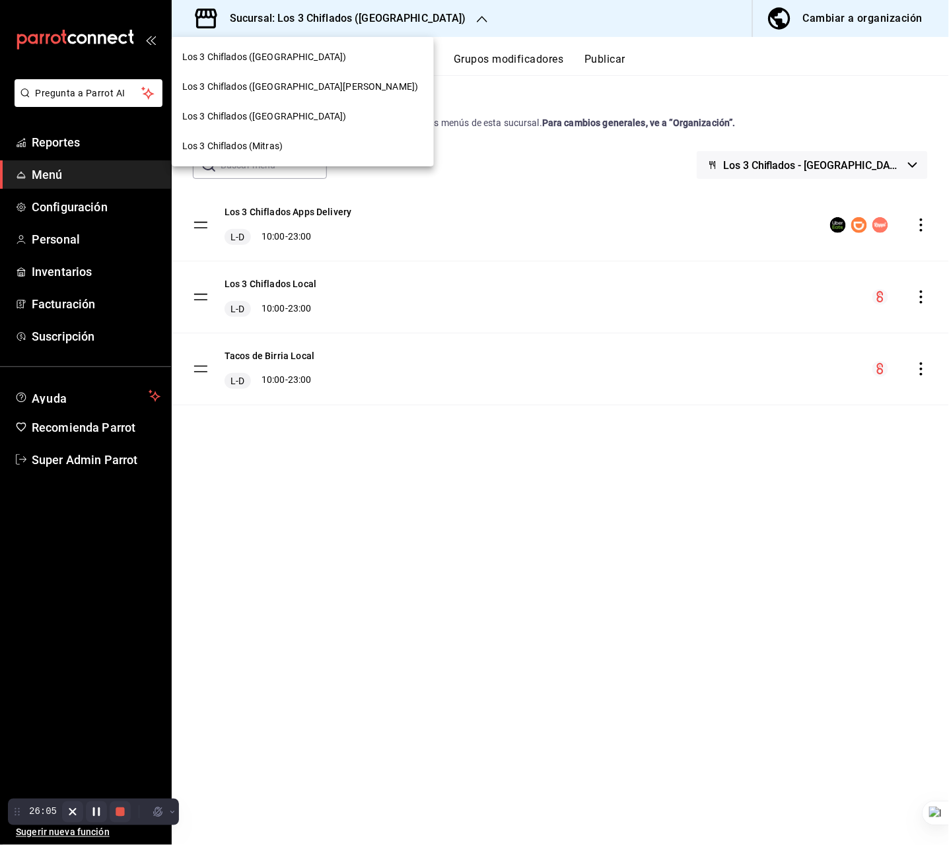
click at [273, 81] on span "Los 3 Chiflados ([GEOGRAPHIC_DATA][PERSON_NAME])" at bounding box center [300, 87] width 236 height 14
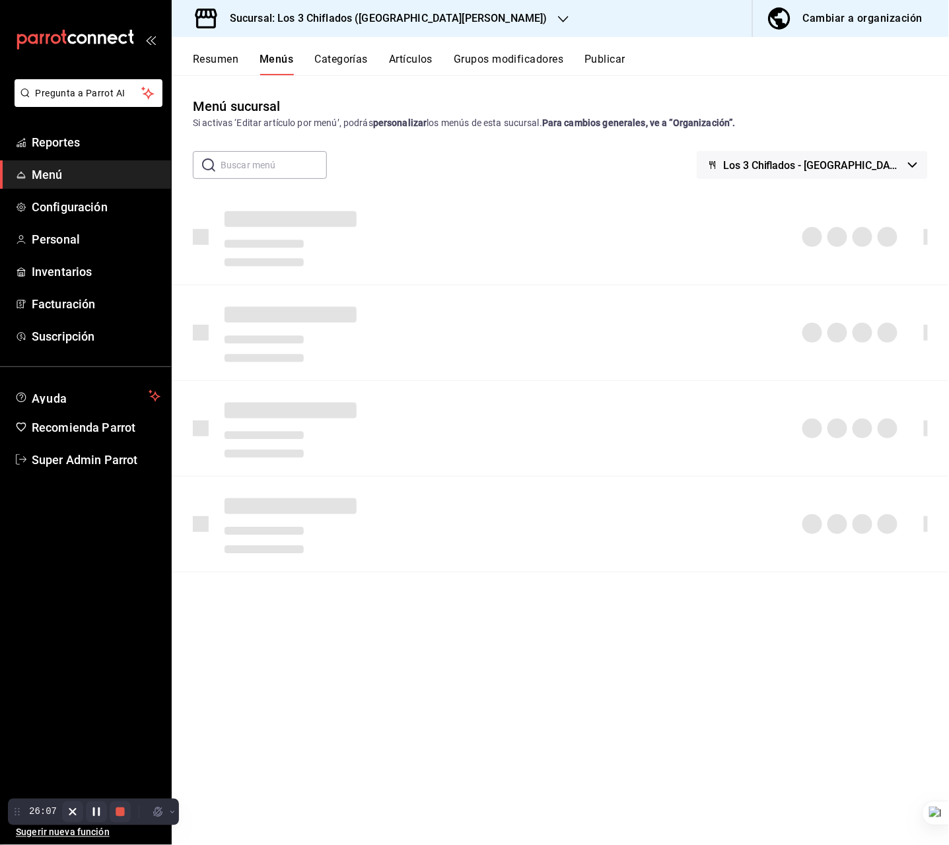
click at [590, 55] on button "Publicar" at bounding box center [605, 64] width 41 height 22
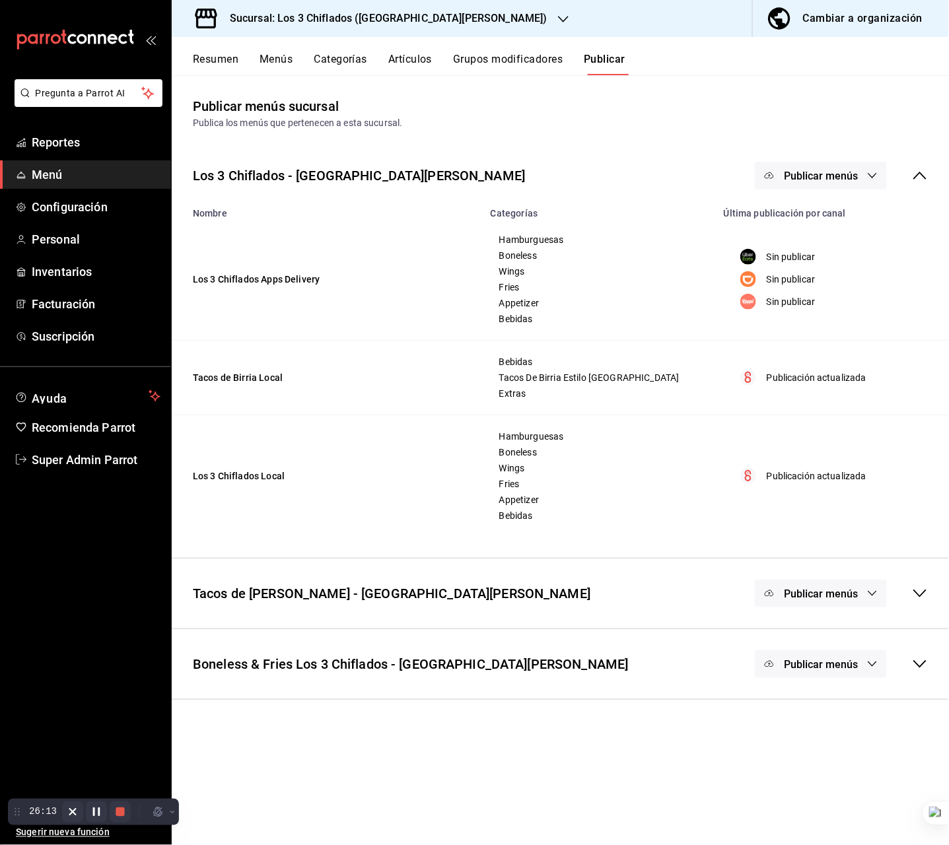
click at [857, 173] on span "Publicar menús" at bounding box center [821, 176] width 74 height 13
click at [832, 256] on span "DiDi Food" at bounding box center [840, 256] width 63 height 14
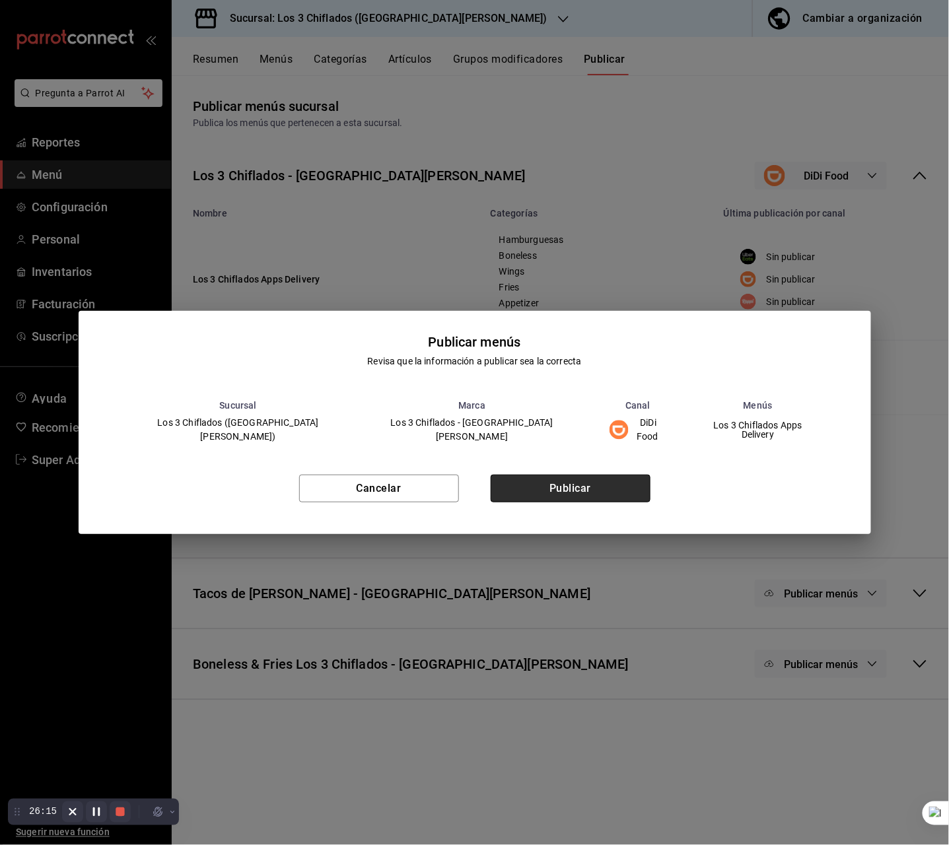
click at [612, 483] on button "Publicar" at bounding box center [571, 489] width 160 height 28
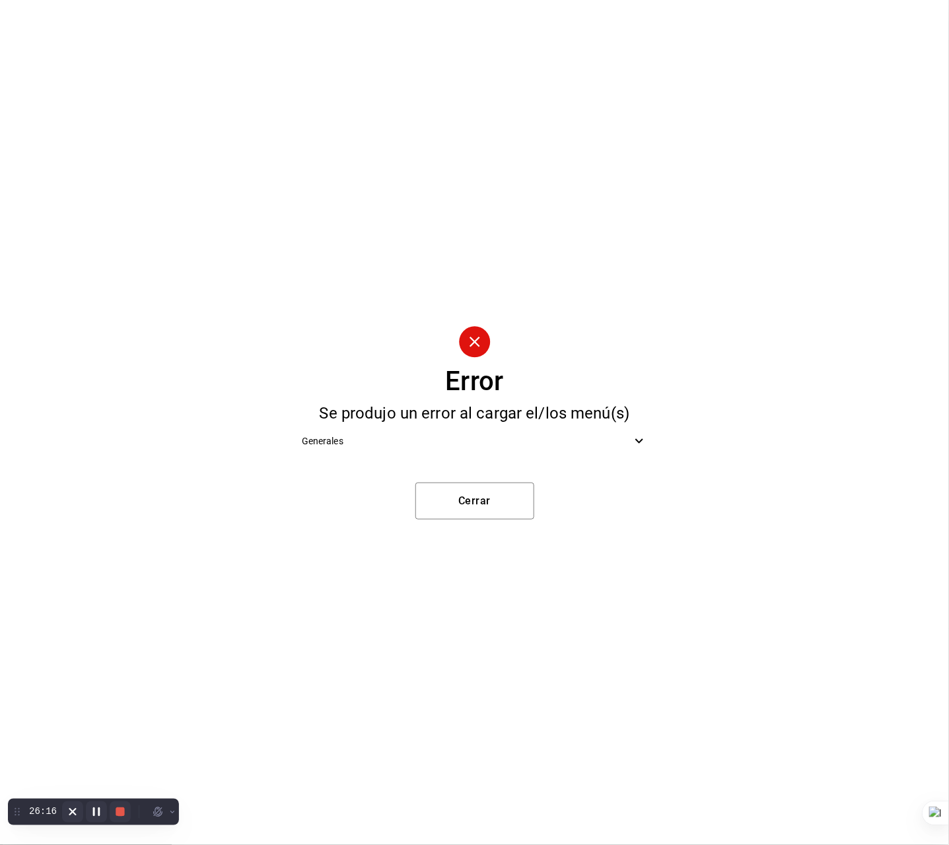
click at [520, 445] on span "Generales" at bounding box center [467, 442] width 330 height 14
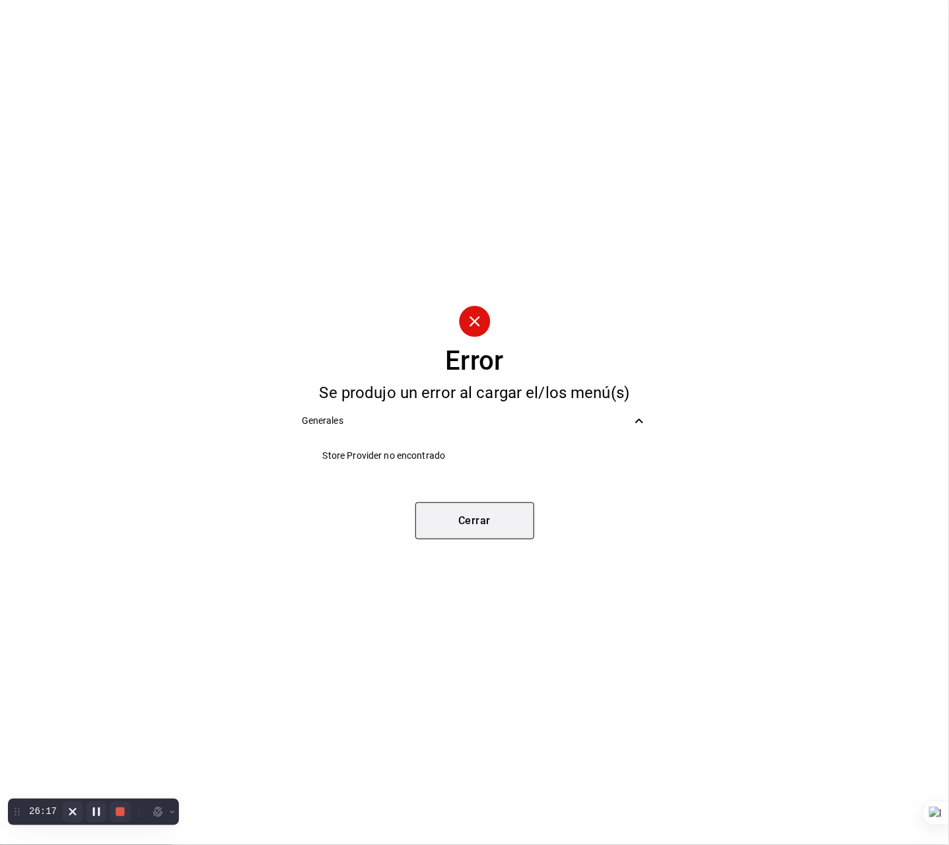
click at [480, 520] on button "Cerrar" at bounding box center [474, 521] width 119 height 37
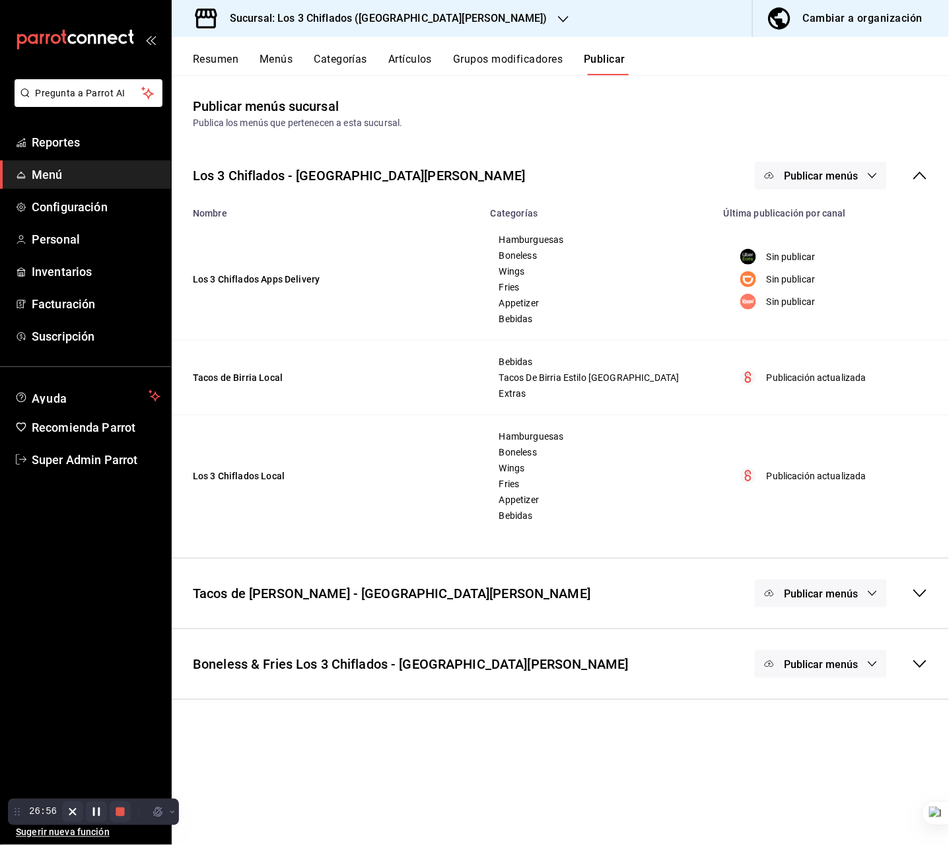
click at [921, 175] on icon at bounding box center [920, 176] width 16 height 16
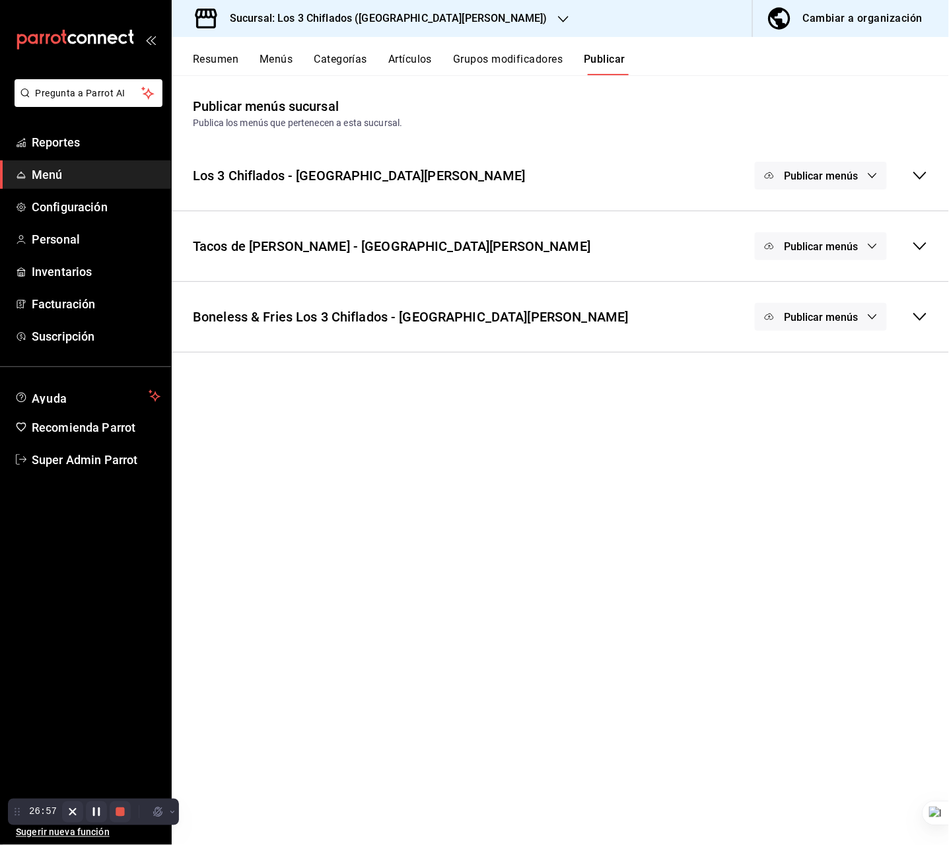
click at [585, 328] on div "Boneless & Fries Los 3 Chiflados - San Pedro Publicar menús" at bounding box center [560, 317] width 777 height 49
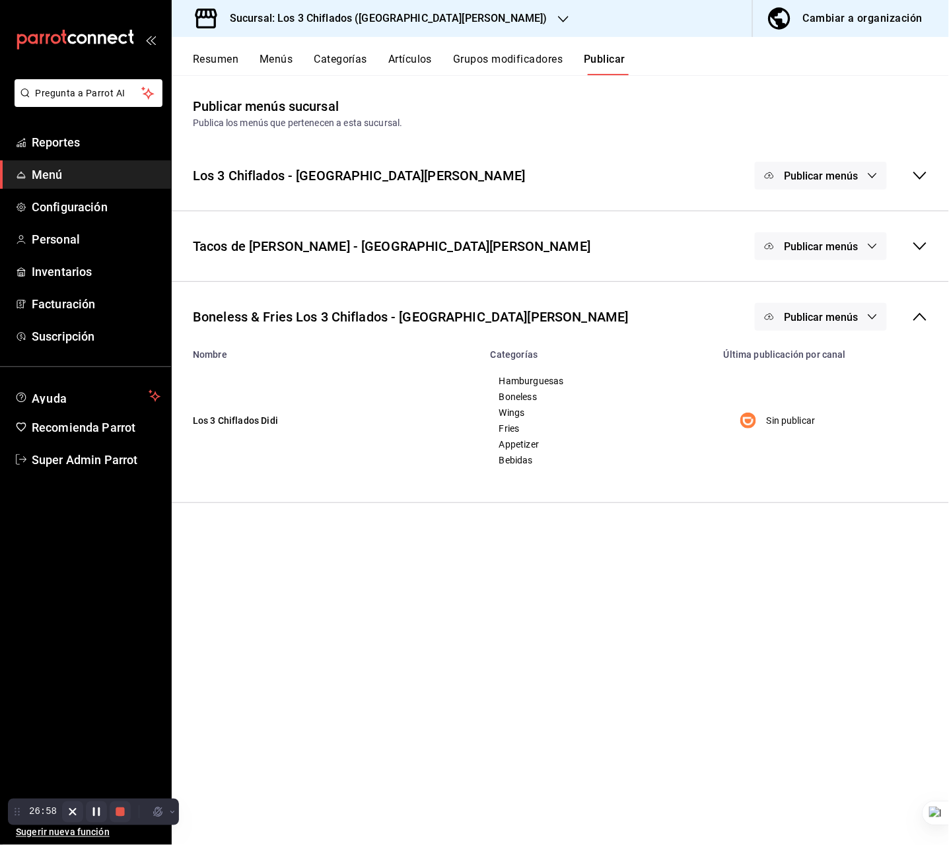
click at [827, 320] on span "Publicar menús" at bounding box center [821, 317] width 74 height 13
click at [824, 362] on span "DiDi Food" at bounding box center [840, 360] width 40 height 14
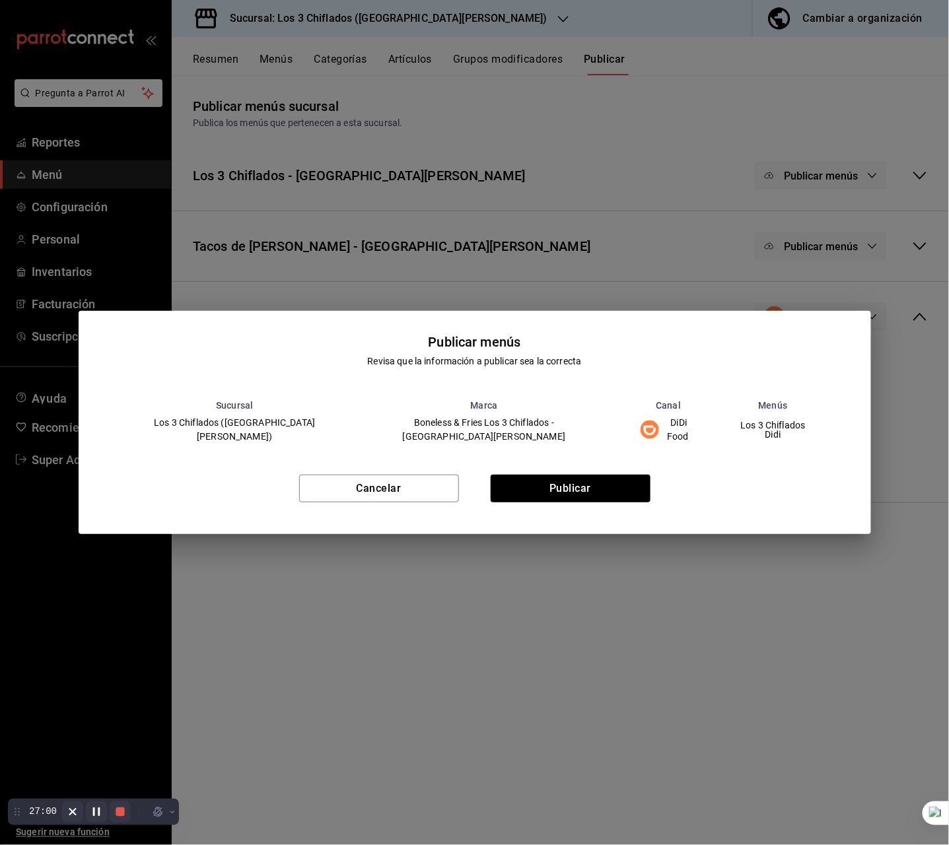
click at [588, 502] on div "Cancelar Publicar" at bounding box center [475, 494] width 793 height 81
click at [586, 484] on button "Publicar" at bounding box center [571, 489] width 160 height 28
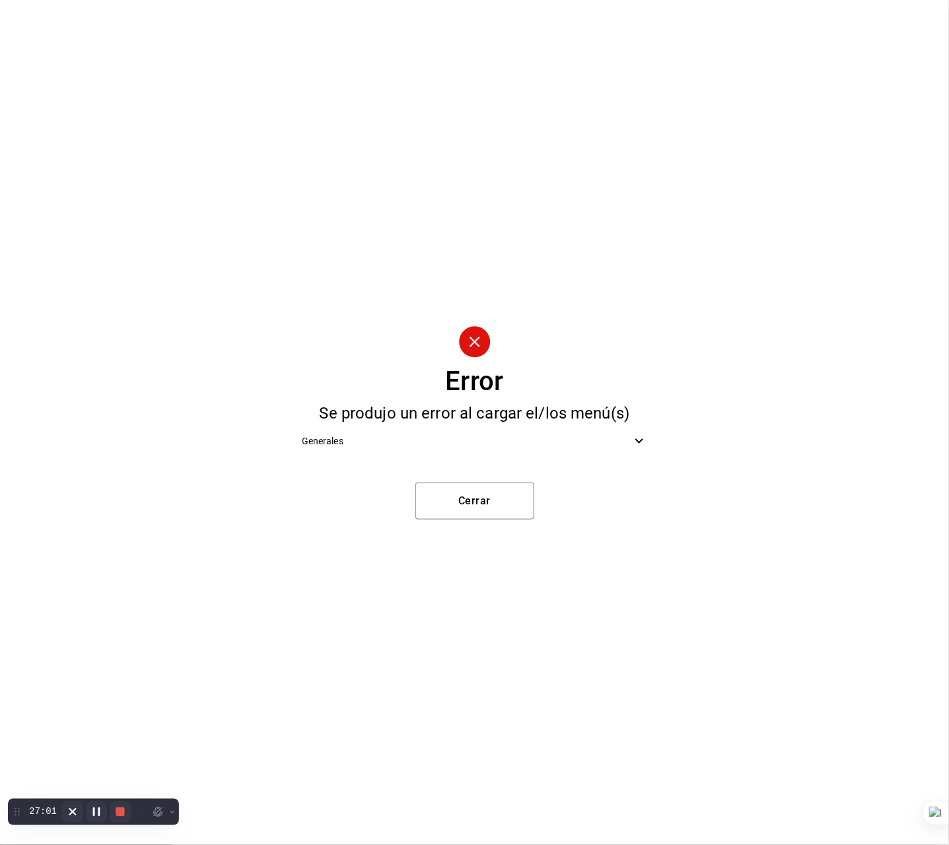
click at [528, 441] on span "Generales" at bounding box center [467, 442] width 330 height 14
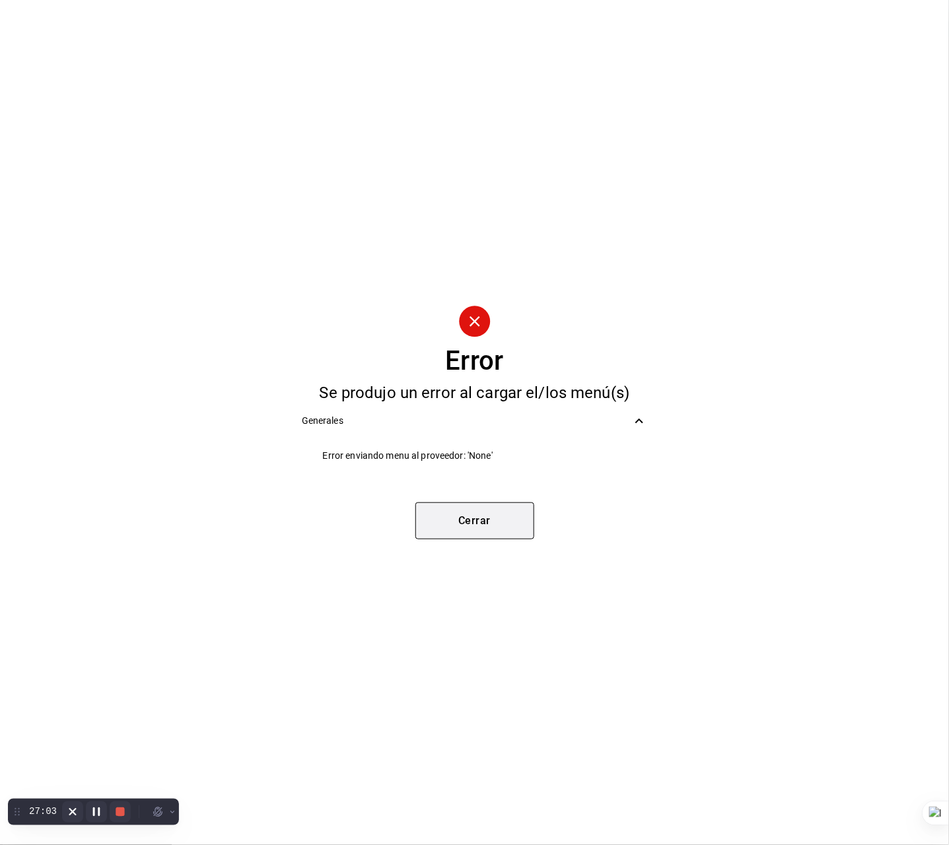
click at [494, 514] on button "Cerrar" at bounding box center [474, 521] width 119 height 37
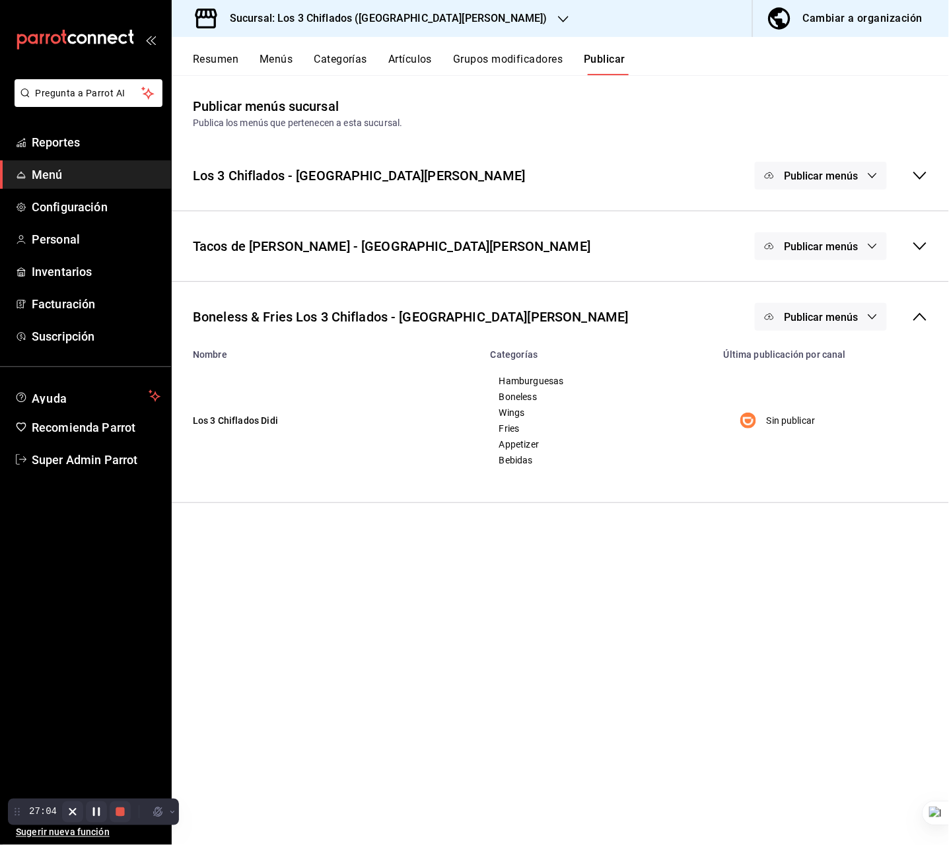
click at [540, 548] on main "Publicar menús sucursal Publica los menús que pertenecen a esta sucursal. Los 3…" at bounding box center [560, 460] width 777 height 770
click at [382, 21] on h3 "Sucursal: Los 3 Chiflados ([GEOGRAPHIC_DATA][PERSON_NAME])" at bounding box center [383, 19] width 328 height 16
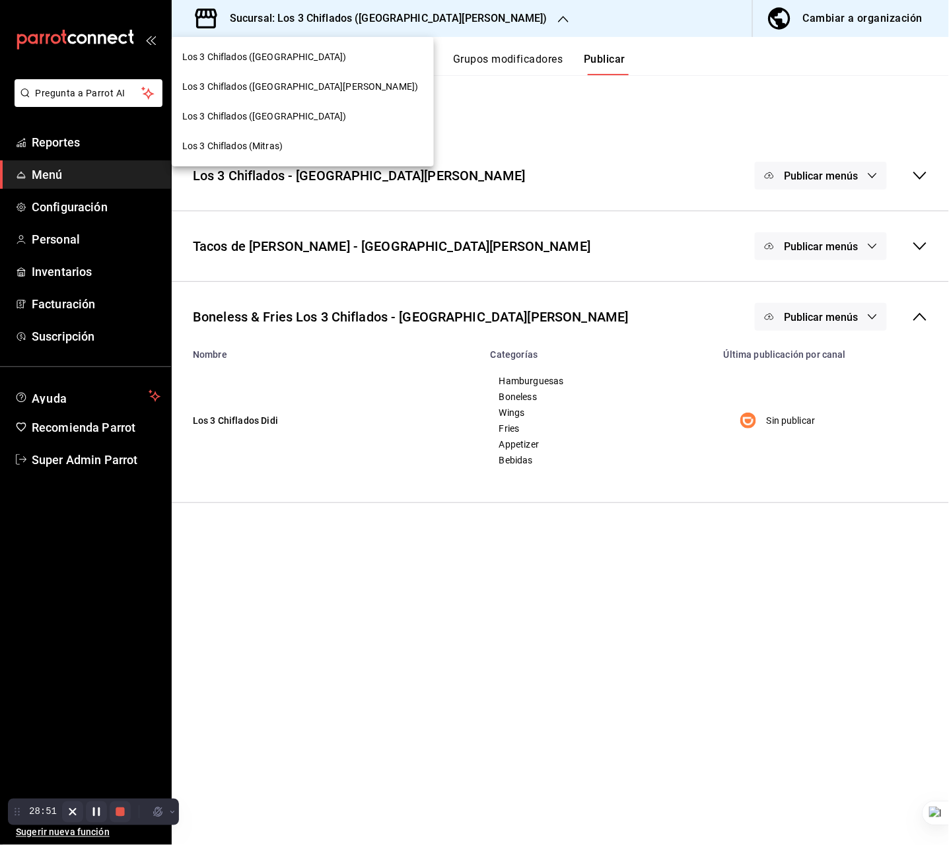
click at [299, 56] on span "Los 3 Chiflados ([GEOGRAPHIC_DATA])" at bounding box center [264, 57] width 164 height 14
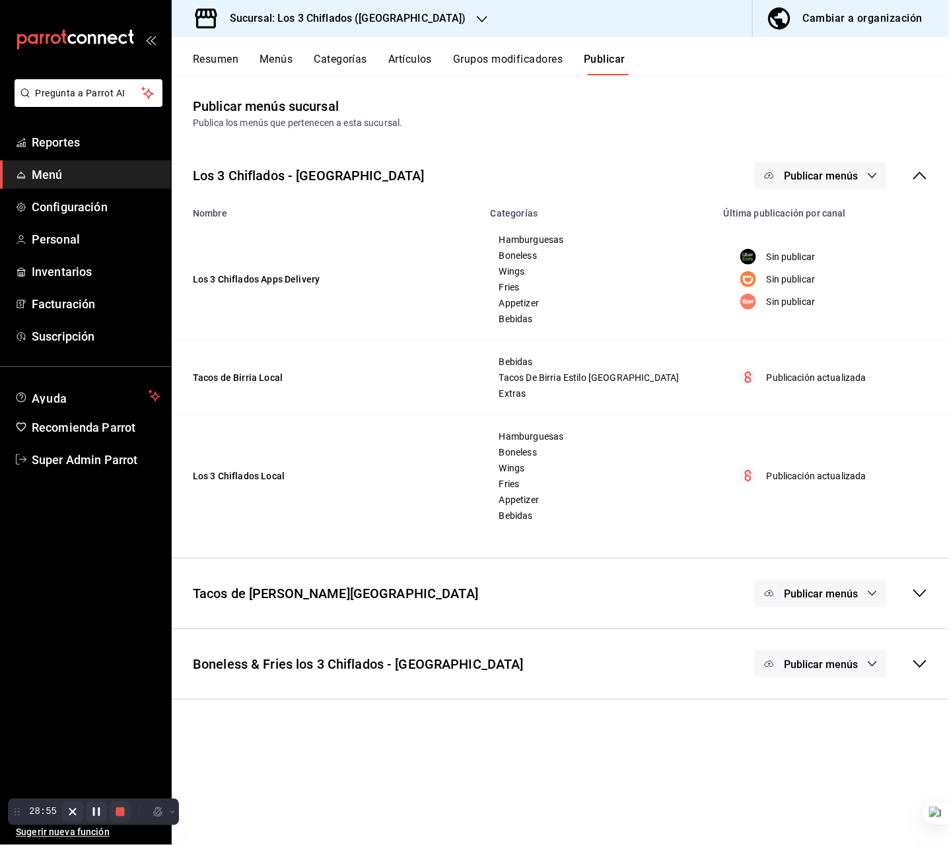
click at [579, 665] on div "Boneless & Fries los 3 Chiflados - Las Puentes Publicar menús" at bounding box center [560, 664] width 777 height 49
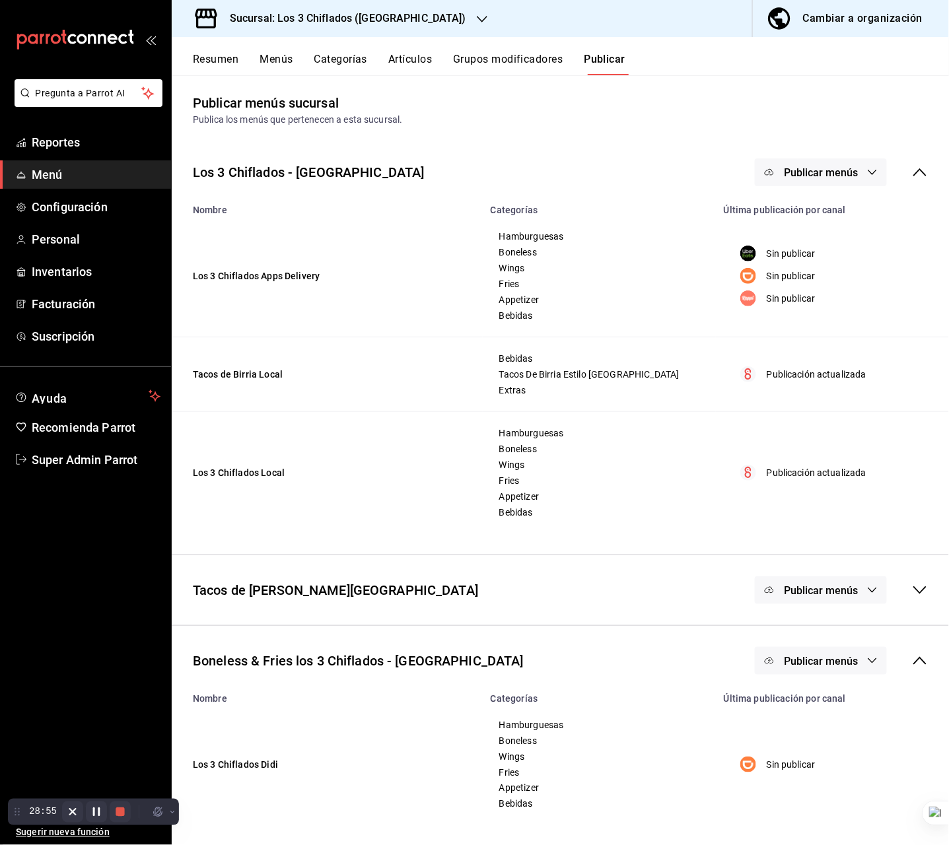
scroll to position [6, 0]
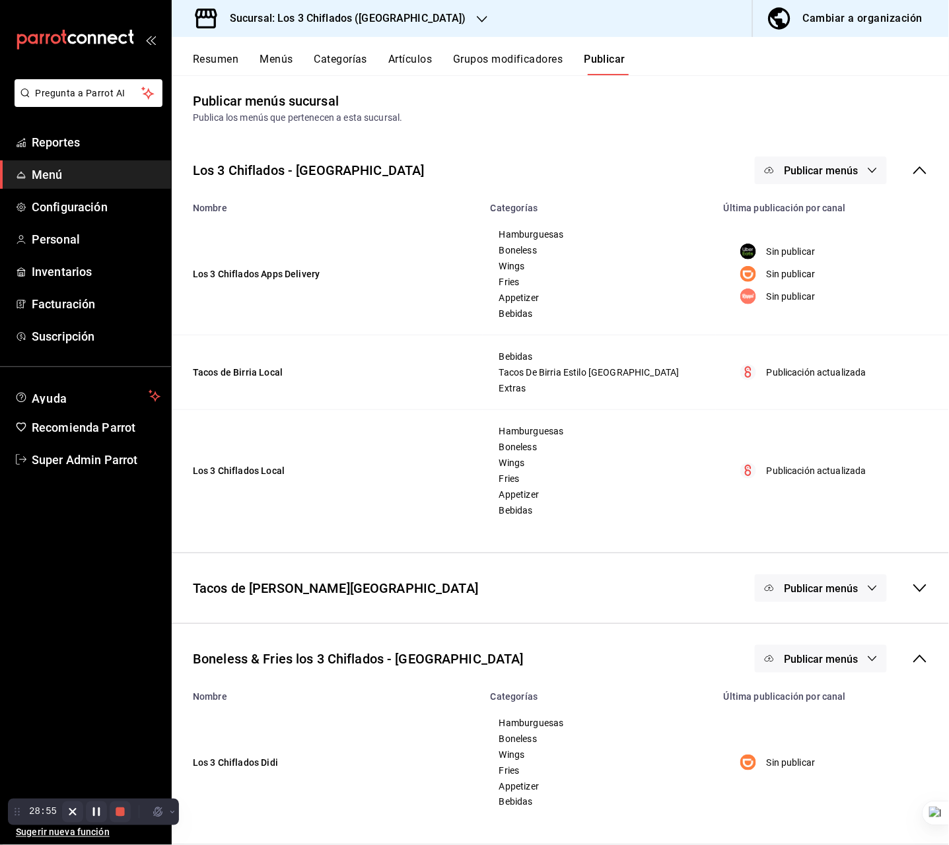
click at [803, 664] on span "Publicar menús" at bounding box center [821, 659] width 74 height 13
click at [780, 692] on img at bounding box center [778, 702] width 21 height 21
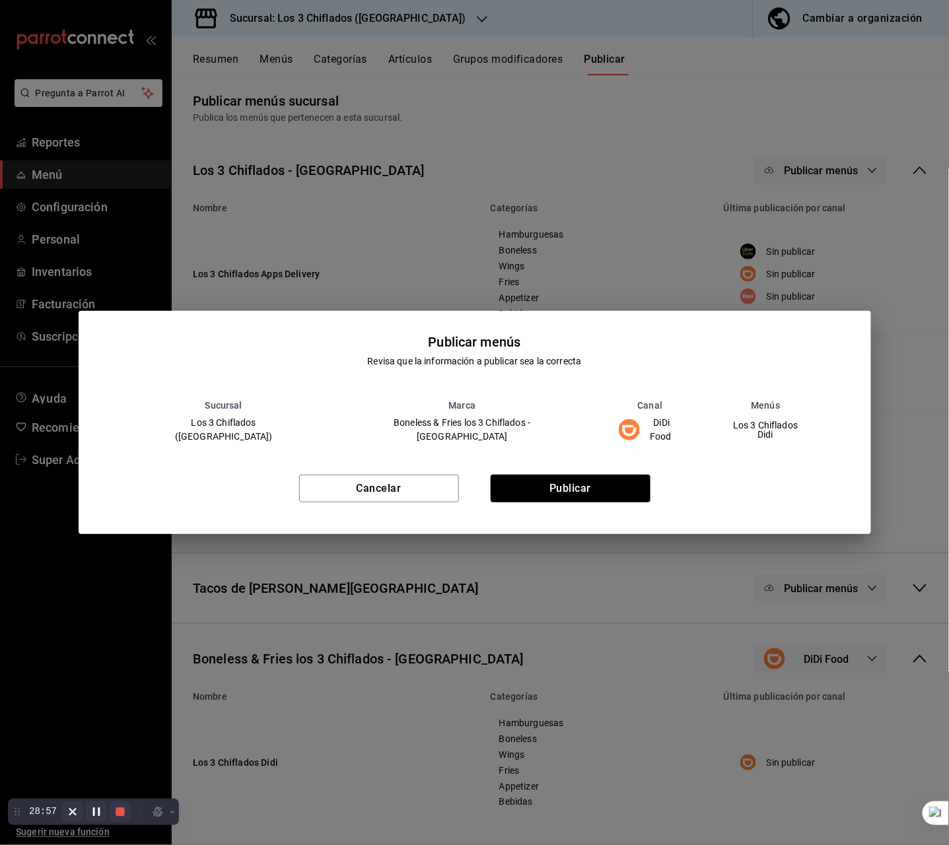
click at [619, 504] on div "Cancelar Publicar" at bounding box center [475, 494] width 793 height 81
click at [619, 498] on button "Publicar" at bounding box center [571, 489] width 160 height 28
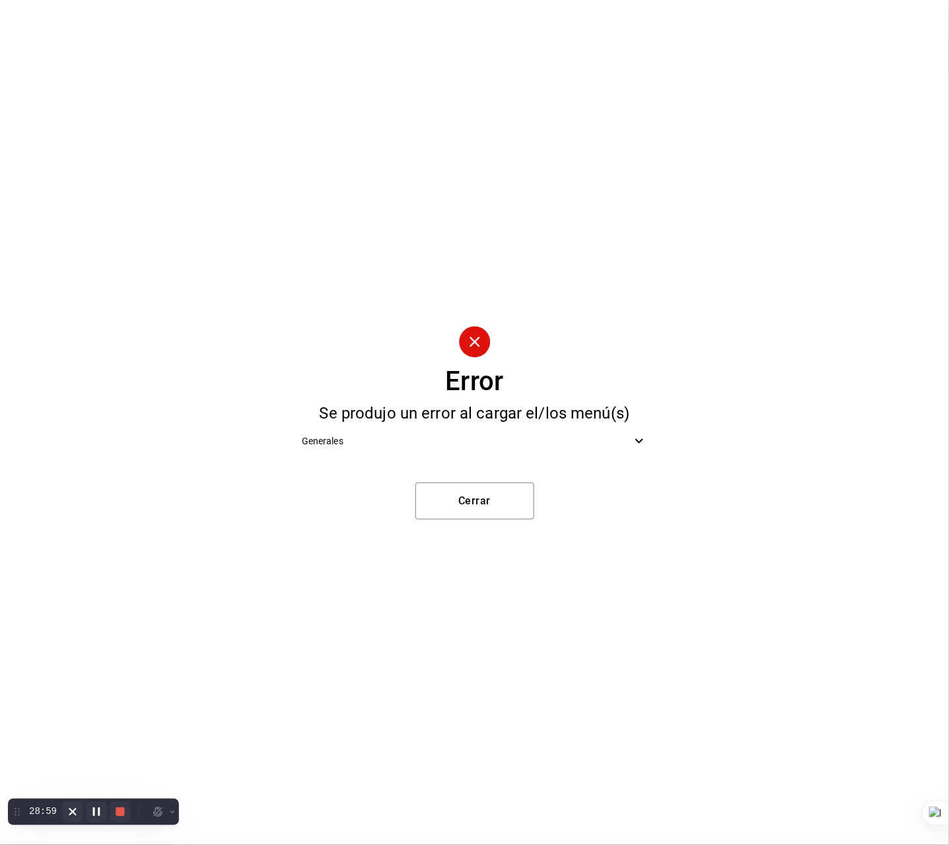
click at [524, 443] on span "Generales" at bounding box center [467, 442] width 330 height 14
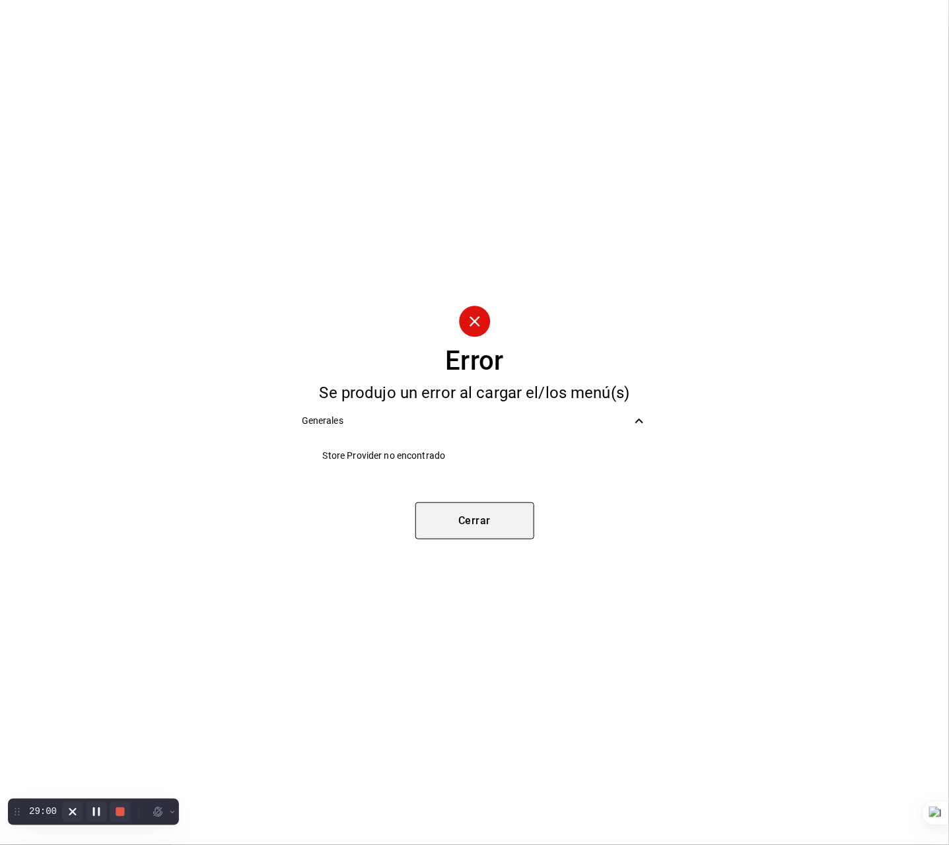
click at [469, 515] on button "Cerrar" at bounding box center [474, 521] width 119 height 37
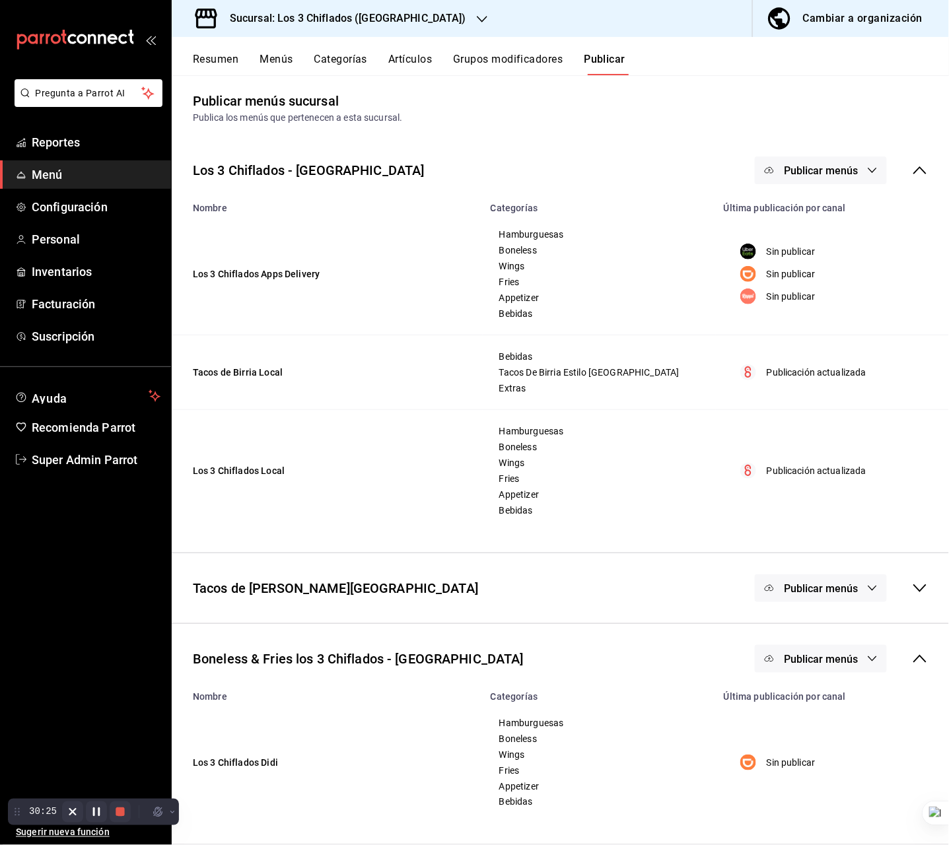
click at [477, 17] on icon "button" at bounding box center [482, 19] width 11 height 11
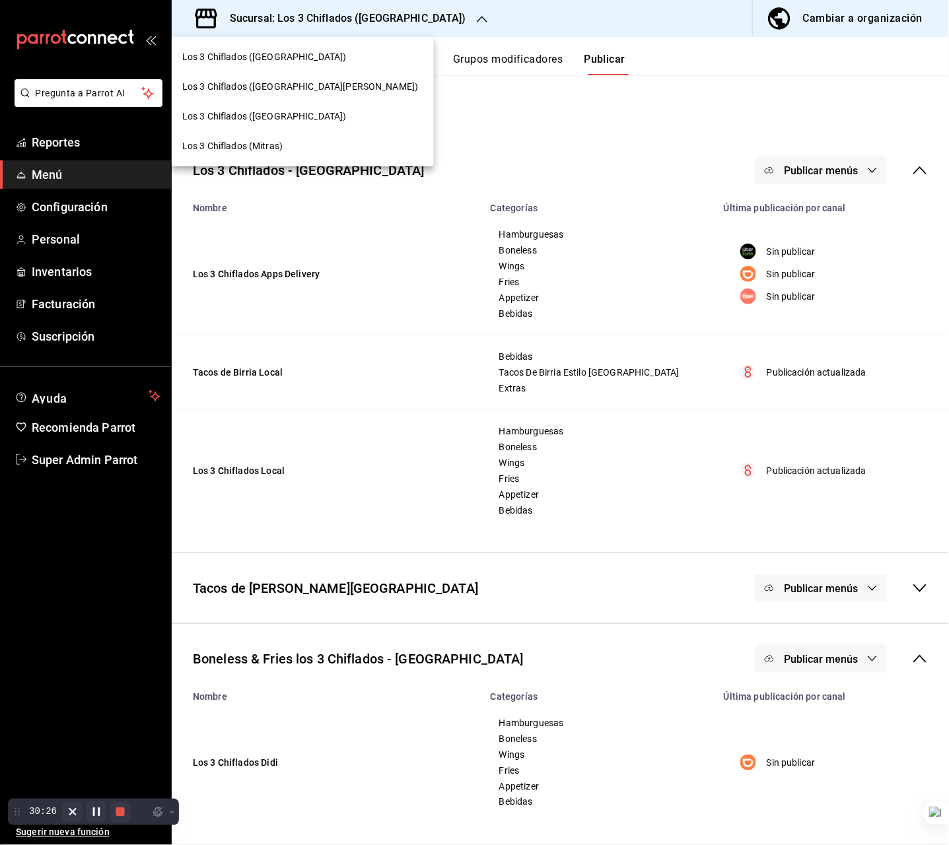
click at [305, 83] on div "Los 3 Chiflados ([GEOGRAPHIC_DATA][PERSON_NAME])" at bounding box center [302, 87] width 241 height 14
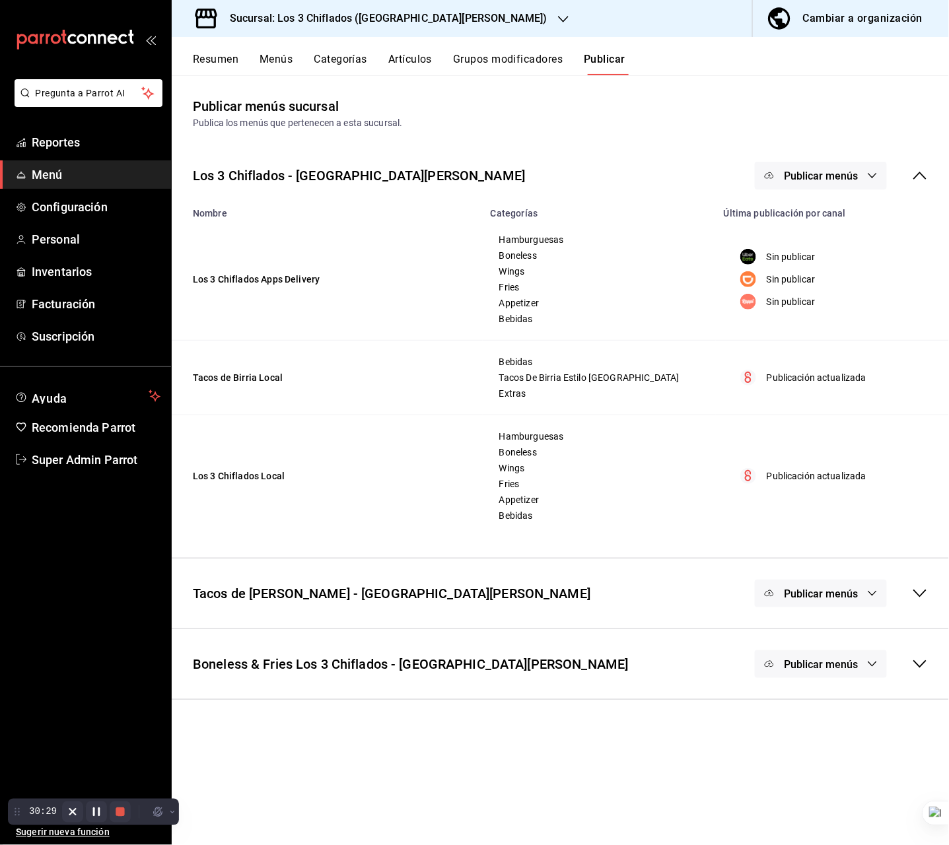
click at [661, 637] on div "Boneless & Fries Los 3 Chiflados - San Pedro Publicar menús Nombre Categorías Ú…" at bounding box center [560, 664] width 777 height 71
click at [629, 674] on div "Boneless & Fries Los 3 Chiflados - San Pedro Publicar menús" at bounding box center [560, 664] width 777 height 49
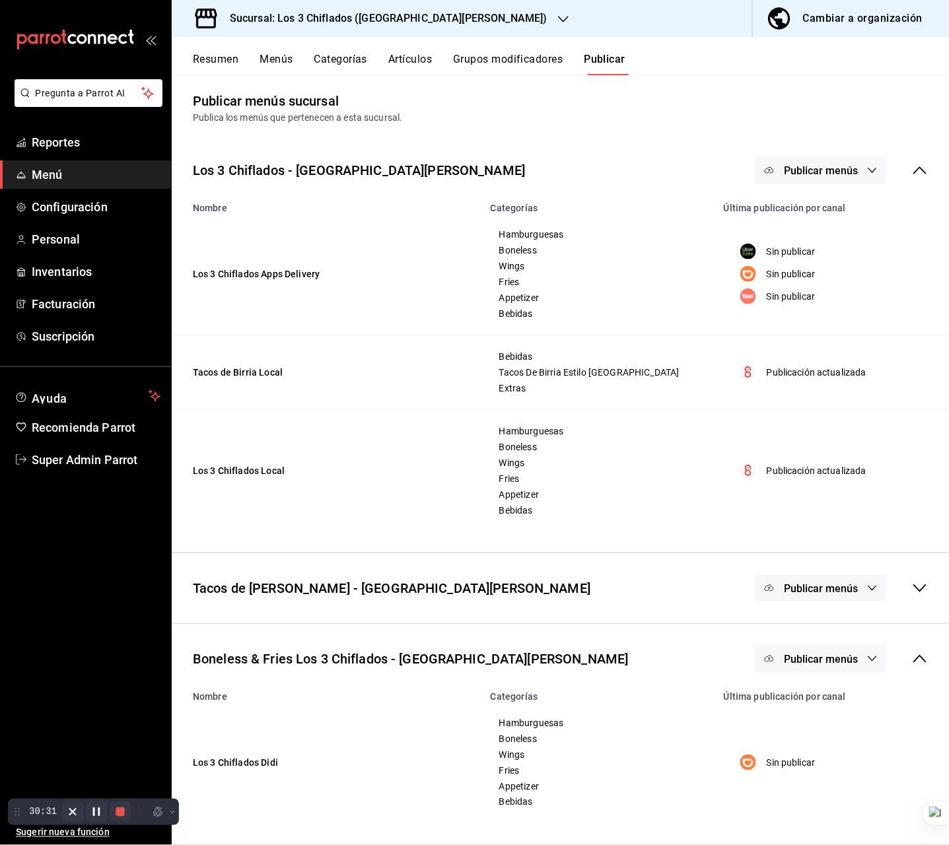
click at [792, 663] on span "Publicar menús" at bounding box center [821, 659] width 74 height 13
click at [786, 701] on img at bounding box center [778, 702] width 21 height 21
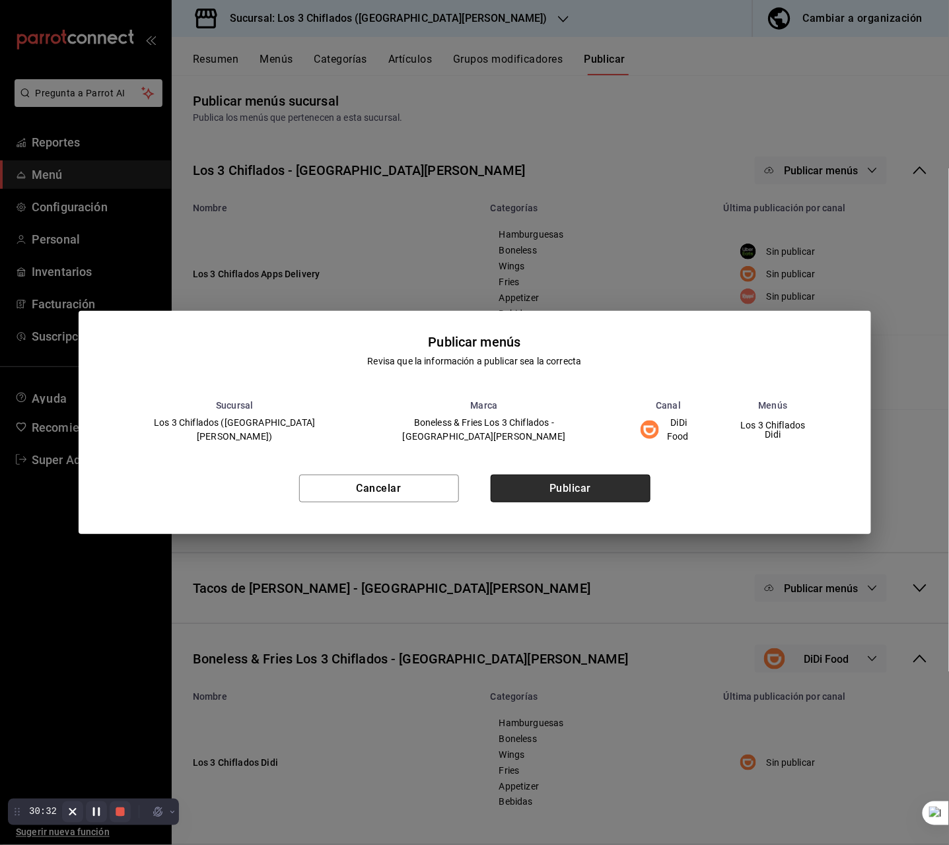
click at [597, 482] on button "Publicar" at bounding box center [571, 489] width 160 height 28
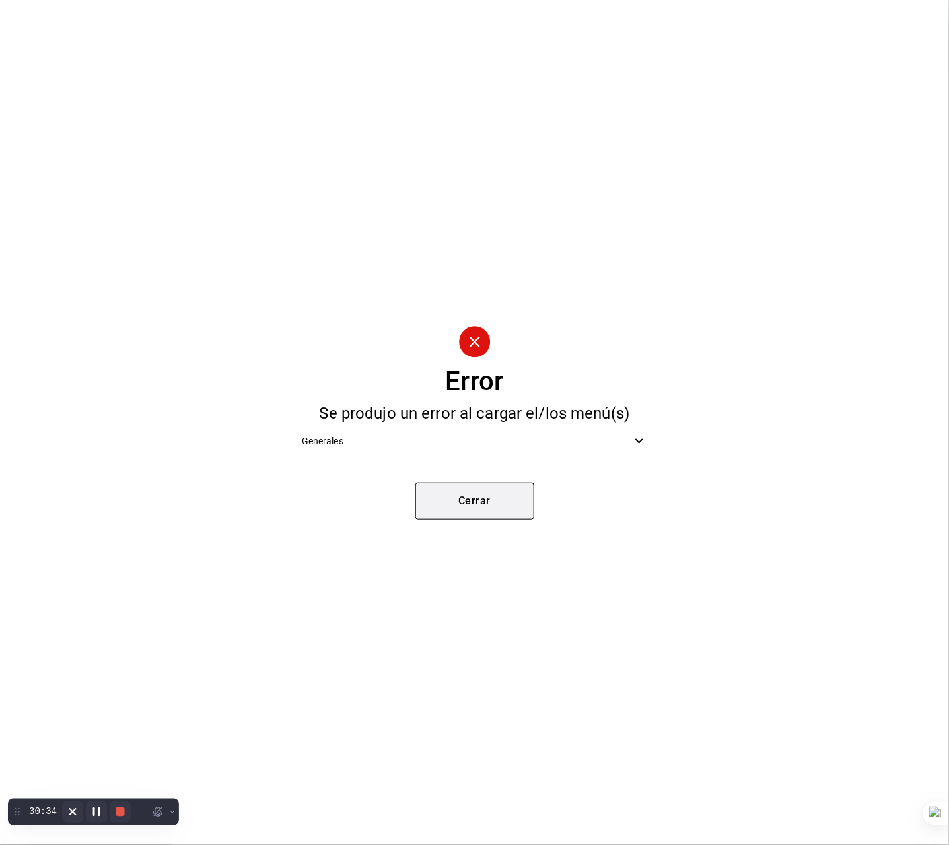
click at [507, 494] on button "Cerrar" at bounding box center [474, 501] width 119 height 37
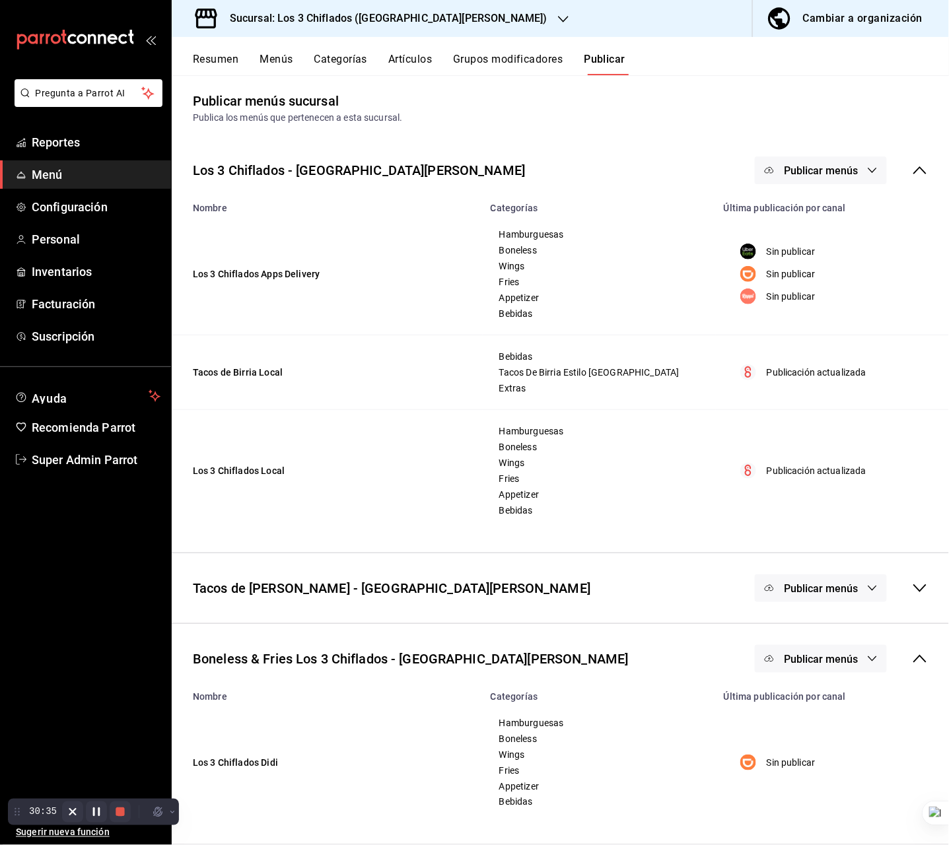
click at [782, 647] on button "Publicar menús" at bounding box center [821, 659] width 132 height 28
click at [805, 697] on span "DiDi Food" at bounding box center [825, 703] width 40 height 14
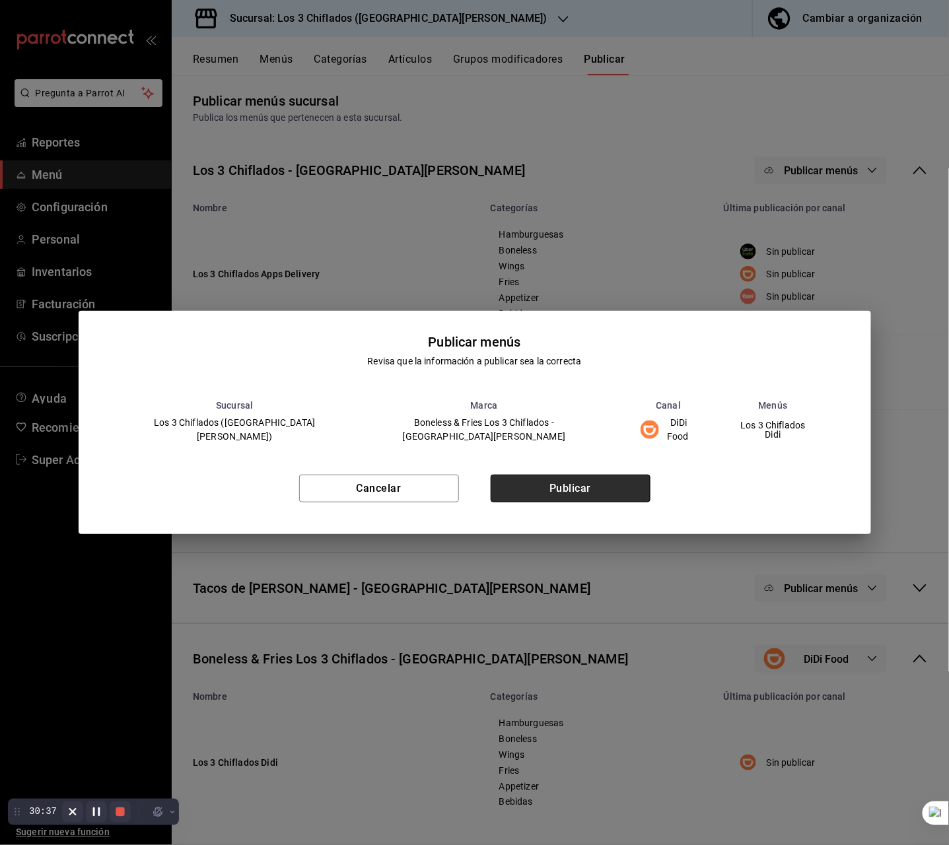
click at [558, 493] on button "Publicar" at bounding box center [571, 489] width 160 height 28
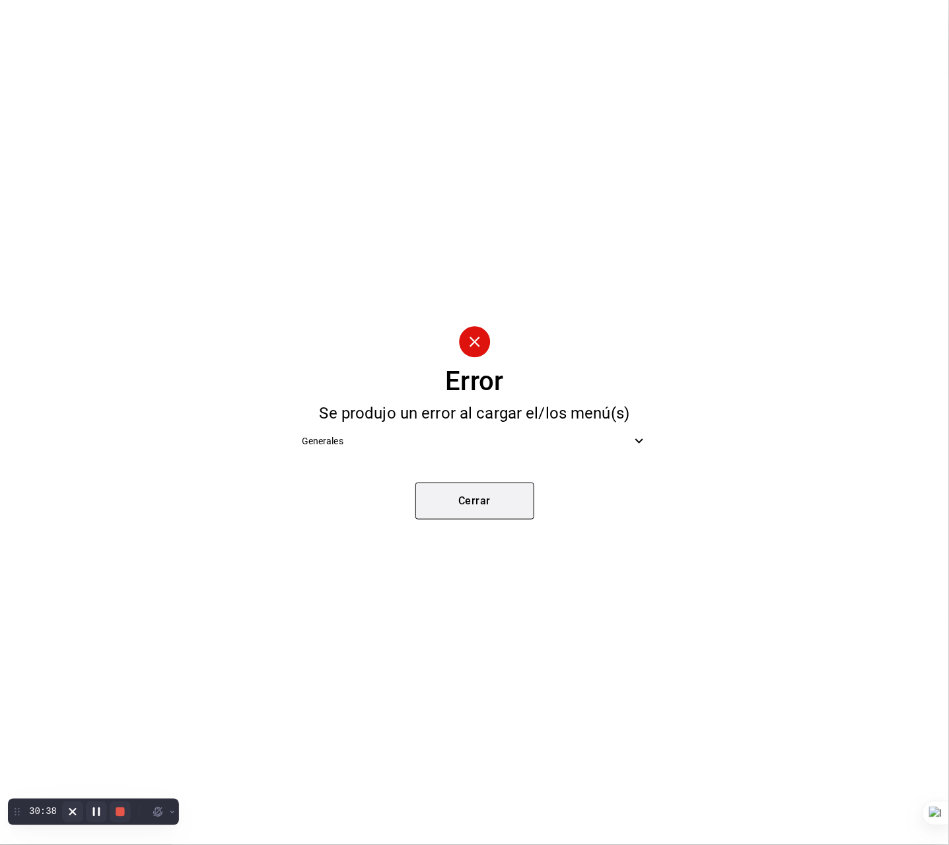
click at [463, 509] on button "Cerrar" at bounding box center [474, 501] width 119 height 37
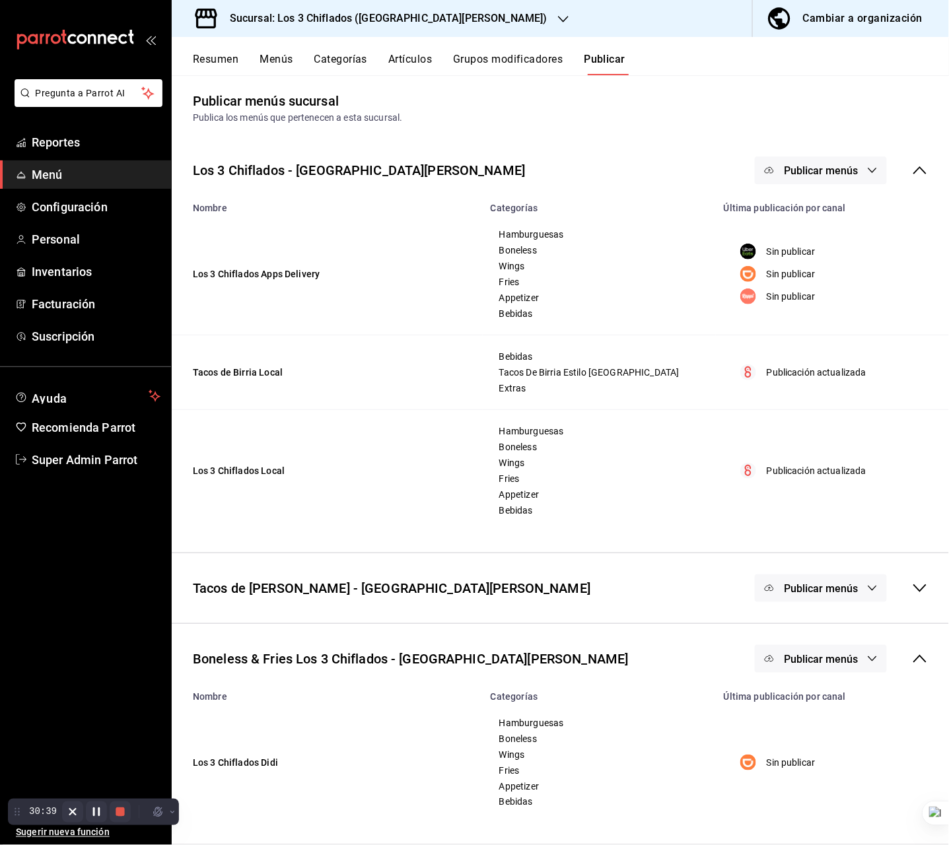
click at [799, 657] on span "Publicar menús" at bounding box center [821, 659] width 74 height 13
click at [795, 700] on div at bounding box center [786, 702] width 37 height 21
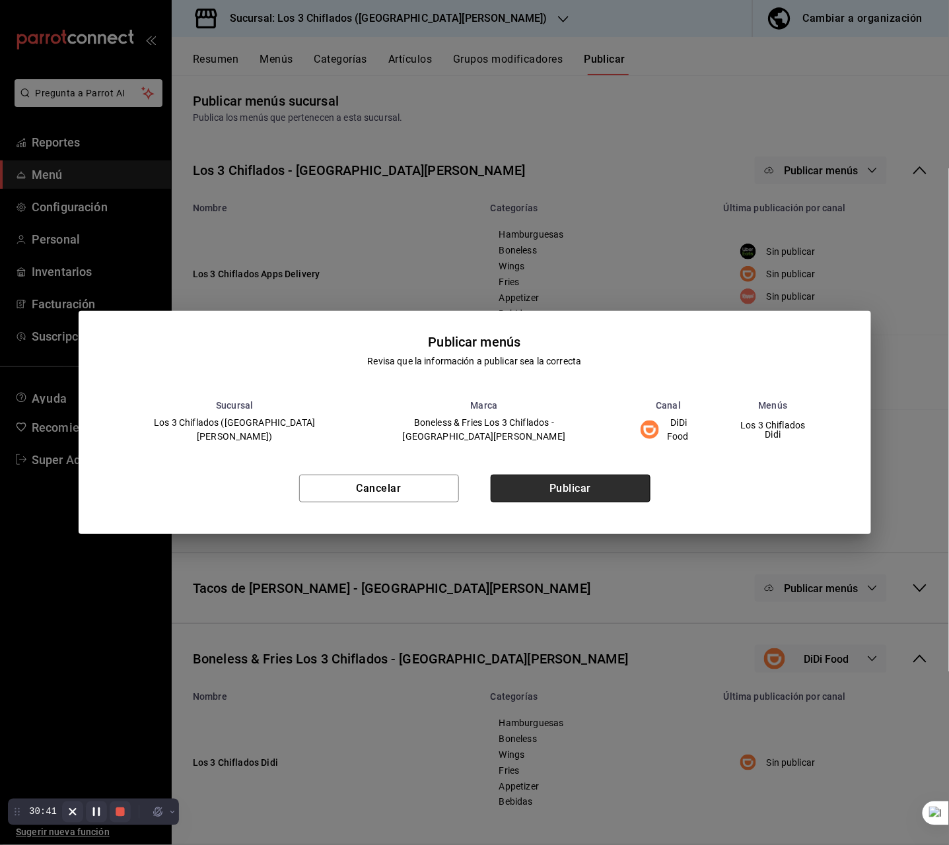
click at [536, 486] on button "Publicar" at bounding box center [571, 489] width 160 height 28
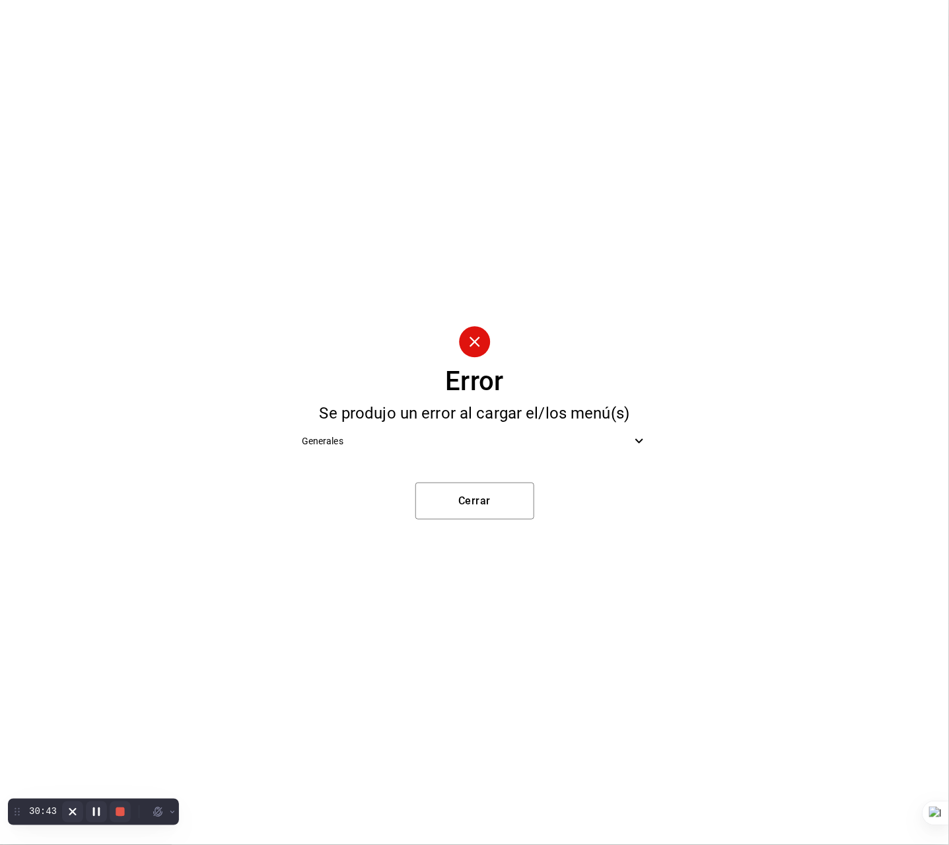
click at [618, 441] on span "Generales" at bounding box center [467, 442] width 330 height 14
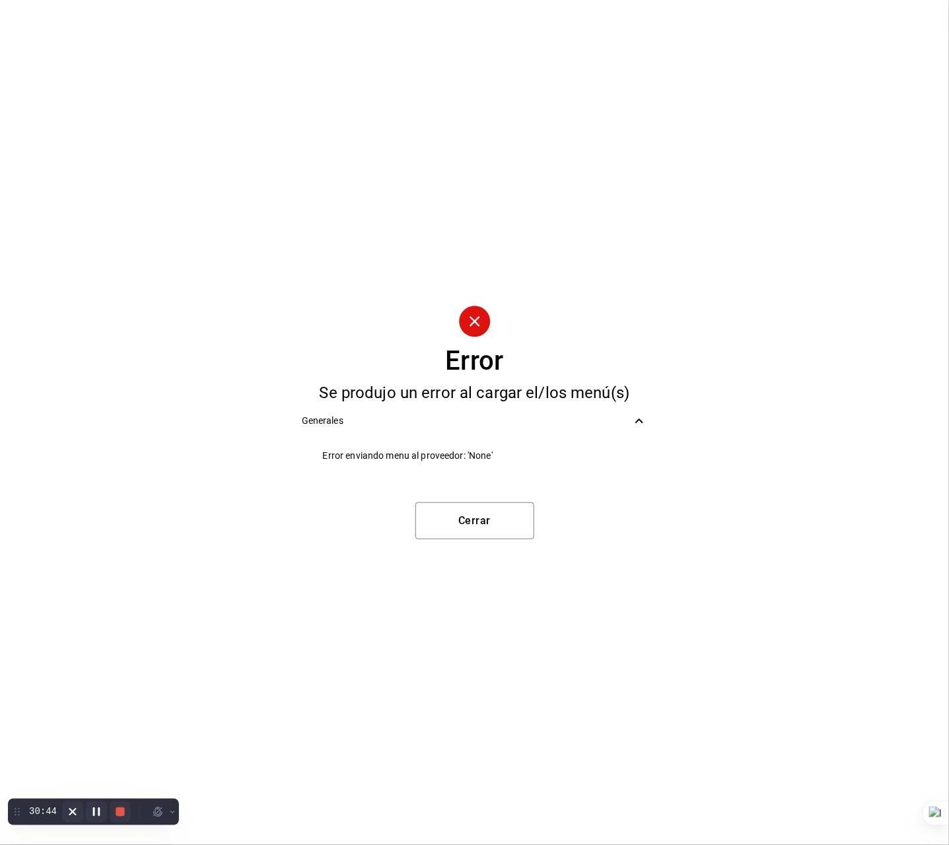
click at [450, 454] on span "Error enviando menu al proveedor: 'None'" at bounding box center [485, 456] width 325 height 14
click at [473, 456] on span "Error enviando menu al proveedor: 'None'" at bounding box center [485, 456] width 325 height 14
click at [490, 515] on button "Cerrar" at bounding box center [474, 521] width 119 height 37
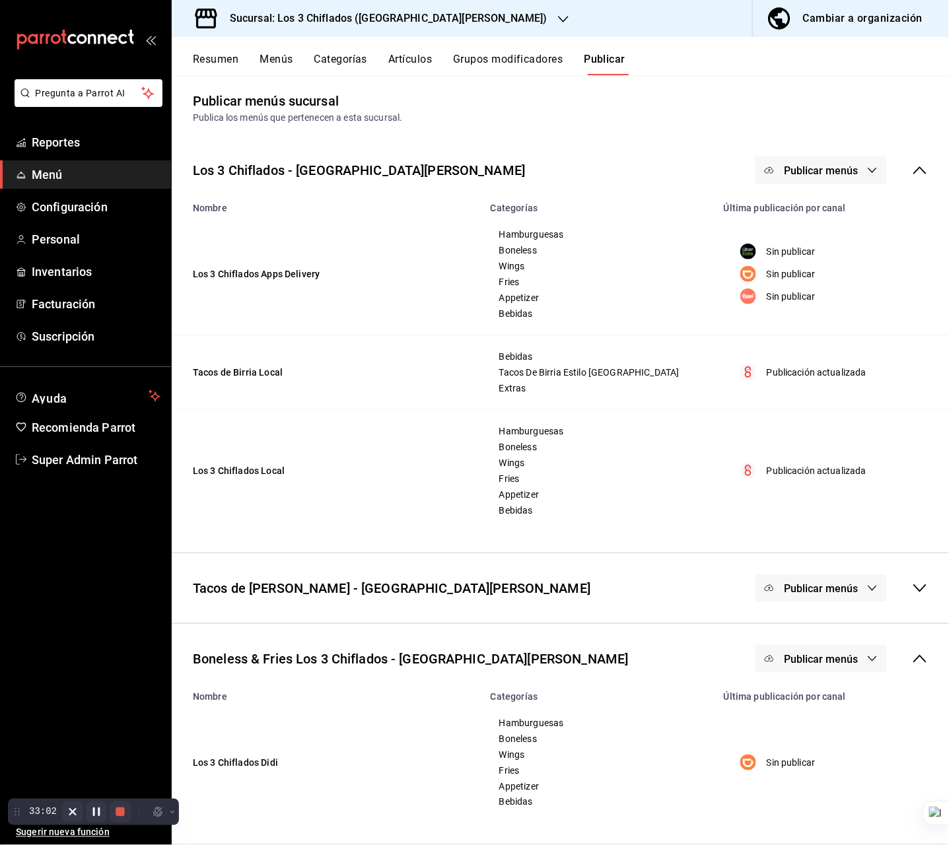
click at [824, 659] on span "Publicar menús" at bounding box center [821, 659] width 74 height 13
click at [816, 697] on span "DiDi Food" at bounding box center [825, 703] width 40 height 14
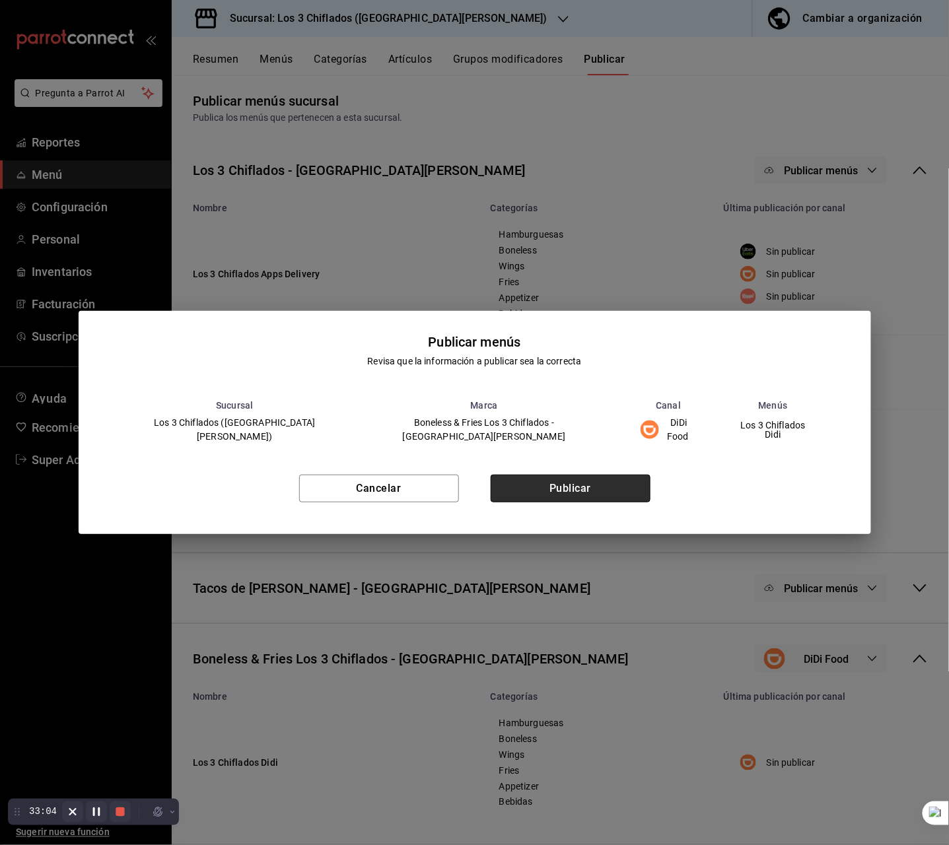
click at [591, 484] on button "Publicar" at bounding box center [571, 489] width 160 height 28
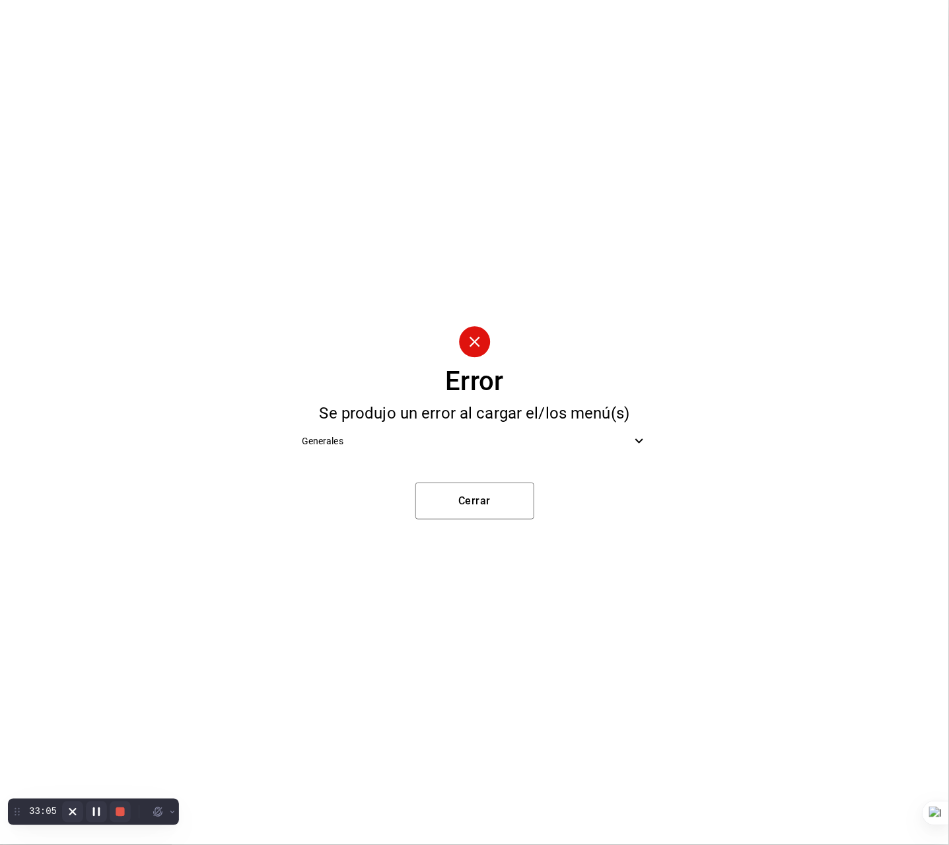
click at [507, 449] on div "Generales" at bounding box center [474, 442] width 367 height 30
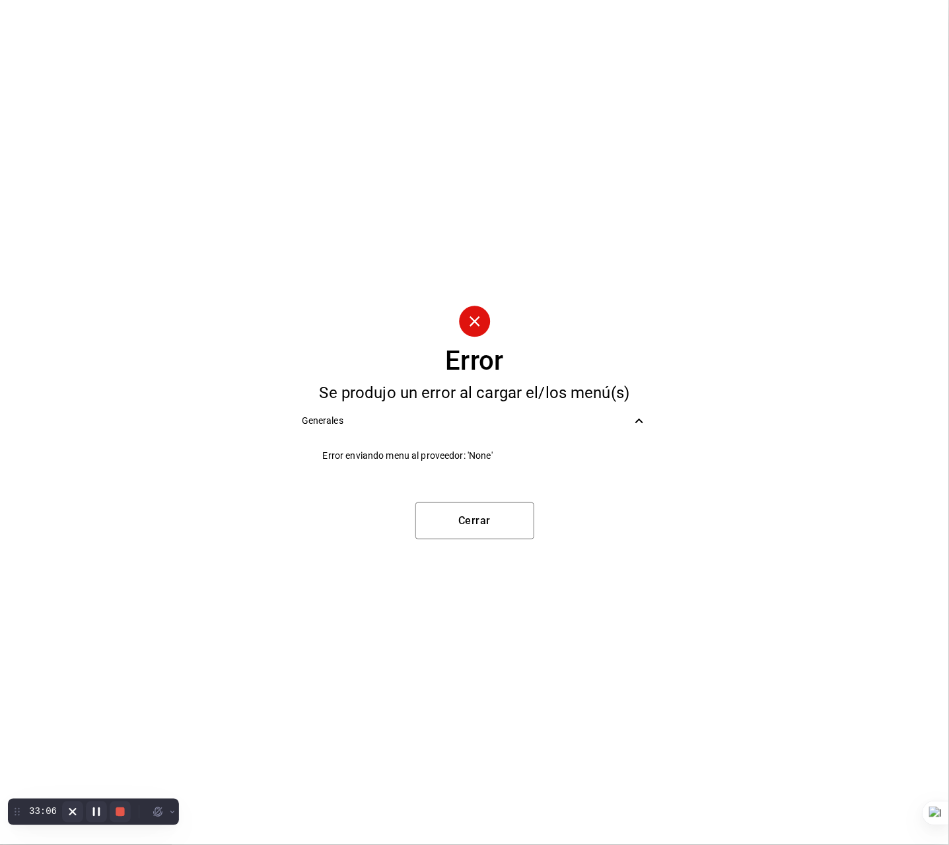
click at [465, 452] on span "Error enviando menu al proveedor: 'None'" at bounding box center [485, 456] width 325 height 14
click at [481, 509] on button "Cerrar" at bounding box center [474, 521] width 119 height 37
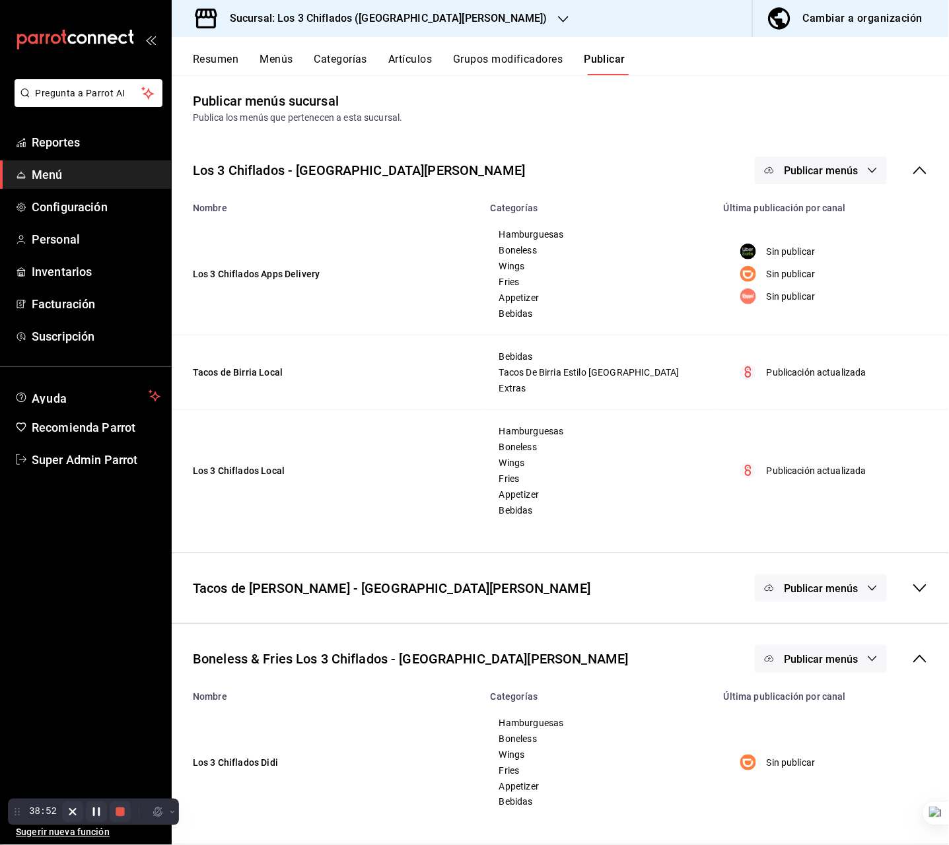
click at [869, 661] on icon "button" at bounding box center [873, 659] width 9 height 5
click at [837, 691] on li "DiDi Food" at bounding box center [807, 702] width 98 height 37
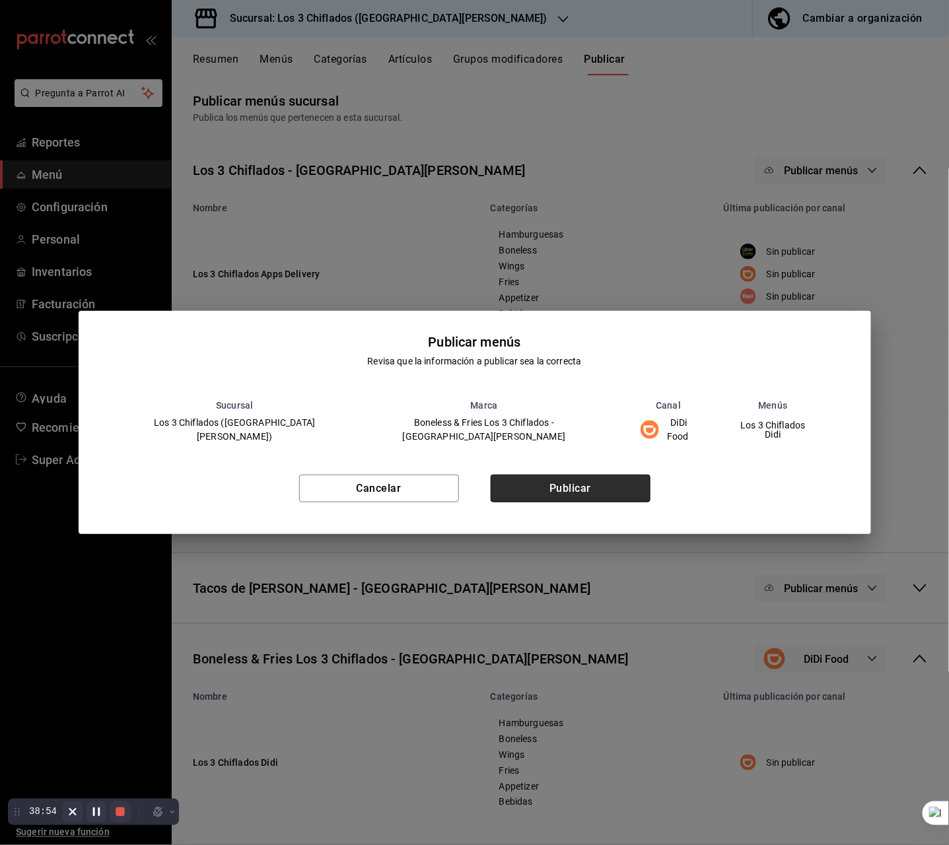
click at [613, 492] on button "Publicar" at bounding box center [571, 489] width 160 height 28
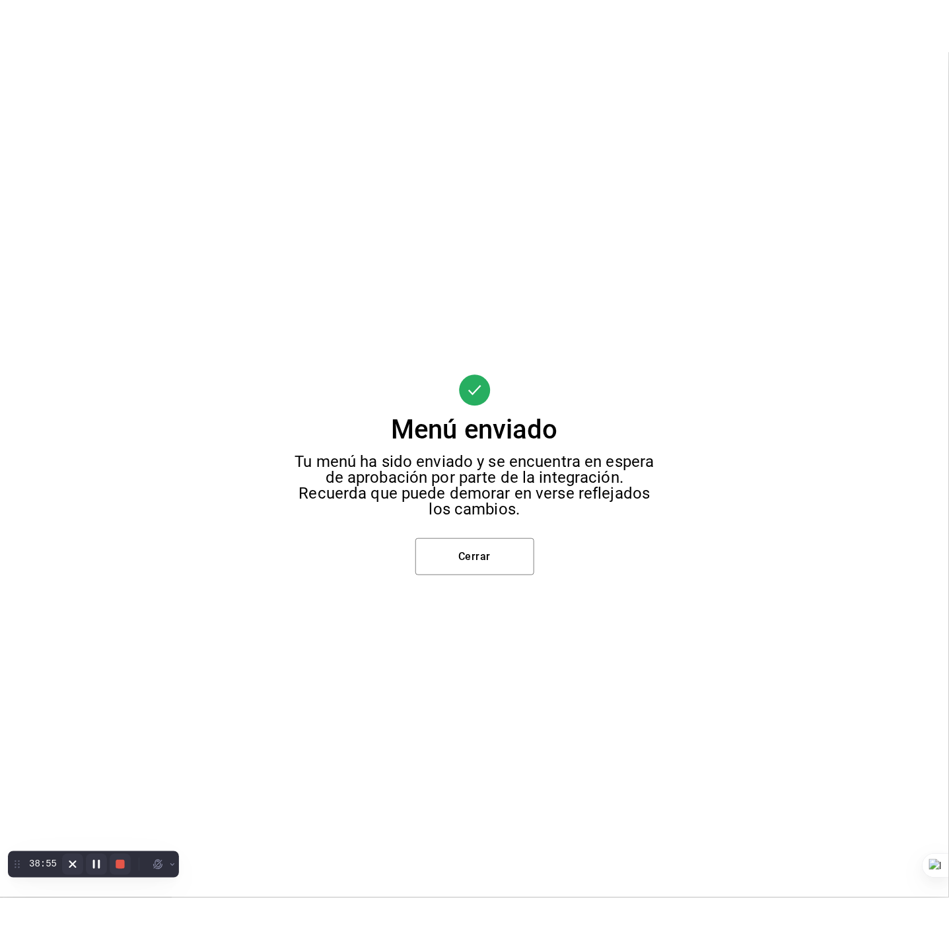
scroll to position [0, 0]
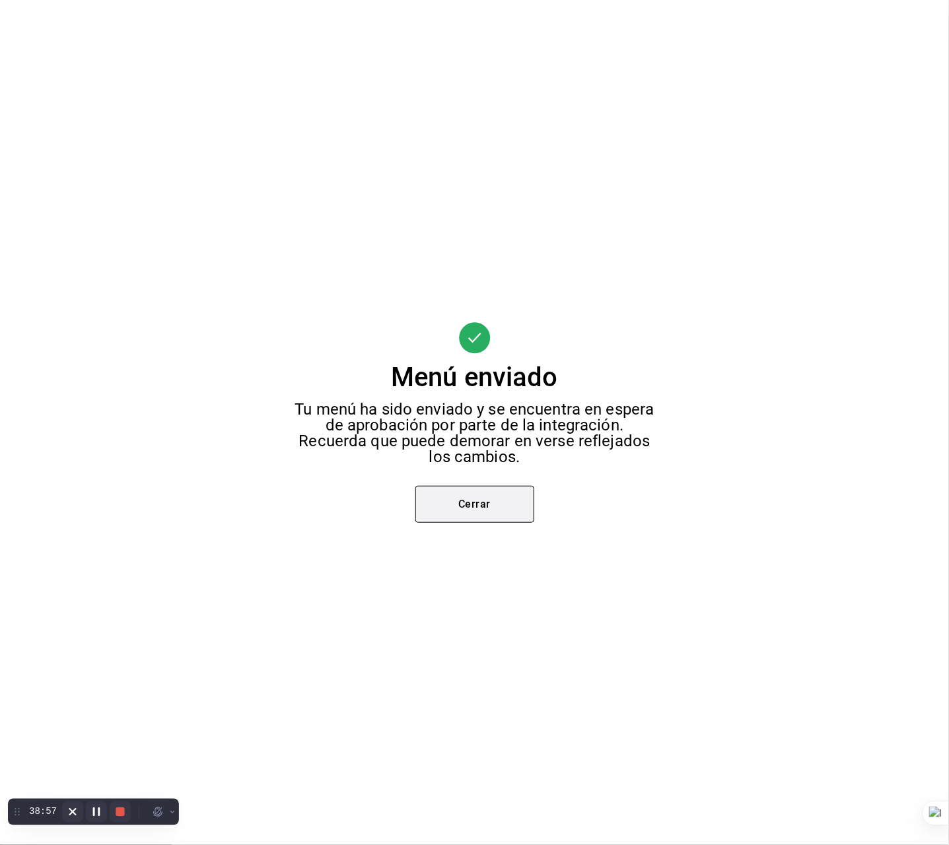
click at [491, 514] on button "Cerrar" at bounding box center [474, 504] width 119 height 37
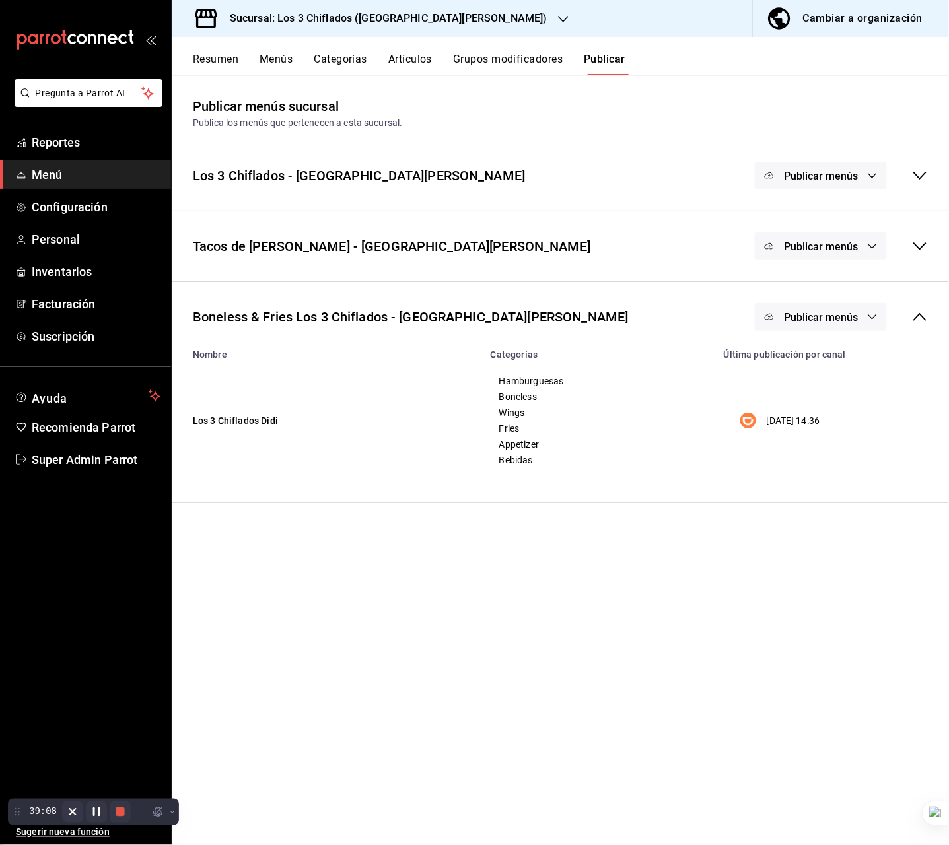
click at [421, 17] on div "Sucursal: Los 3 Chiflados ([GEOGRAPHIC_DATA][PERSON_NAME])" at bounding box center [378, 18] width 392 height 37
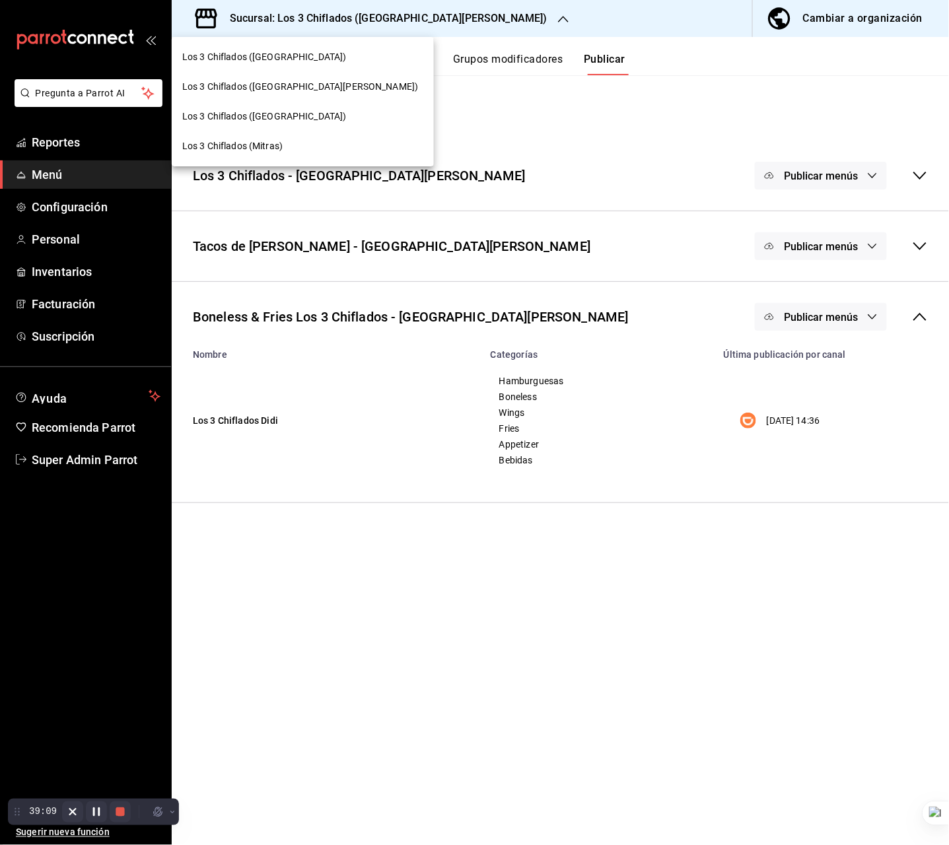
click at [528, 65] on div at bounding box center [474, 422] width 949 height 845
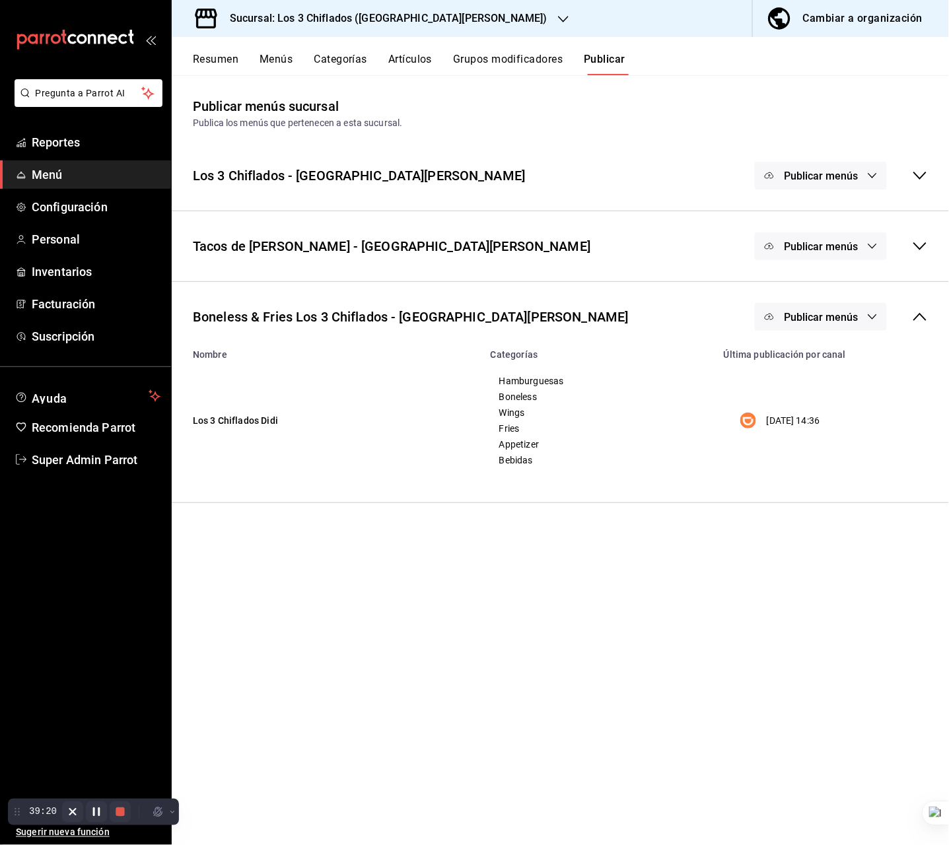
click at [558, 15] on icon "button" at bounding box center [563, 19] width 11 height 11
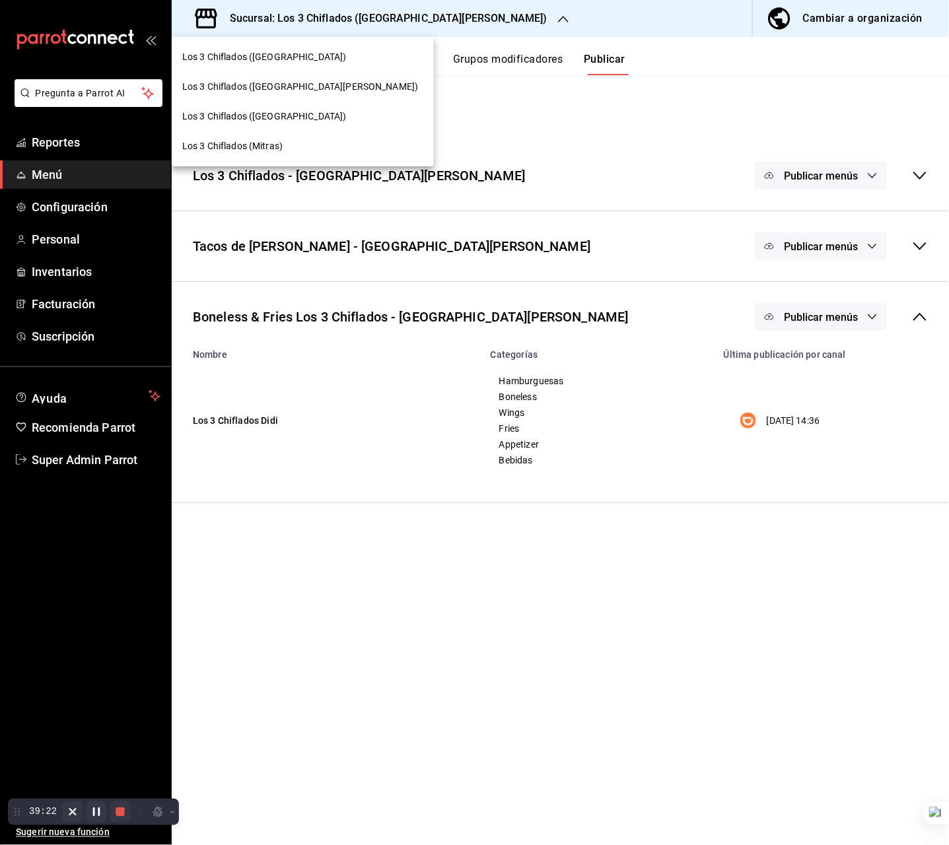
click at [299, 50] on span "Los 3 Chiflados ([GEOGRAPHIC_DATA])" at bounding box center [264, 57] width 164 height 14
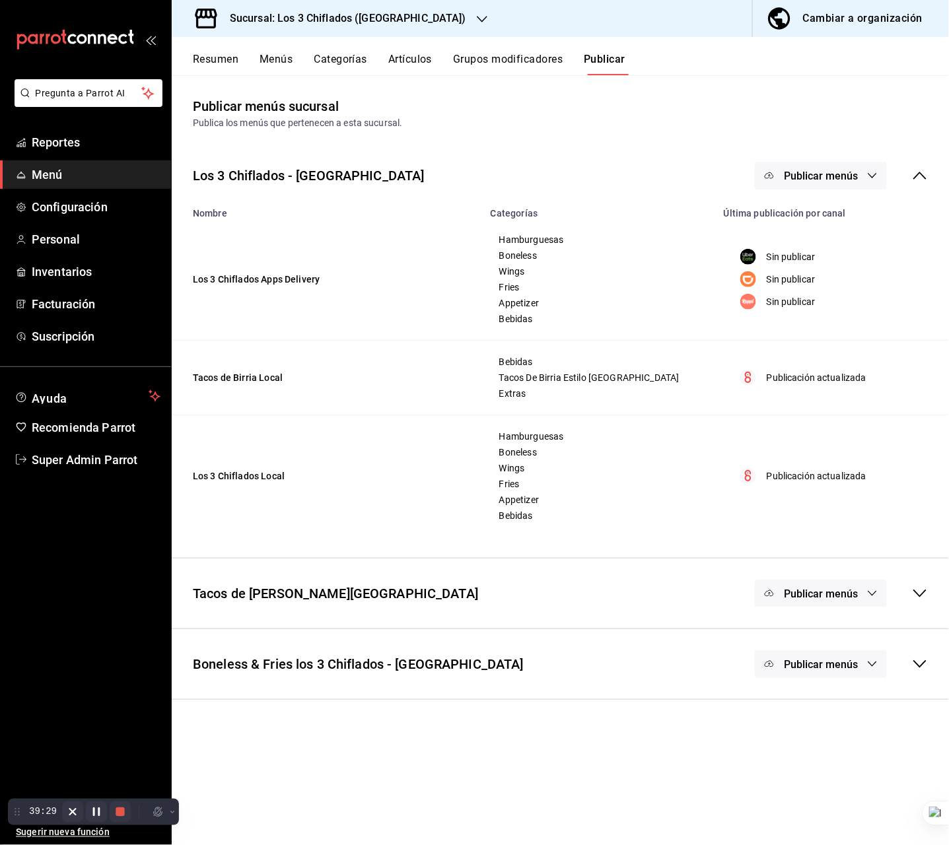
click at [834, 673] on button "Publicar menús" at bounding box center [821, 665] width 132 height 28
click at [820, 698] on li "DiDi Food" at bounding box center [822, 708] width 98 height 37
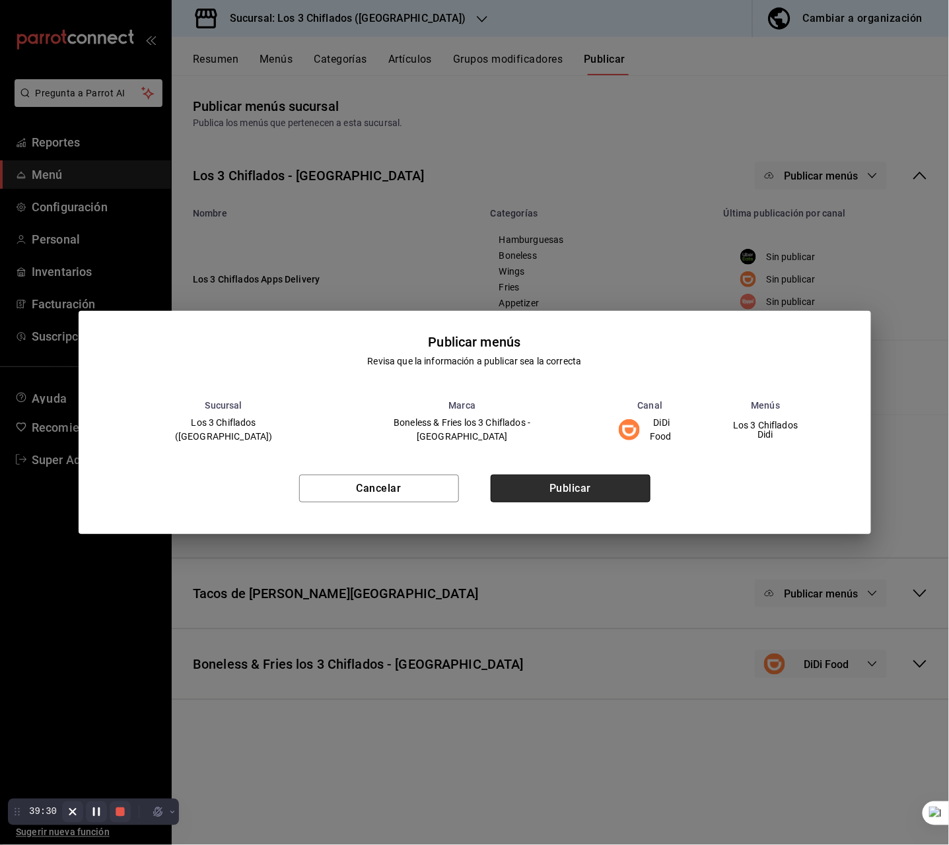
click at [593, 475] on button "Publicar" at bounding box center [571, 489] width 160 height 28
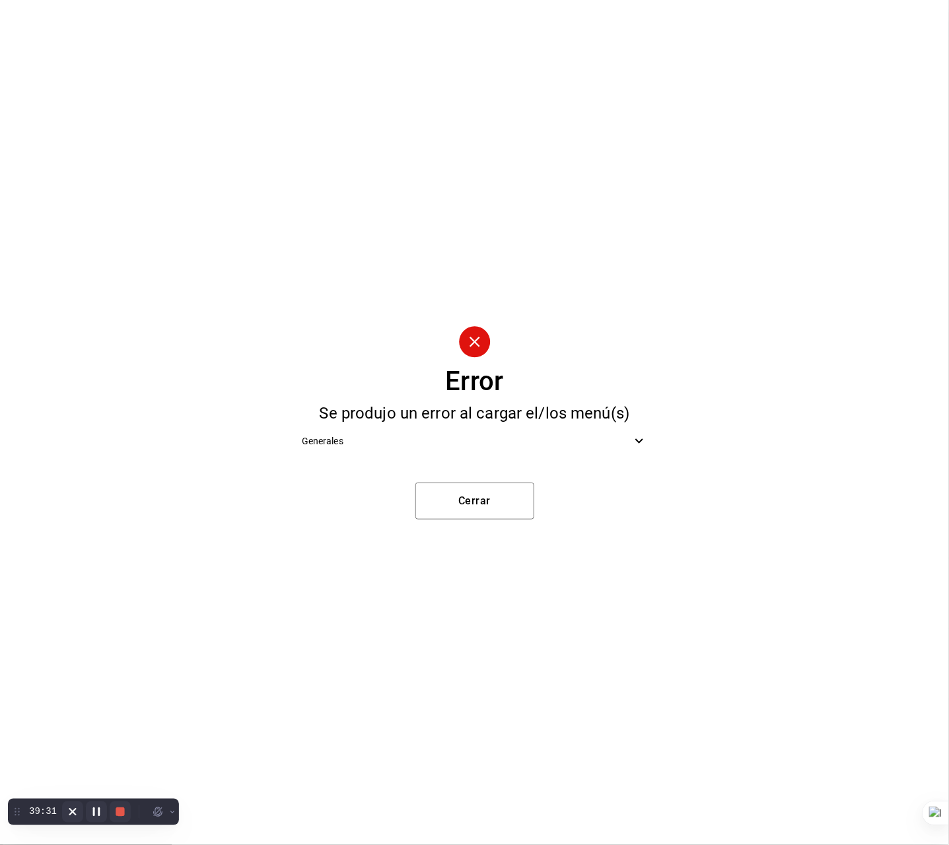
click at [450, 439] on span "Generales" at bounding box center [467, 442] width 330 height 14
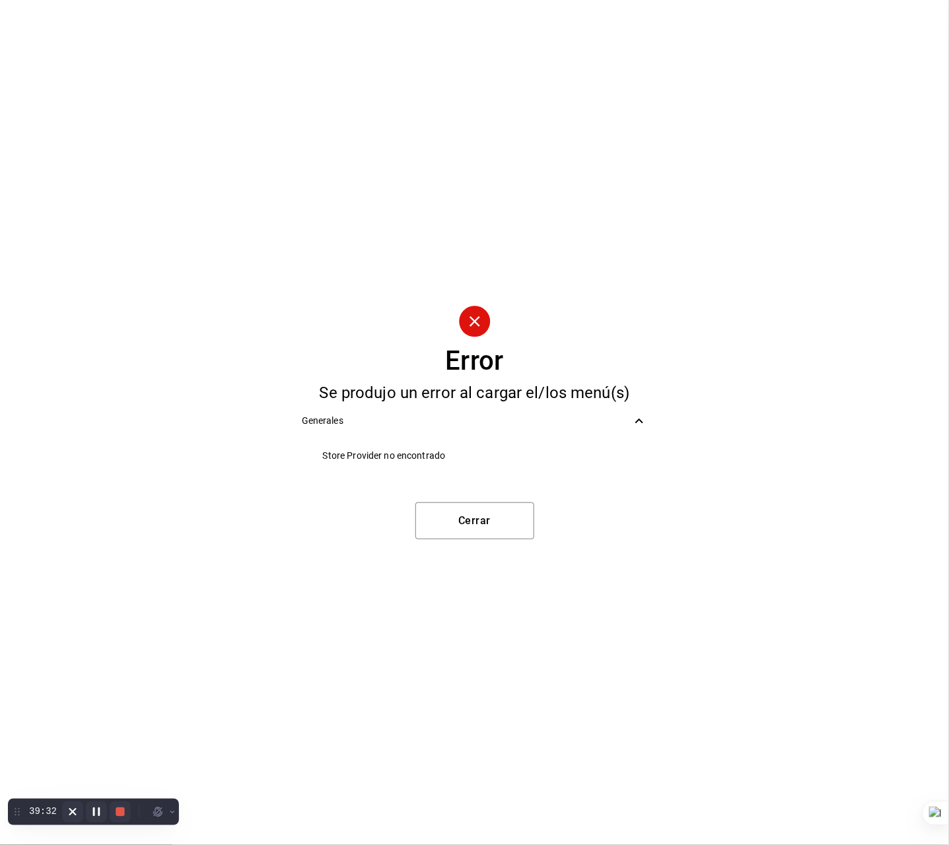
click at [412, 454] on span "Store Provider no encontrado" at bounding box center [485, 456] width 325 height 14
click at [433, 452] on span "Store Provider no encontrado" at bounding box center [485, 456] width 325 height 14
click at [486, 526] on button "Cerrar" at bounding box center [474, 521] width 119 height 37
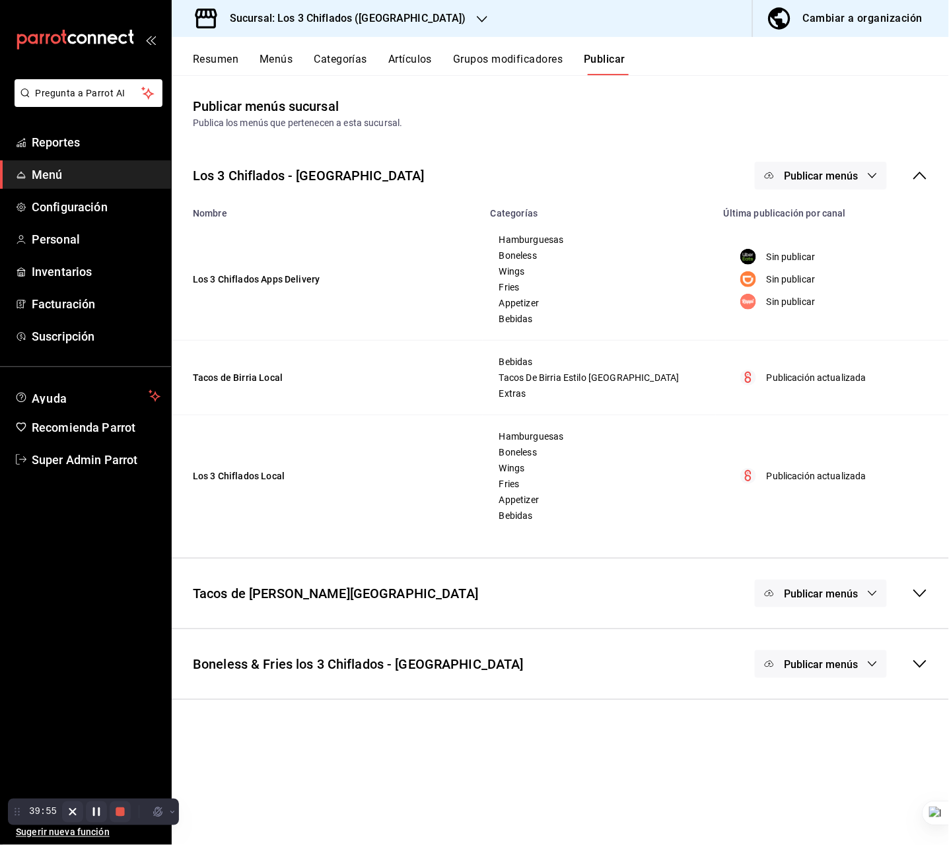
click at [863, 664] on button "Publicar menús" at bounding box center [821, 665] width 132 height 28
click at [824, 702] on span "DiDi Food" at bounding box center [840, 708] width 40 height 14
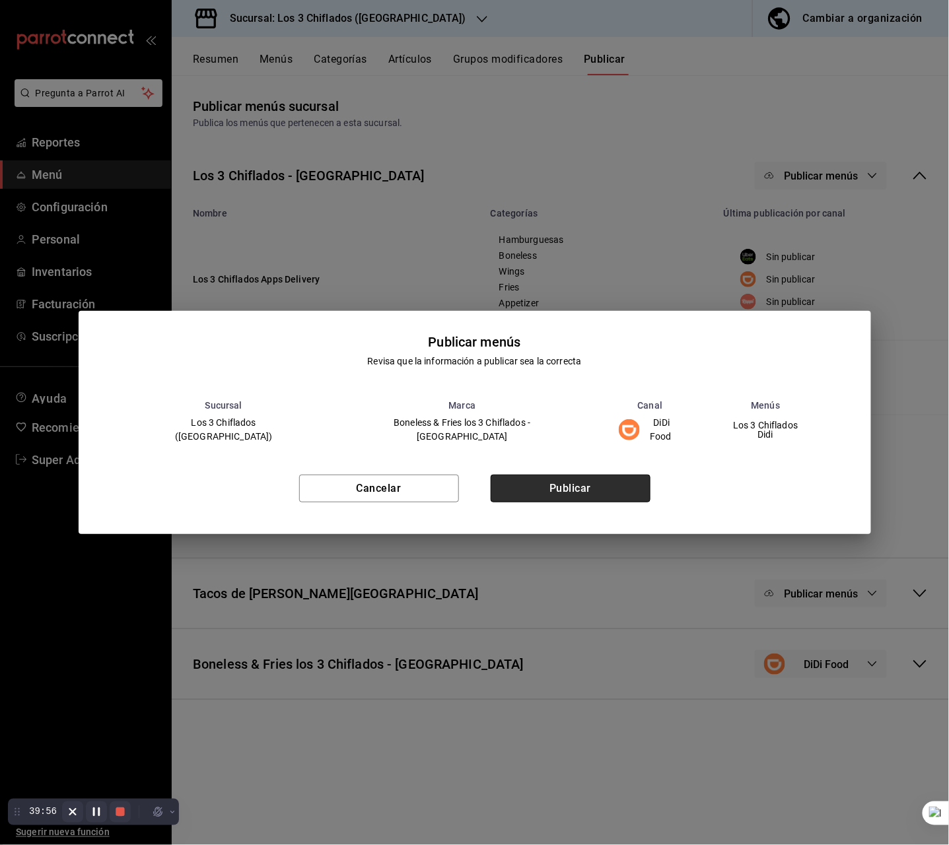
click at [598, 482] on button "Publicar" at bounding box center [571, 489] width 160 height 28
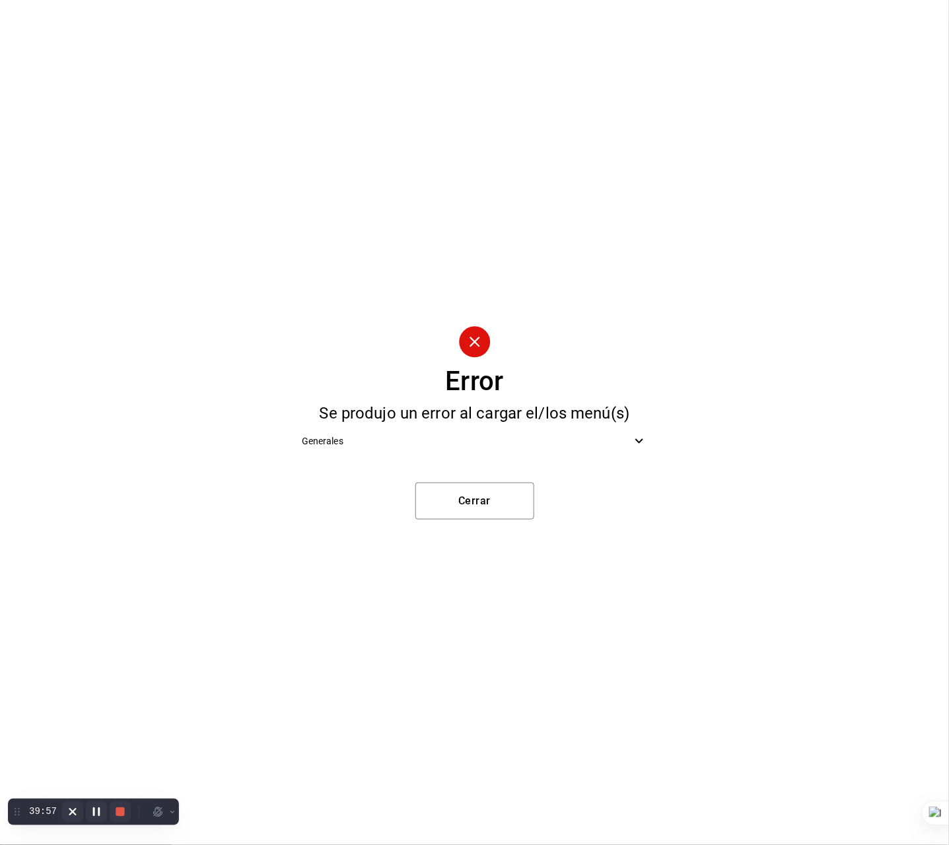
click at [557, 439] on span "Generales" at bounding box center [467, 442] width 330 height 14
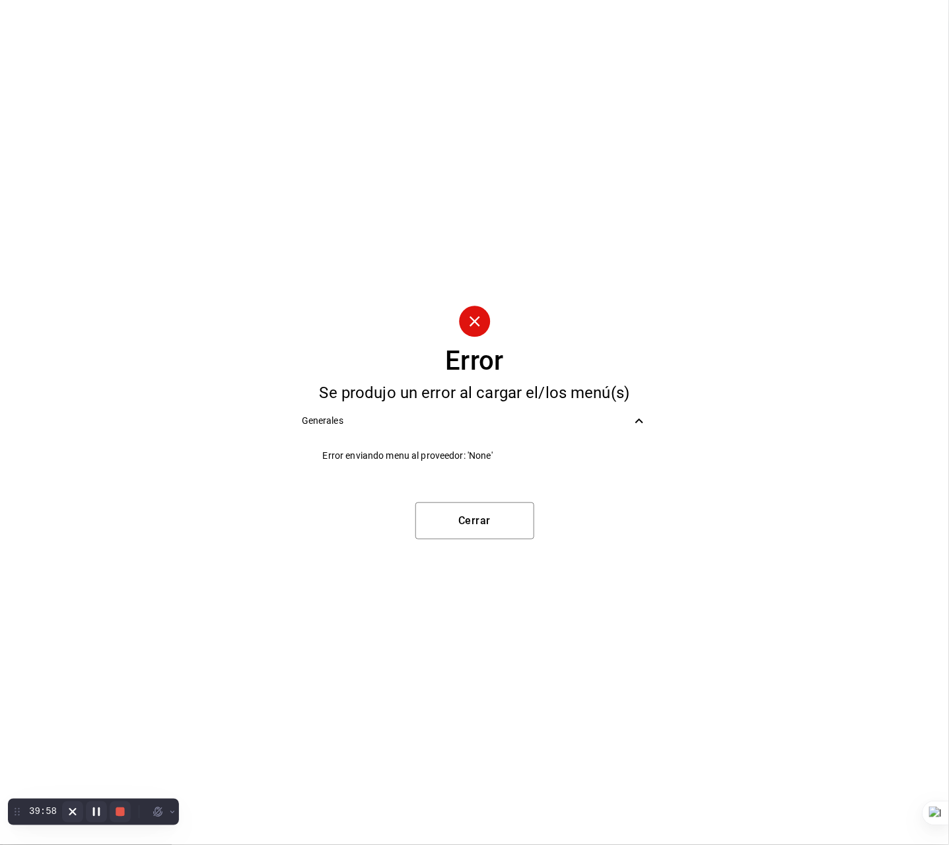
click at [425, 455] on span "Error enviando menu al proveedor: 'None'" at bounding box center [485, 456] width 325 height 14
click at [469, 456] on span "Error enviando menu al proveedor: 'None'" at bounding box center [485, 456] width 325 height 14
click at [482, 526] on button "Cerrar" at bounding box center [474, 521] width 119 height 37
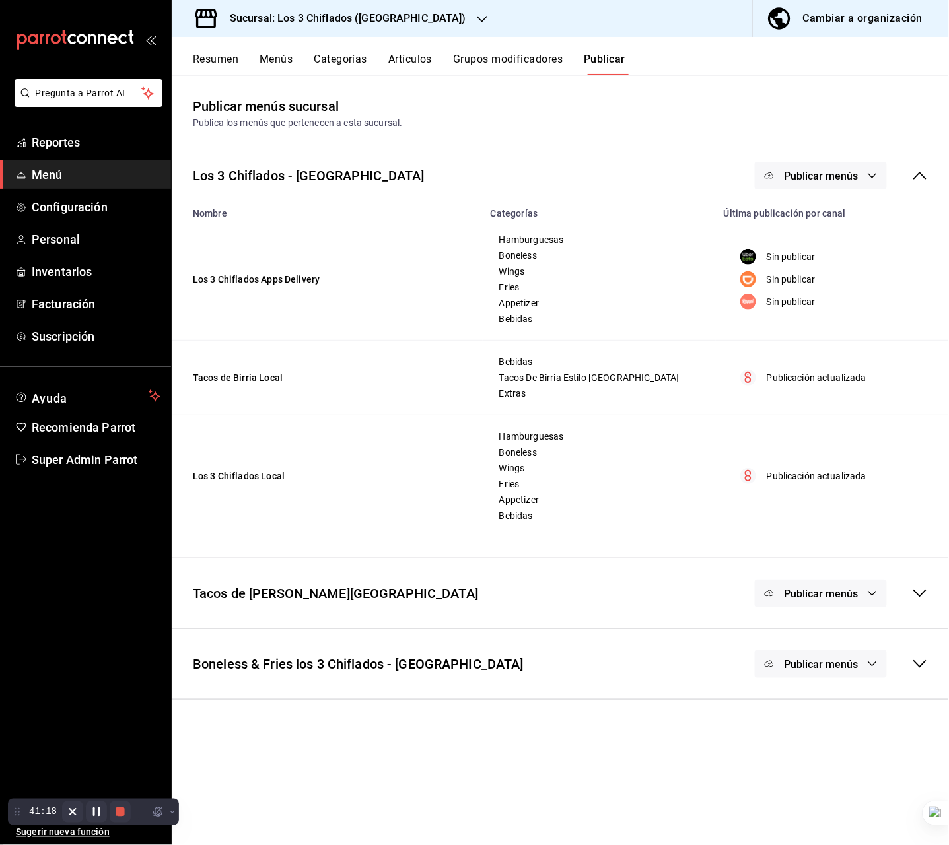
click at [824, 669] on span "Publicar menús" at bounding box center [821, 665] width 74 height 13
click at [830, 712] on span "DiDi Food" at bounding box center [840, 708] width 40 height 14
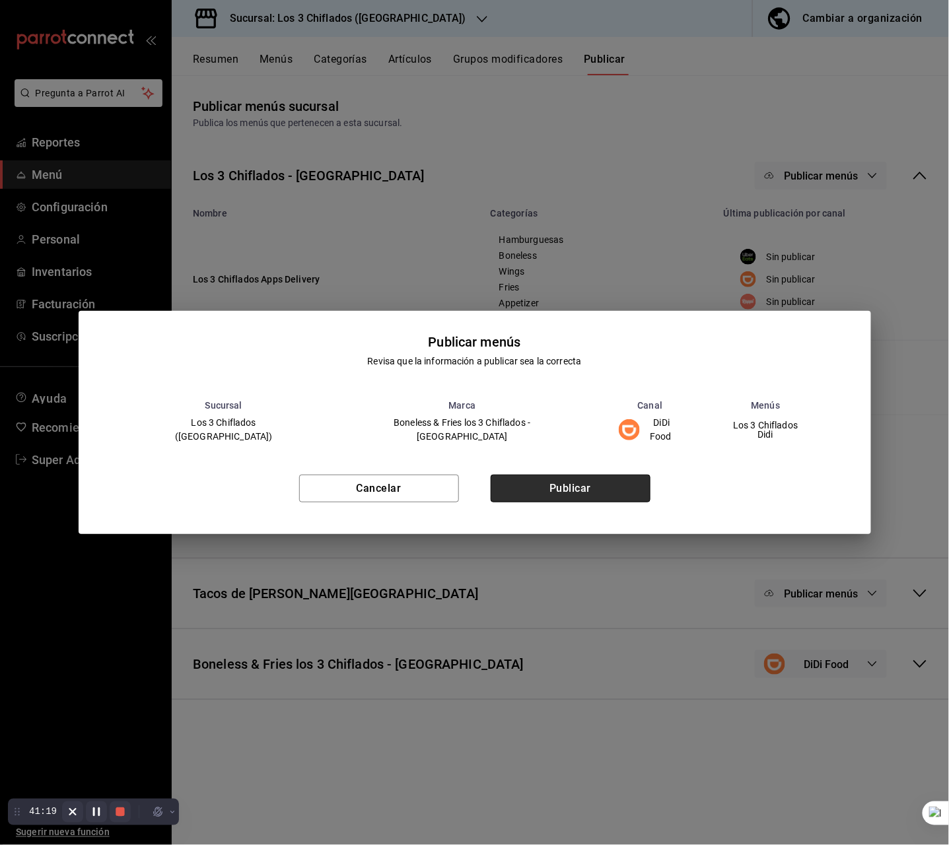
click at [637, 486] on button "Publicar" at bounding box center [571, 489] width 160 height 28
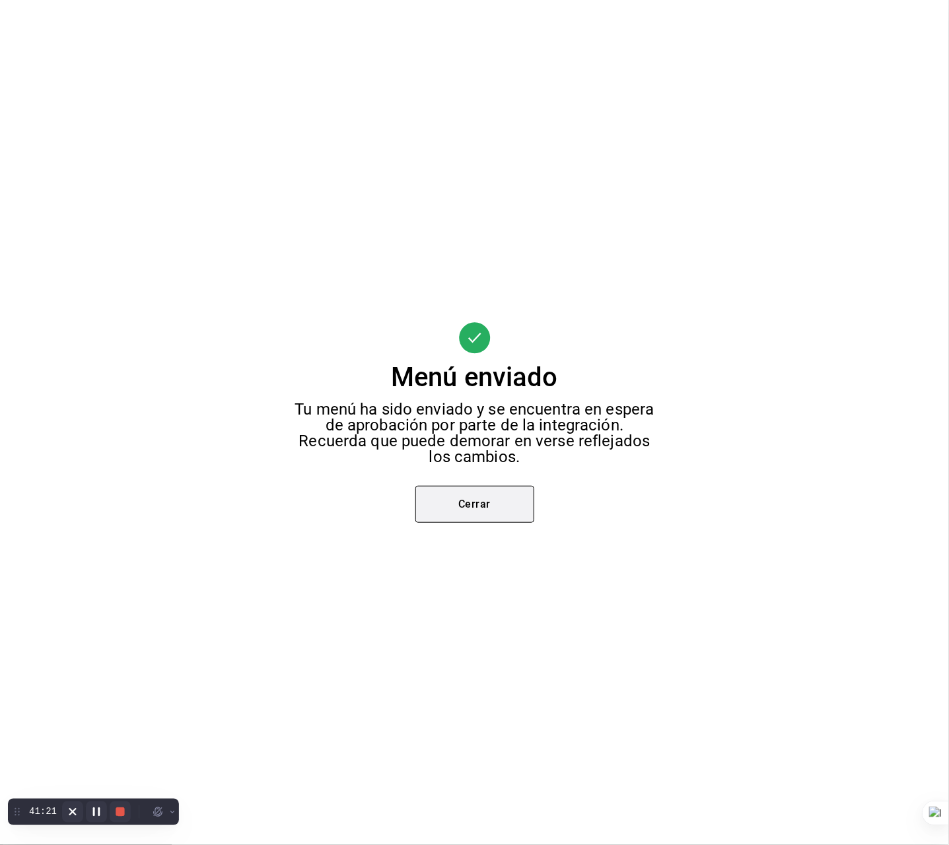
click at [506, 495] on button "Cerrar" at bounding box center [474, 504] width 119 height 37
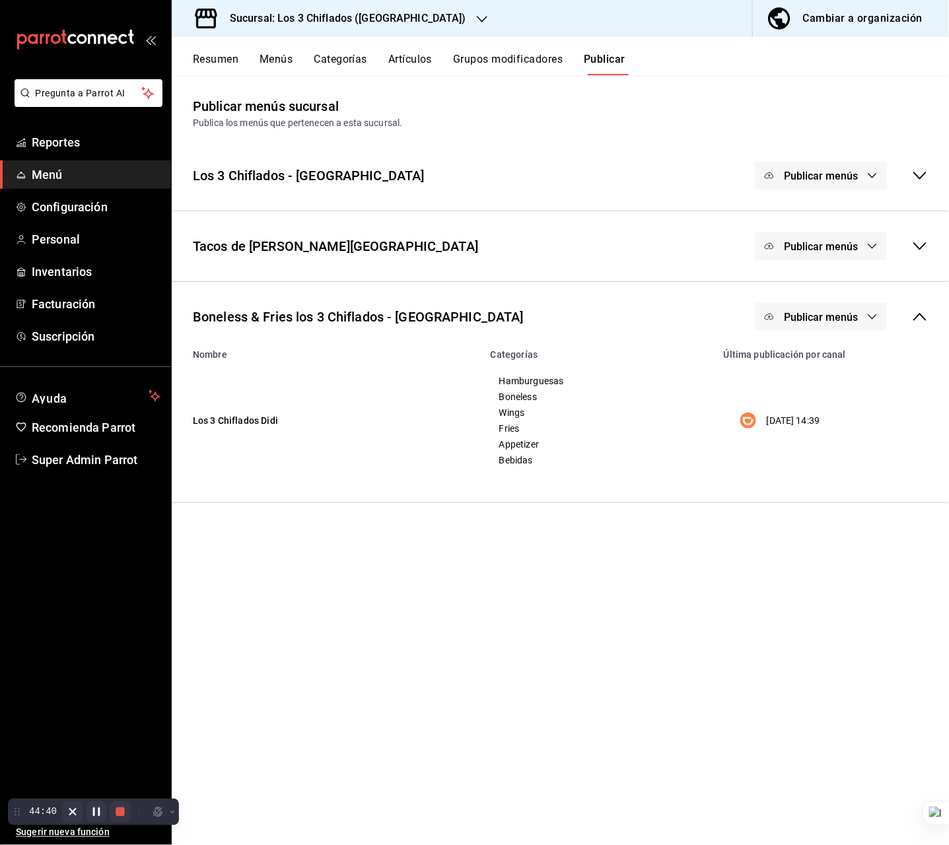
click at [417, 173] on div "Los 3 Chiflados - Las Puentes Publicar menús" at bounding box center [560, 175] width 777 height 49
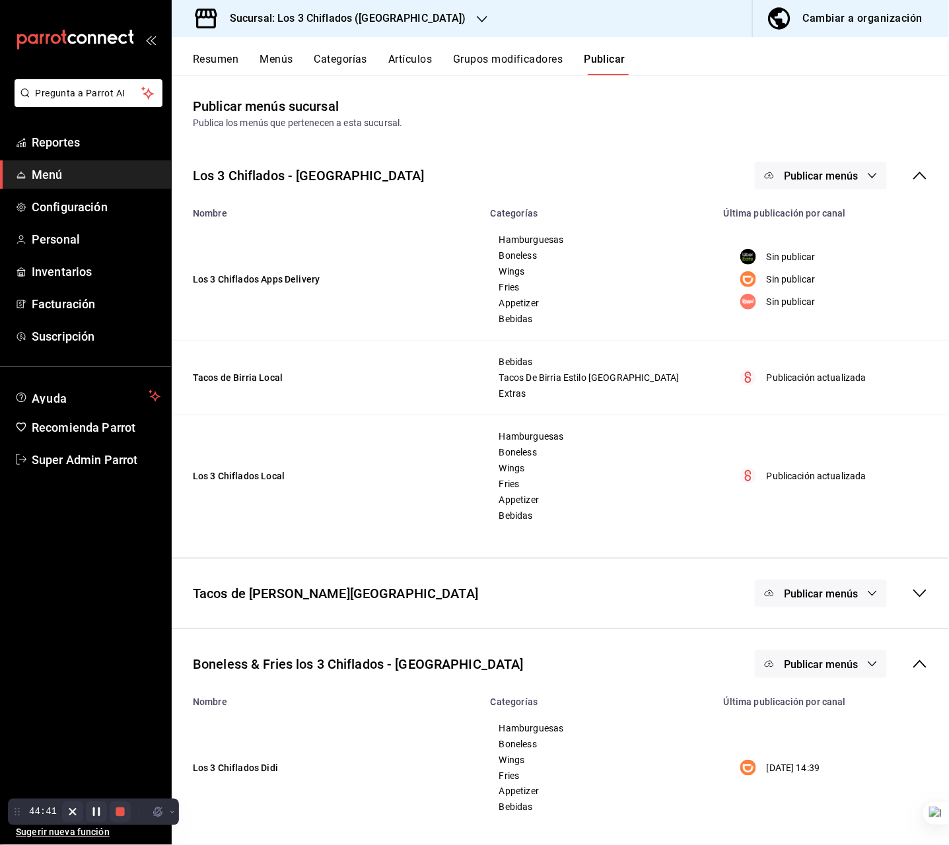
click at [800, 171] on span "Publicar menús" at bounding box center [821, 176] width 74 height 13
click at [814, 256] on span "DiDi Food" at bounding box center [825, 256] width 63 height 14
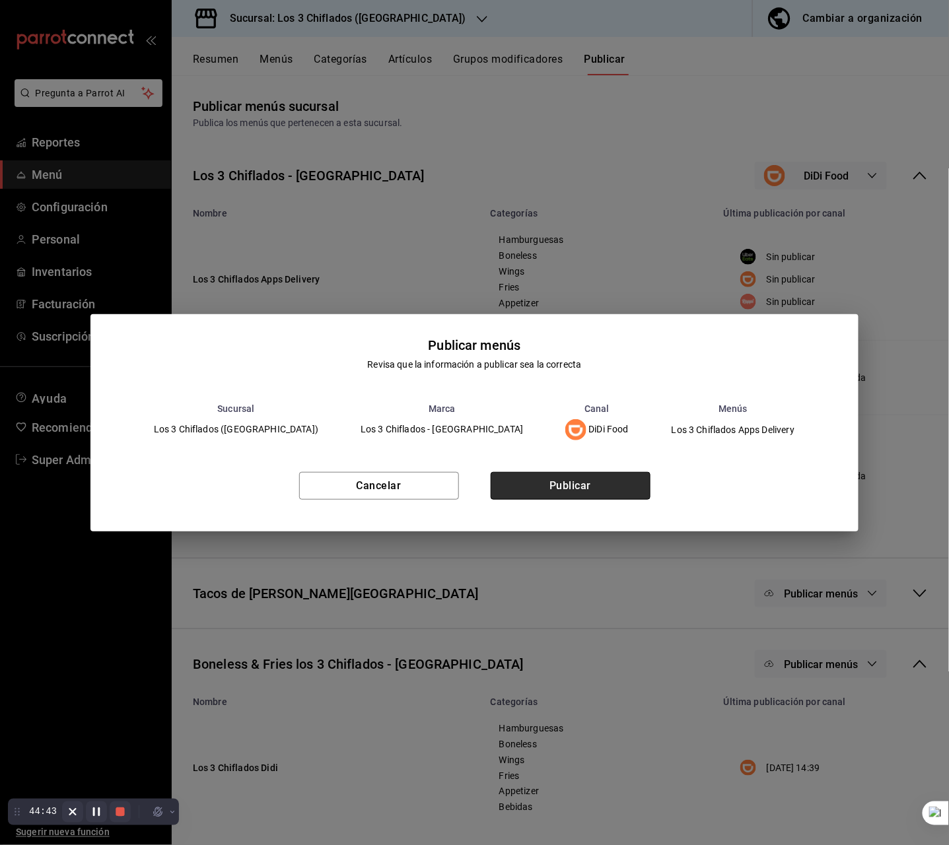
click at [614, 488] on button "Publicar" at bounding box center [571, 486] width 160 height 28
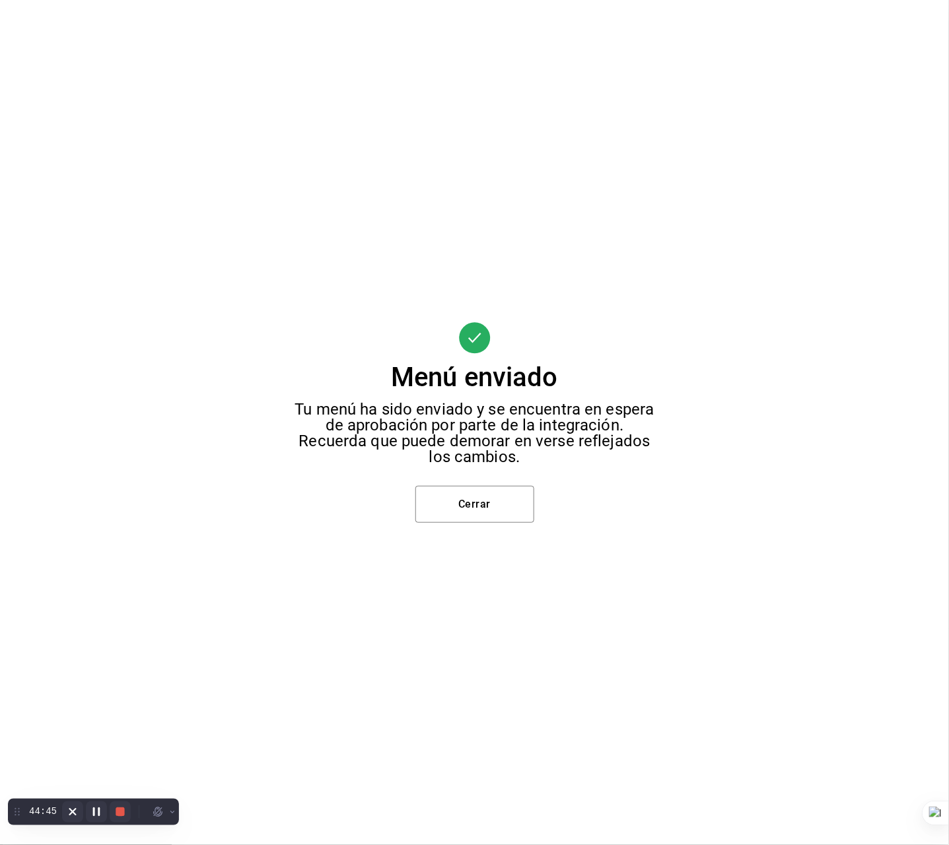
click at [538, 498] on div "Menú enviado Tu menú ha sido enviado y se encuentra en espera de aprobación por…" at bounding box center [474, 422] width 949 height 845
click at [526, 505] on button "Cerrar" at bounding box center [474, 504] width 119 height 37
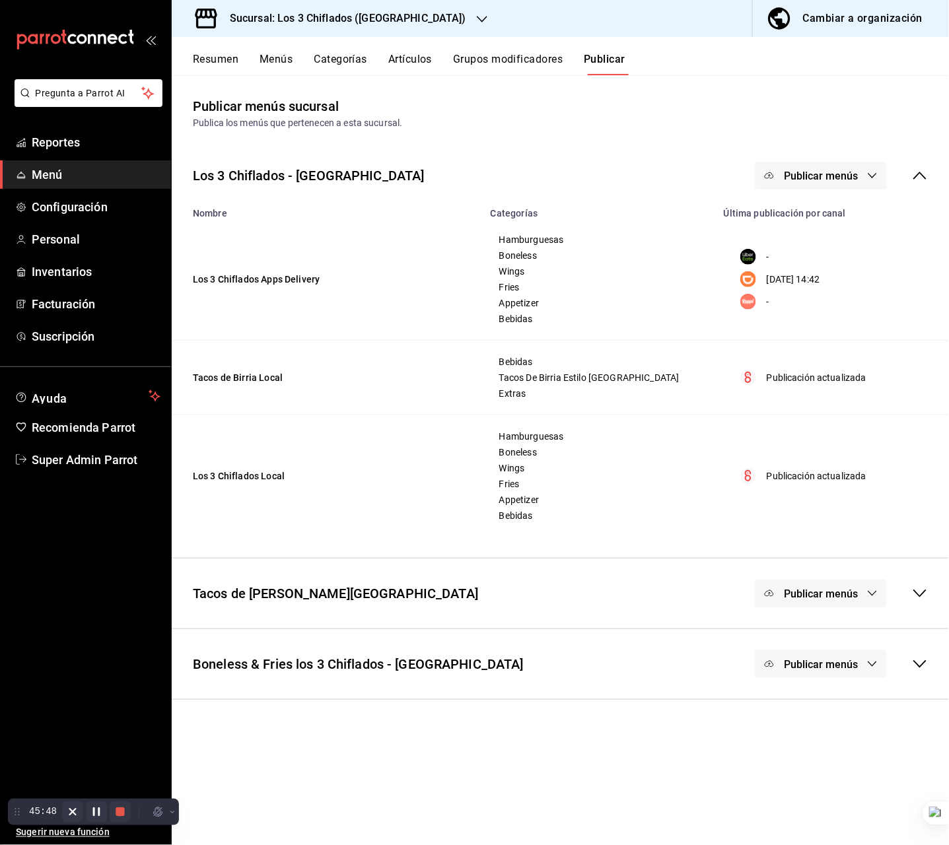
click at [429, 22] on div "Sucursal: Los 3 Chiflados ([GEOGRAPHIC_DATA])" at bounding box center [337, 18] width 310 height 37
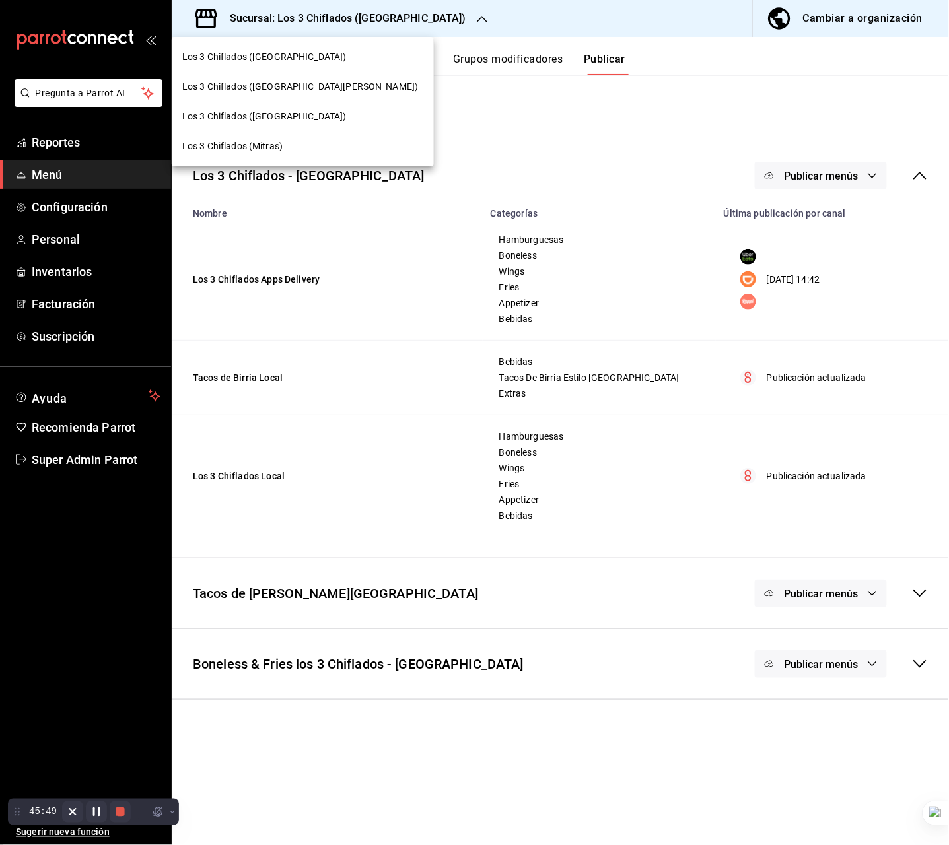
click at [277, 84] on span "Los 3 Chiflados ([GEOGRAPHIC_DATA][PERSON_NAME])" at bounding box center [300, 87] width 236 height 14
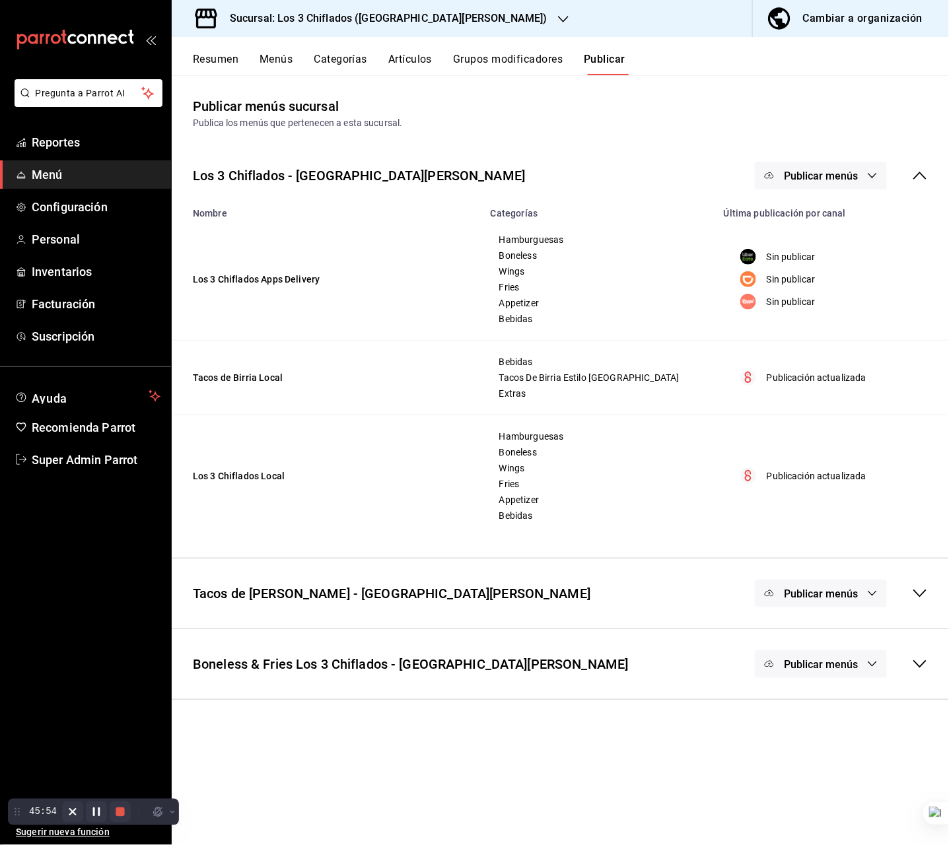
click at [830, 180] on span "Publicar menús" at bounding box center [821, 176] width 74 height 13
click at [823, 260] on span "DiDi Food" at bounding box center [840, 256] width 63 height 14
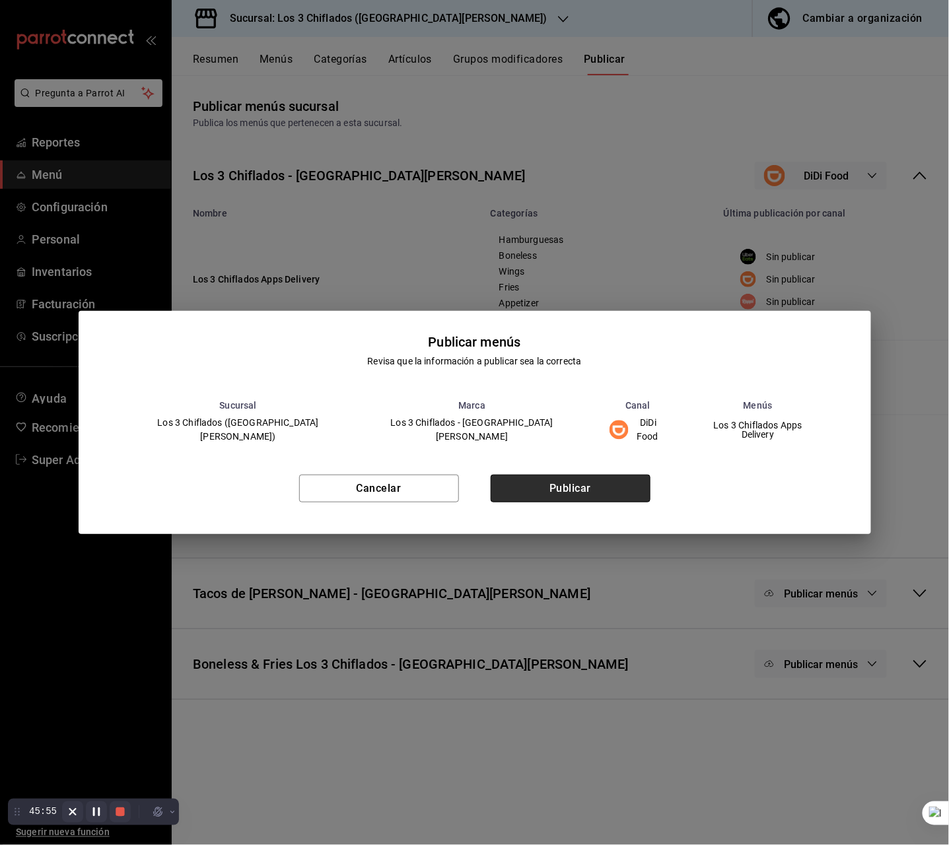
click at [575, 491] on button "Publicar" at bounding box center [571, 489] width 160 height 28
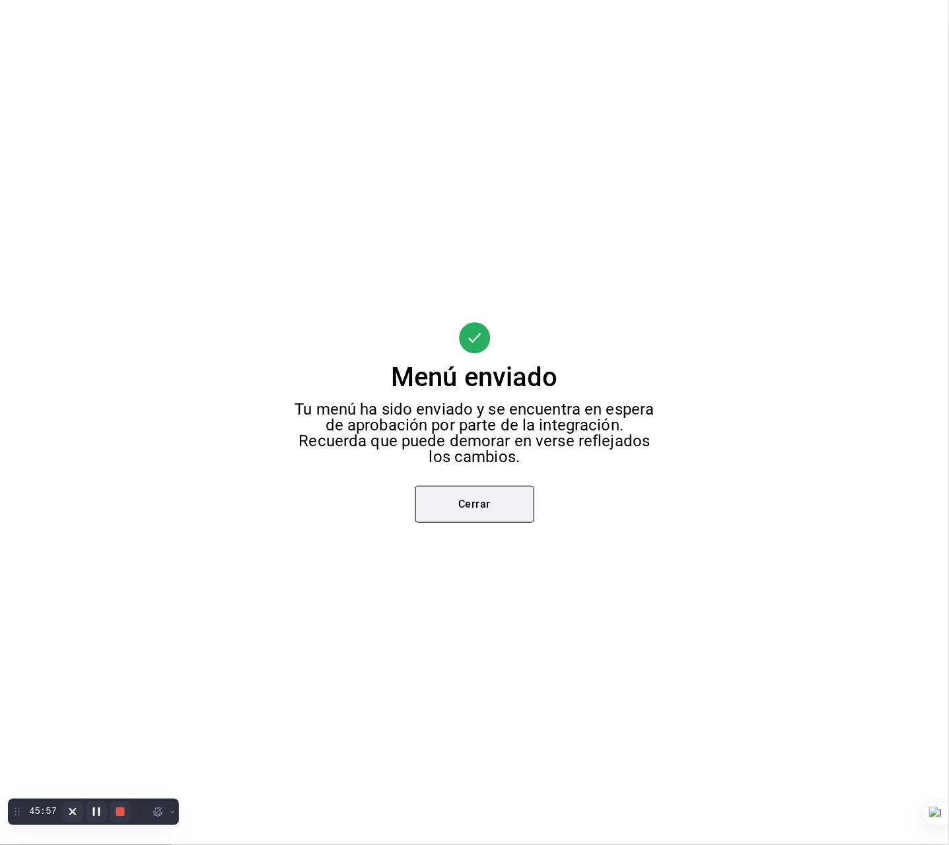
click at [510, 519] on button "Cerrar" at bounding box center [474, 504] width 119 height 37
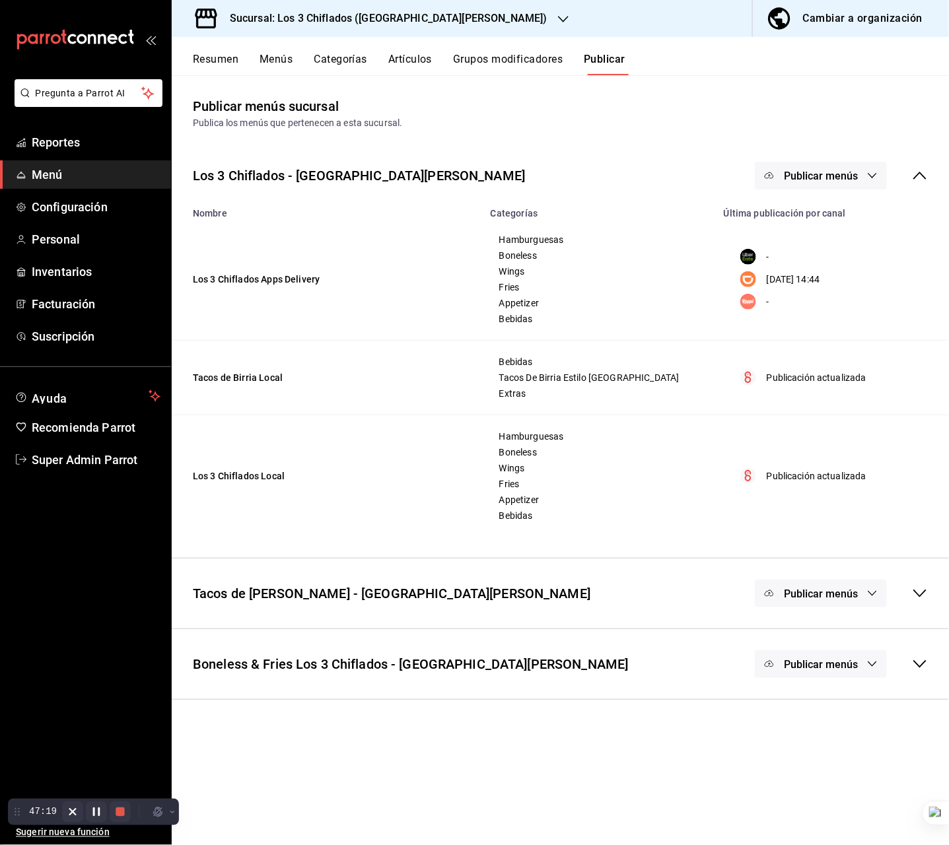
click at [647, 130] on main "Publicar menús sucursal Publica los menús que pertenecen a esta sucursal. Los 3…" at bounding box center [560, 460] width 777 height 770
click at [663, 182] on div "Los 3 Chiflados - San Pedro Publicar menús" at bounding box center [560, 175] width 777 height 49
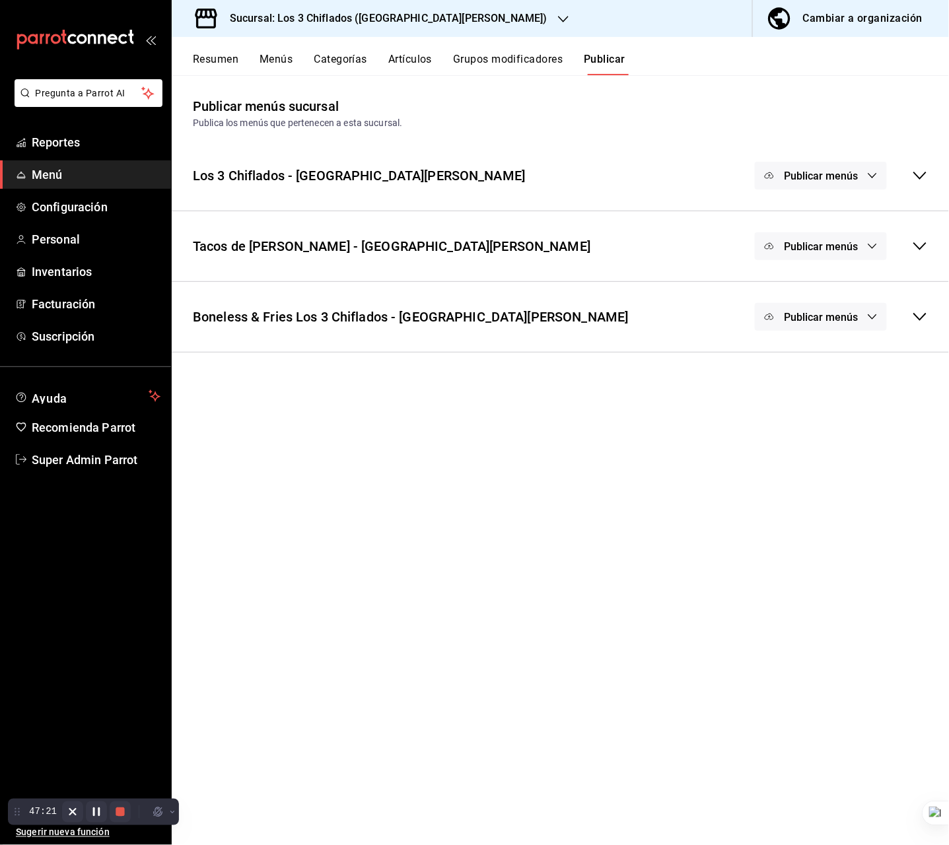
click at [554, 263] on div "Tacos de Birria Don Vidal - San Pedro Publicar menús" at bounding box center [560, 246] width 777 height 49
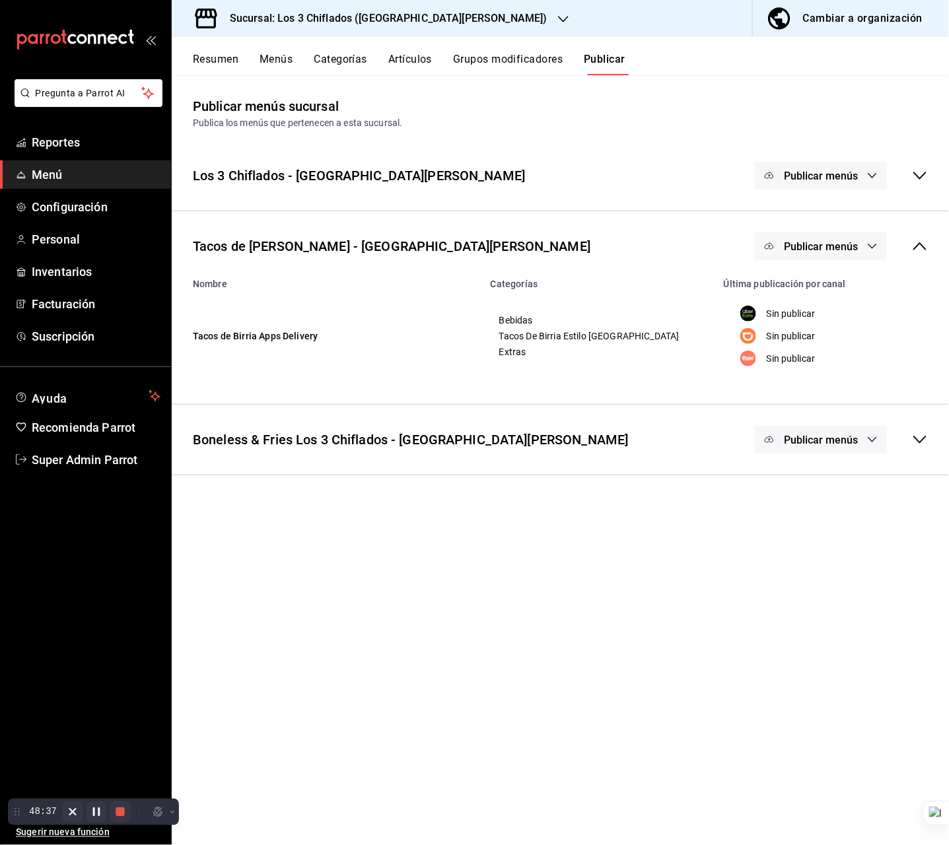
click at [779, 251] on button "Publicar menús" at bounding box center [821, 247] width 132 height 28
click at [794, 324] on img at bounding box center [793, 326] width 21 height 21
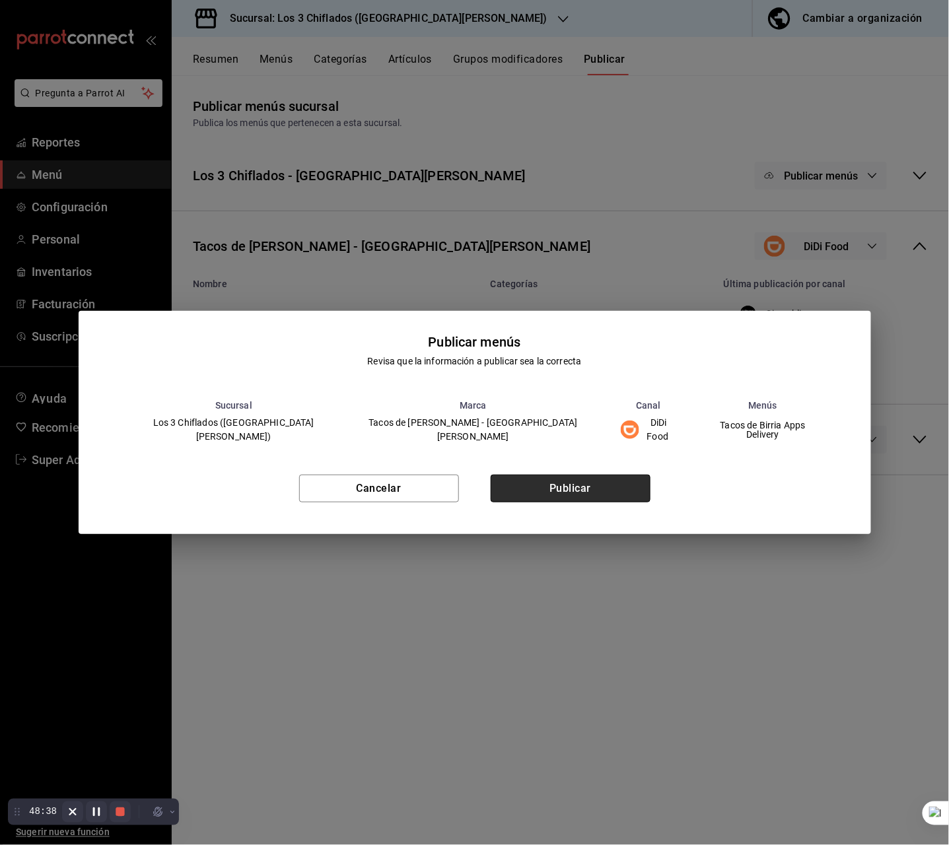
click at [615, 486] on button "Publicar" at bounding box center [571, 489] width 160 height 28
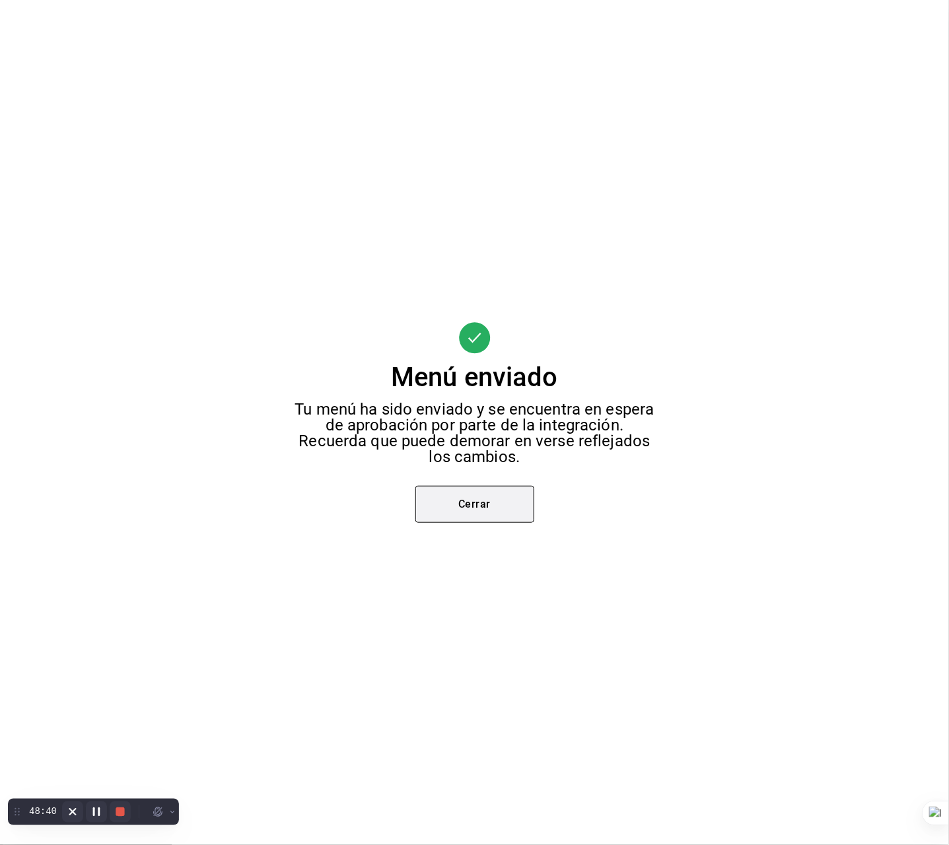
click at [480, 504] on button "Cerrar" at bounding box center [474, 504] width 119 height 37
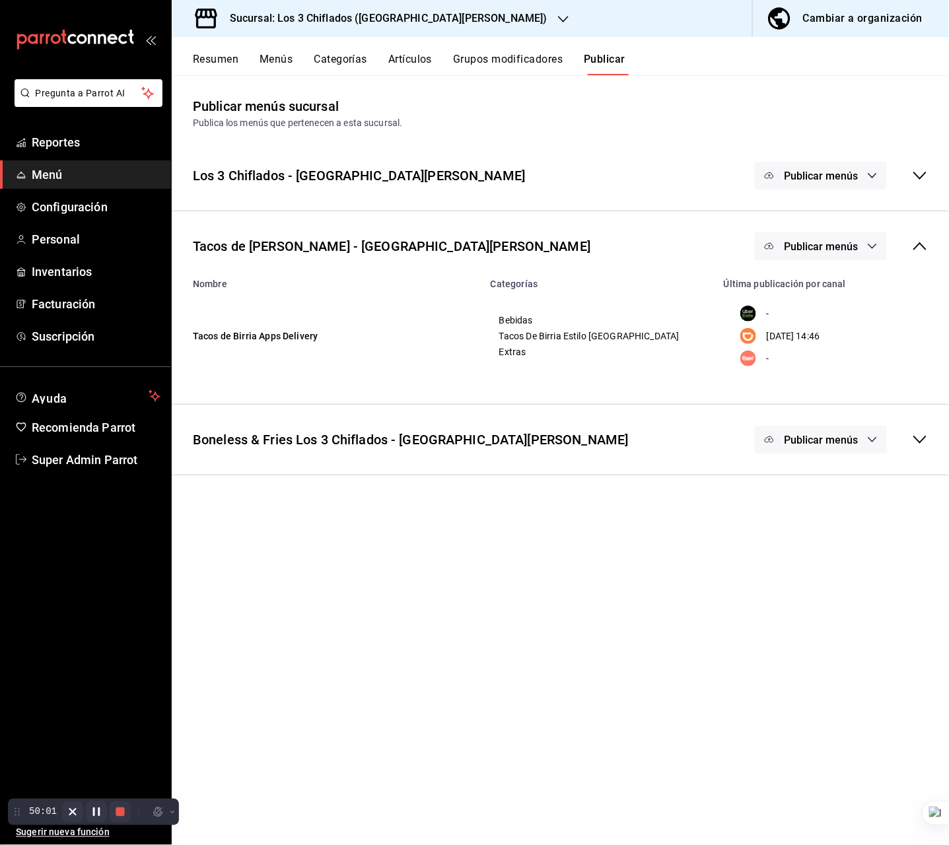
click at [558, 21] on icon "button" at bounding box center [563, 19] width 11 height 11
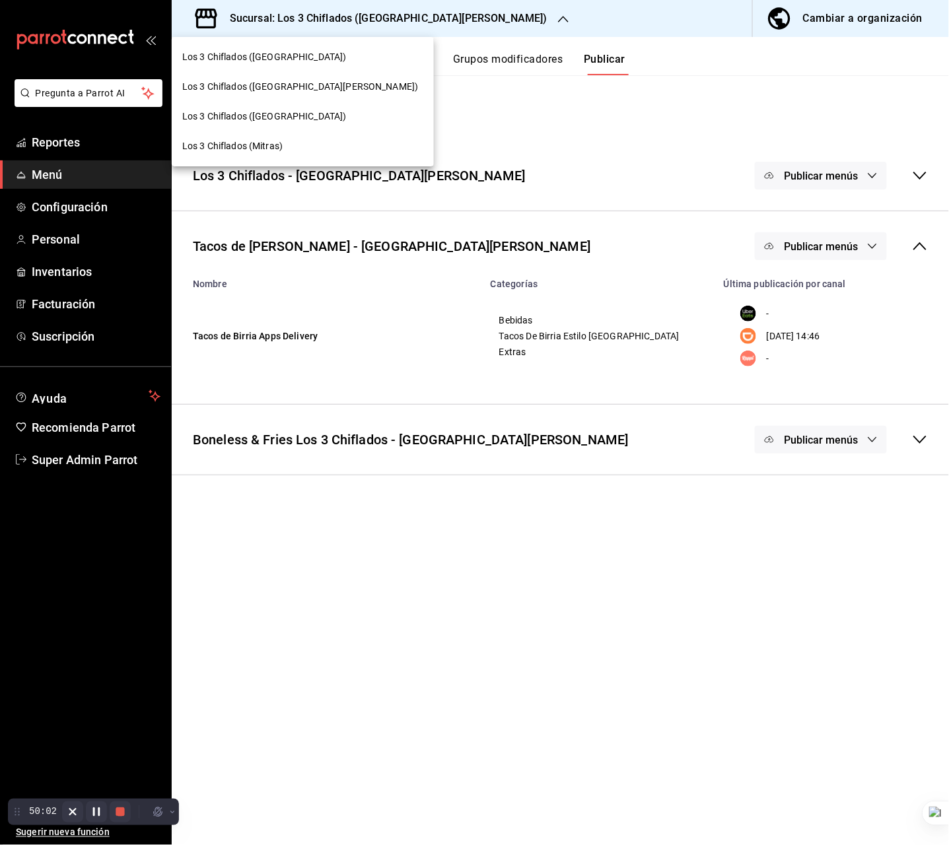
click at [281, 140] on span "Los 3 Chiflados (Mitras)" at bounding box center [232, 146] width 100 height 14
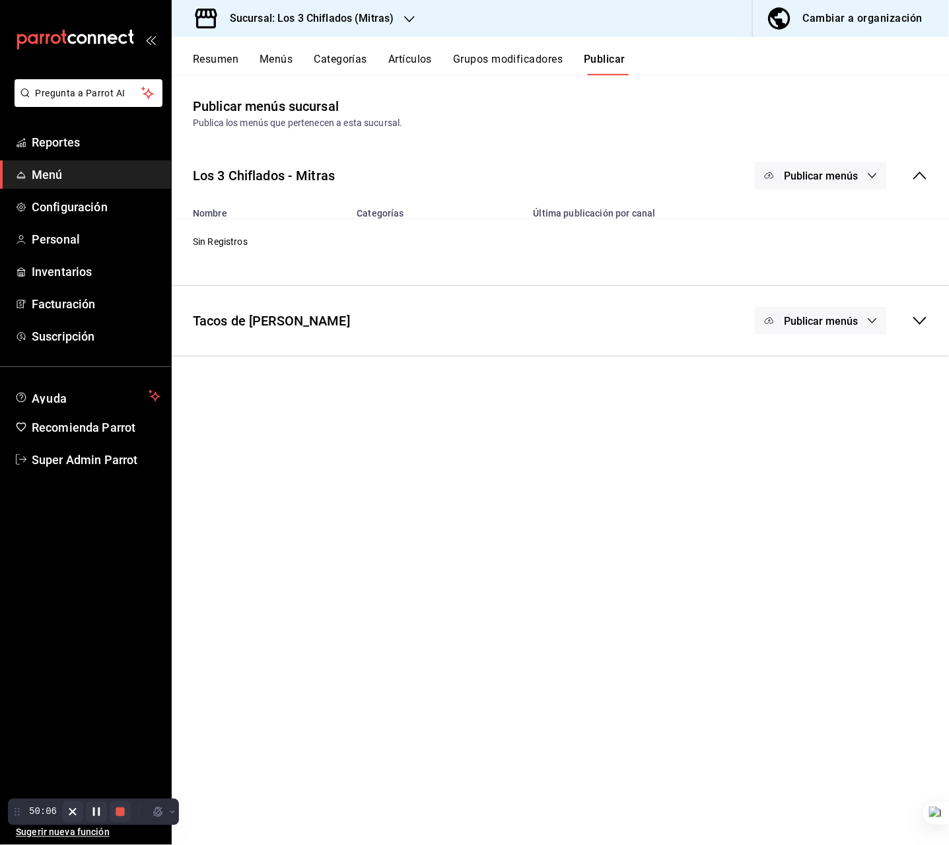
click at [834, 326] on span "Publicar menús" at bounding box center [821, 321] width 74 height 13
click at [829, 405] on span "DiDi Food" at bounding box center [840, 402] width 63 height 14
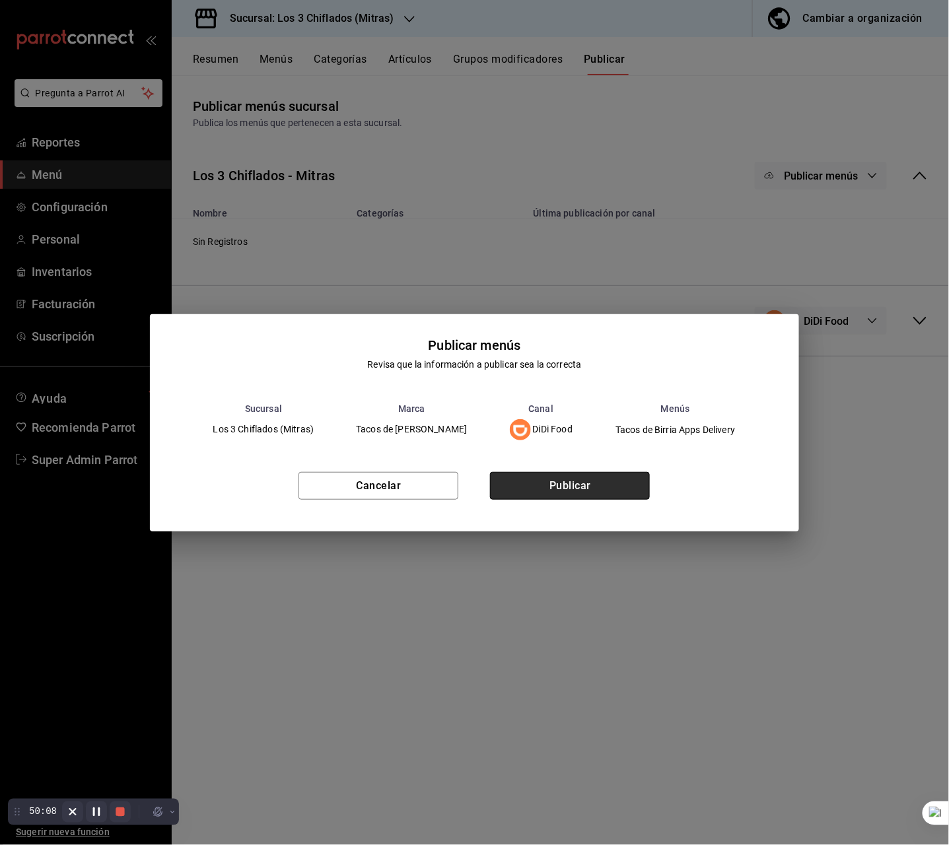
click at [609, 492] on button "Publicar" at bounding box center [570, 486] width 160 height 28
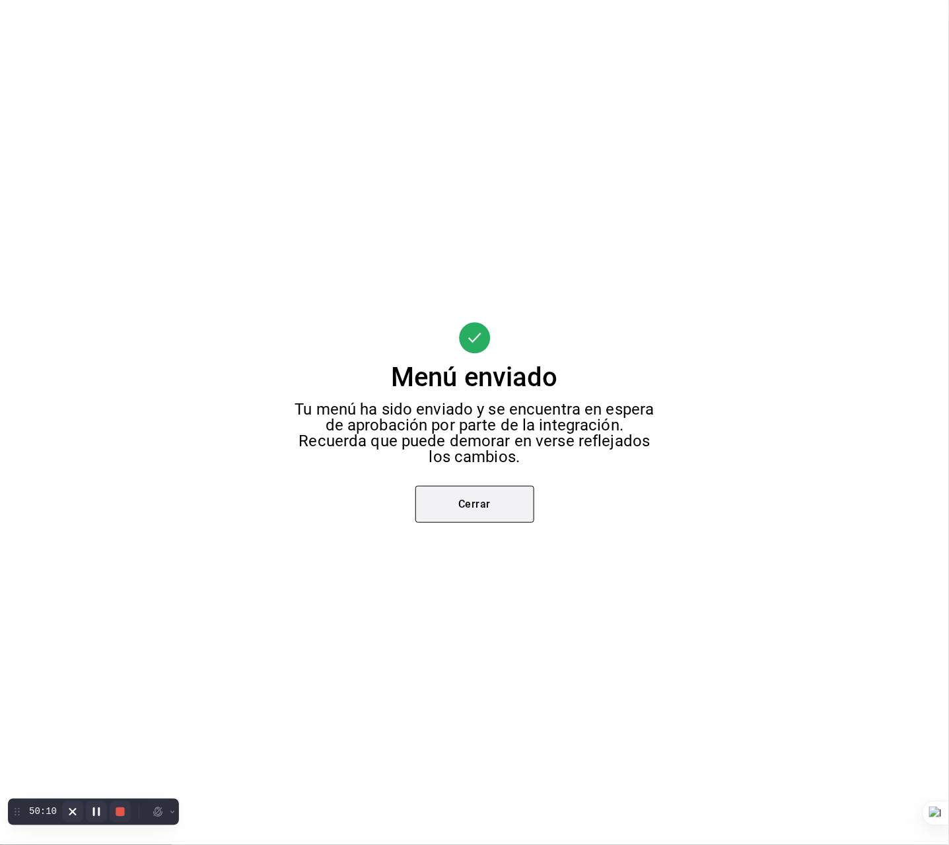
click at [504, 518] on button "Cerrar" at bounding box center [474, 504] width 119 height 37
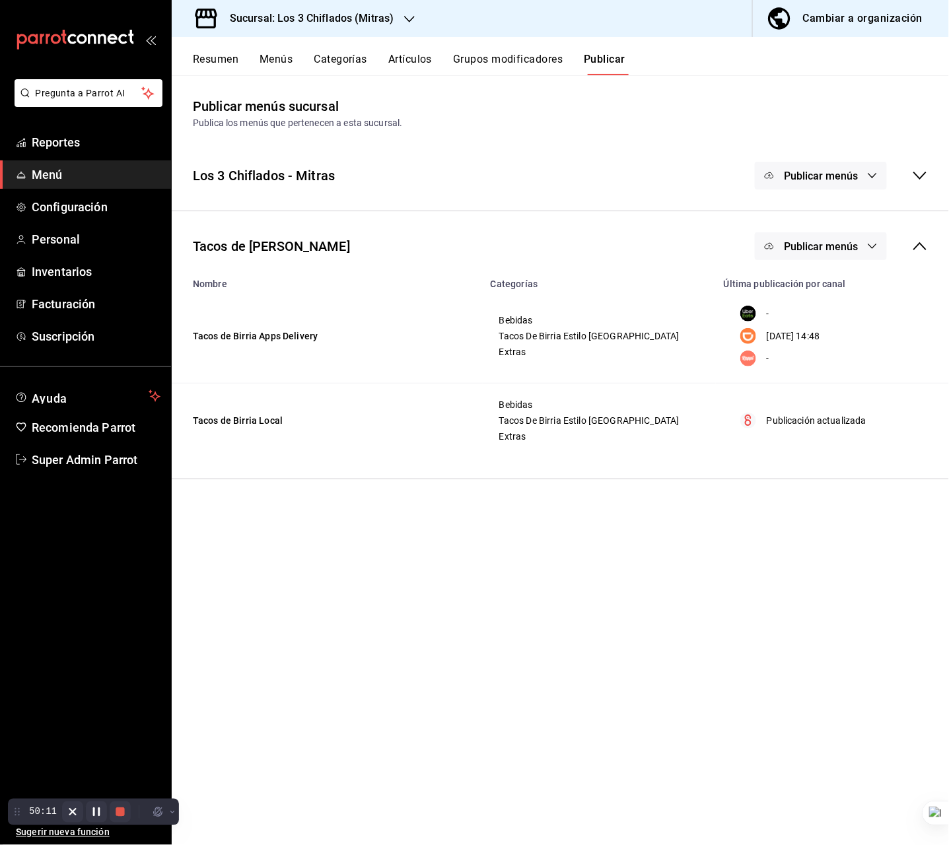
click at [589, 487] on main "Publicar menús sucursal Publica los menús que pertenecen a esta sucursal. Los 3…" at bounding box center [560, 460] width 777 height 770
click at [340, 25] on h3 "Sucursal: Los 3 Chiflados (Mitras)" at bounding box center [306, 19] width 174 height 16
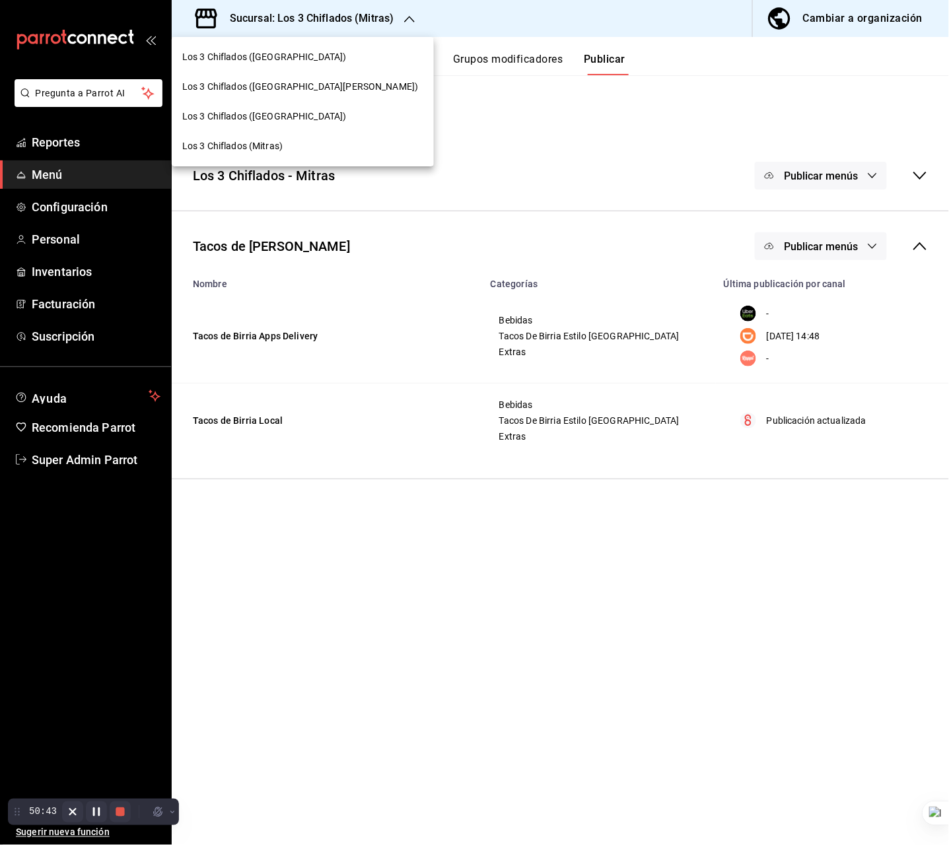
click at [338, 59] on div "Los 3 Chiflados ([GEOGRAPHIC_DATA])" at bounding box center [302, 57] width 241 height 14
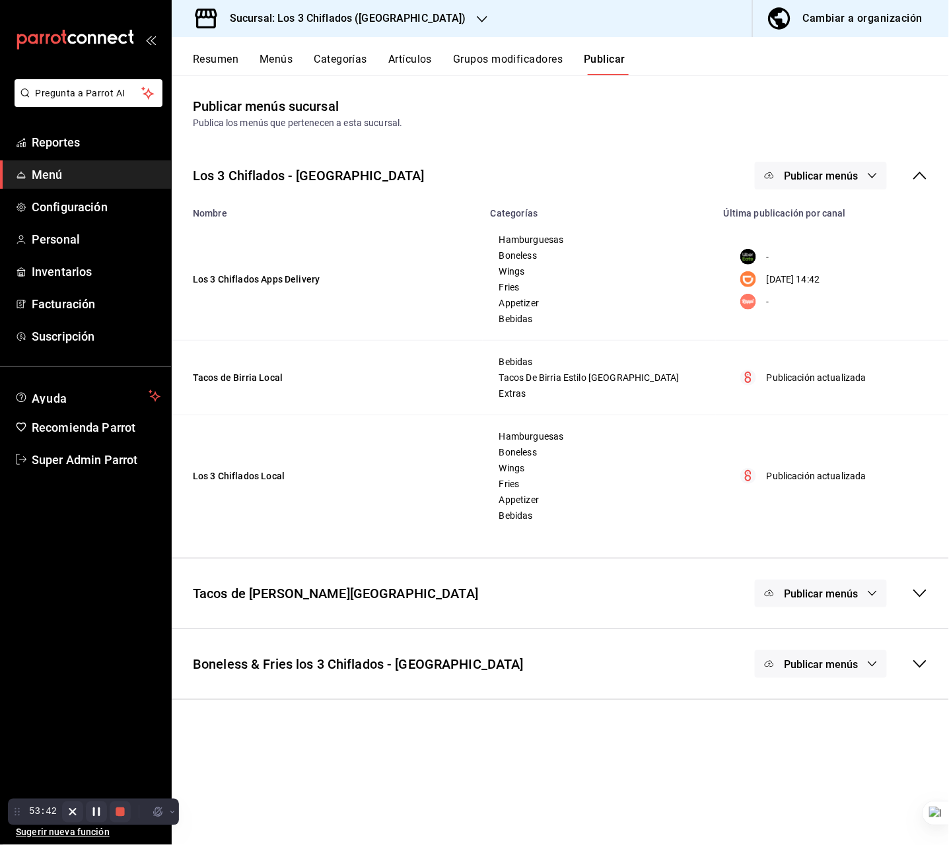
click at [409, 7] on div "Sucursal: Los 3 Chiflados ([GEOGRAPHIC_DATA])" at bounding box center [337, 18] width 310 height 37
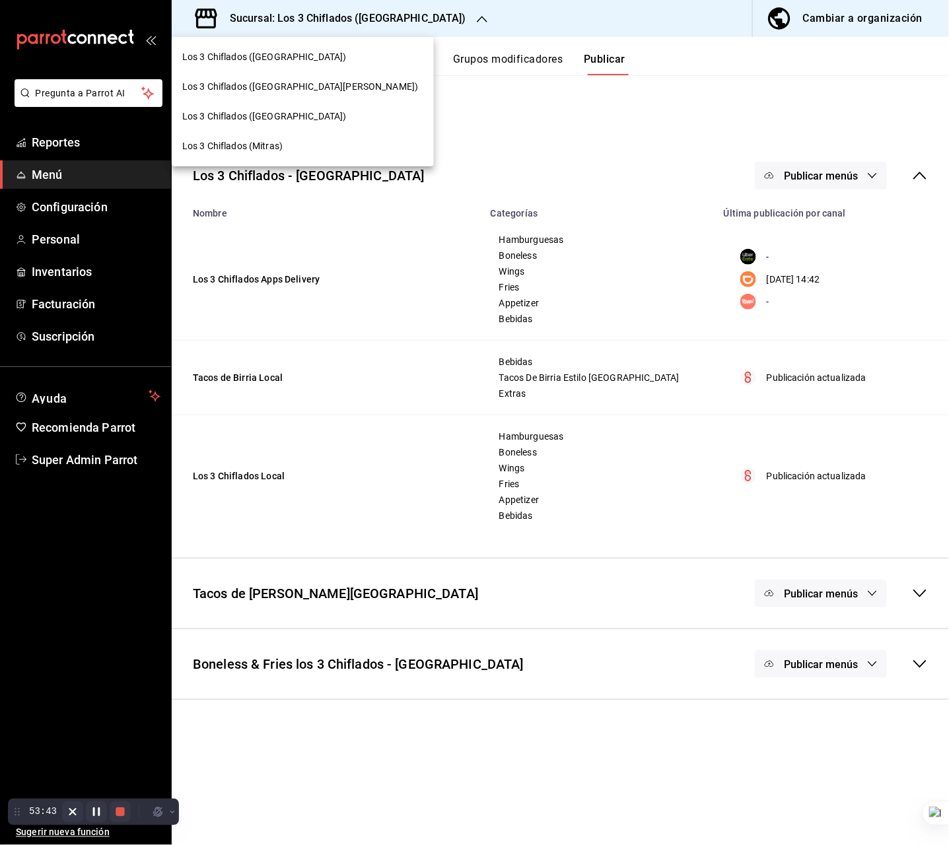
click at [548, 156] on div at bounding box center [474, 422] width 949 height 845
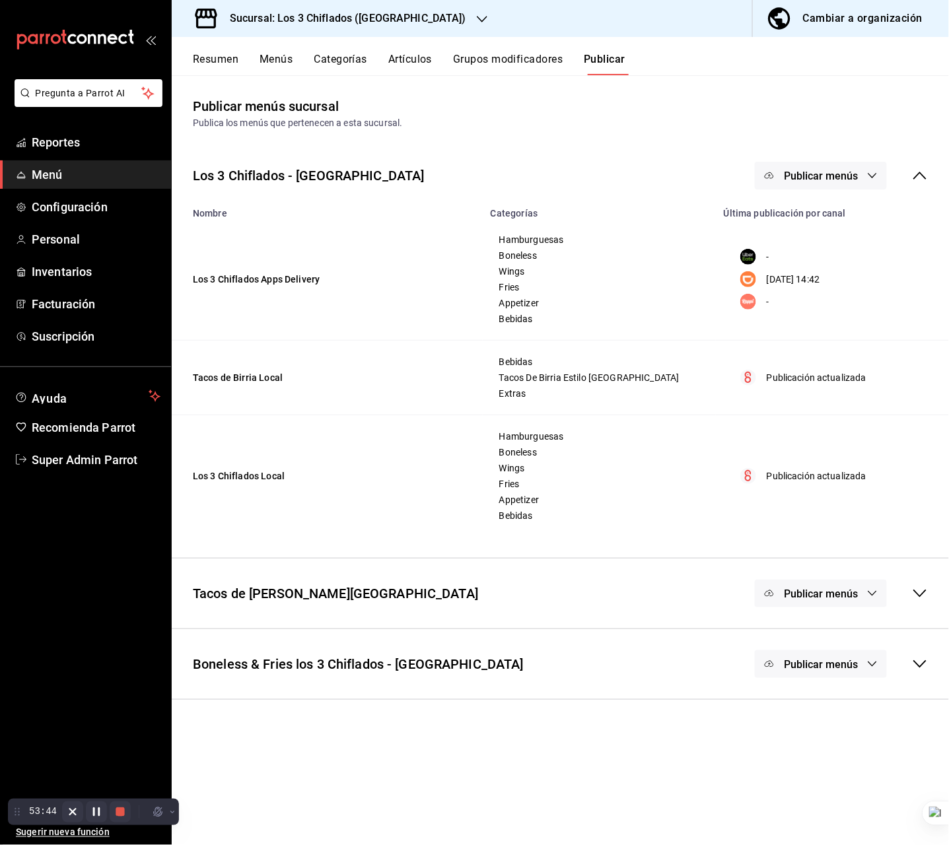
click at [617, 612] on div "Tacos de Birria Don Vidal - Las Puentes Publicar menús" at bounding box center [560, 593] width 777 height 49
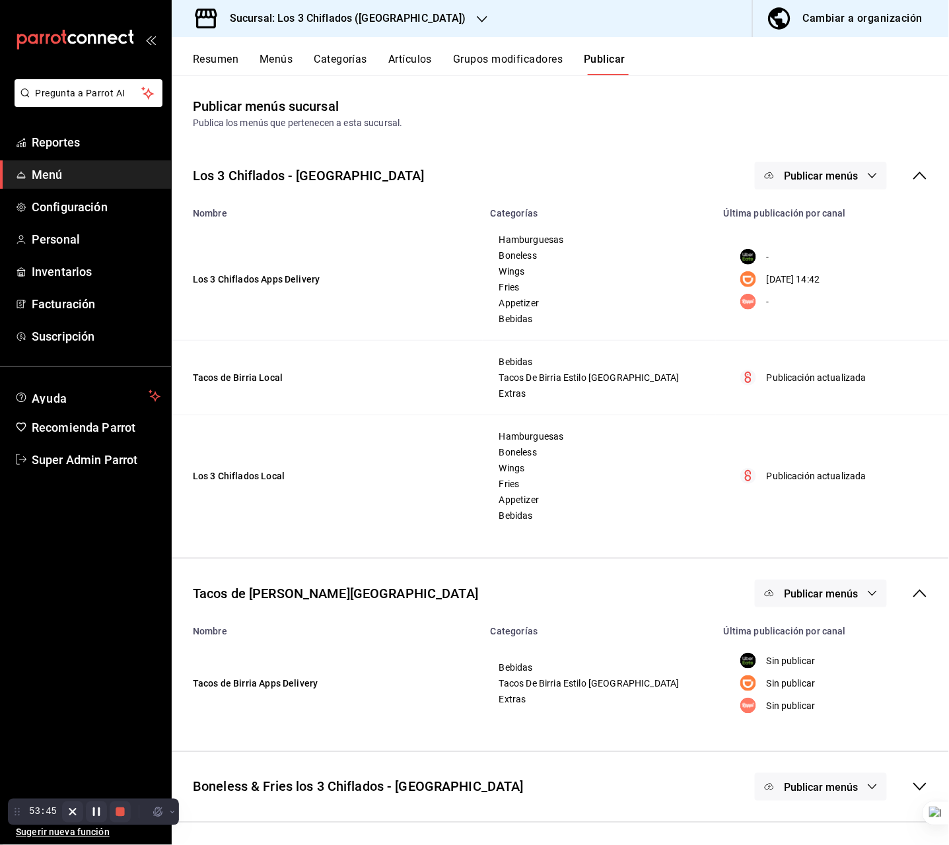
click at [830, 600] on span "Publicar menús" at bounding box center [821, 594] width 74 height 13
click at [832, 675] on span "DiDi Food" at bounding box center [840, 675] width 40 height 14
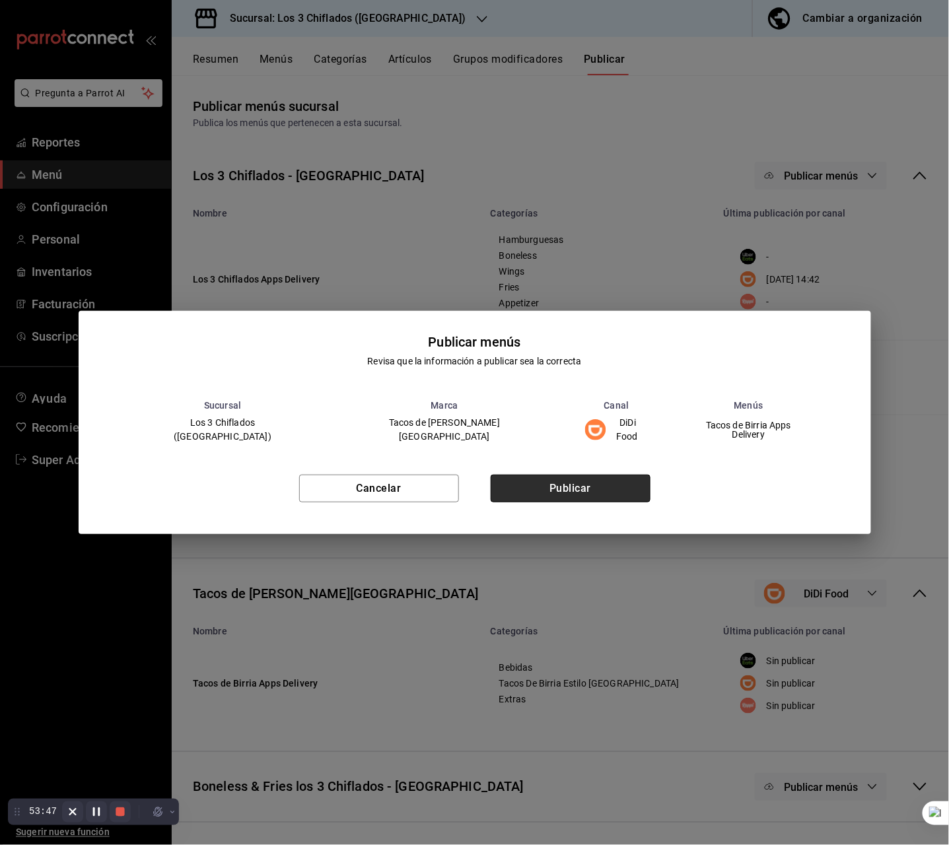
click at [596, 481] on button "Publicar" at bounding box center [571, 489] width 160 height 28
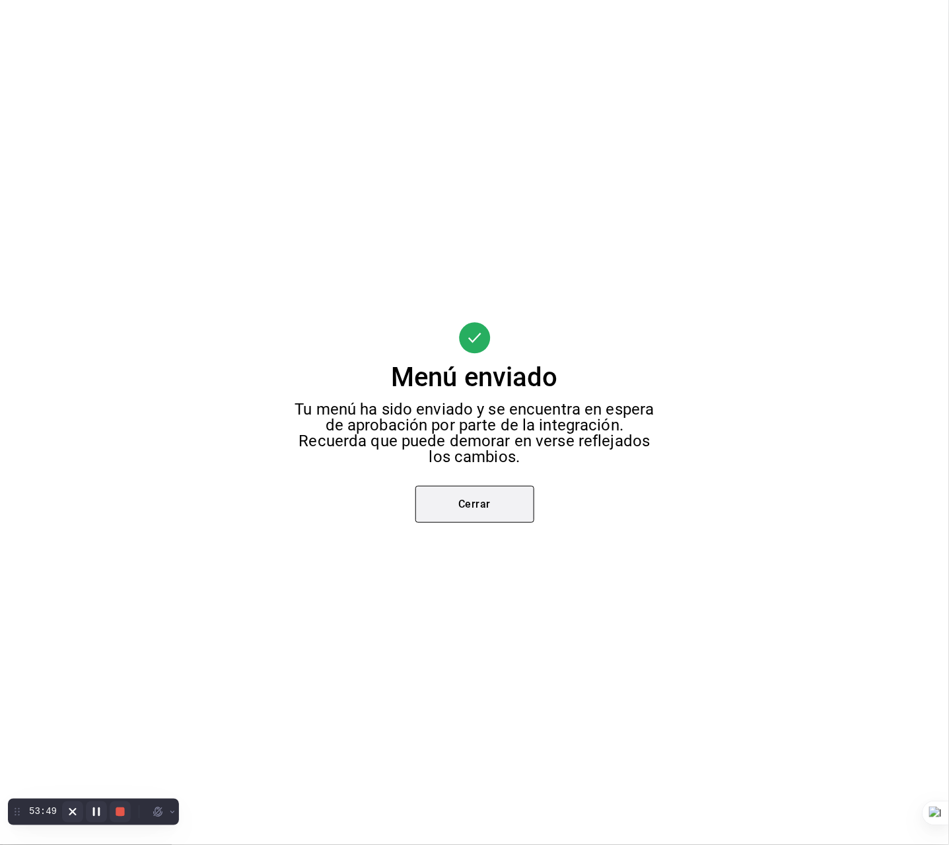
click at [490, 514] on button "Cerrar" at bounding box center [474, 504] width 119 height 37
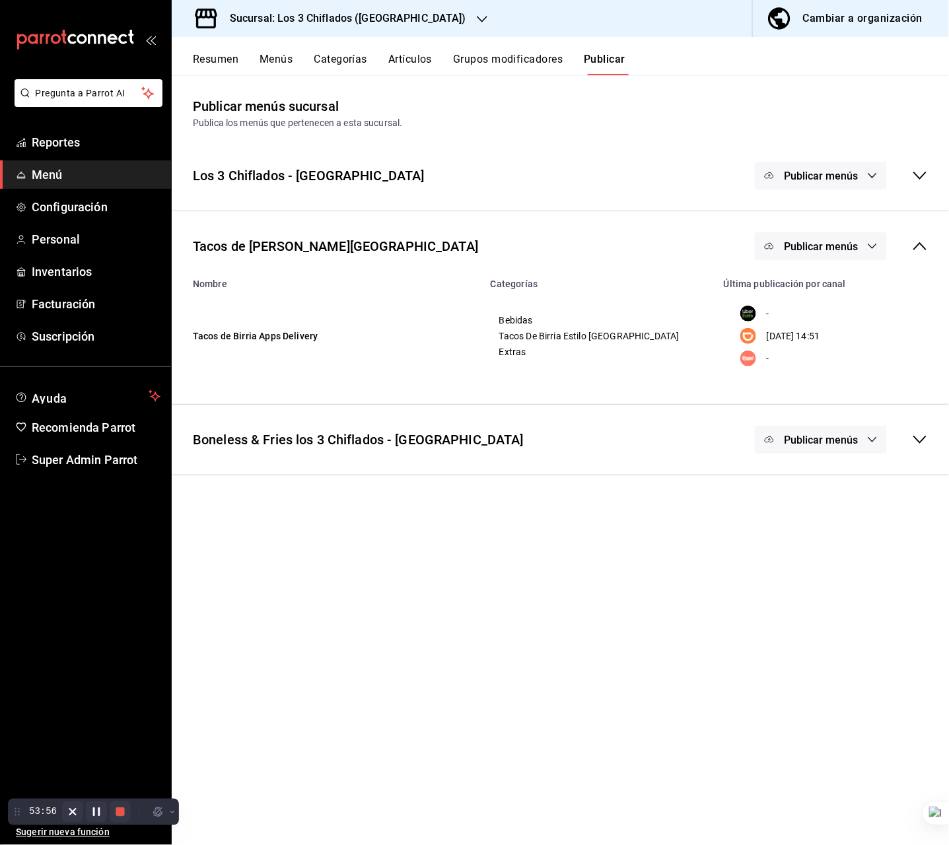
click at [403, 24] on h3 "Sucursal: Los 3 Chiflados ([GEOGRAPHIC_DATA])" at bounding box center [342, 19] width 247 height 16
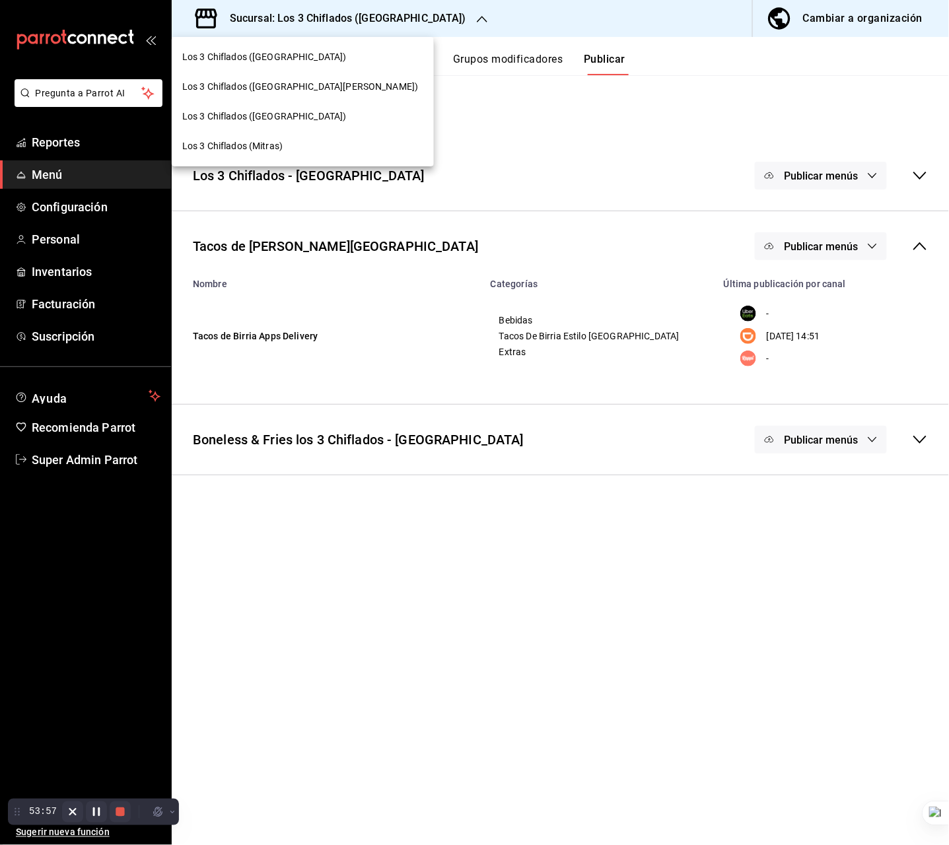
click at [526, 584] on div at bounding box center [474, 422] width 949 height 845
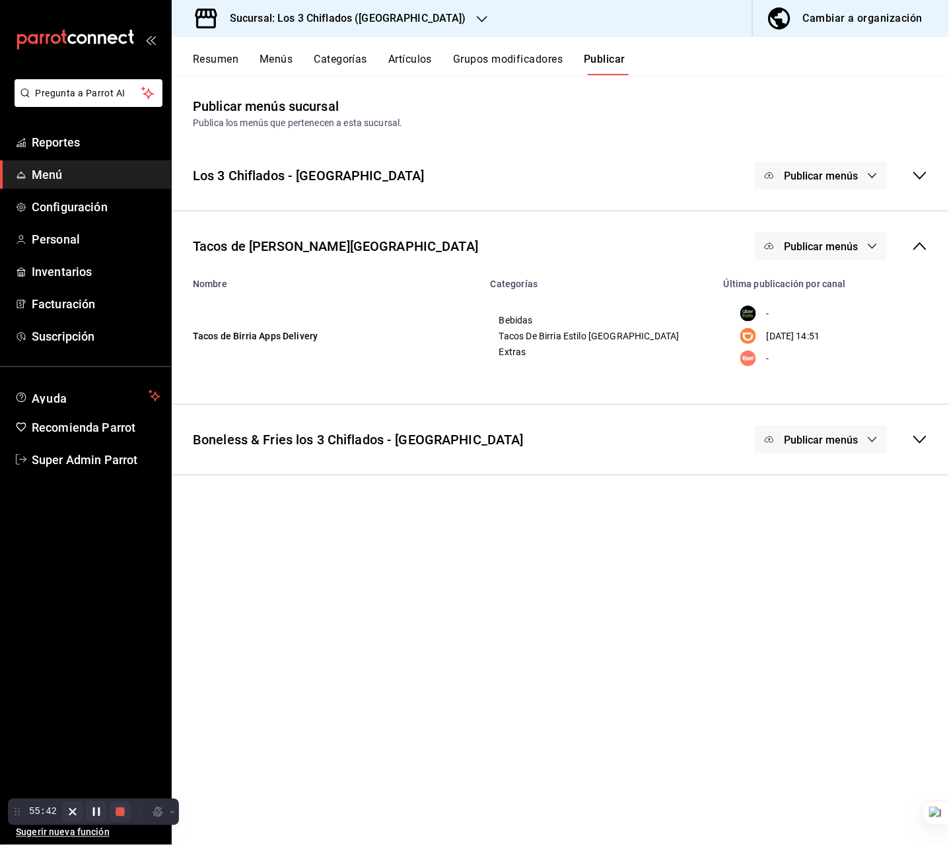
click at [340, 21] on h3 "Sucursal: Los 3 Chiflados ([GEOGRAPHIC_DATA])" at bounding box center [342, 19] width 247 height 16
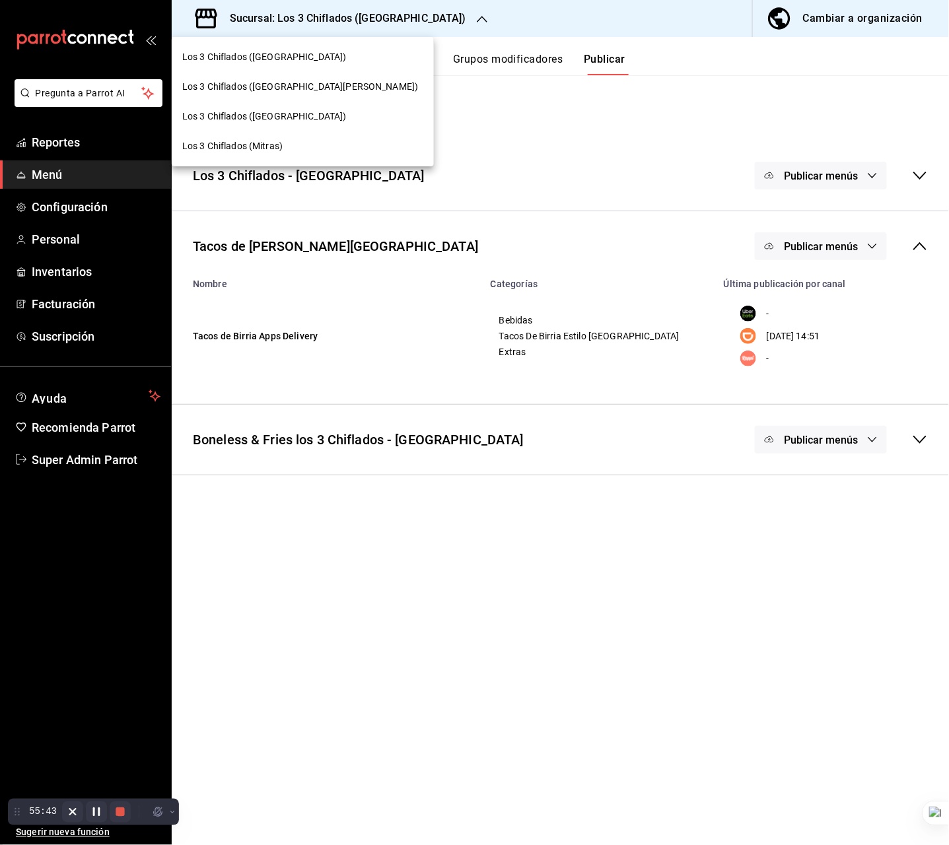
click at [298, 84] on span "Los 3 Chiflados ([GEOGRAPHIC_DATA][PERSON_NAME])" at bounding box center [300, 87] width 236 height 14
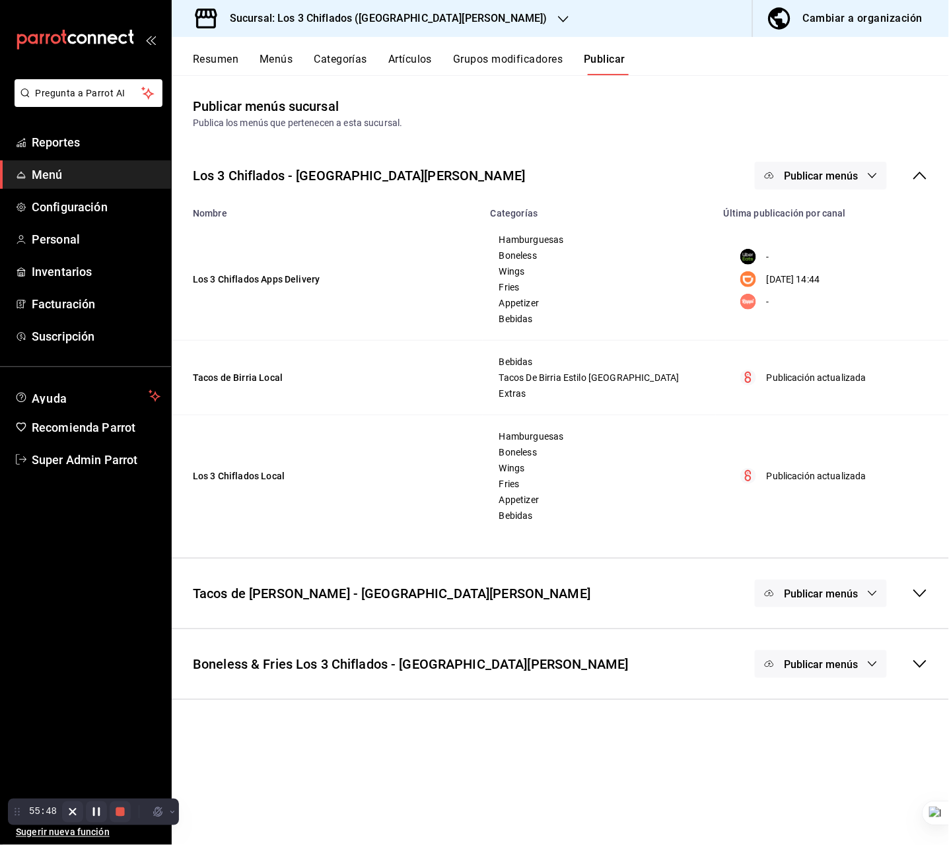
click at [655, 173] on div "Los 3 Chiflados - San Pedro Publicar menús" at bounding box center [560, 175] width 777 height 49
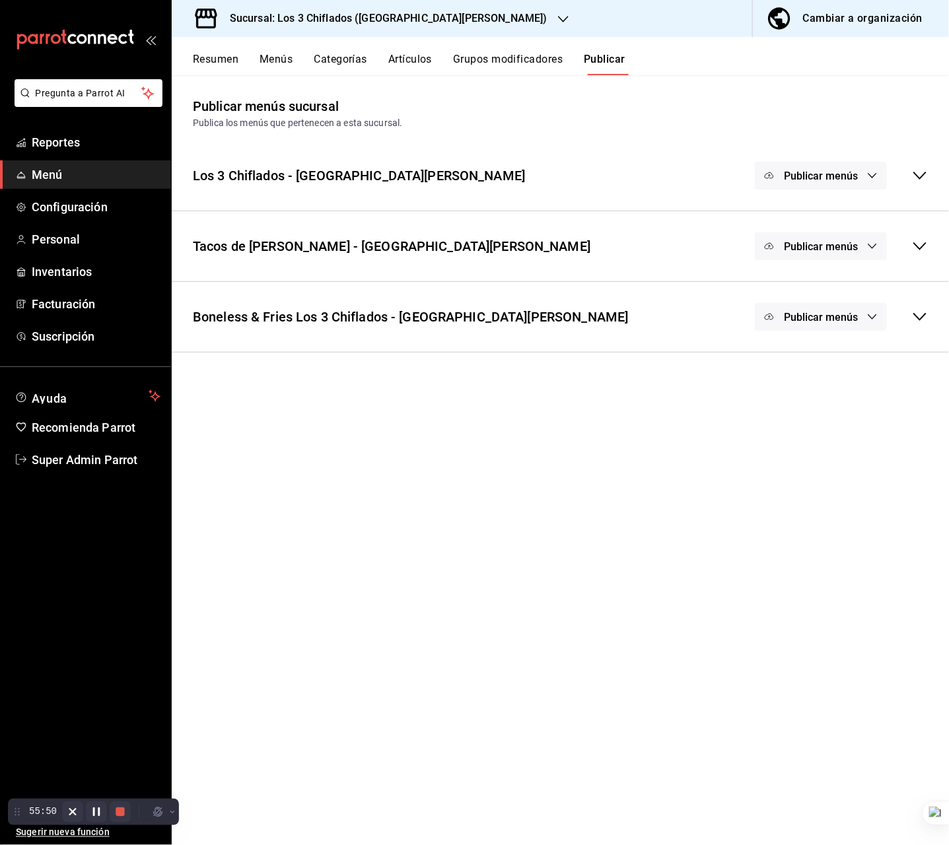
click at [582, 231] on div "Tacos de Birria Don Vidal - San Pedro Publicar menús" at bounding box center [560, 246] width 777 height 49
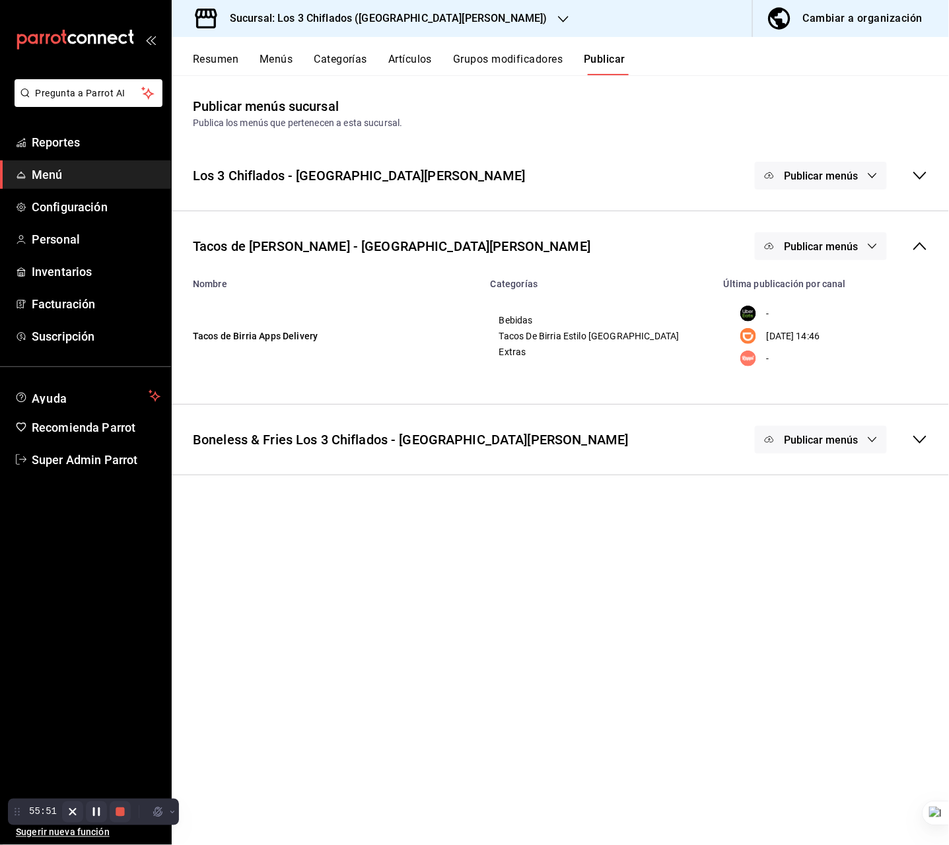
click at [817, 253] on button "Publicar menús" at bounding box center [821, 247] width 132 height 28
click at [802, 371] on div at bounding box center [801, 363] width 37 height 21
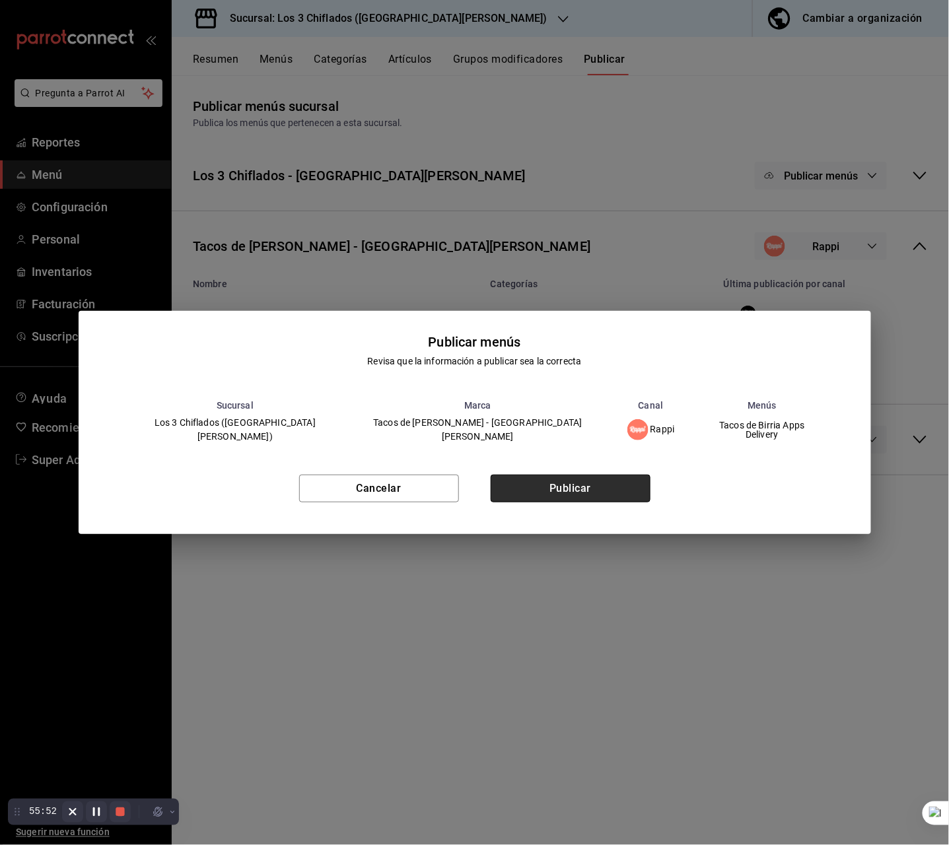
click at [605, 490] on button "Publicar" at bounding box center [571, 489] width 160 height 28
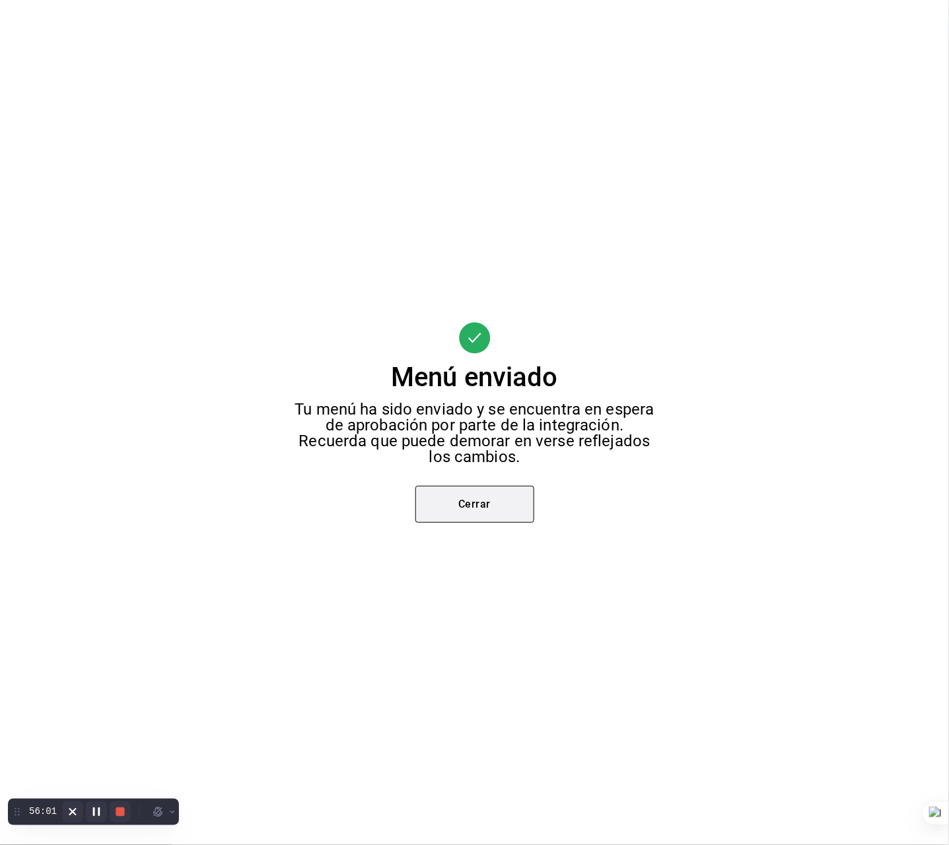
click at [491, 509] on button "Cerrar" at bounding box center [474, 504] width 119 height 37
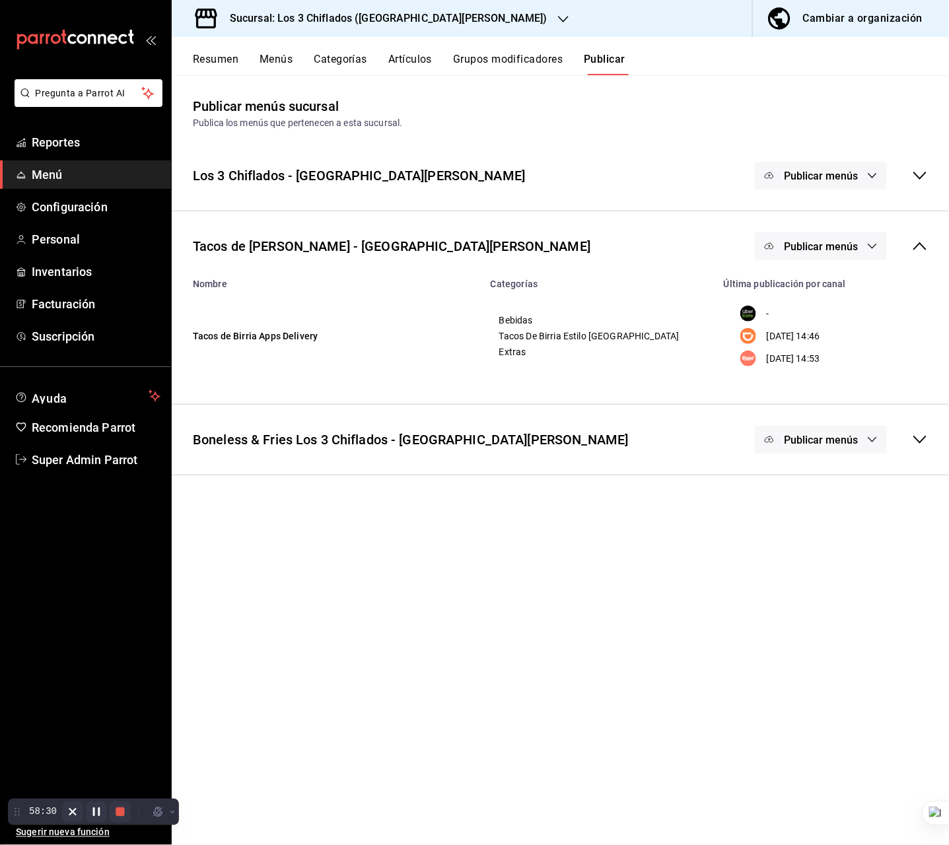
click at [500, 172] on div "Los 3 Chiflados - San Pedro Publicar menús" at bounding box center [560, 175] width 777 height 49
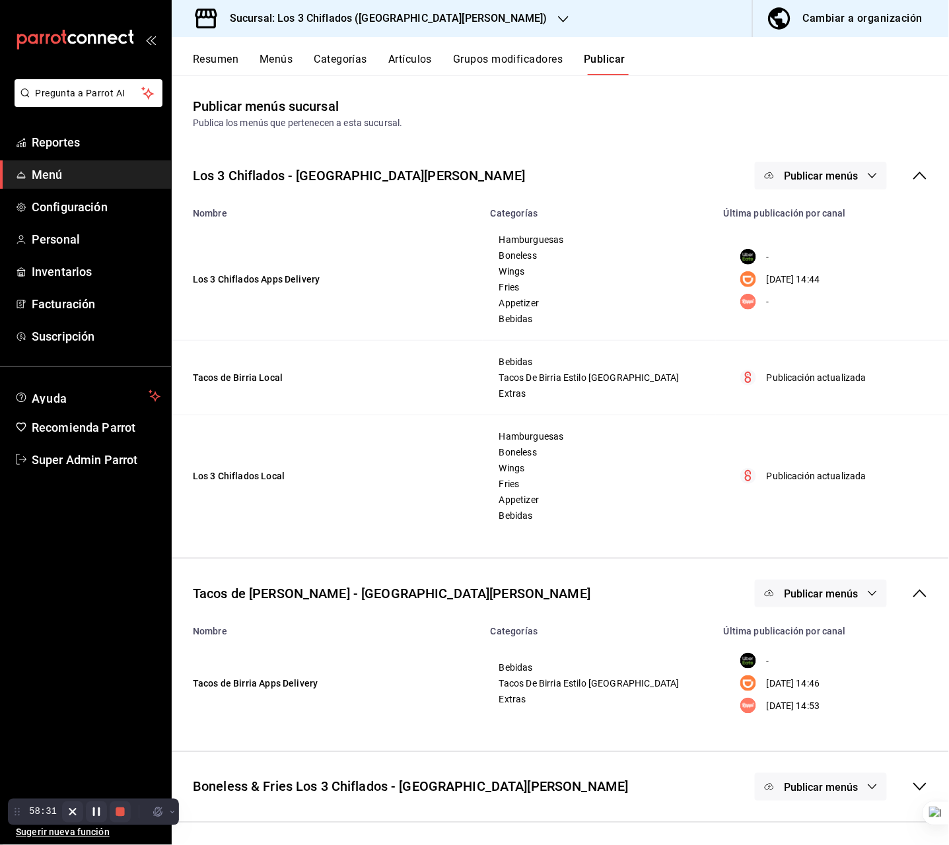
click at [845, 167] on button "Publicar menús" at bounding box center [821, 176] width 132 height 28
click at [826, 288] on span "Rappi" at bounding box center [840, 293] width 63 height 14
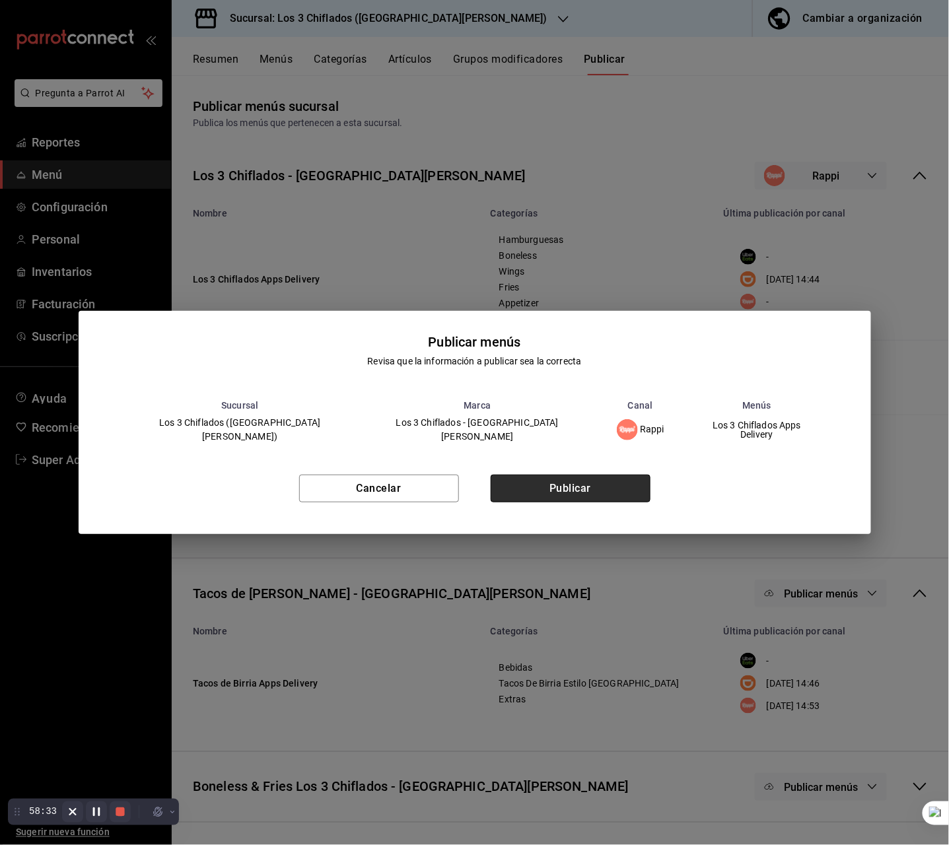
click at [592, 495] on button "Publicar" at bounding box center [571, 489] width 160 height 28
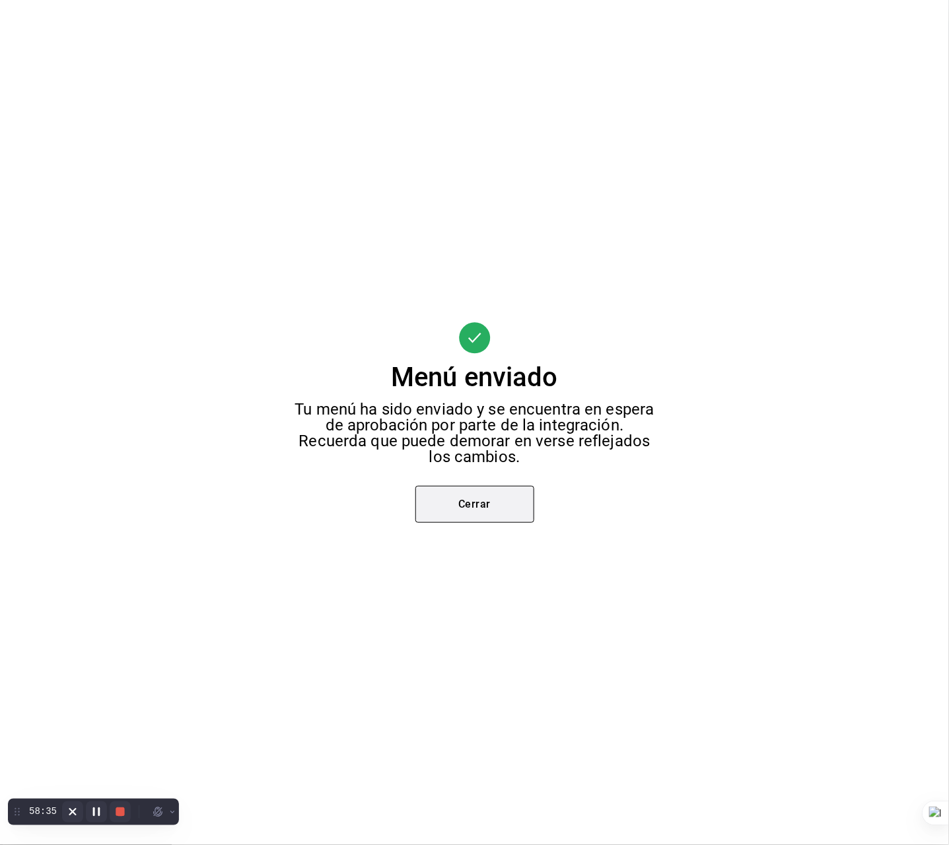
click at [499, 499] on button "Cerrar" at bounding box center [474, 504] width 119 height 37
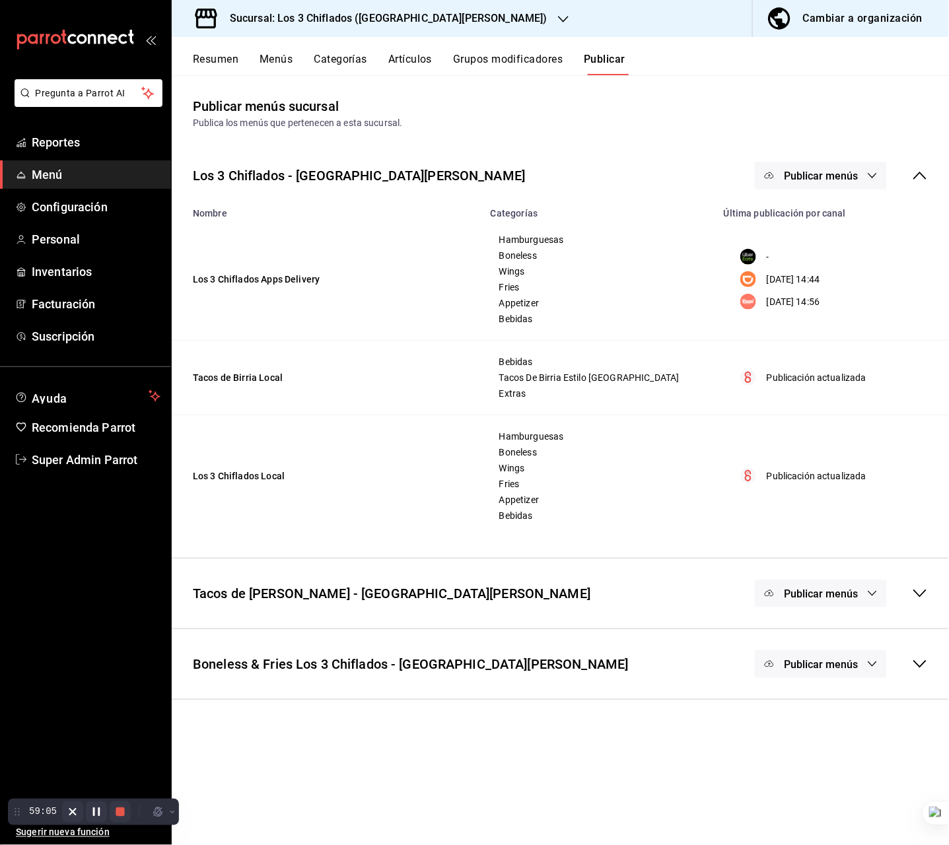
click at [544, 90] on main "Publicar menús sucursal Publica los menús que pertenecen a esta sucursal. Los 3…" at bounding box center [560, 460] width 777 height 770
click at [558, 23] on icon "button" at bounding box center [563, 19] width 11 height 11
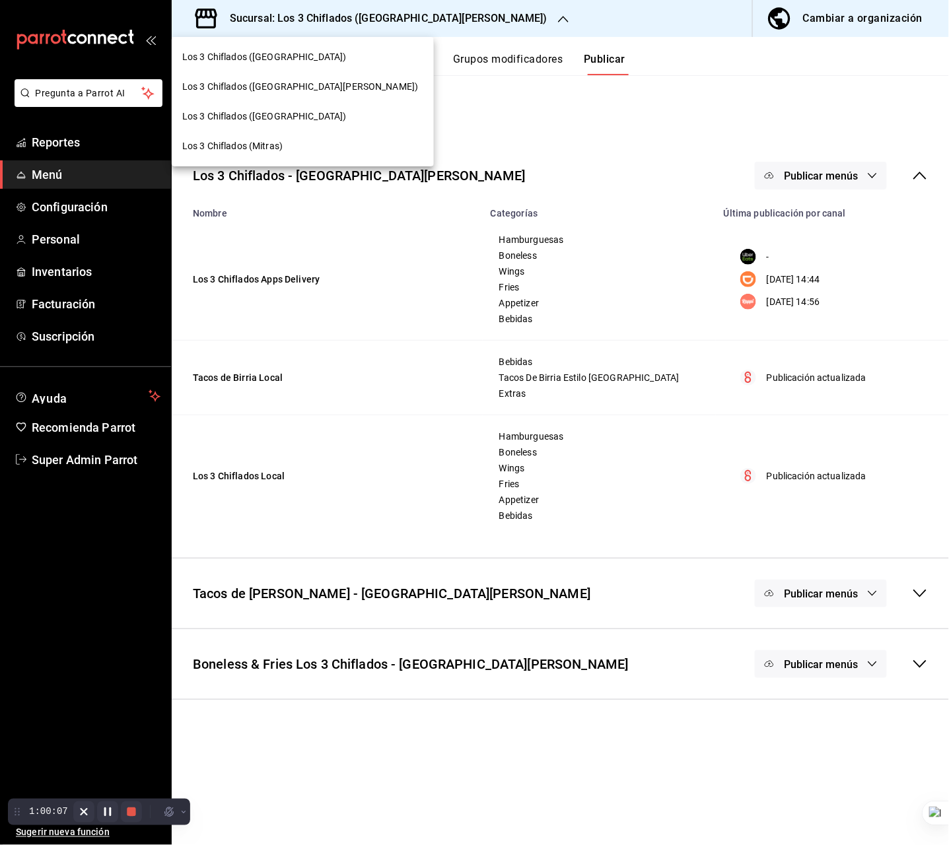
click at [306, 64] on div "Los 3 Chiflados ([GEOGRAPHIC_DATA])" at bounding box center [303, 57] width 262 height 30
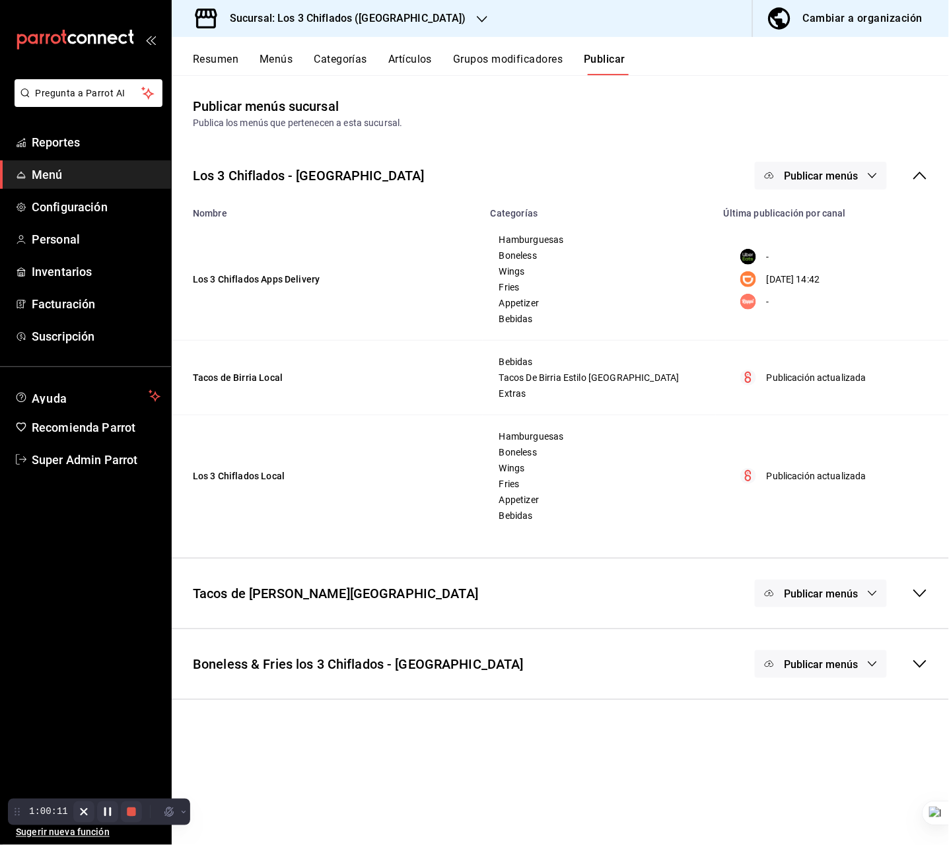
click at [849, 179] on span "Publicar menús" at bounding box center [821, 176] width 74 height 13
click at [817, 304] on li "Rappi" at bounding box center [823, 292] width 122 height 37
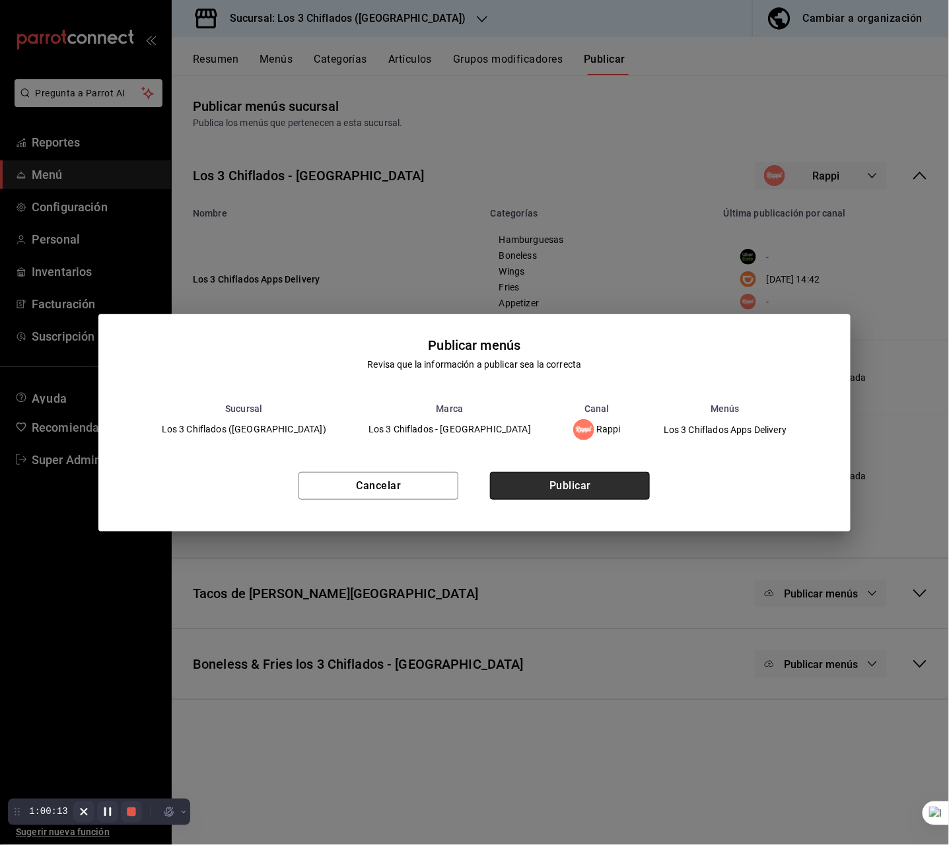
click at [568, 487] on button "Publicar" at bounding box center [570, 486] width 160 height 28
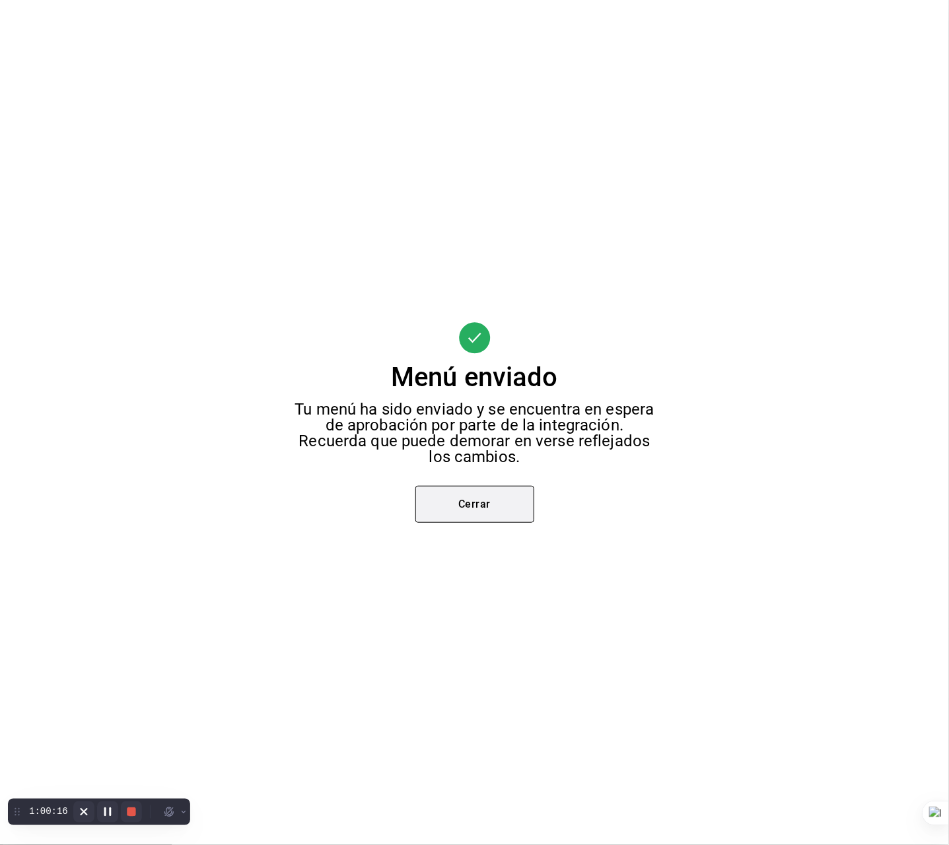
click at [478, 516] on button "Cerrar" at bounding box center [474, 504] width 119 height 37
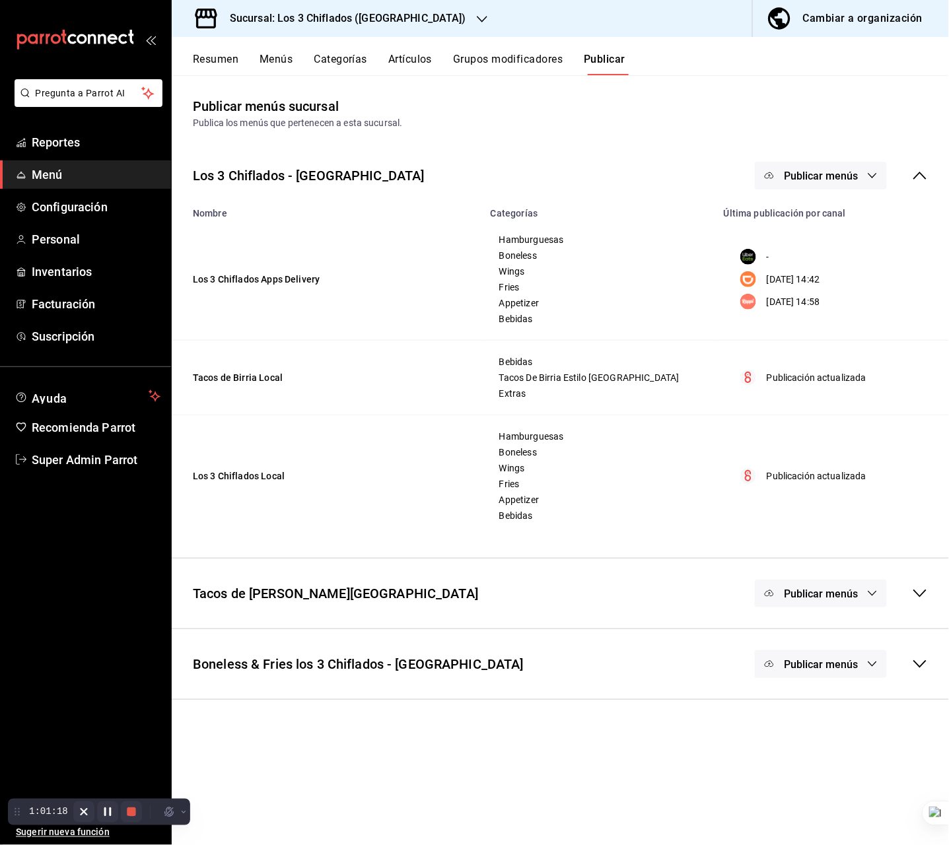
click at [383, 18] on h3 "Sucursal: Los 3 Chiflados ([GEOGRAPHIC_DATA])" at bounding box center [342, 19] width 247 height 16
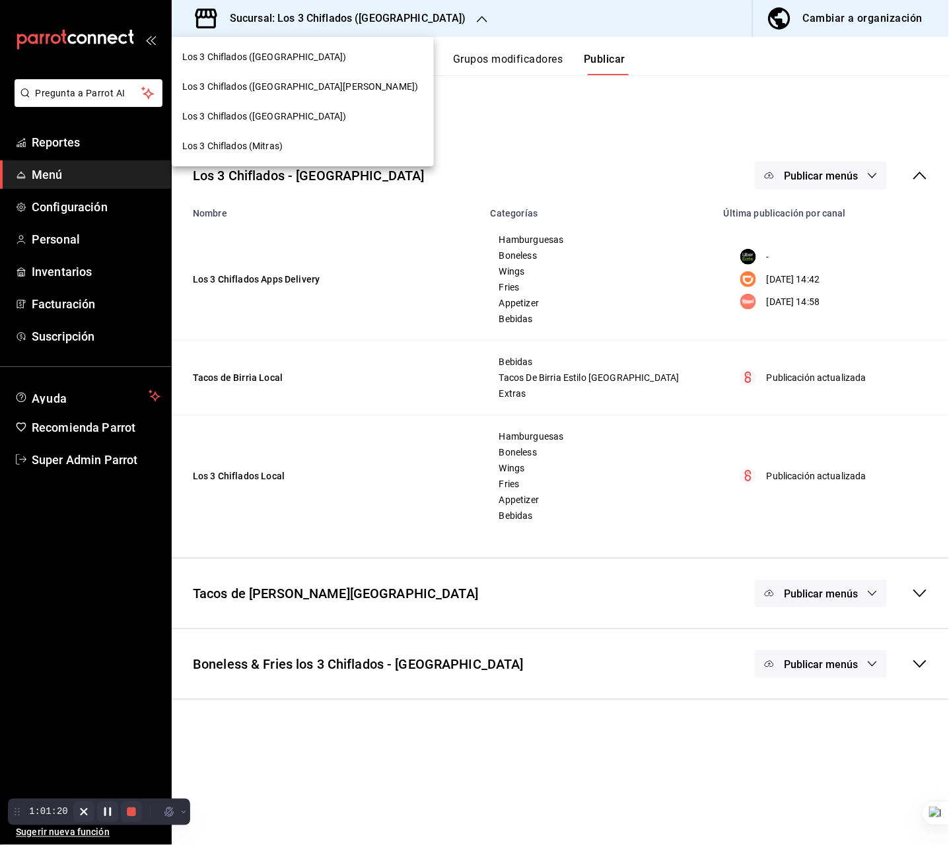
click at [326, 59] on div "Los 3 Chiflados ([GEOGRAPHIC_DATA])" at bounding box center [302, 57] width 241 height 14
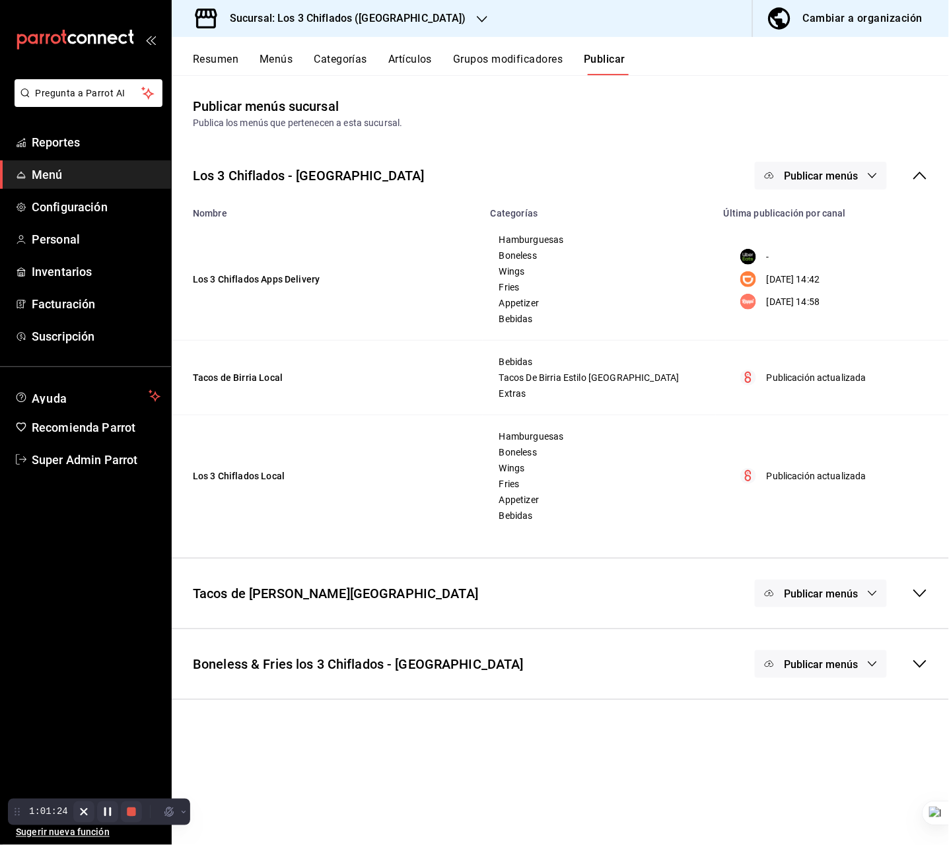
click at [559, 600] on div "Tacos de Birria Don Vidal - Las Puentes Publicar menús" at bounding box center [560, 593] width 777 height 49
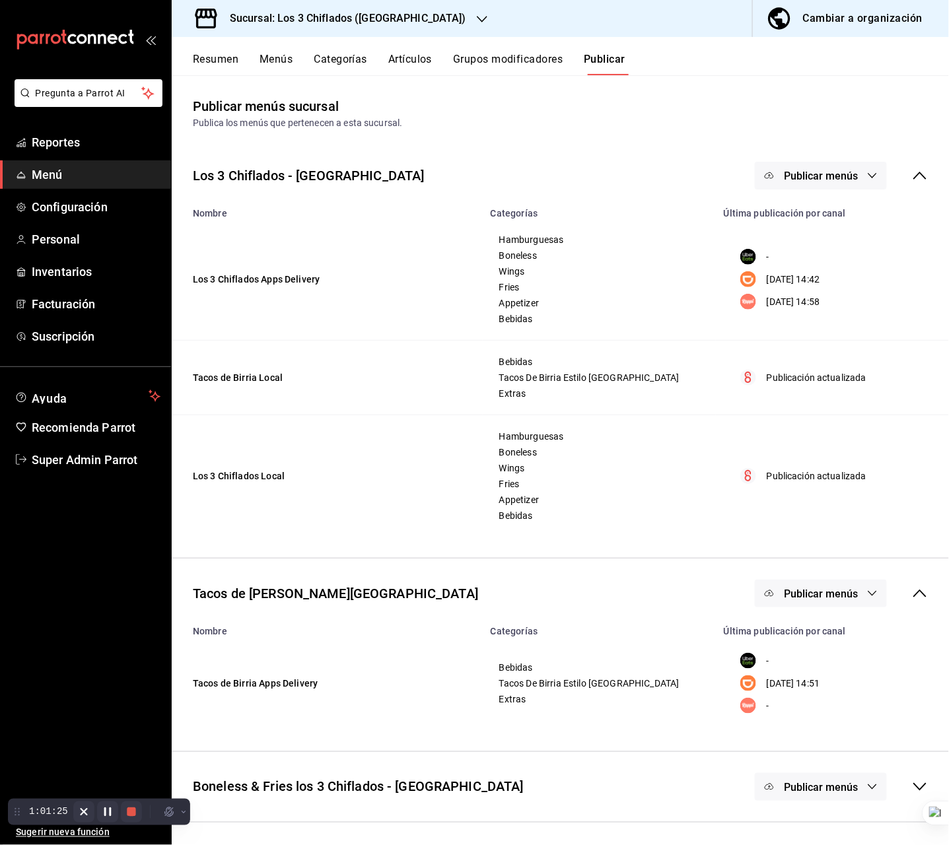
click at [867, 586] on button "Publicar menús" at bounding box center [821, 594] width 132 height 28
click at [840, 703] on li "Rappi" at bounding box center [822, 711] width 98 height 37
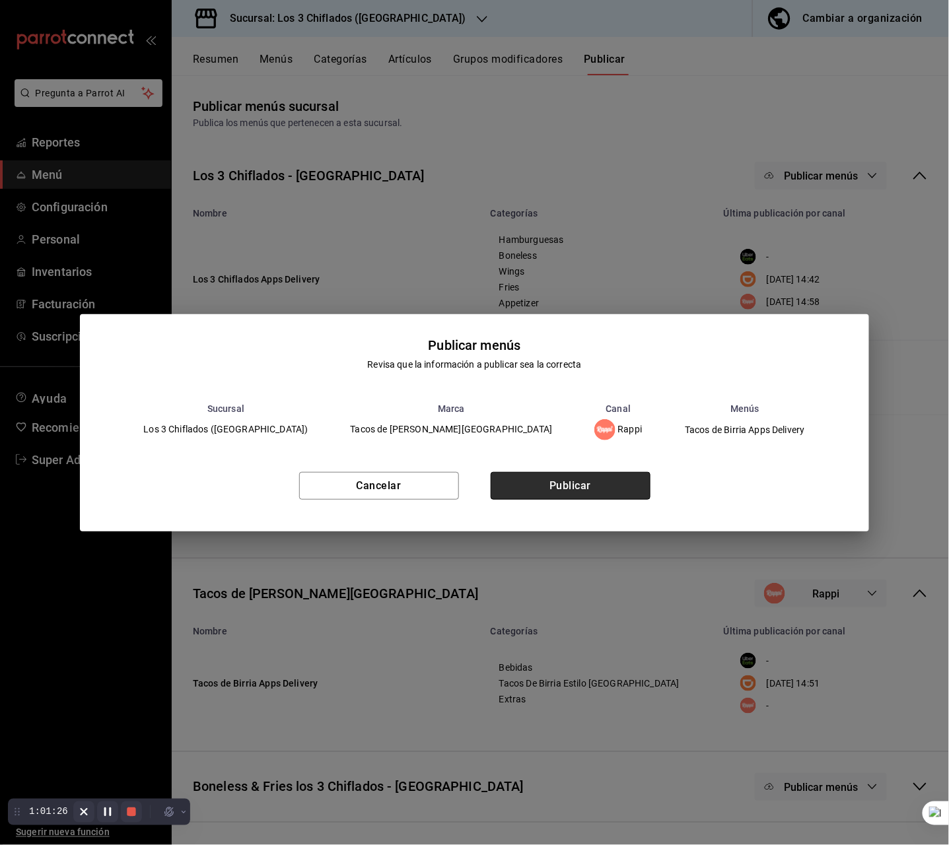
click at [625, 483] on button "Publicar" at bounding box center [571, 486] width 160 height 28
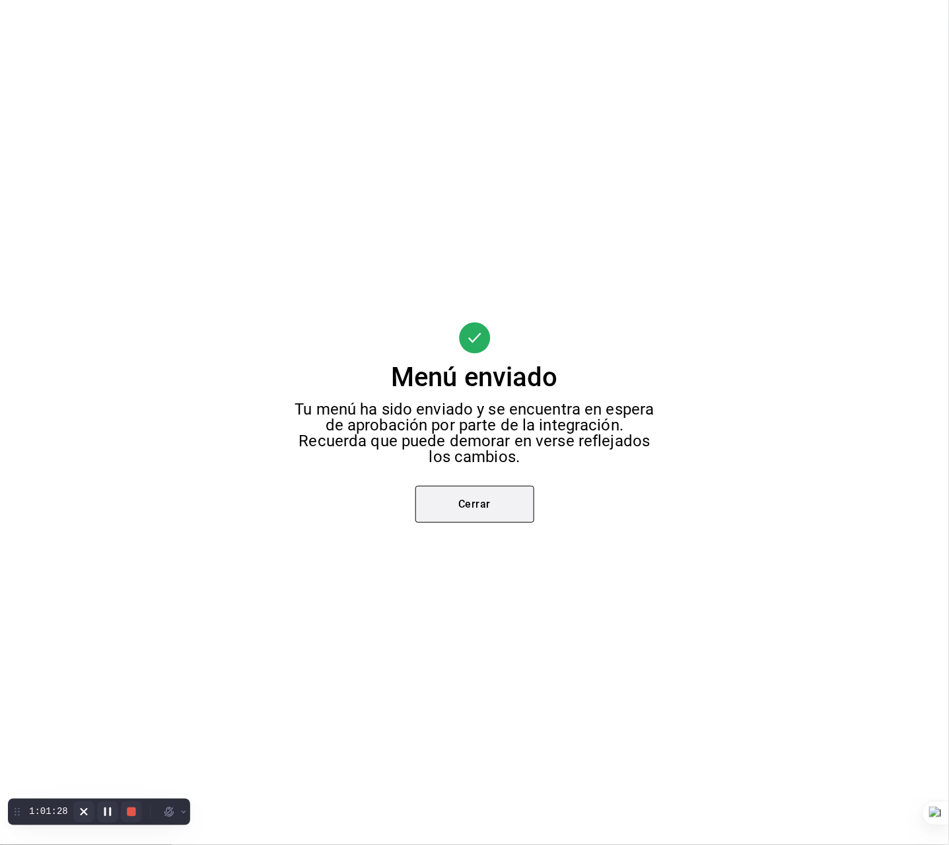
click at [484, 509] on button "Cerrar" at bounding box center [474, 504] width 119 height 37
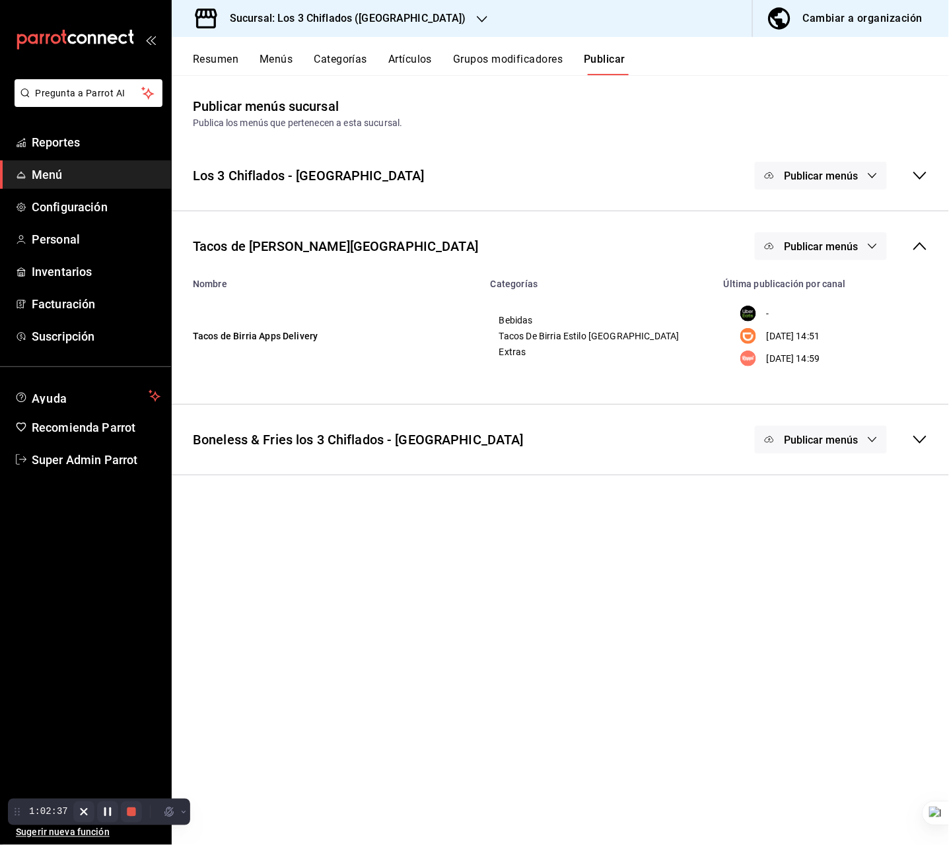
click at [419, 15] on h3 "Sucursal: Los 3 Chiflados ([GEOGRAPHIC_DATA])" at bounding box center [342, 19] width 247 height 16
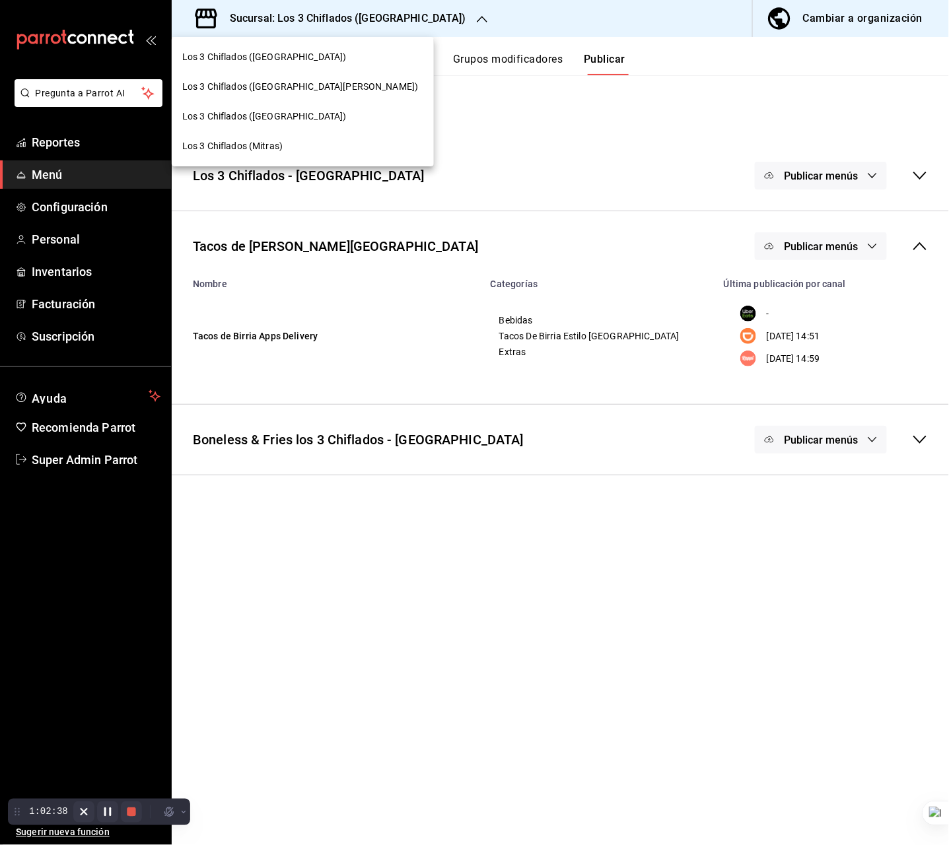
click at [291, 146] on div "Los 3 Chiflados (Mitras)" at bounding box center [302, 146] width 241 height 14
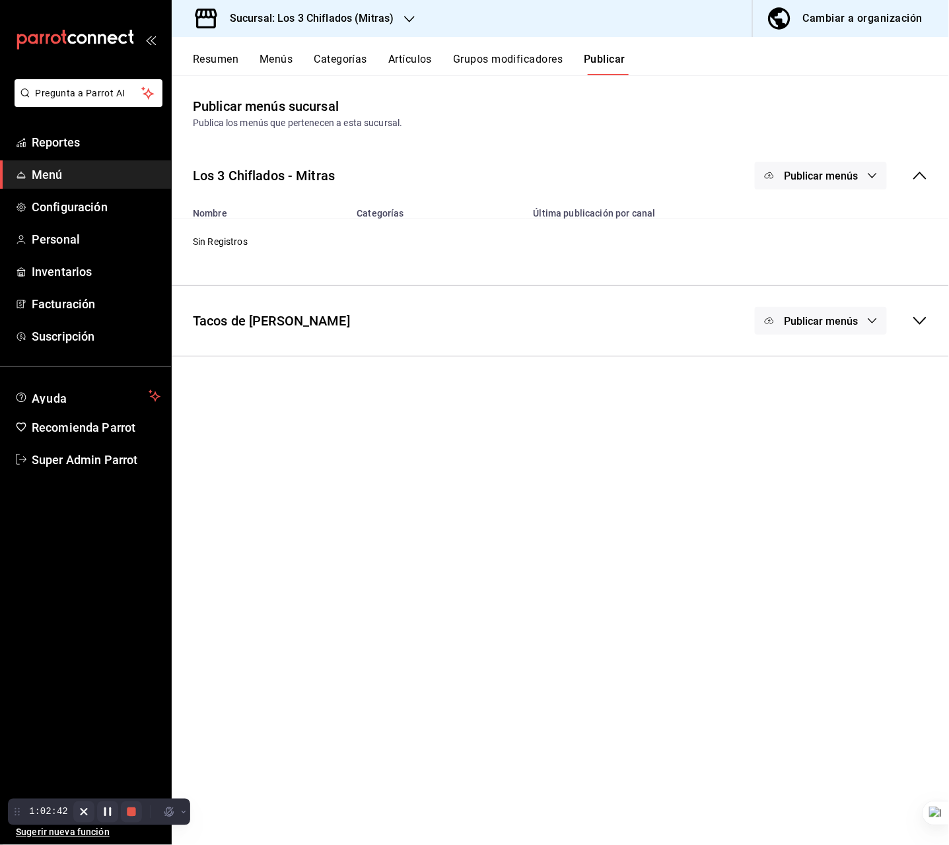
click at [653, 326] on div "Tacos de Birria Don Vidal - Mitras Publicar menús" at bounding box center [560, 321] width 777 height 49
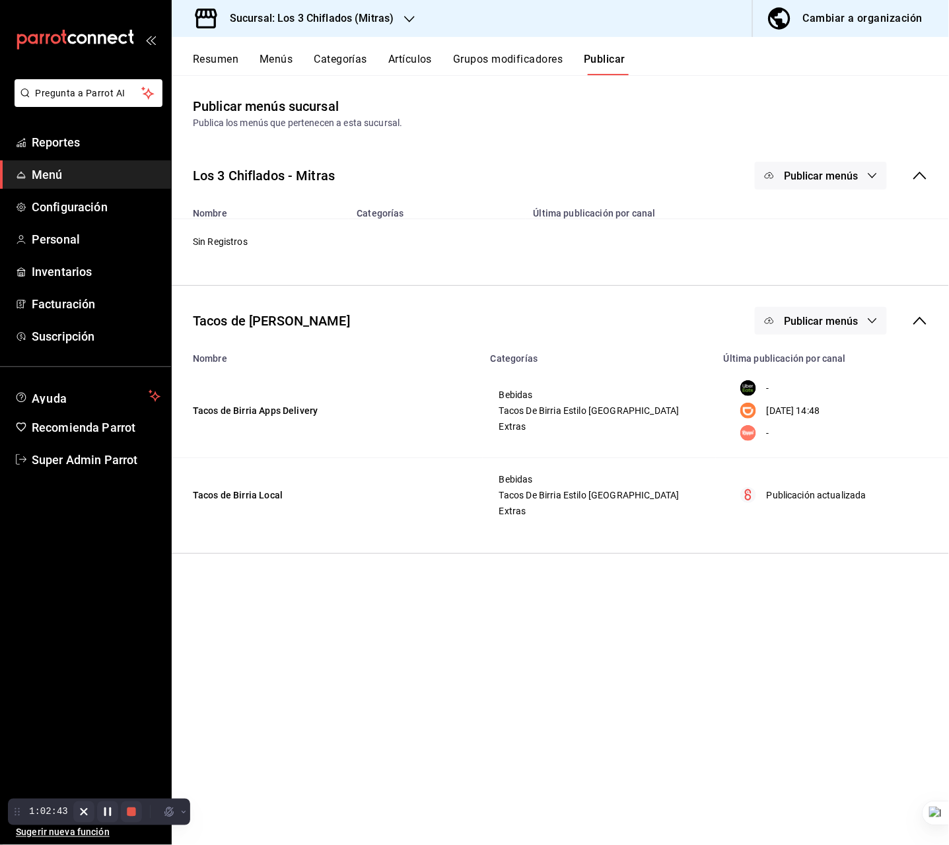
click at [853, 320] on span "Publicar menús" at bounding box center [821, 321] width 74 height 13
click at [810, 429] on li "Rappi" at bounding box center [823, 438] width 122 height 37
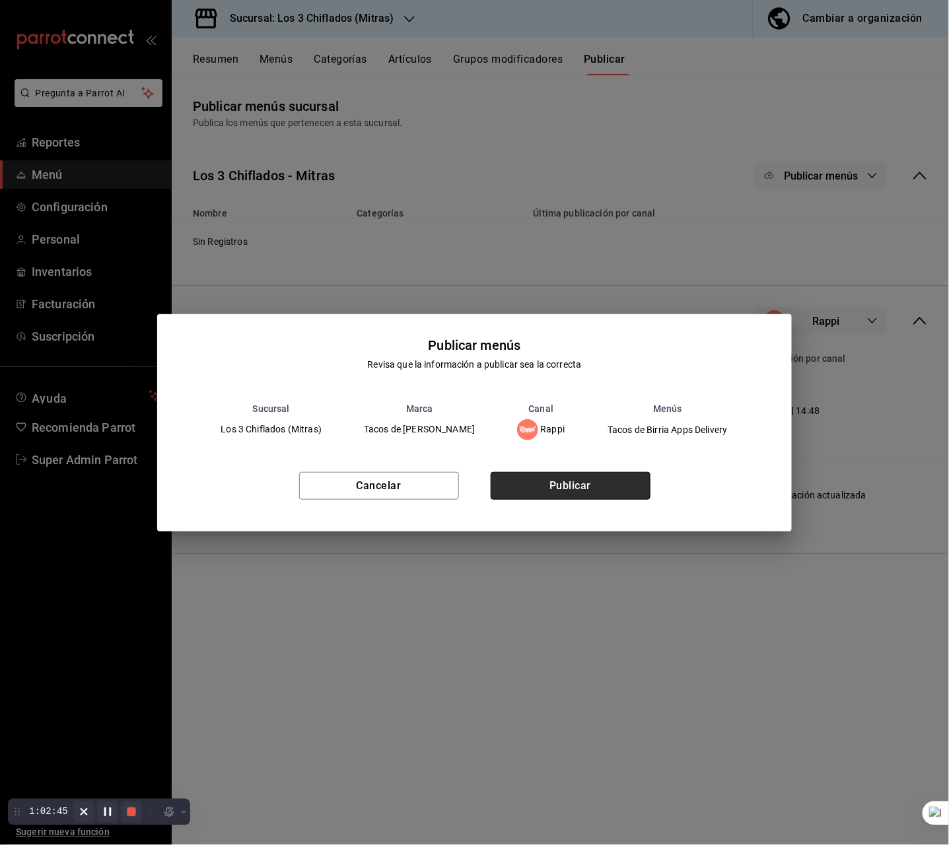
click at [588, 481] on button "Publicar" at bounding box center [571, 486] width 160 height 28
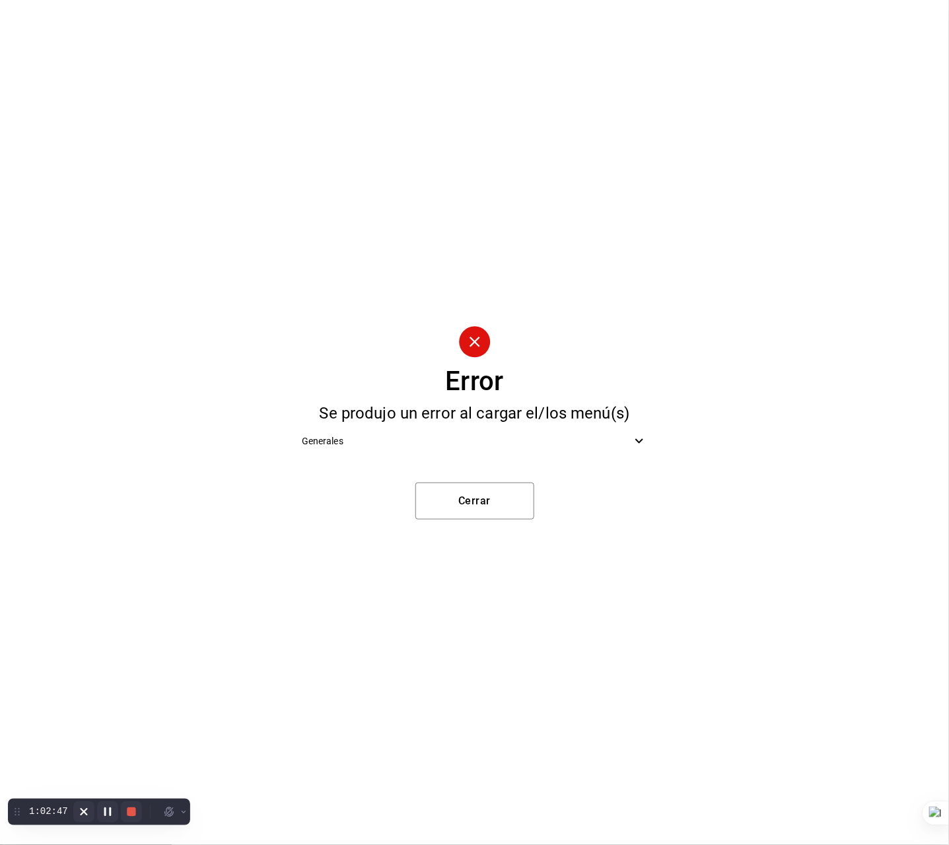
click at [469, 448] on div "Generales" at bounding box center [474, 442] width 367 height 30
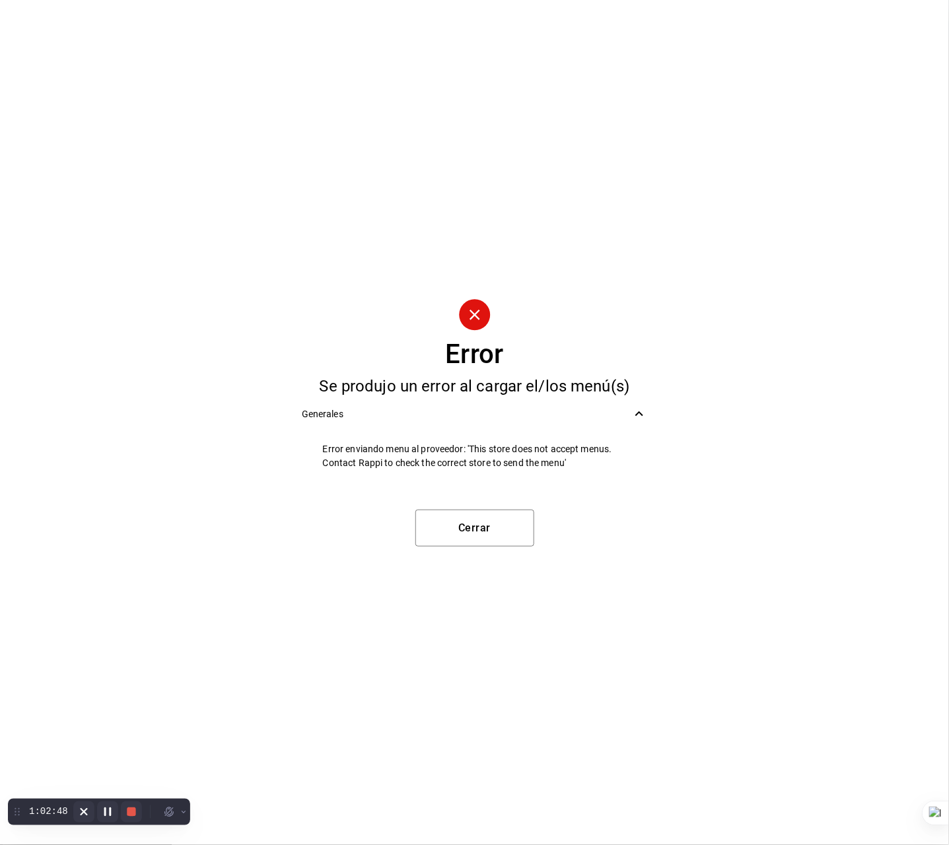
click at [486, 459] on span "Error enviando menu al proveedor: 'This store does not accept menus. Contact Ra…" at bounding box center [485, 457] width 325 height 28
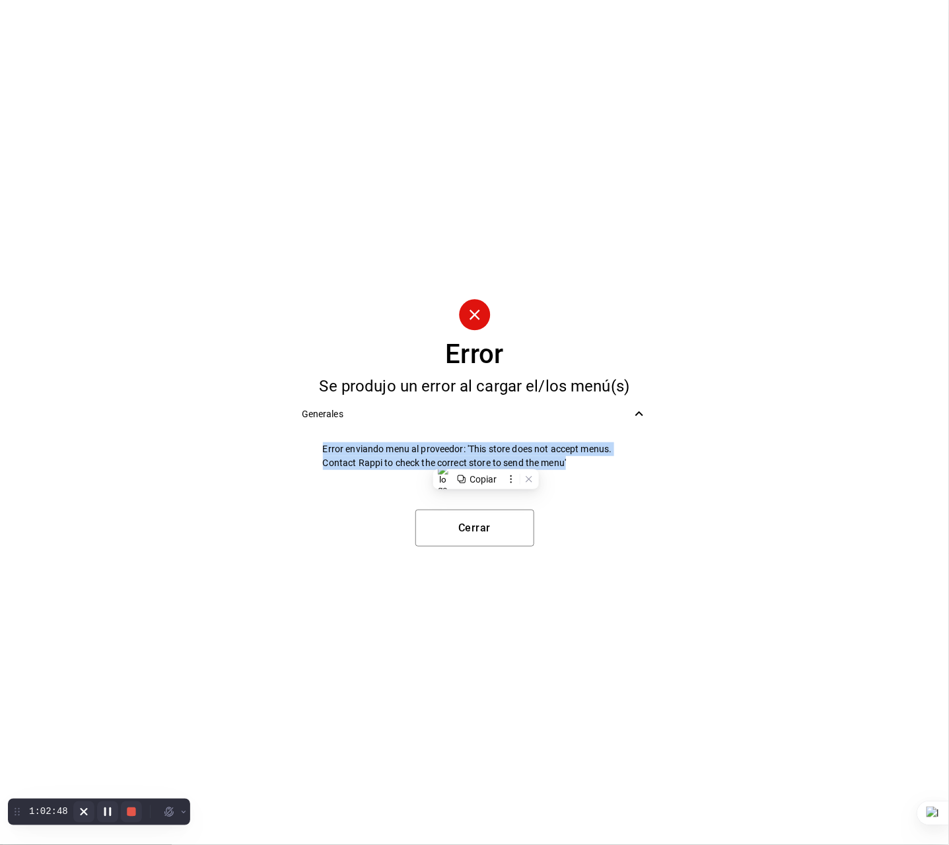
click at [486, 459] on span "Error enviando menu al proveedor: 'This store does not accept menus. Contact Ra…" at bounding box center [485, 457] width 325 height 28
click at [528, 456] on span "Error enviando menu al proveedor: 'This store does not accept menus. Contact Ra…" at bounding box center [485, 457] width 325 height 28
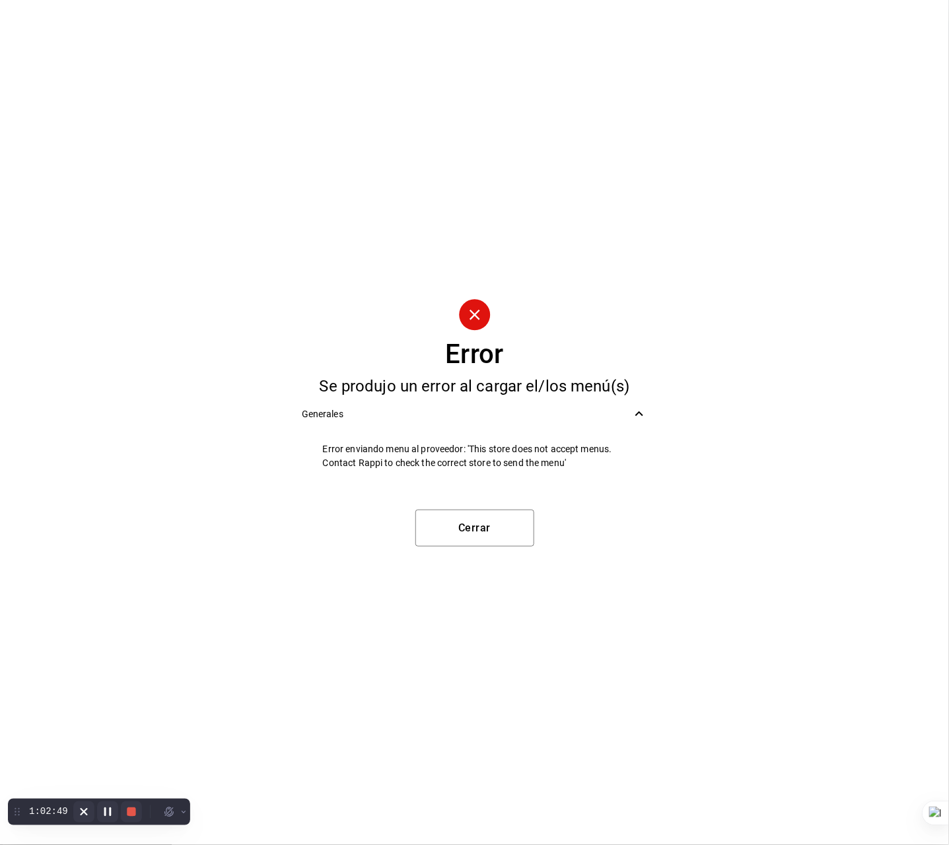
click at [536, 452] on span "Error enviando menu al proveedor: 'This store does not accept menus. Contact Ra…" at bounding box center [485, 457] width 325 height 28
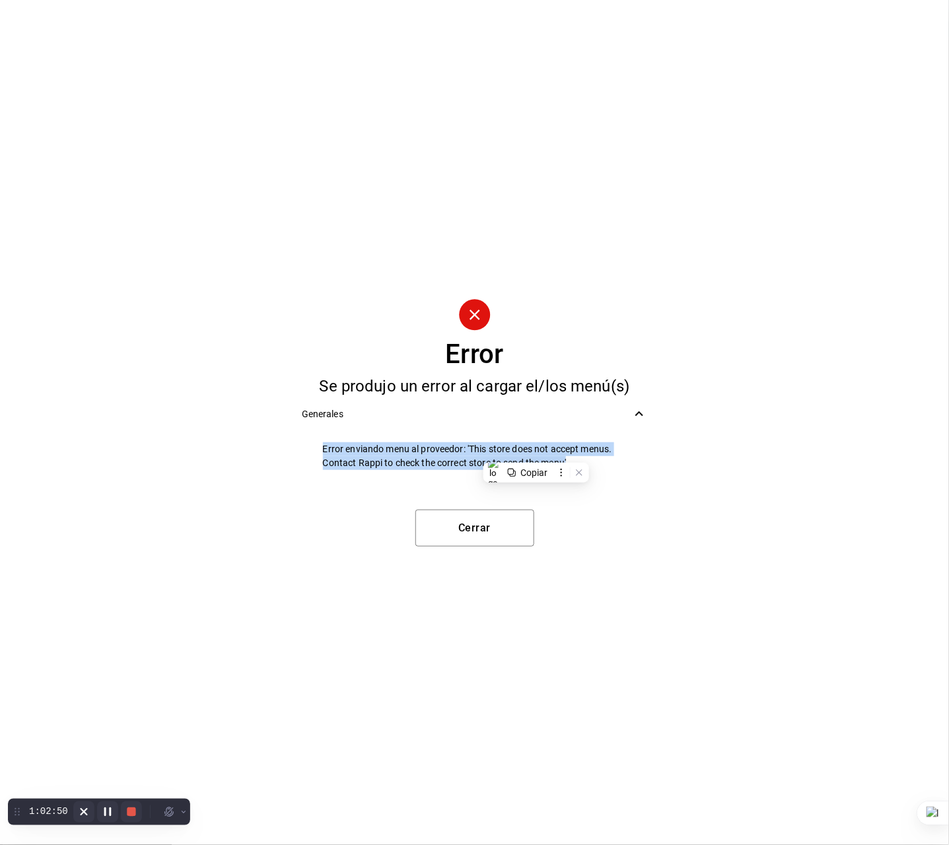
click at [536, 452] on span "Error enviando menu al proveedor: 'This store does not accept menus. Contact Ra…" at bounding box center [485, 457] width 325 height 28
click at [552, 445] on span "Error enviando menu al proveedor: 'This store does not accept menus. Contact Ra…" at bounding box center [485, 457] width 325 height 28
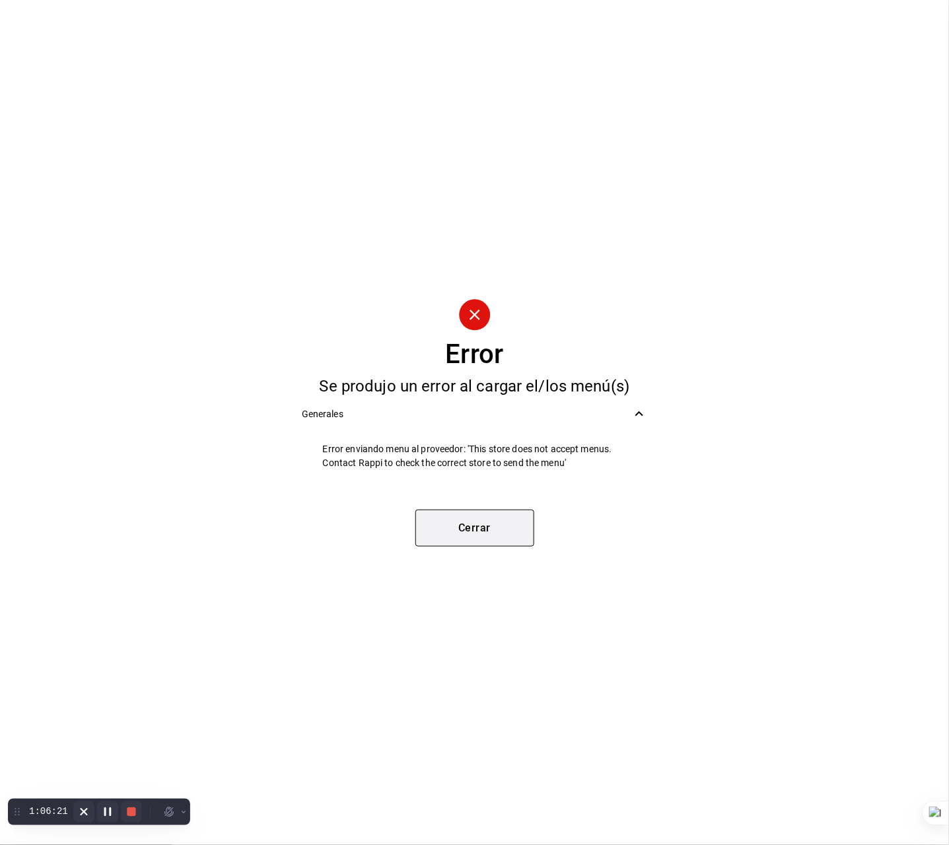
click at [505, 520] on button "Cerrar" at bounding box center [474, 528] width 119 height 37
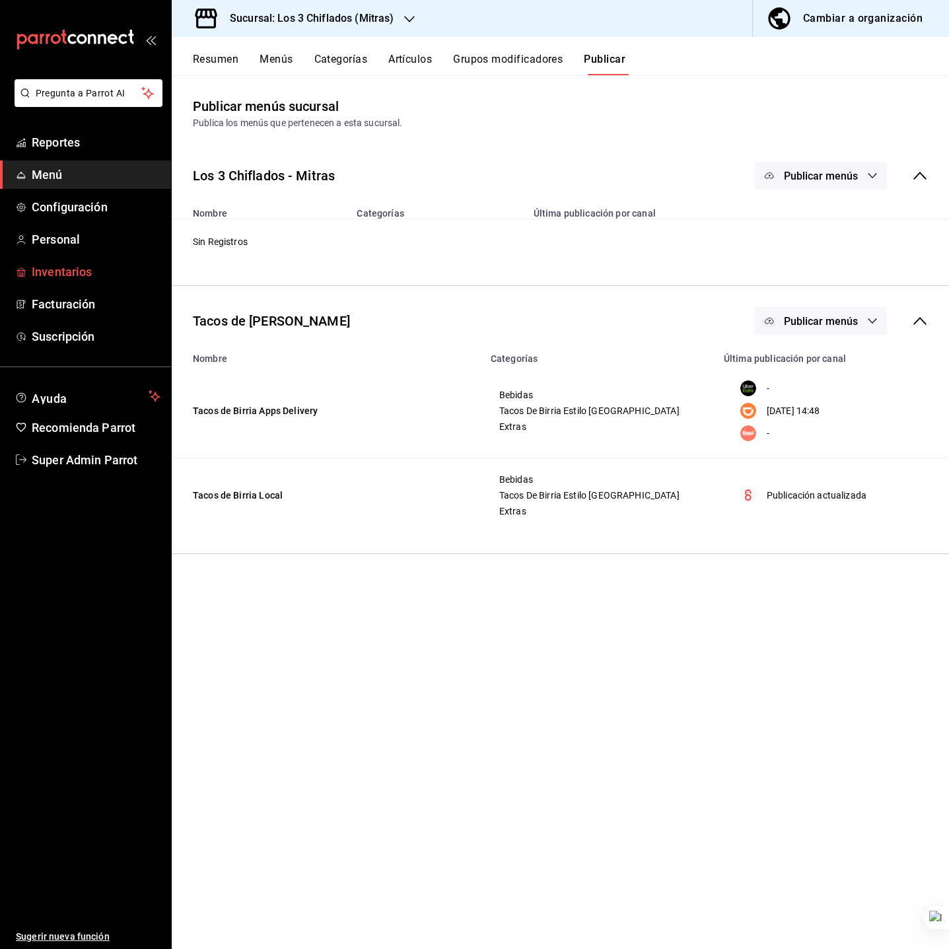
click at [85, 274] on span "Inventarios" at bounding box center [96, 272] width 129 height 18
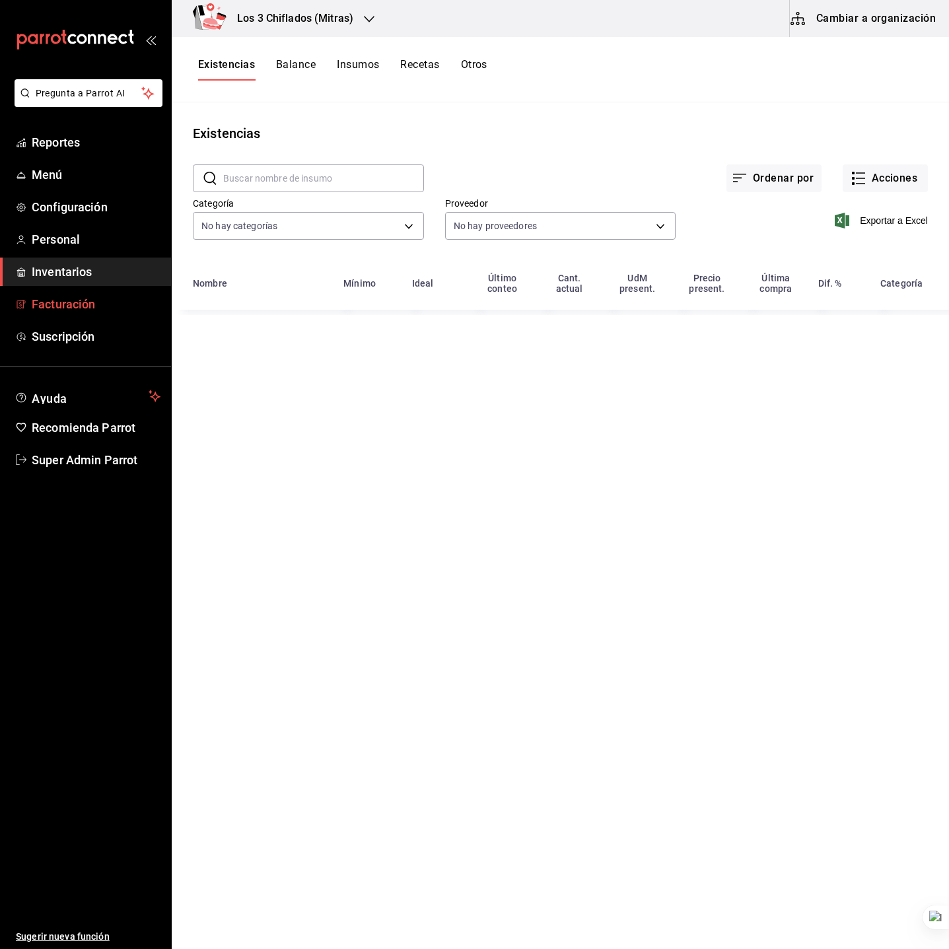
click at [73, 293] on link "Facturación" at bounding box center [85, 304] width 171 height 28
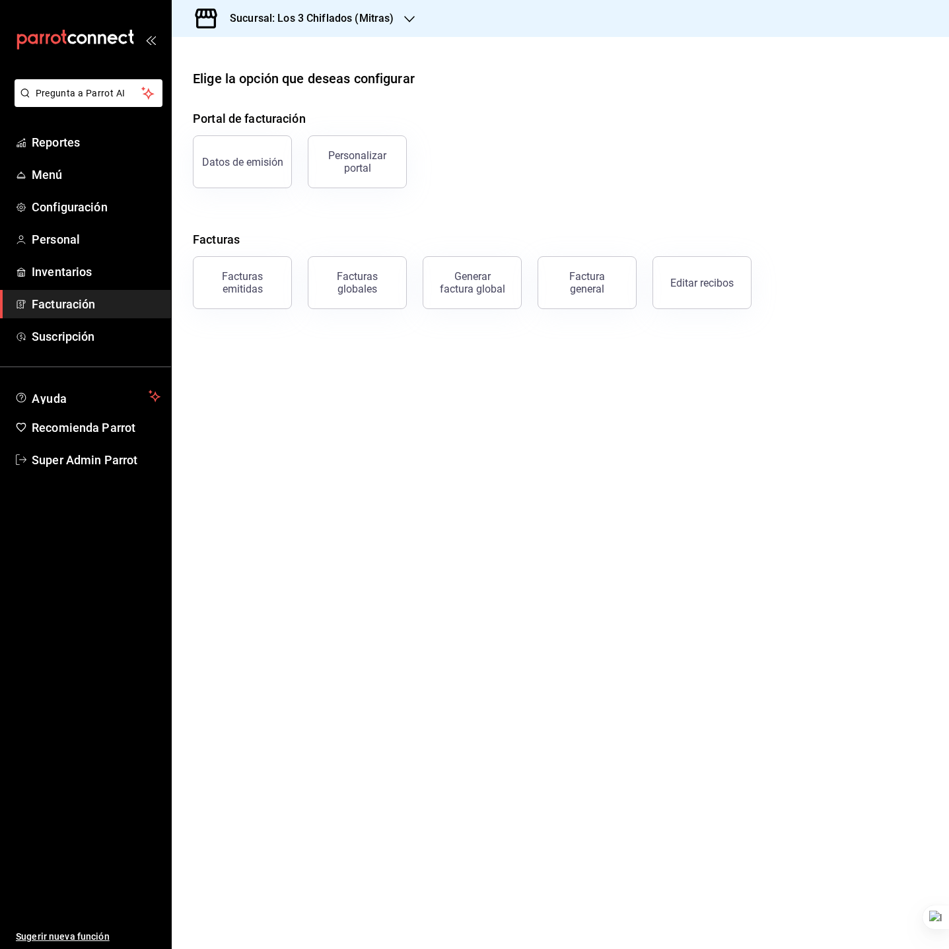
click at [476, 583] on main "Elige la opción que deseas configurar Portal de facturación Datos de emisión Pe…" at bounding box center [560, 493] width 777 height 912
click at [517, 460] on main "Elige la opción que deseas configurar Portal de facturación Datos de emisión Pe…" at bounding box center [560, 493] width 777 height 912
